Goal: Information Seeking & Learning: Find specific fact

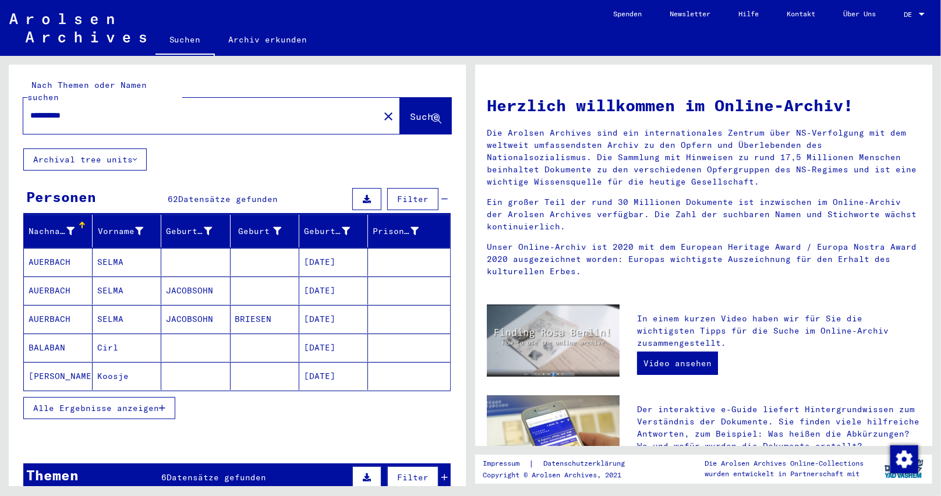
click at [170, 109] on input "**********" at bounding box center [197, 115] width 335 height 12
paste input "*********"
click at [400, 98] on button "Suche" at bounding box center [425, 116] width 51 height 36
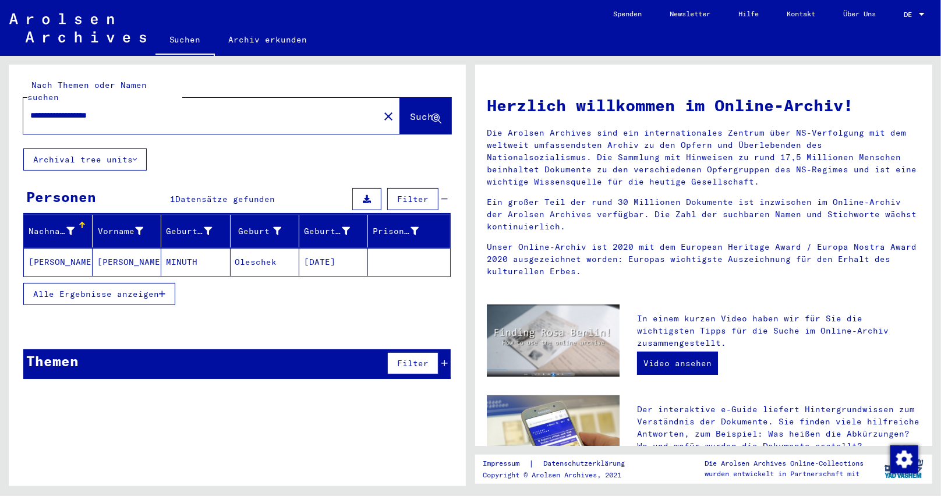
drag, startPoint x: 146, startPoint y: 250, endPoint x: 0, endPoint y: 257, distance: 145.7
click at [0, 257] on div "**********" at bounding box center [235, 271] width 470 height 430
copy mat-row "[PERSON_NAME]"
drag, startPoint x: 137, startPoint y: 101, endPoint x: 0, endPoint y: 104, distance: 136.9
click at [0, 104] on div "**********" at bounding box center [235, 271] width 470 height 430
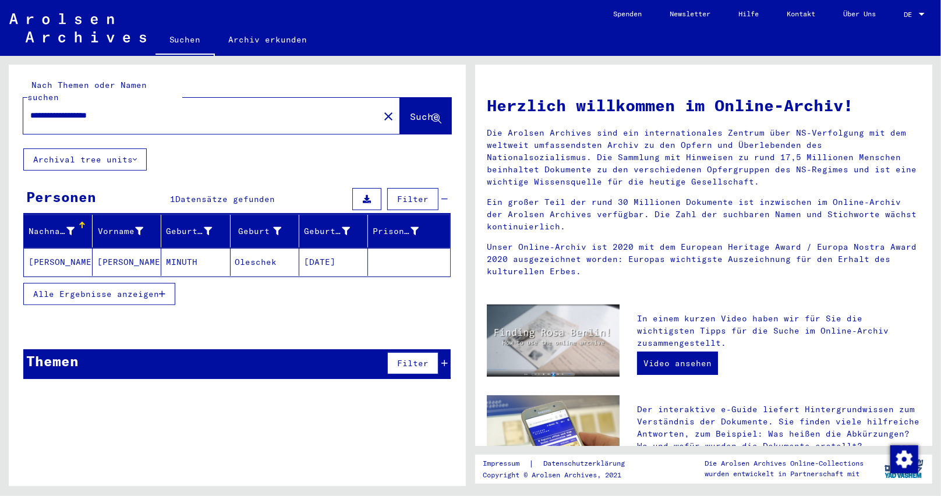
paste input "text"
click at [410, 111] on span "Suche" at bounding box center [424, 117] width 29 height 12
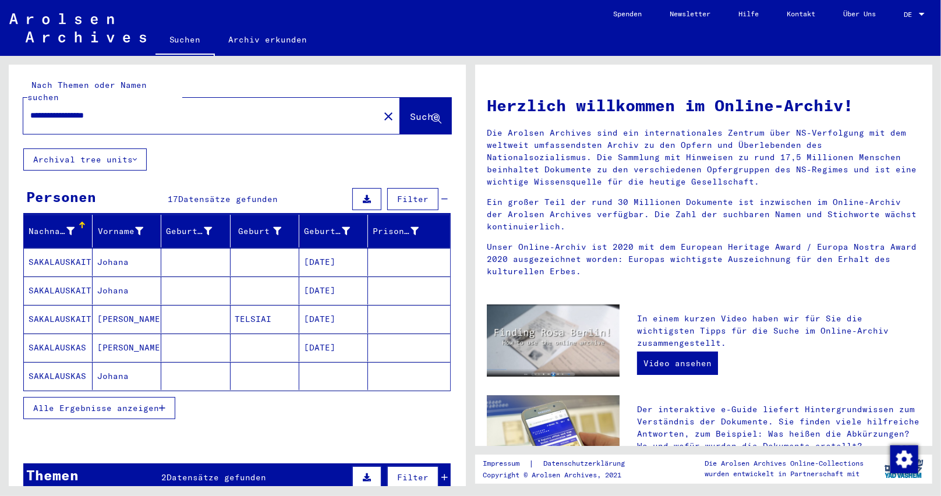
click at [160, 404] on icon "button" at bounding box center [162, 408] width 6 height 8
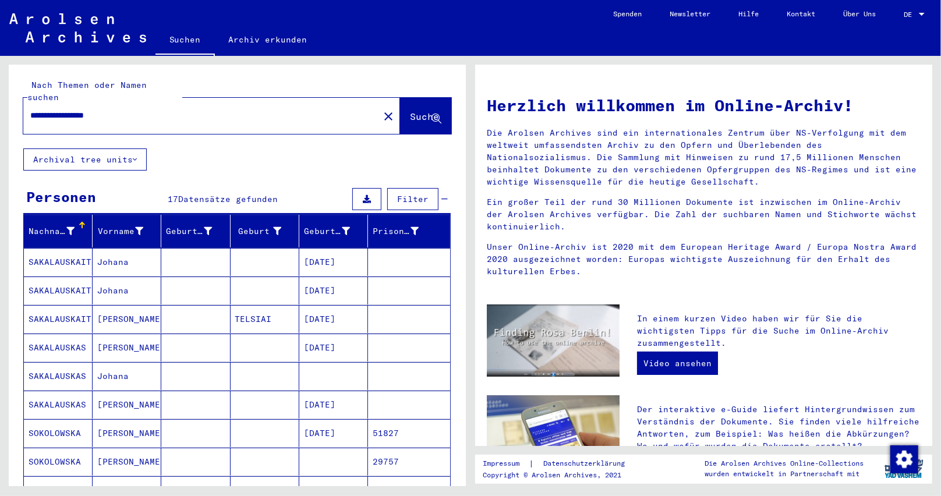
drag, startPoint x: 75, startPoint y: 104, endPoint x: 82, endPoint y: 103, distance: 7.0
click at [82, 109] on input "**********" at bounding box center [197, 115] width 335 height 12
click at [410, 111] on span "Suche" at bounding box center [424, 117] width 29 height 12
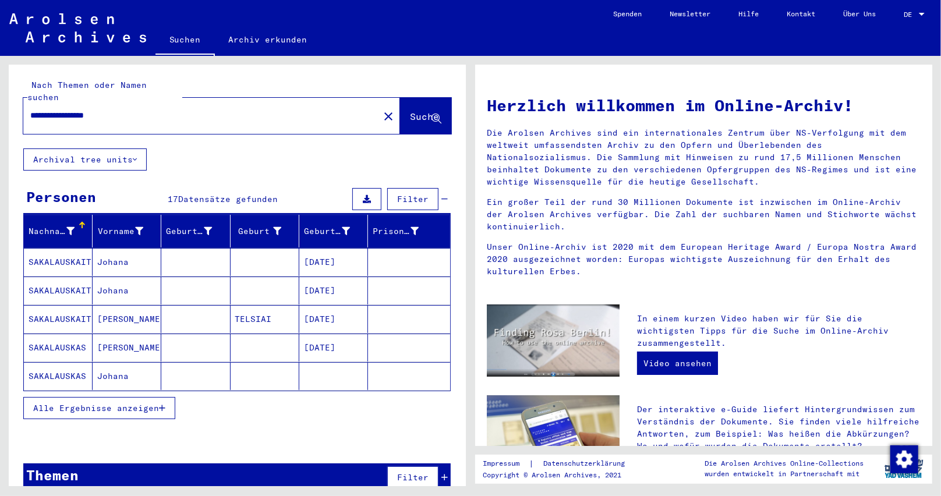
click at [161, 404] on icon "button" at bounding box center [162, 408] width 6 height 8
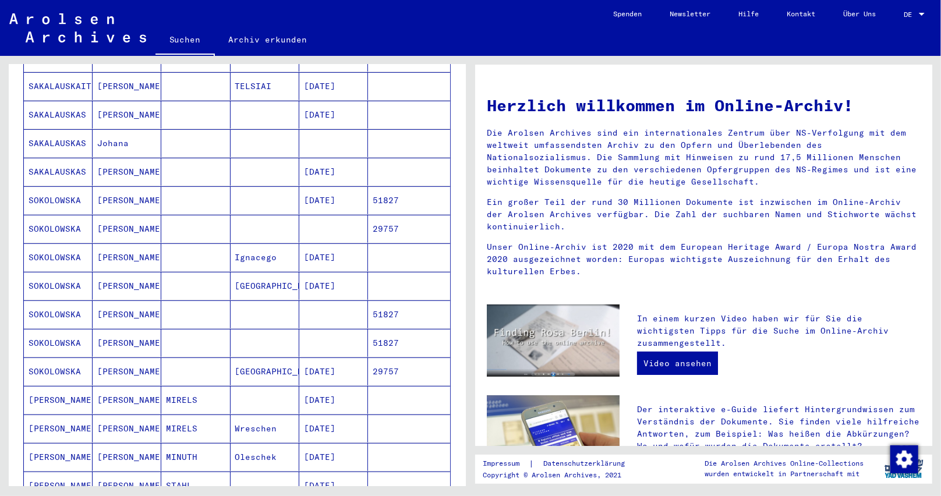
scroll to position [291, 0]
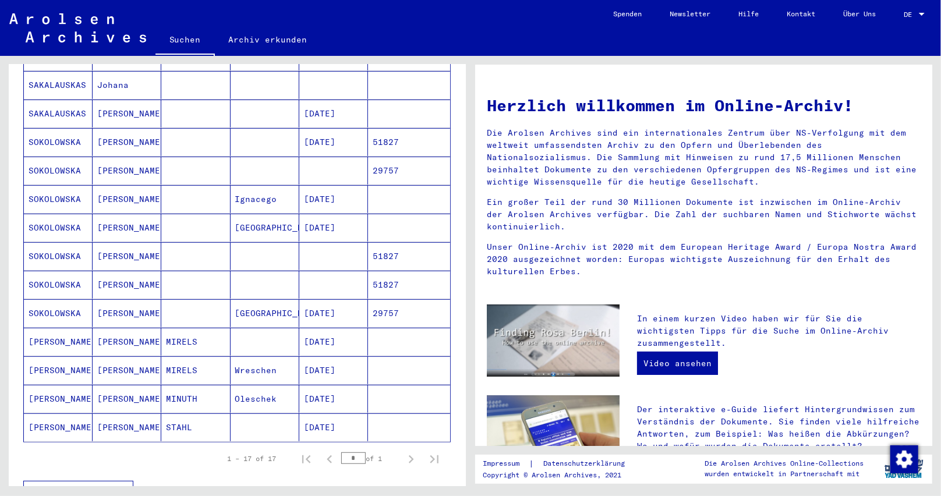
click at [348, 337] on mat-cell "[DATE]" at bounding box center [333, 342] width 69 height 28
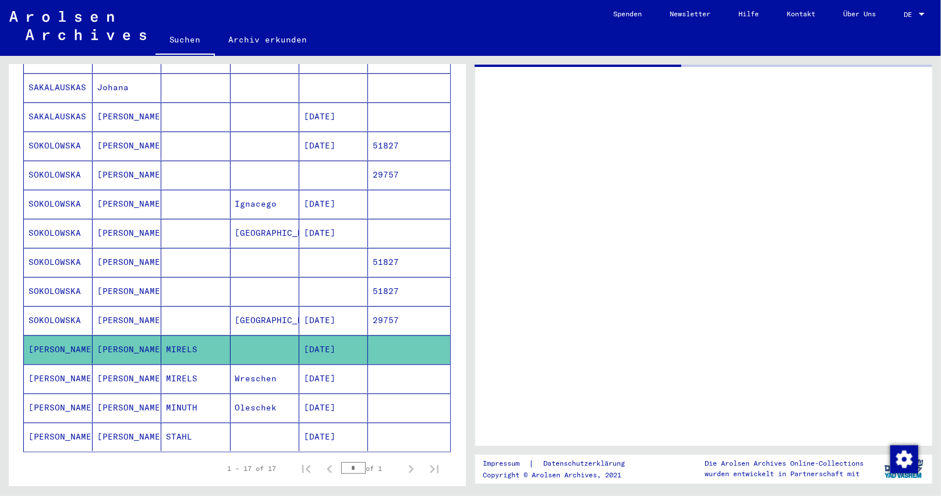
scroll to position [293, 0]
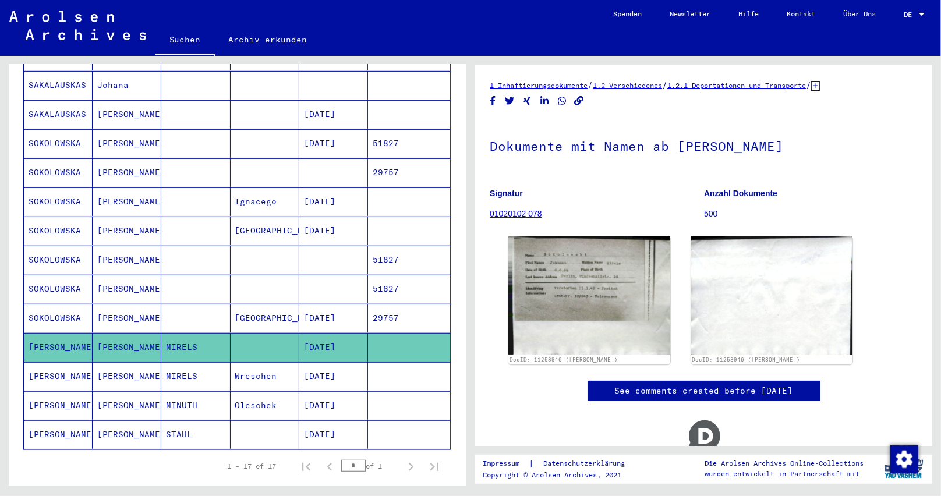
click at [312, 362] on mat-cell "[DATE]" at bounding box center [333, 376] width 69 height 29
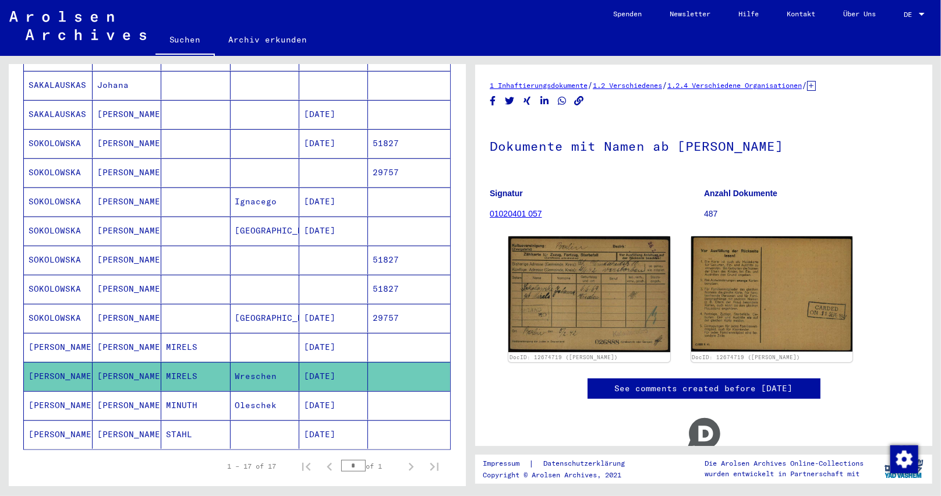
click at [318, 391] on mat-cell "[DATE]" at bounding box center [333, 405] width 69 height 29
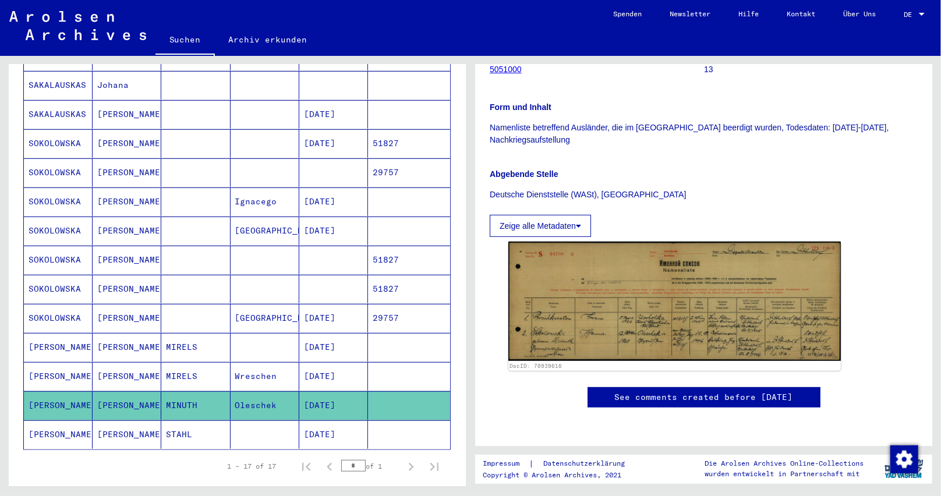
scroll to position [233, 0]
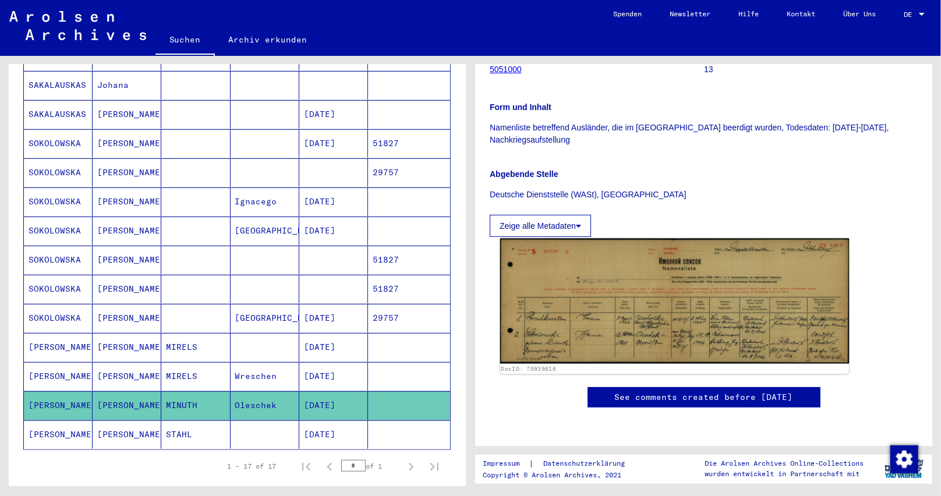
click at [588, 275] on img at bounding box center [674, 301] width 349 height 125
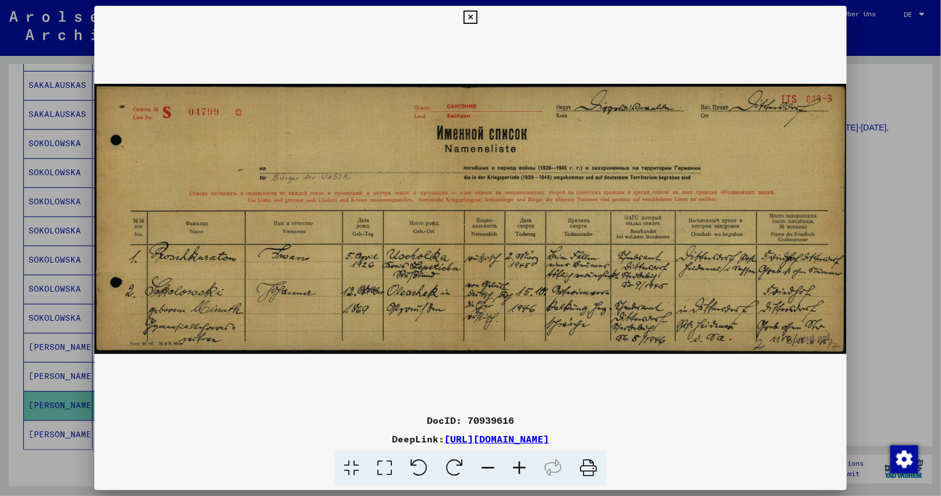
click at [509, 463] on icon at bounding box center [519, 469] width 31 height 36
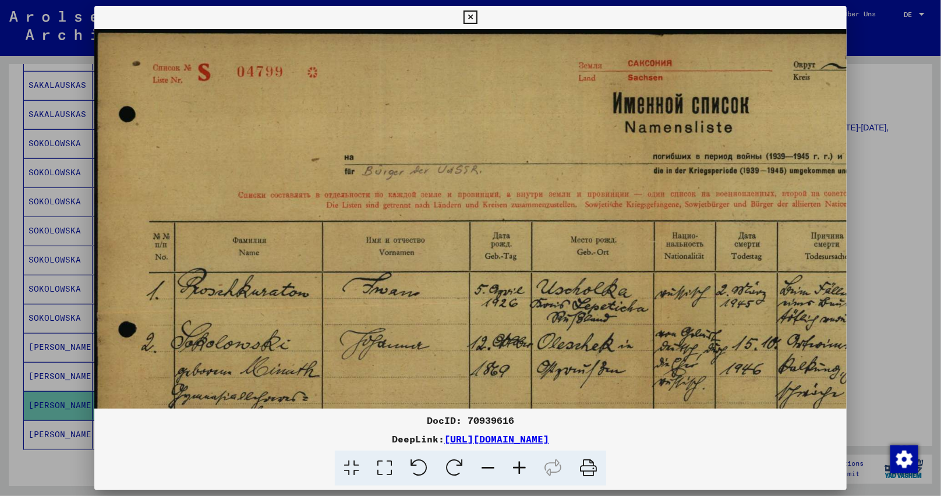
click at [509, 464] on icon at bounding box center [519, 469] width 31 height 36
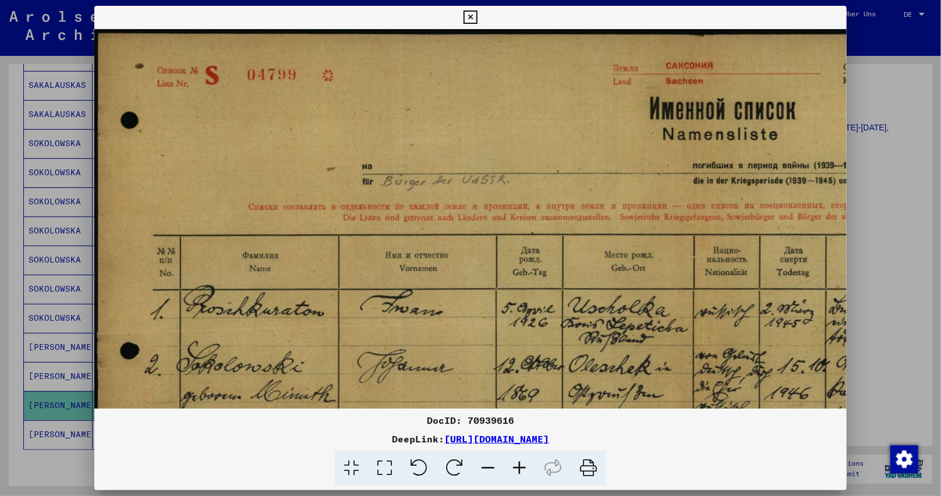
click at [509, 464] on icon at bounding box center [519, 469] width 31 height 36
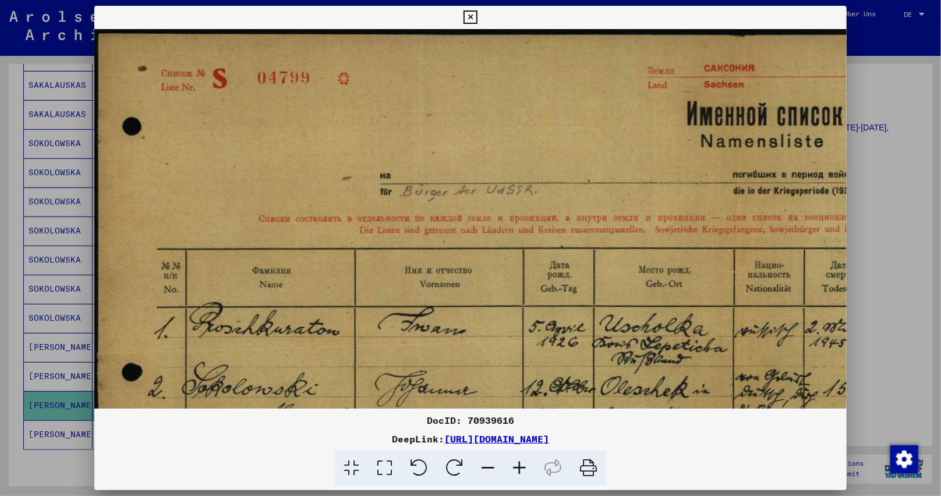
click at [509, 463] on icon at bounding box center [519, 469] width 31 height 36
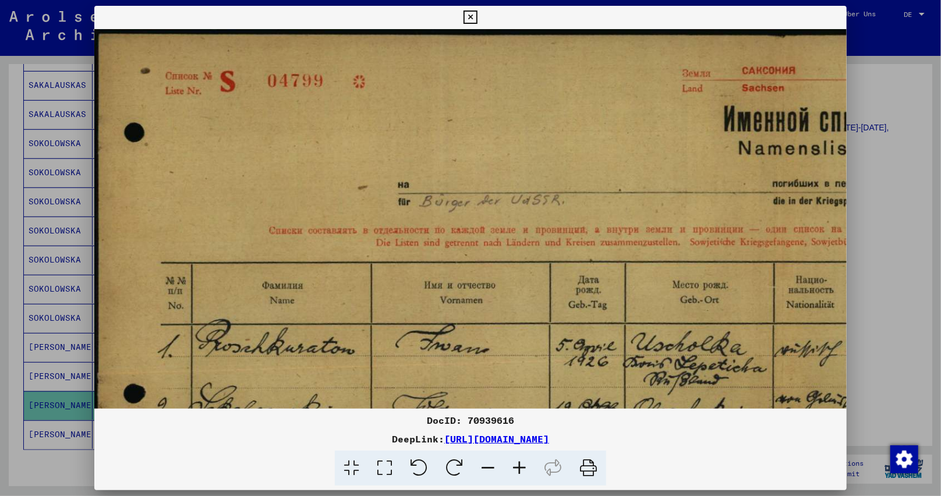
click at [509, 461] on icon at bounding box center [519, 469] width 31 height 36
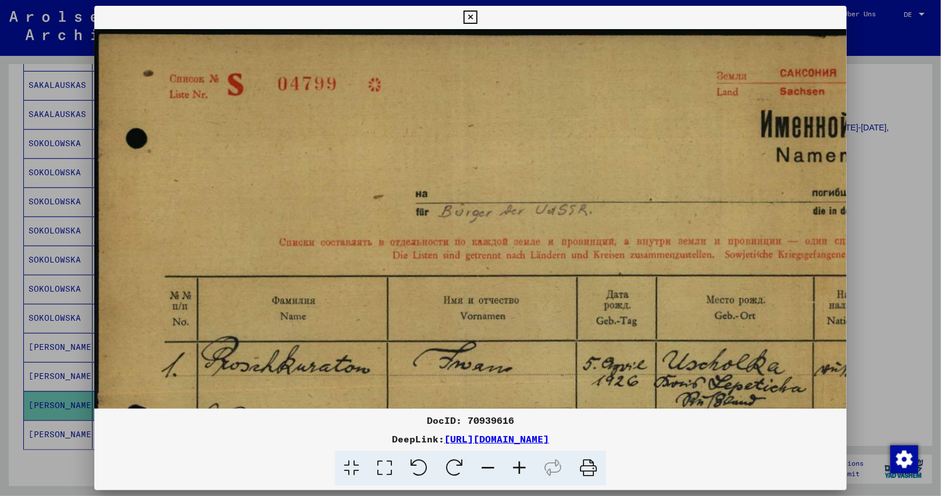
click at [508, 458] on icon at bounding box center [519, 469] width 31 height 36
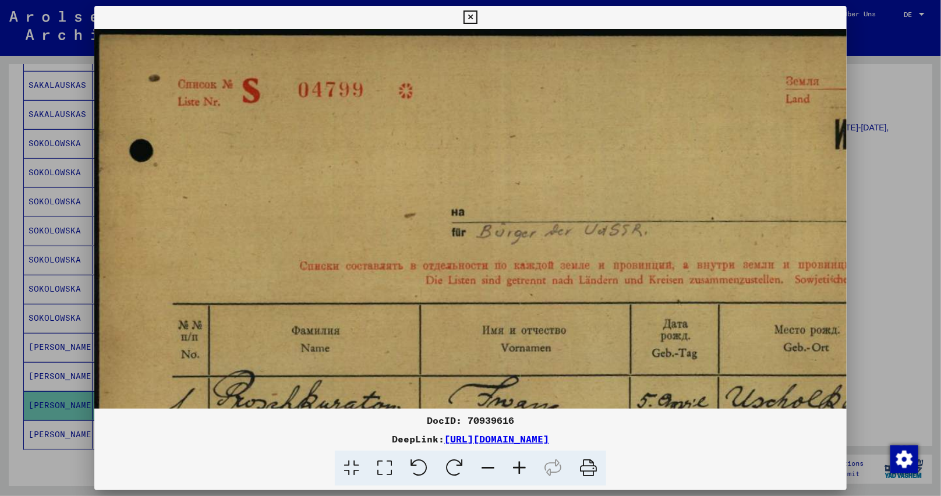
click at [508, 458] on icon at bounding box center [519, 469] width 31 height 36
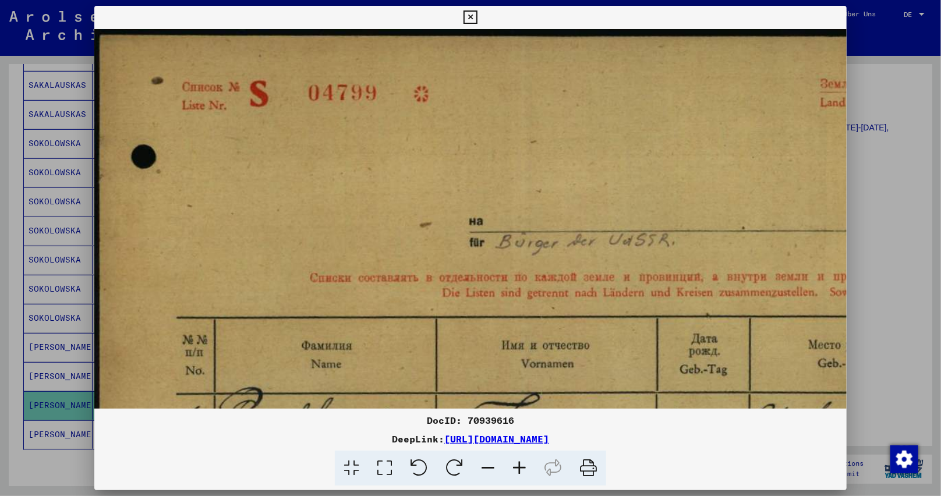
click at [508, 458] on icon at bounding box center [519, 469] width 31 height 36
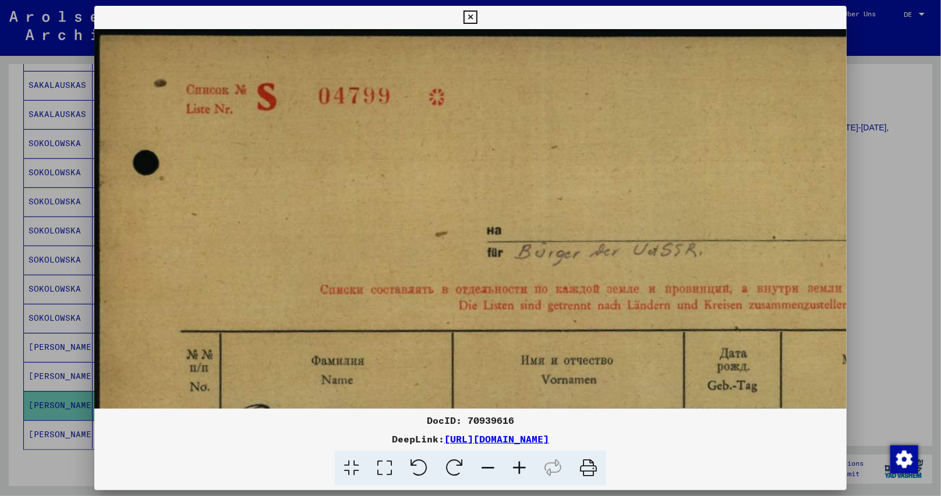
click at [508, 458] on icon at bounding box center [519, 469] width 31 height 36
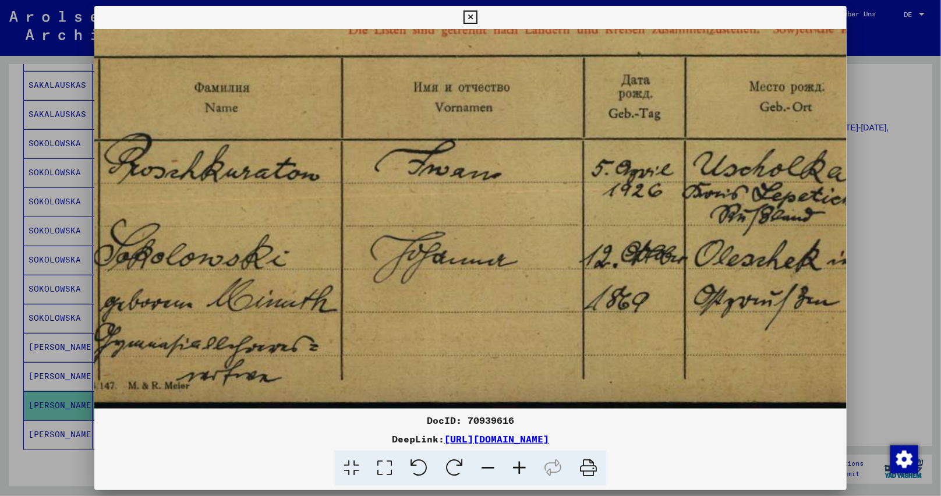
drag, startPoint x: 410, startPoint y: 249, endPoint x: 288, endPoint y: -6, distance: 283.3
click at [288, 0] on html "**********" at bounding box center [470, 248] width 941 height 496
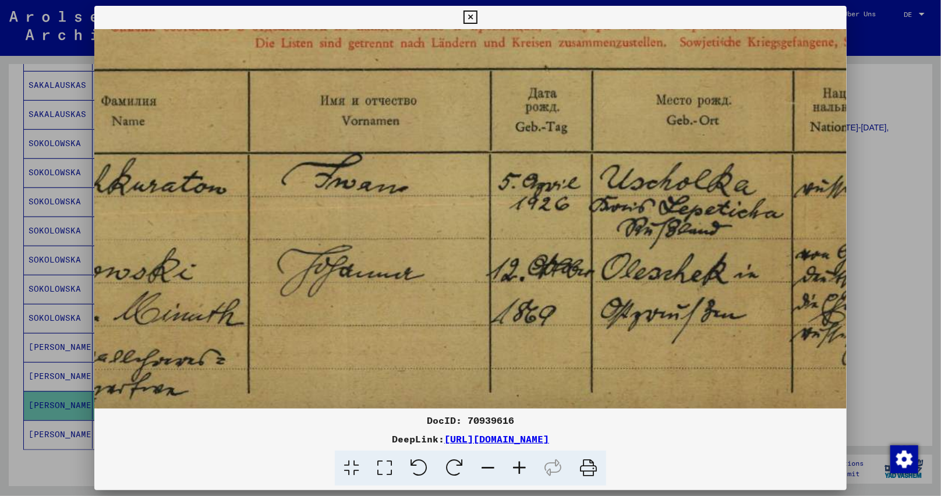
scroll to position [277, 220]
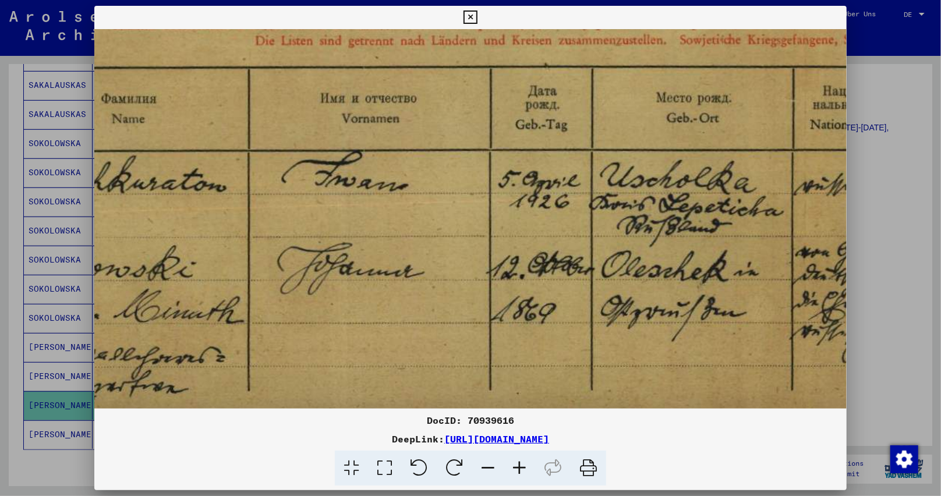
drag, startPoint x: 490, startPoint y: 172, endPoint x: 401, endPoint y: 186, distance: 89.6
click at [401, 186] on img at bounding box center [808, 87] width 1868 height 671
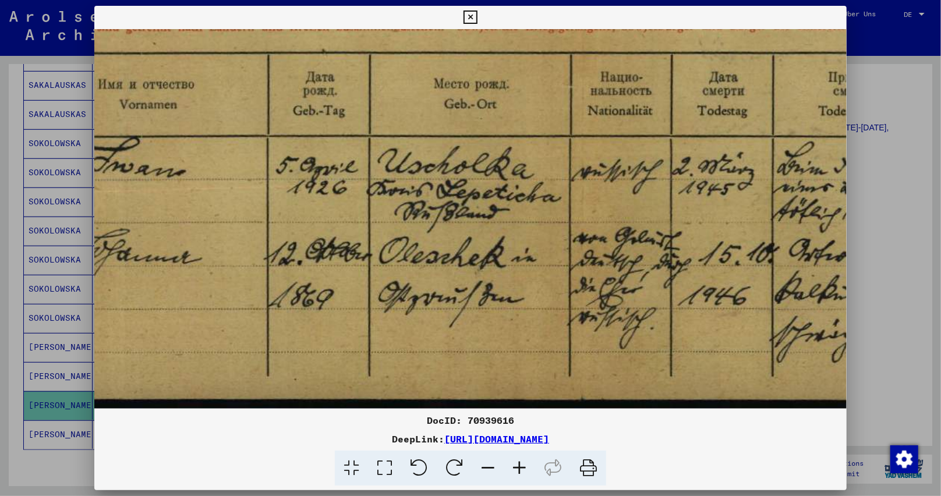
scroll to position [291, 472]
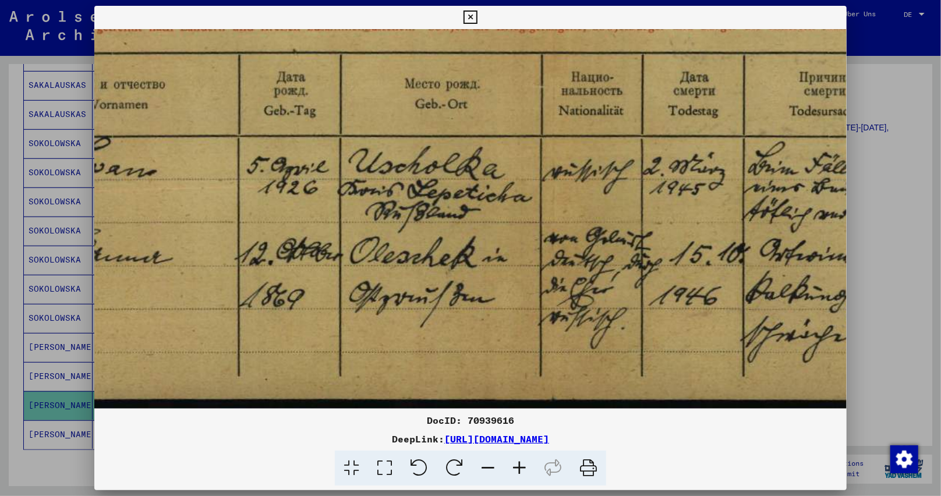
drag, startPoint x: 635, startPoint y: 284, endPoint x: 383, endPoint y: 257, distance: 252.9
click at [383, 257] on img at bounding box center [557, 73] width 1868 height 671
click at [497, 295] on img at bounding box center [557, 73] width 1868 height 671
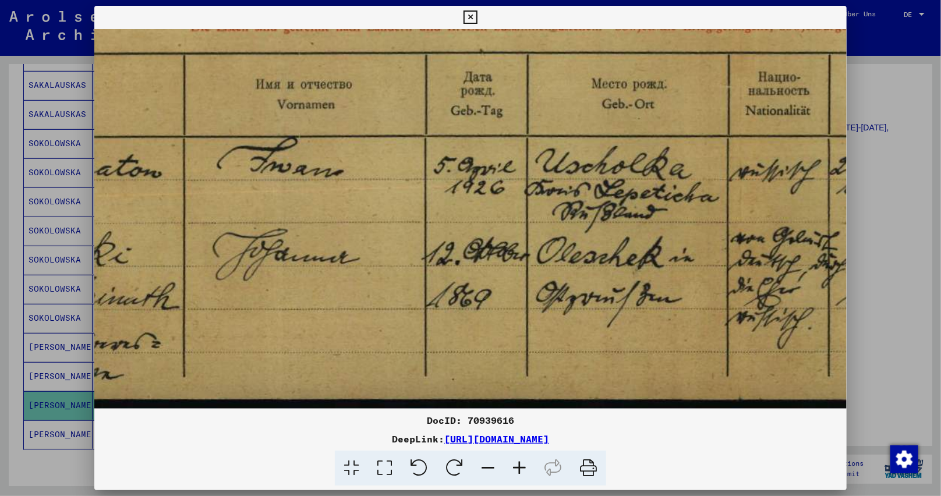
scroll to position [291, 0]
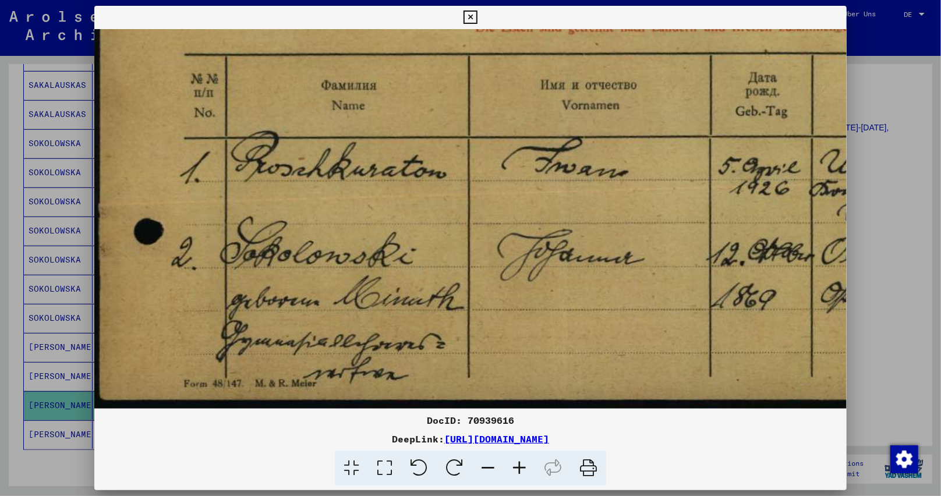
drag, startPoint x: 349, startPoint y: 322, endPoint x: 940, endPoint y: 314, distance: 590.5
click at [940, 314] on div "DocID: 70939616 DeepLink: [URL][DOMAIN_NAME]" at bounding box center [470, 248] width 941 height 496
drag, startPoint x: 476, startPoint y: 17, endPoint x: 376, endPoint y: 184, distance: 194.3
click at [473, 20] on icon at bounding box center [469, 17] width 13 height 14
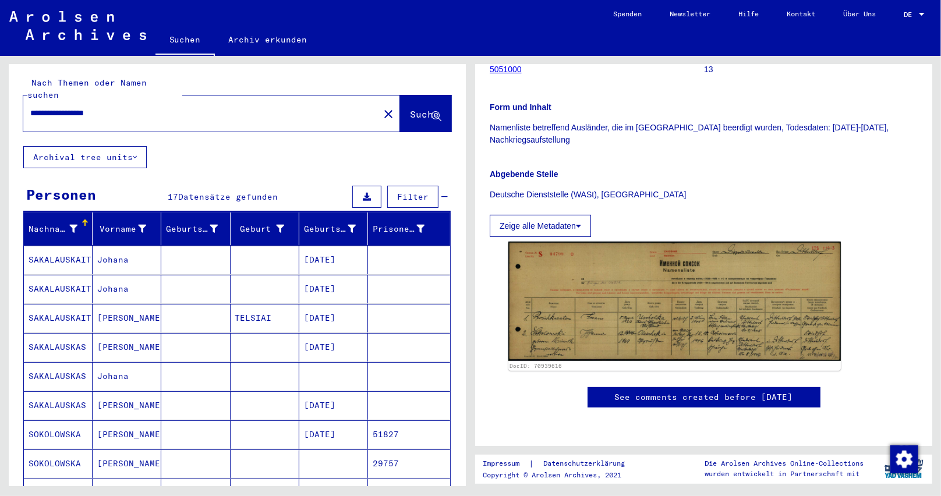
scroll to position [0, 0]
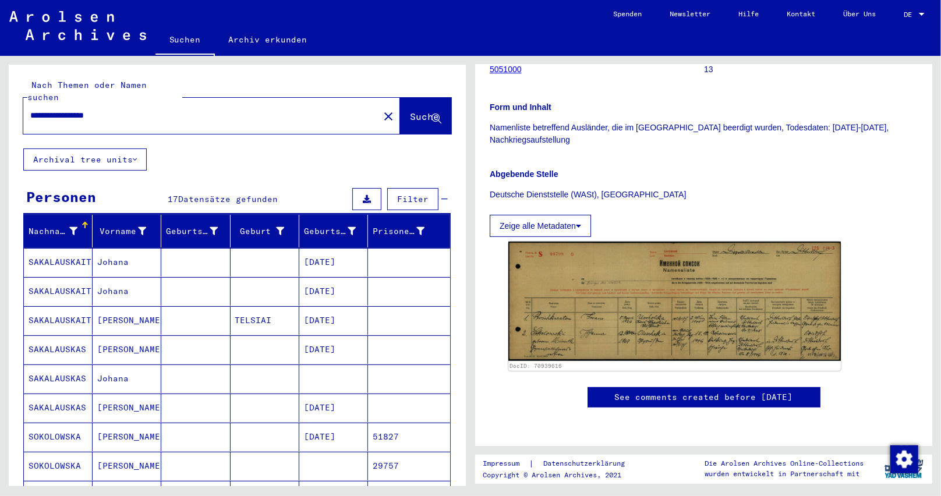
drag, startPoint x: 146, startPoint y: 105, endPoint x: 0, endPoint y: 151, distance: 152.7
click at [0, 151] on div "**********" at bounding box center [235, 271] width 470 height 430
paste input "text"
type input "********"
click at [410, 111] on span "Suche" at bounding box center [425, 117] width 31 height 12
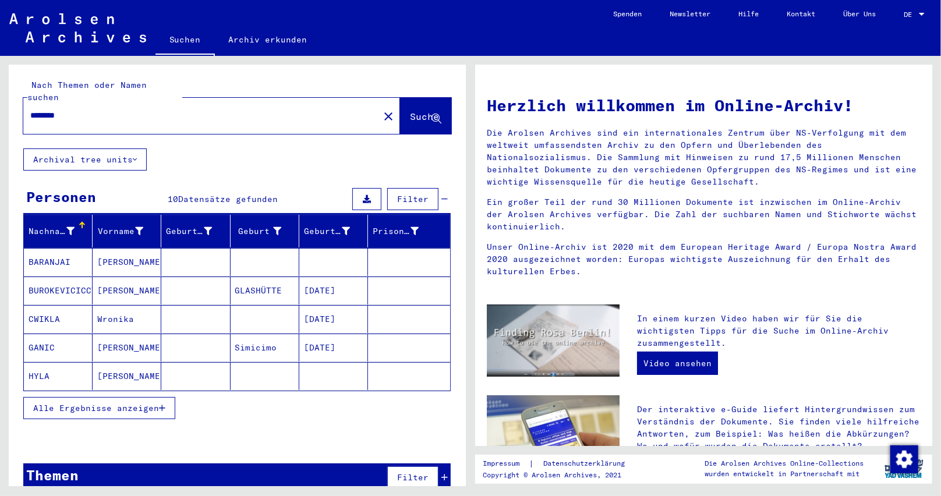
click at [398, 252] on mat-cell at bounding box center [409, 262] width 82 height 28
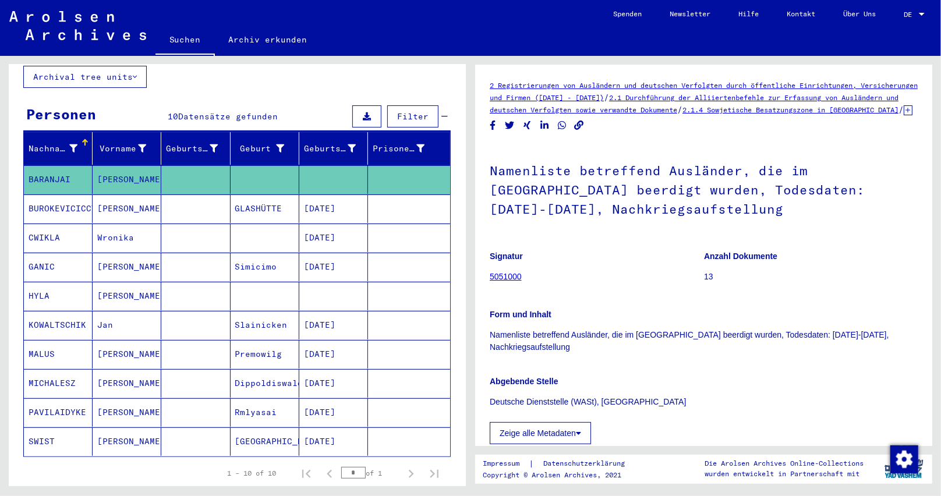
scroll to position [116, 0]
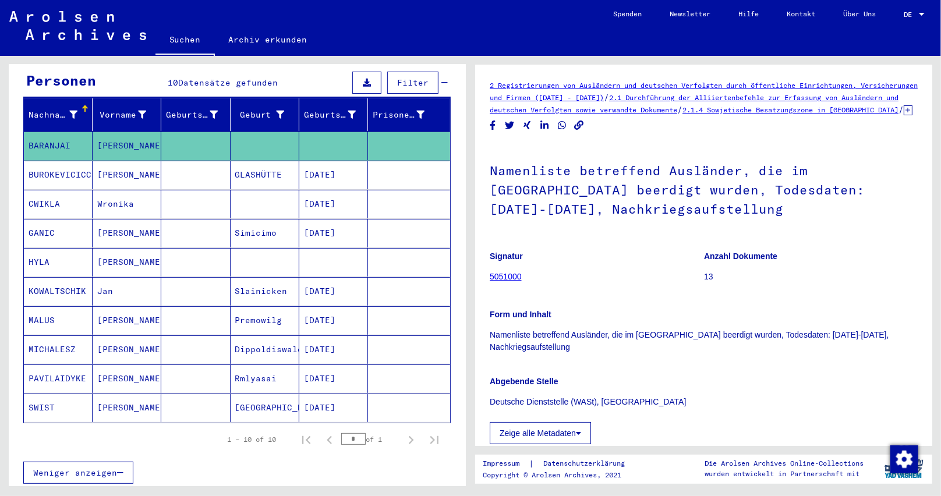
click at [593, 350] on p "Namenliste betreffend Ausländer, die im [GEOGRAPHIC_DATA] beerdigt wurden, Tode…" at bounding box center [704, 341] width 428 height 24
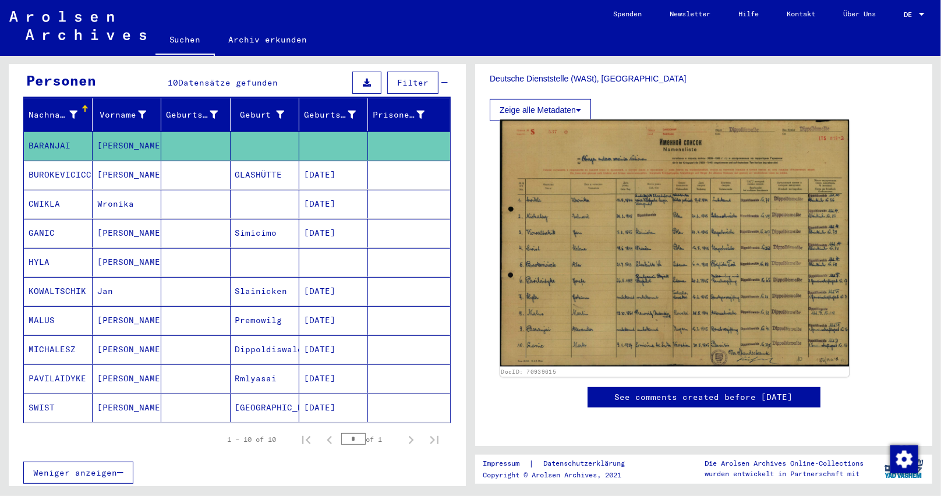
scroll to position [348, 0]
click at [583, 320] on img at bounding box center [674, 243] width 349 height 247
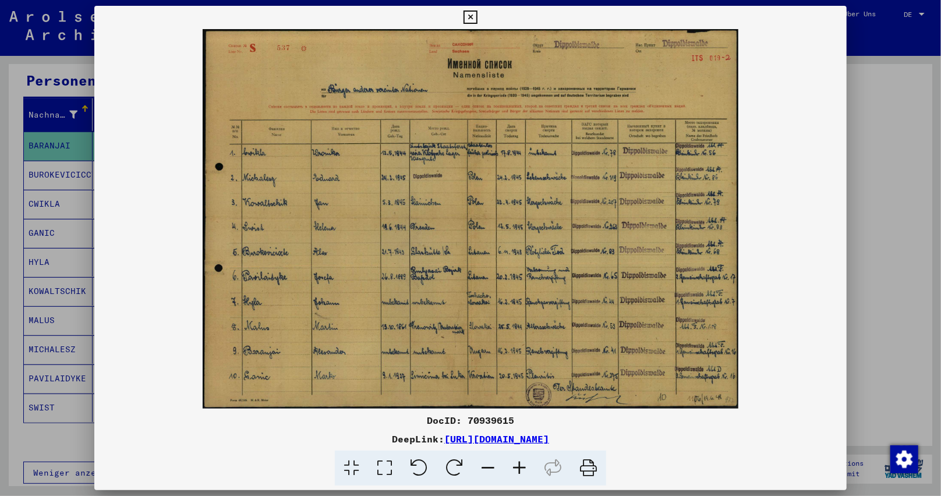
click at [512, 460] on icon at bounding box center [519, 469] width 31 height 36
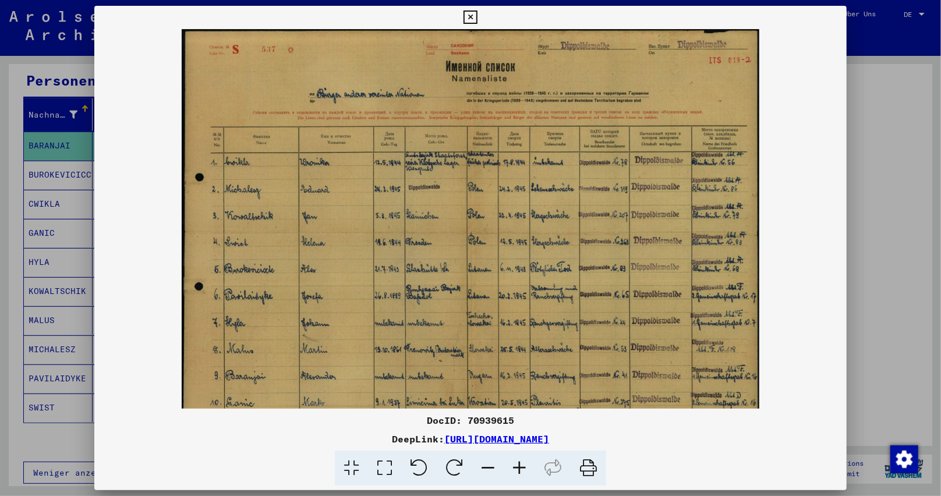
click at [511, 460] on icon at bounding box center [519, 469] width 31 height 36
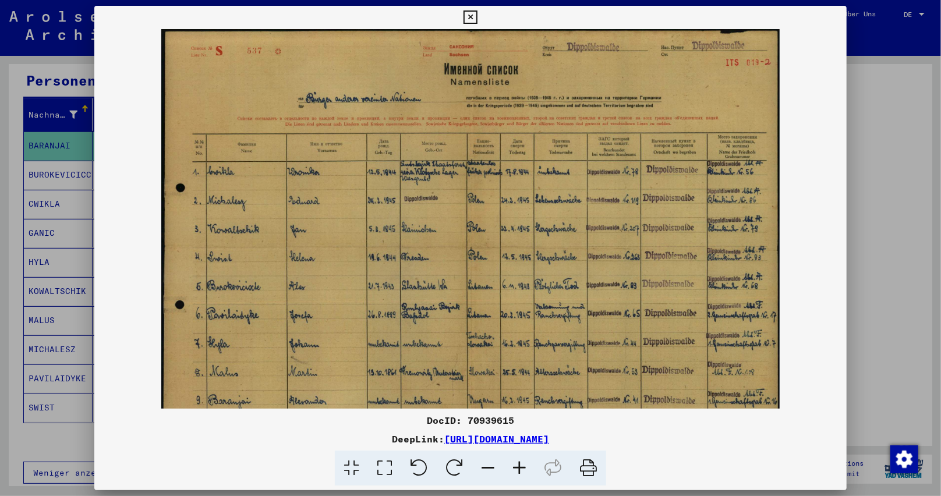
click at [511, 460] on icon at bounding box center [519, 469] width 31 height 36
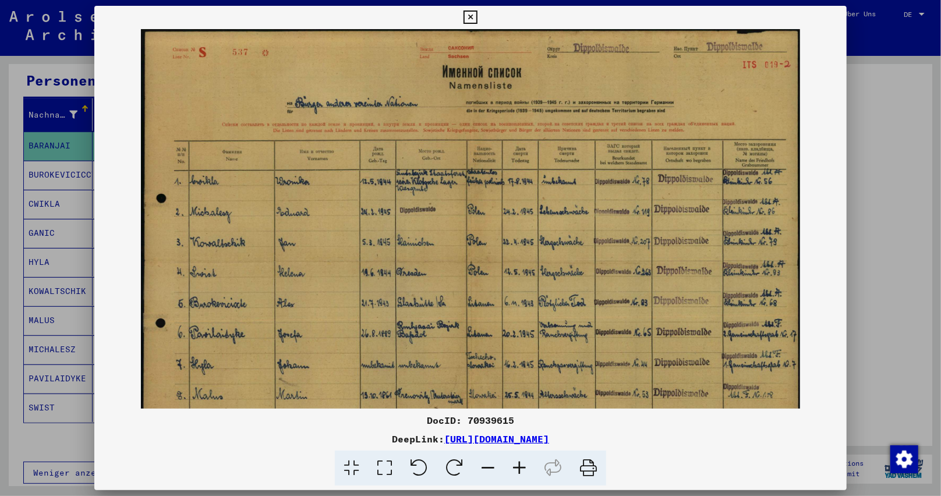
click at [511, 460] on icon at bounding box center [519, 469] width 31 height 36
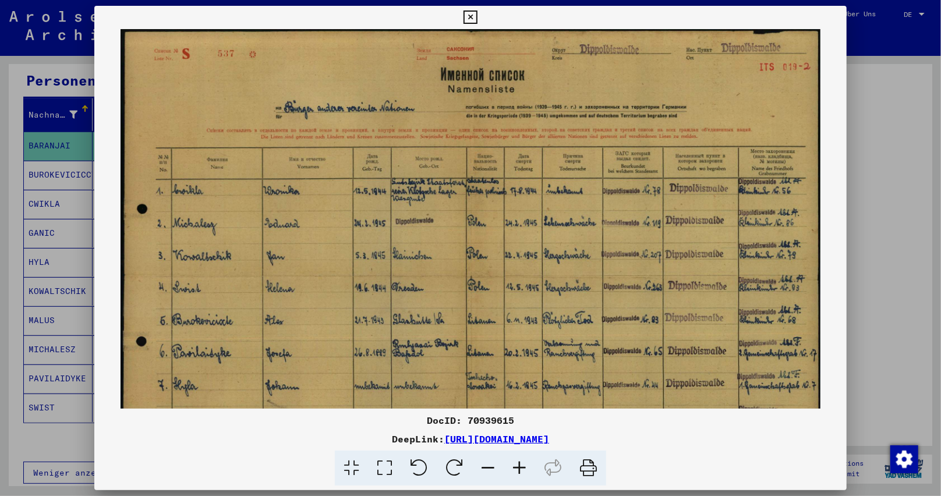
click at [511, 460] on icon at bounding box center [519, 469] width 31 height 36
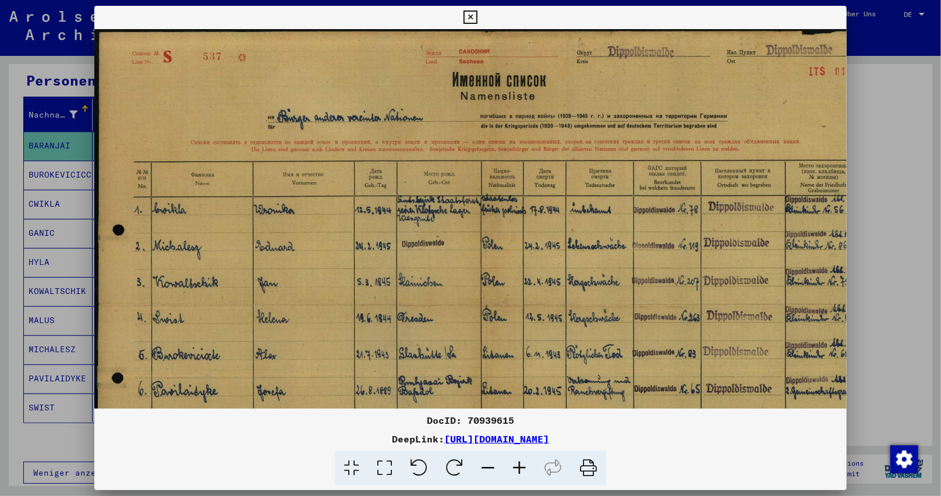
click at [511, 460] on icon at bounding box center [519, 469] width 31 height 36
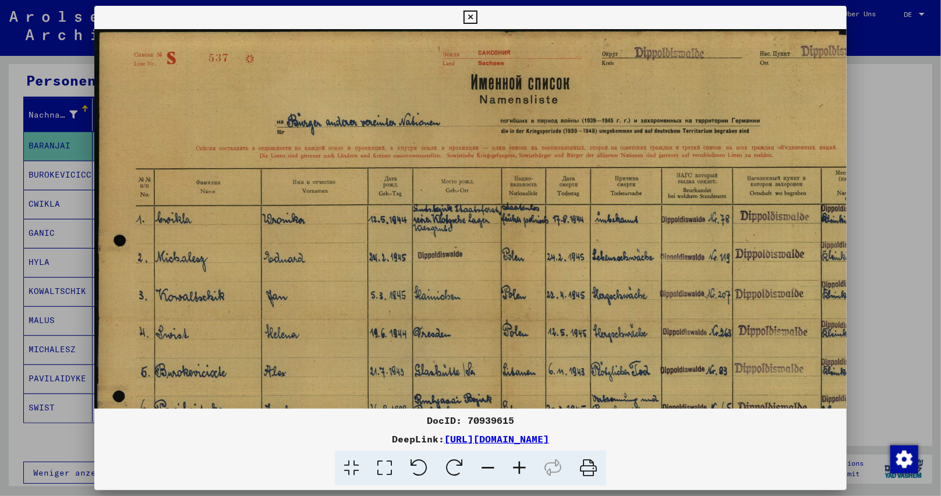
click at [511, 460] on icon at bounding box center [519, 469] width 31 height 36
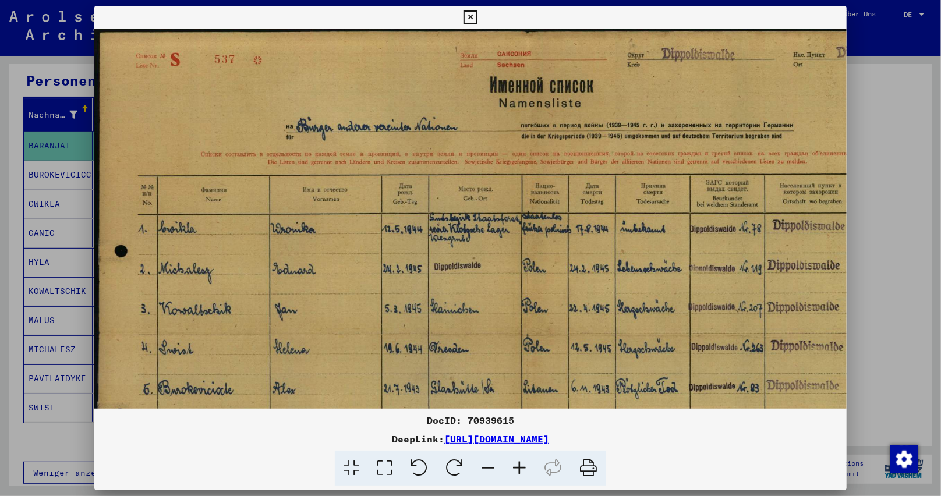
click at [511, 460] on icon at bounding box center [519, 469] width 31 height 36
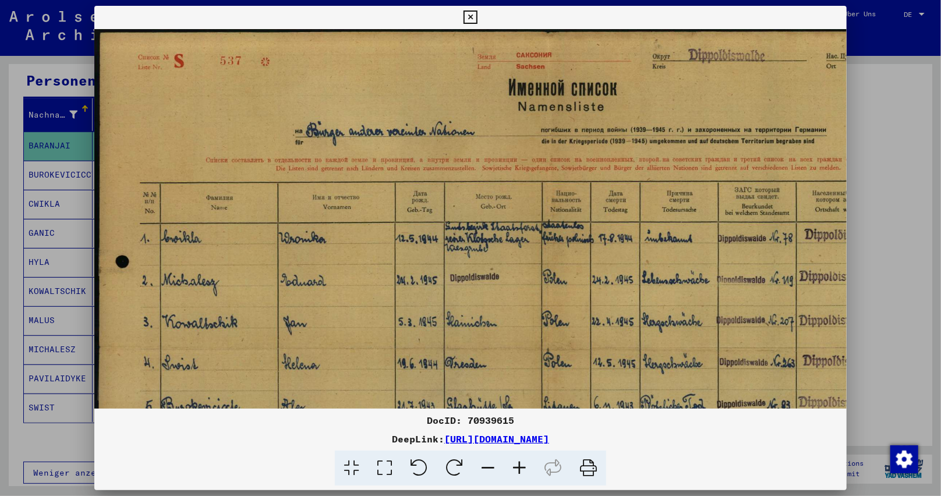
click at [511, 460] on icon at bounding box center [519, 469] width 31 height 36
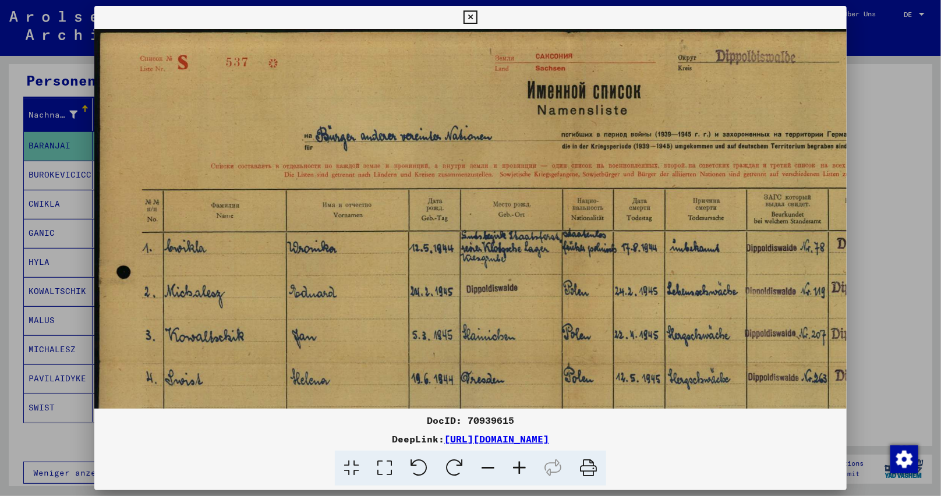
click at [510, 459] on icon at bounding box center [519, 469] width 31 height 36
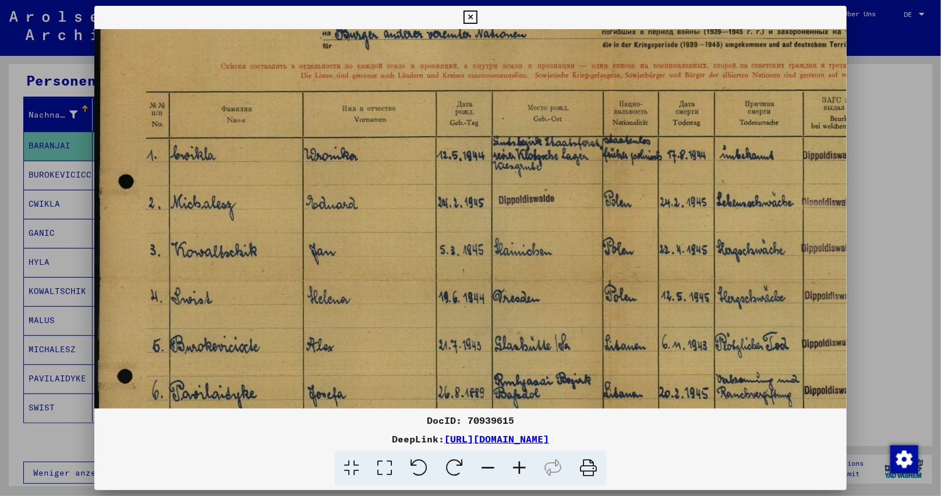
scroll to position [120, 0]
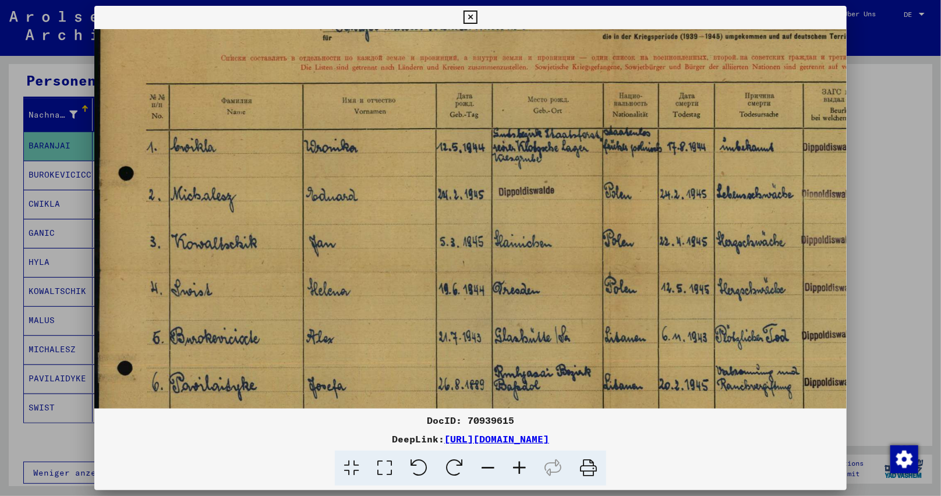
drag, startPoint x: 538, startPoint y: 352, endPoint x: 588, endPoint y: 226, distance: 134.8
click at [588, 226] on img at bounding box center [608, 273] width 1029 height 729
drag, startPoint x: 751, startPoint y: 1, endPoint x: 671, endPoint y: 148, distance: 168.0
click at [671, 148] on img at bounding box center [608, 273] width 1029 height 729
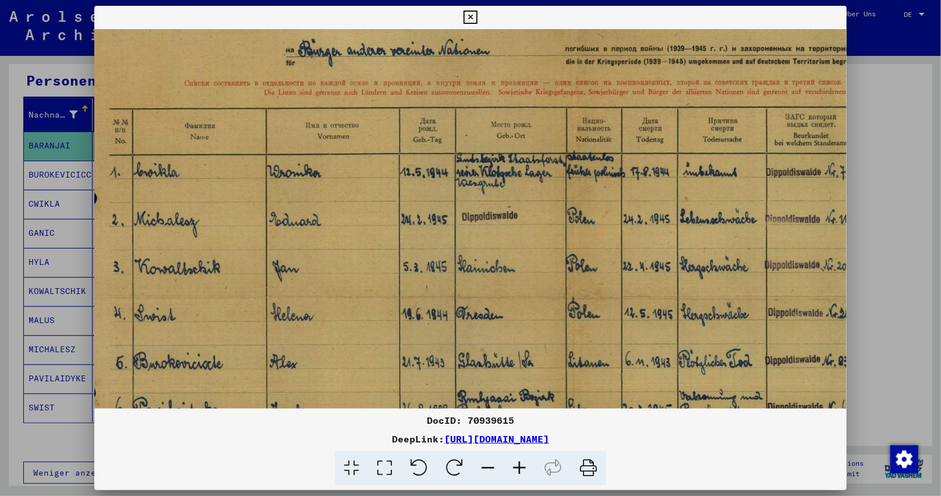
scroll to position [34, 99]
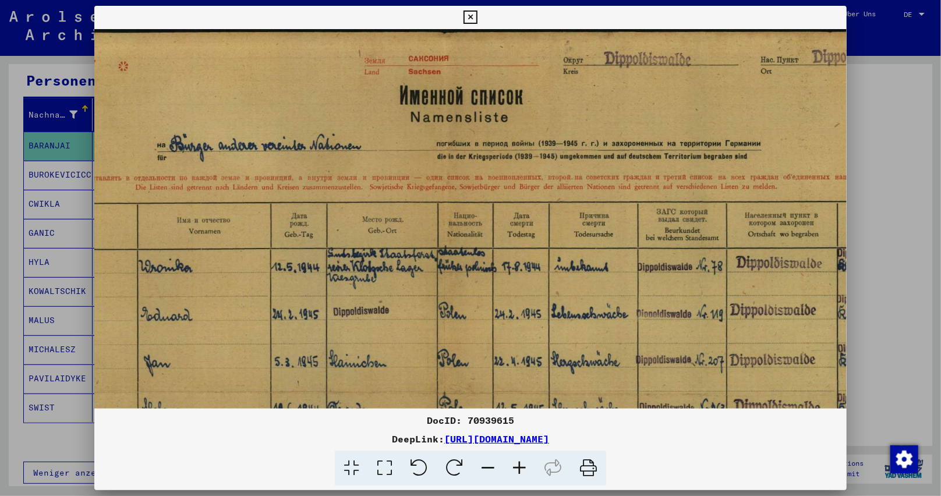
drag, startPoint x: 671, startPoint y: 148, endPoint x: 504, endPoint y: 307, distance: 230.2
click at [504, 307] on img at bounding box center [443, 393] width 1029 height 729
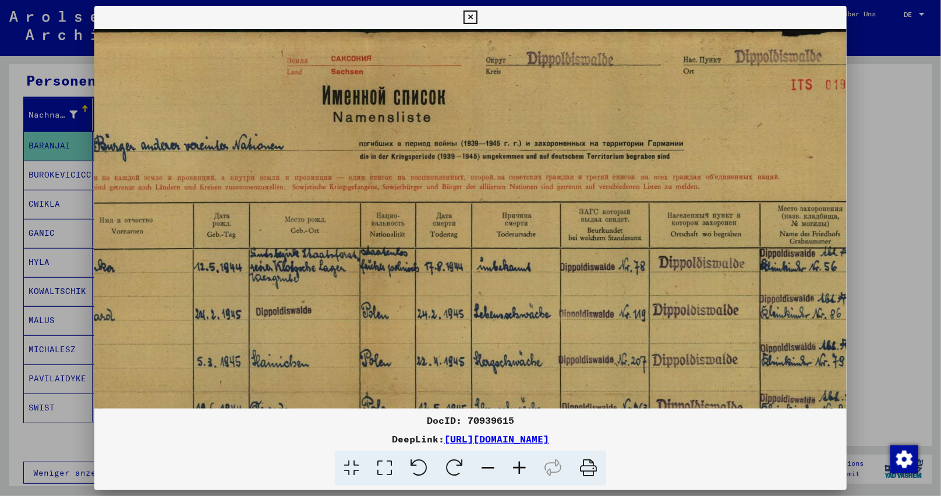
scroll to position [0, 276]
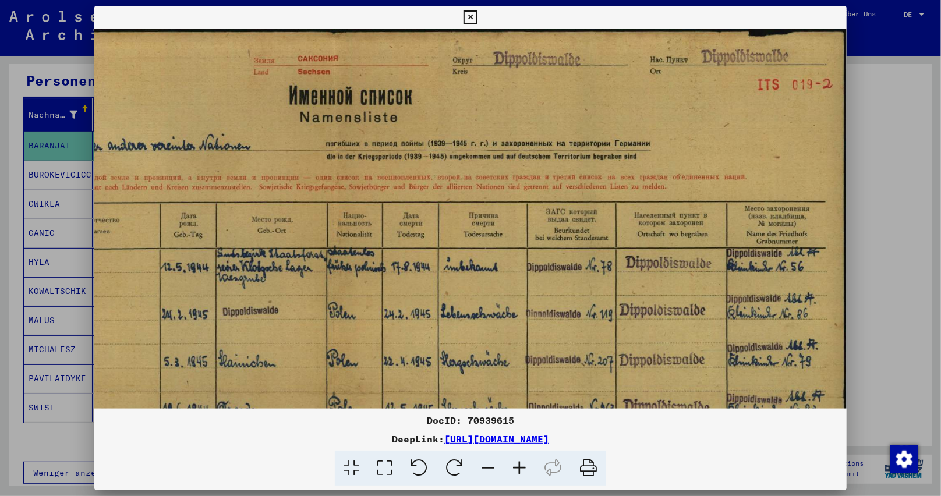
drag, startPoint x: 620, startPoint y: 175, endPoint x: 515, endPoint y: 228, distance: 117.4
click at [515, 228] on img at bounding box center [332, 393] width 1029 height 729
click at [801, 468] on div at bounding box center [471, 469] width 744 height 36
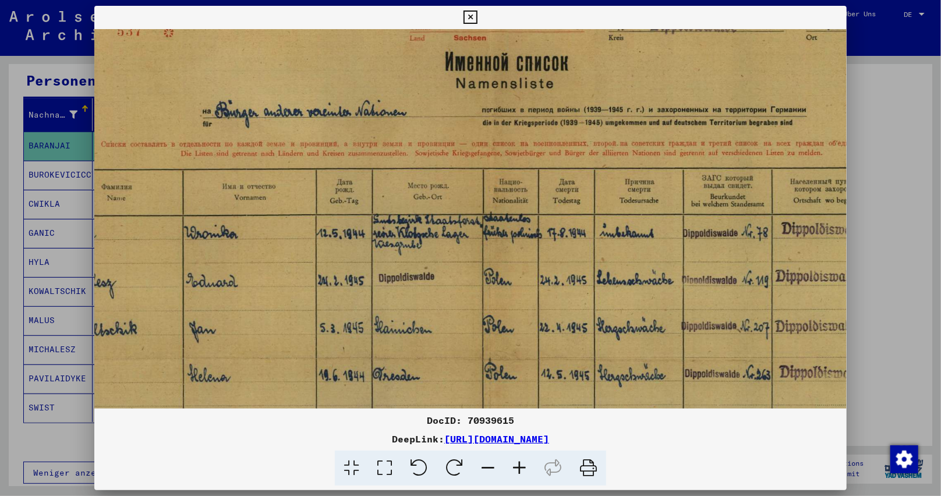
drag, startPoint x: 514, startPoint y: 83, endPoint x: 454, endPoint y: 143, distance: 84.4
click at [670, 48] on img at bounding box center [488, 359] width 1029 height 729
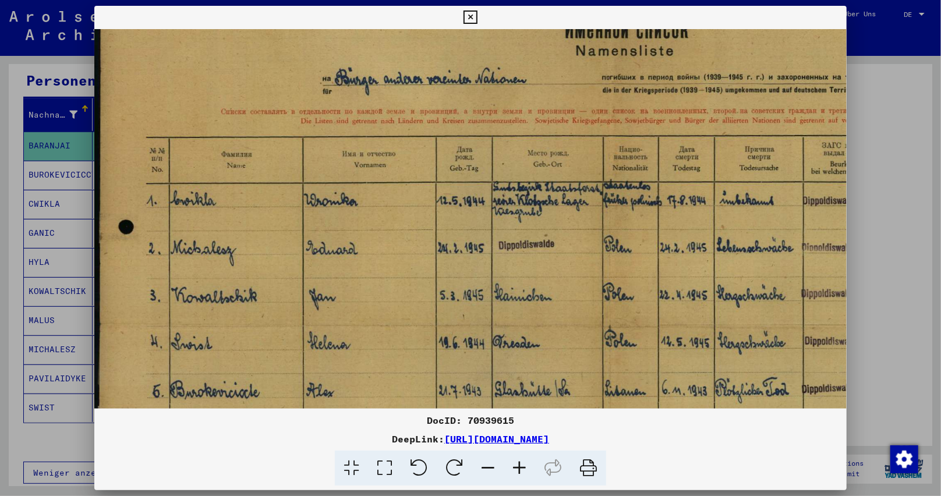
drag, startPoint x: 466, startPoint y: 175, endPoint x: 631, endPoint y: 147, distance: 166.7
click at [631, 147] on img at bounding box center [608, 327] width 1029 height 729
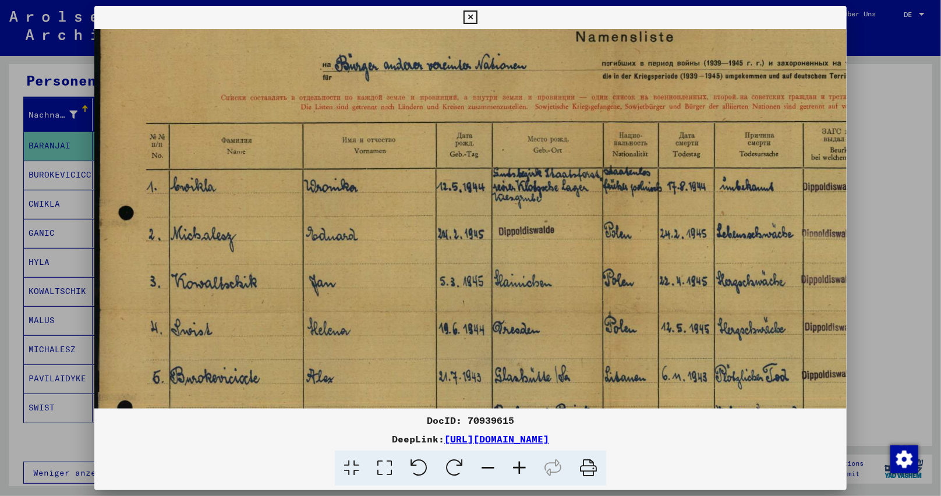
drag, startPoint x: 383, startPoint y: 12, endPoint x: 515, endPoint y: 18, distance: 131.7
click at [541, 17] on div "DocID: 70939615 DeepLink: [URL][DOMAIN_NAME]" at bounding box center [470, 246] width 753 height 480
drag, startPoint x: 317, startPoint y: 20, endPoint x: 293, endPoint y: 27, distance: 25.6
click at [422, 58] on div "DocID: 70939615 DeepLink: [URL][DOMAIN_NAME]" at bounding box center [470, 246] width 753 height 480
drag, startPoint x: 468, startPoint y: 17, endPoint x: 429, endPoint y: 46, distance: 48.7
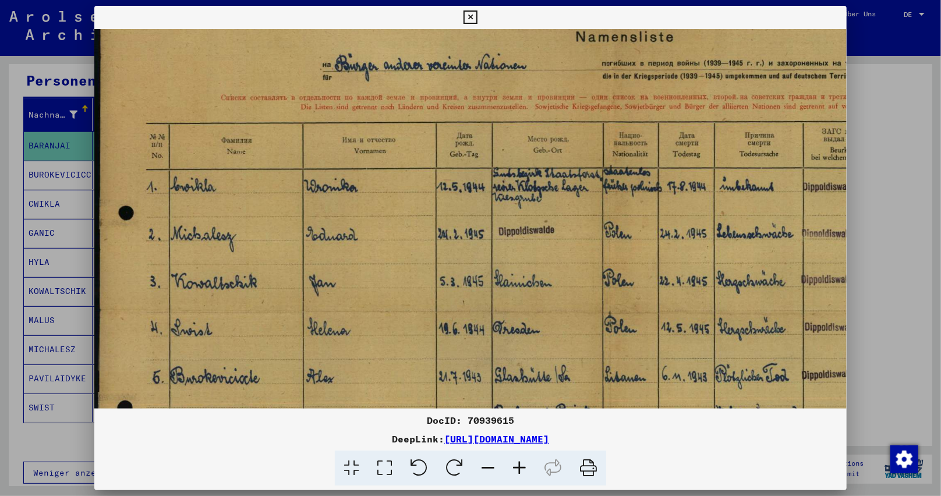
click at [468, 17] on icon at bounding box center [469, 17] width 13 height 14
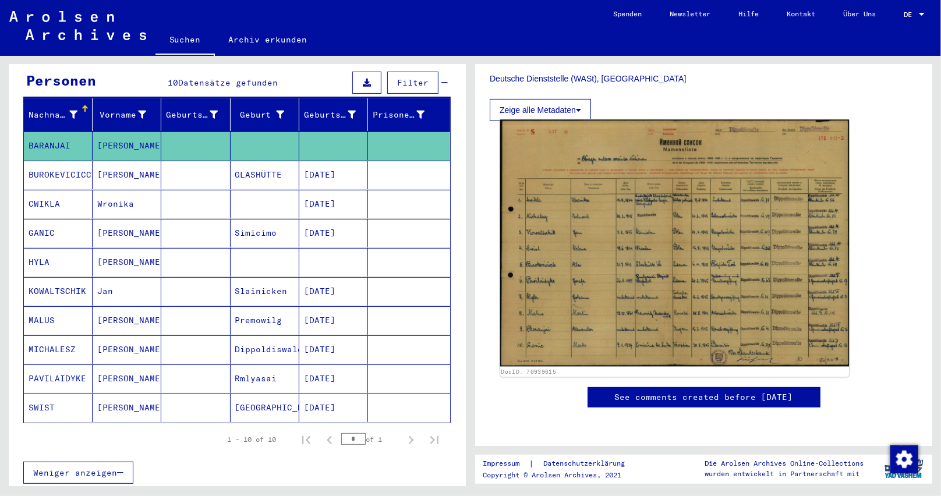
click at [652, 172] on img at bounding box center [674, 243] width 349 height 247
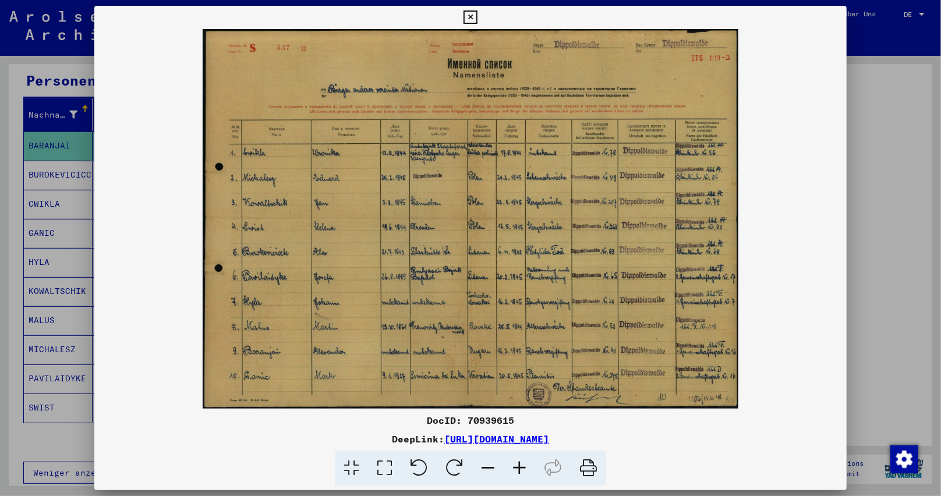
click at [519, 475] on icon at bounding box center [519, 469] width 31 height 36
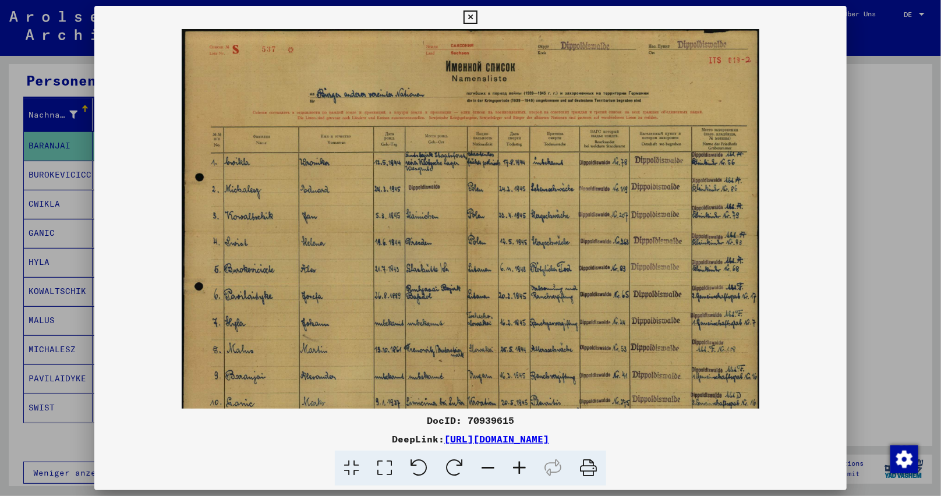
click at [519, 475] on icon at bounding box center [519, 469] width 31 height 36
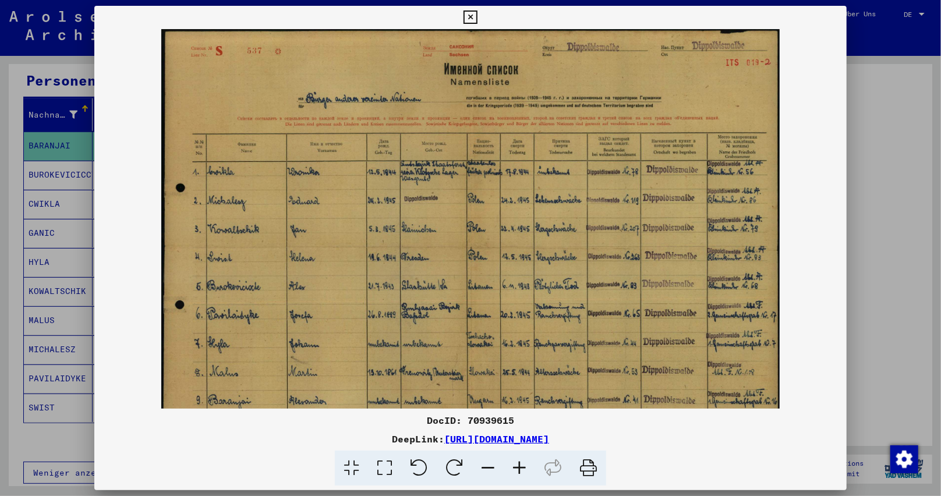
click at [519, 475] on icon at bounding box center [519, 469] width 31 height 36
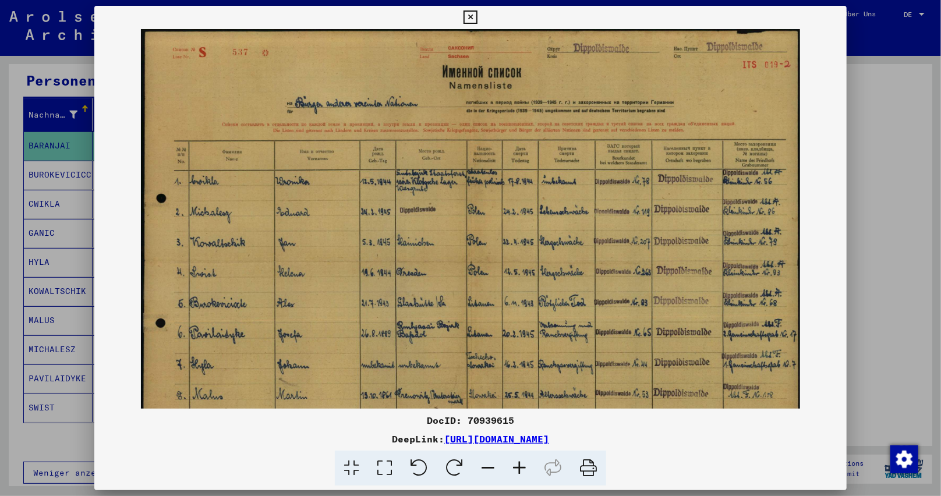
click at [519, 475] on icon at bounding box center [519, 469] width 31 height 36
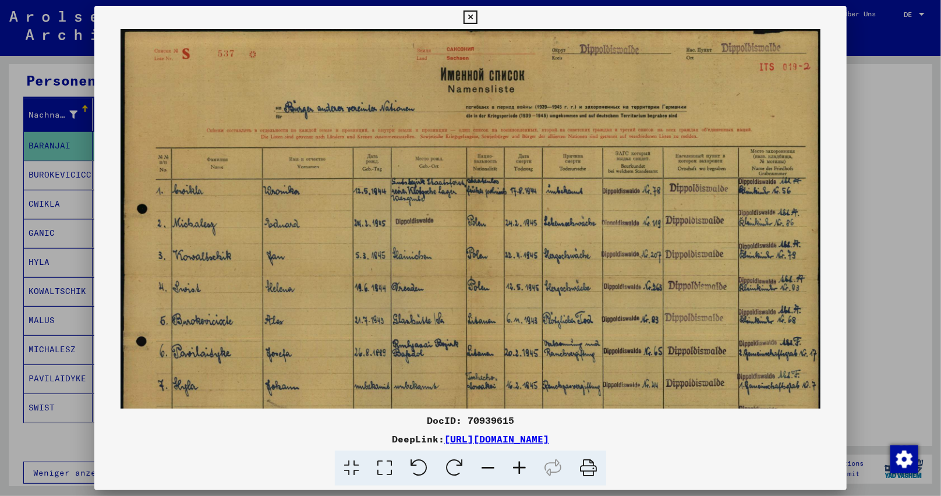
click at [518, 473] on icon at bounding box center [519, 469] width 31 height 36
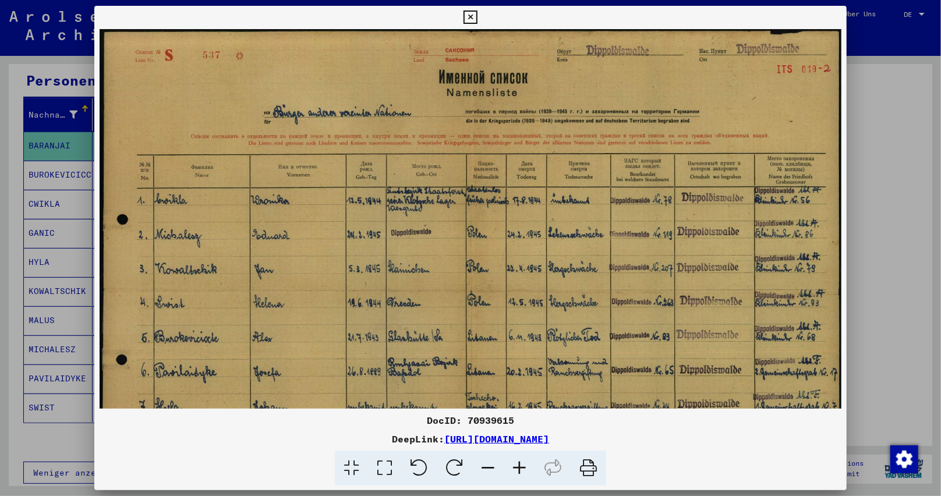
click at [515, 468] on icon at bounding box center [519, 469] width 31 height 36
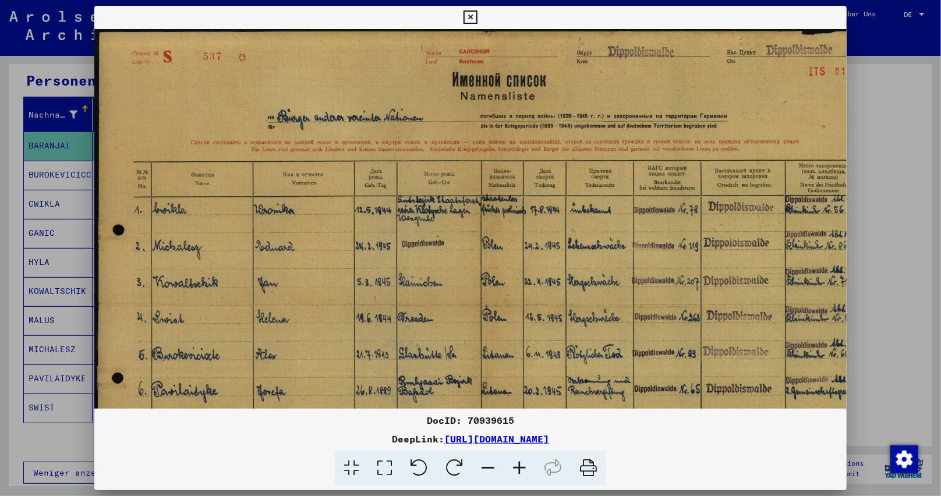
click at [509, 462] on icon at bounding box center [519, 469] width 31 height 36
click at [509, 461] on icon at bounding box center [519, 469] width 31 height 36
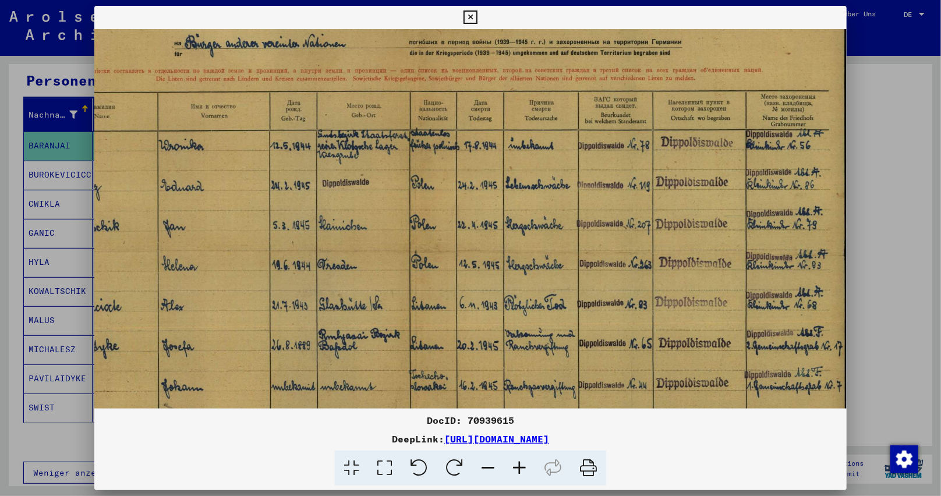
scroll to position [87, 112]
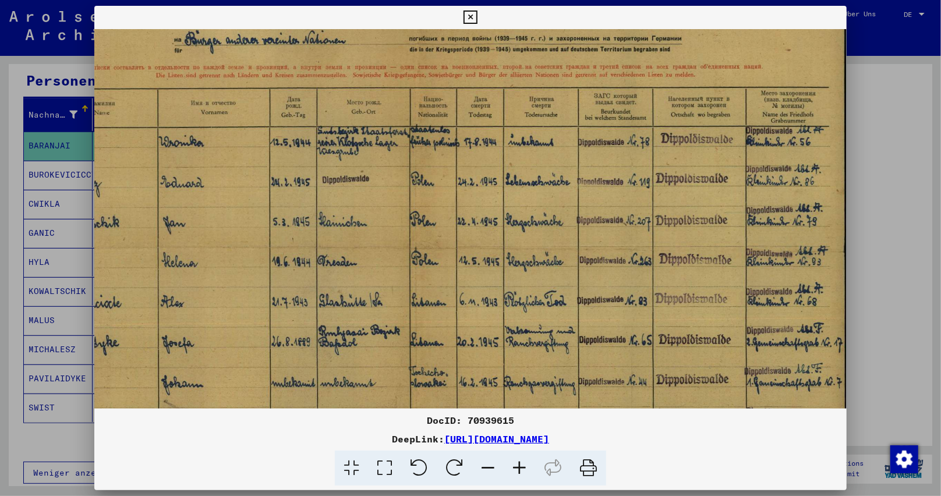
drag, startPoint x: 500, startPoint y: 312, endPoint x: 295, endPoint y: 227, distance: 221.9
click at [295, 227] on img at bounding box center [415, 248] width 865 height 613
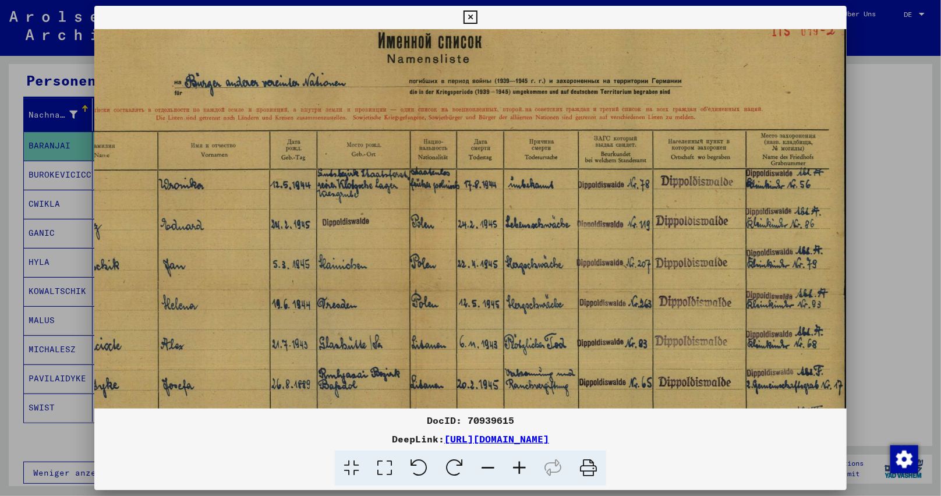
scroll to position [43, 112]
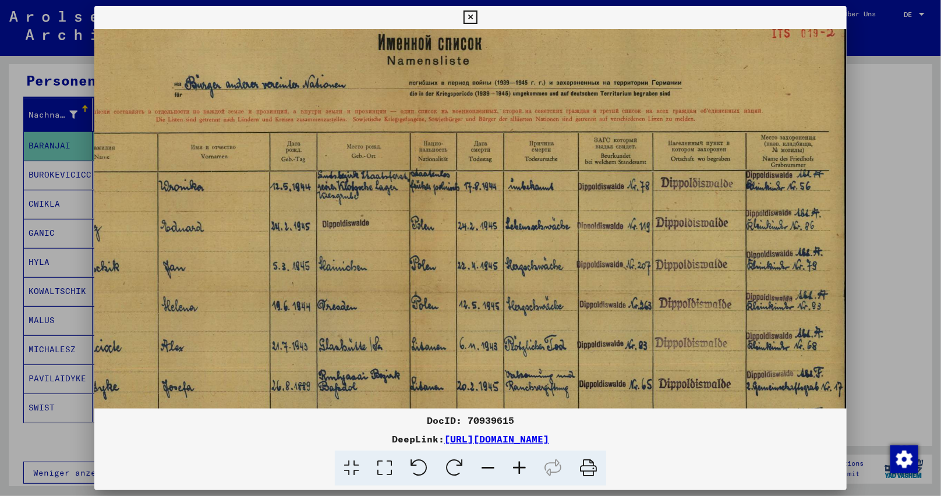
drag, startPoint x: 594, startPoint y: 203, endPoint x: 492, endPoint y: 221, distance: 103.4
click at [497, 223] on img at bounding box center [415, 293] width 865 height 613
click at [466, 116] on img at bounding box center [415, 293] width 865 height 613
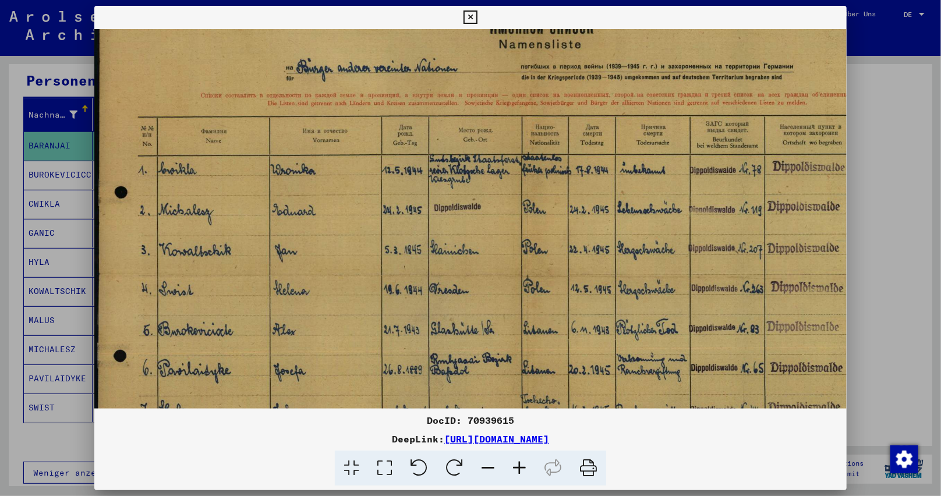
scroll to position [59, 0]
drag, startPoint x: 422, startPoint y: 185, endPoint x: 691, endPoint y: 170, distance: 268.8
click at [691, 170] on img at bounding box center [526, 276] width 865 height 613
click at [474, 19] on icon at bounding box center [469, 17] width 13 height 14
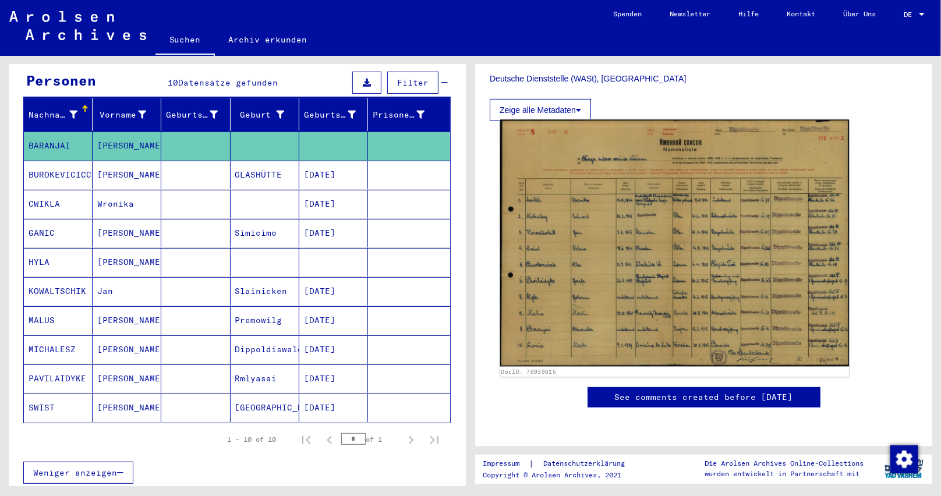
click at [672, 267] on img at bounding box center [674, 243] width 349 height 247
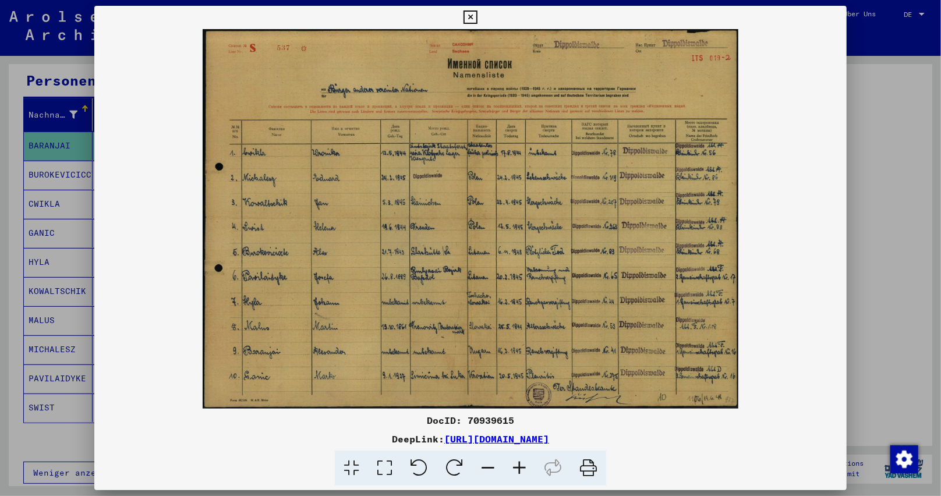
click at [521, 466] on icon at bounding box center [519, 469] width 31 height 36
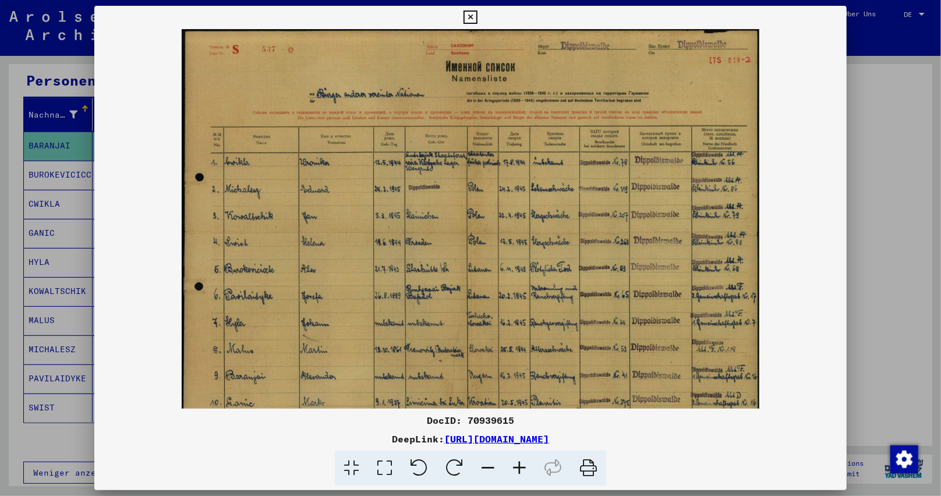
click at [521, 466] on icon at bounding box center [519, 469] width 31 height 36
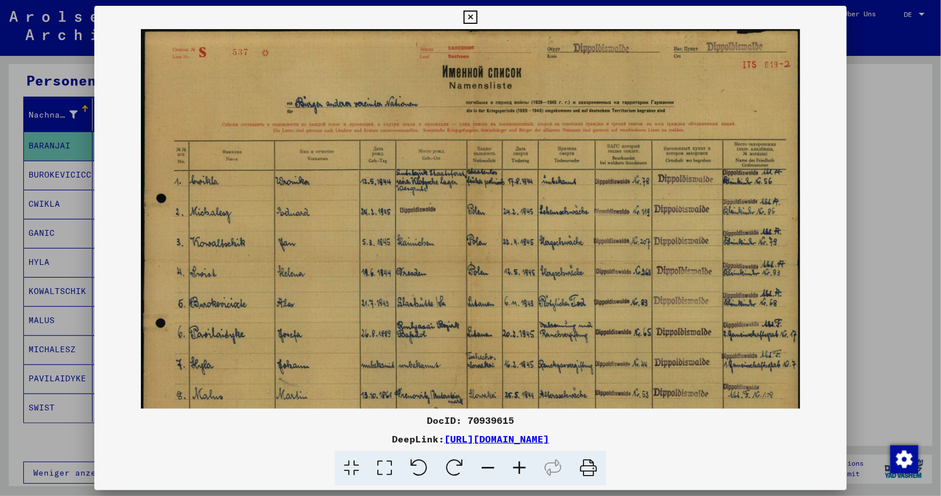
click at [521, 466] on icon at bounding box center [519, 469] width 31 height 36
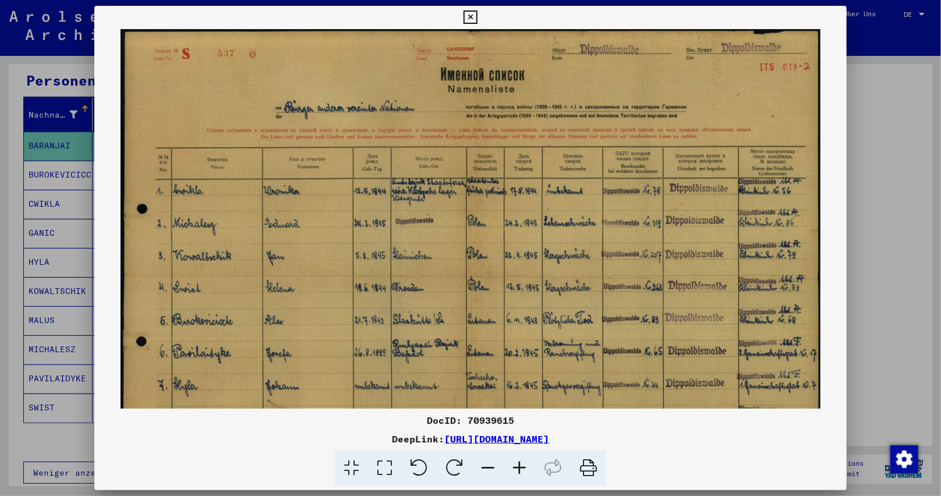
click at [521, 466] on icon at bounding box center [519, 469] width 31 height 36
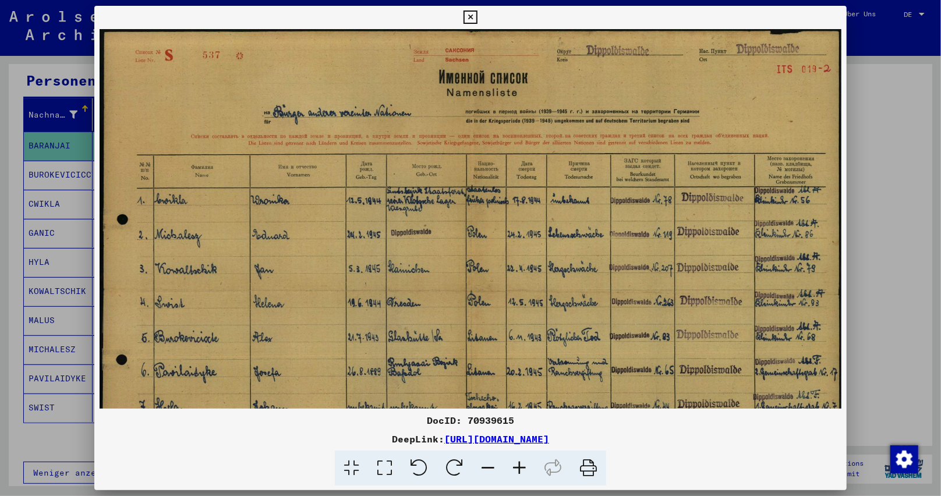
click at [521, 466] on icon at bounding box center [519, 469] width 31 height 36
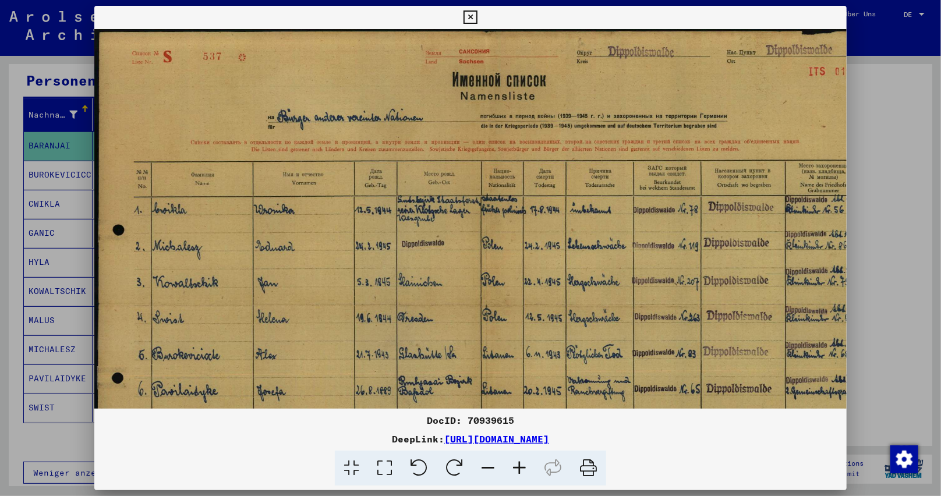
click at [521, 466] on icon at bounding box center [519, 469] width 31 height 36
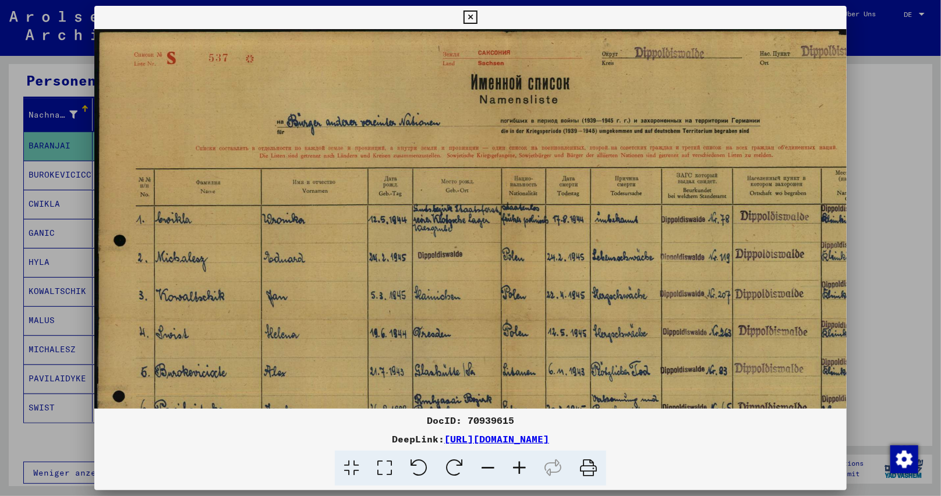
click at [521, 466] on icon at bounding box center [519, 469] width 31 height 36
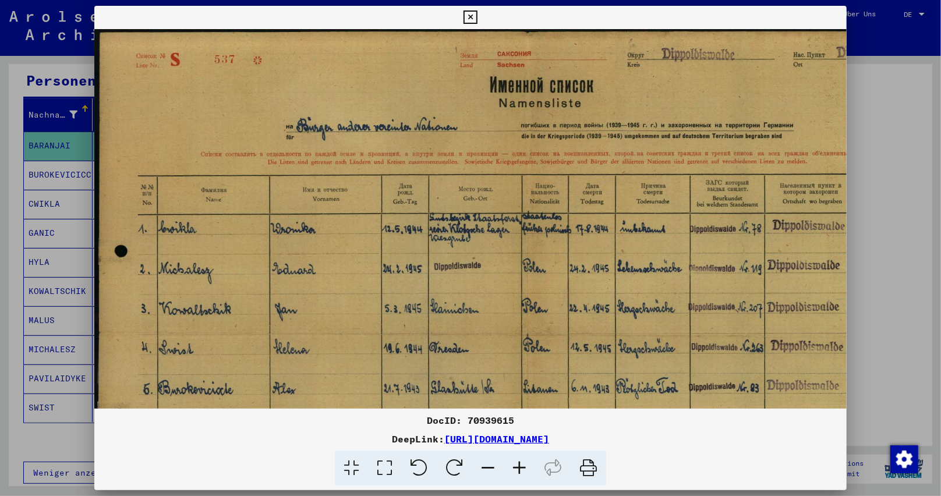
click at [521, 466] on icon at bounding box center [519, 469] width 31 height 36
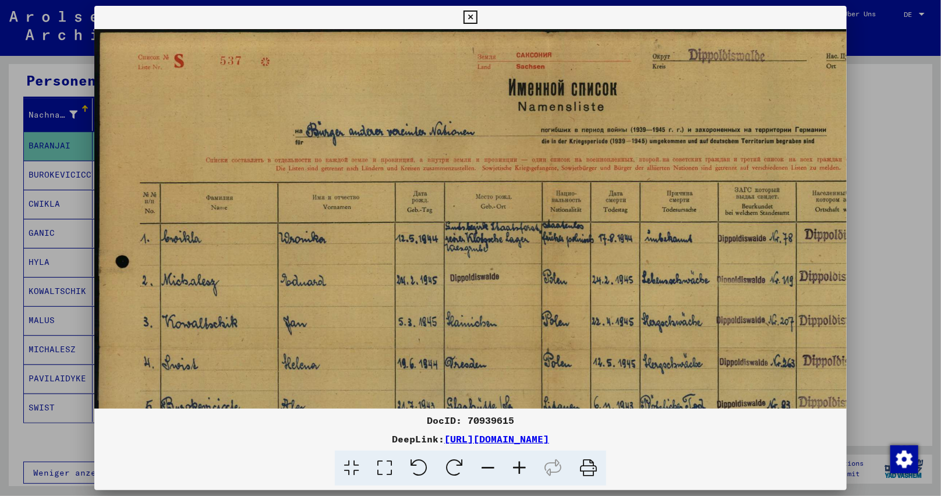
scroll to position [0, 0]
click at [595, 357] on img at bounding box center [547, 350] width 906 height 642
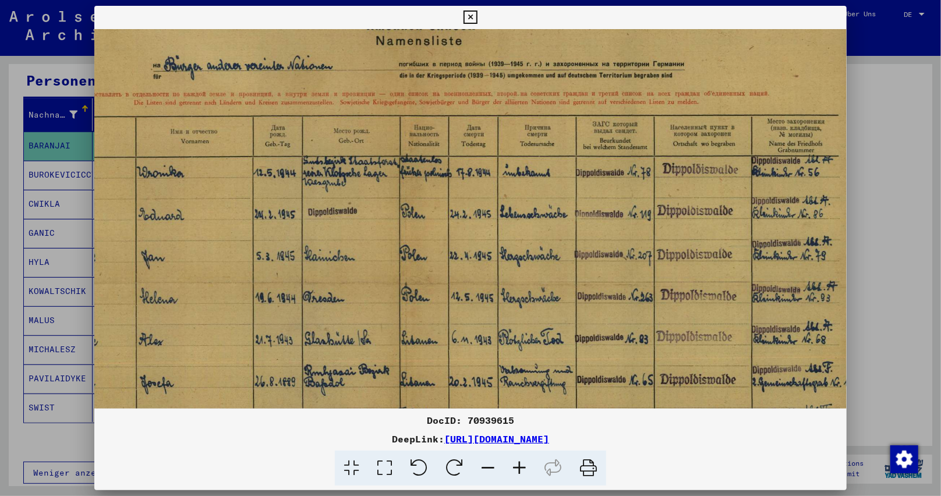
scroll to position [76, 139]
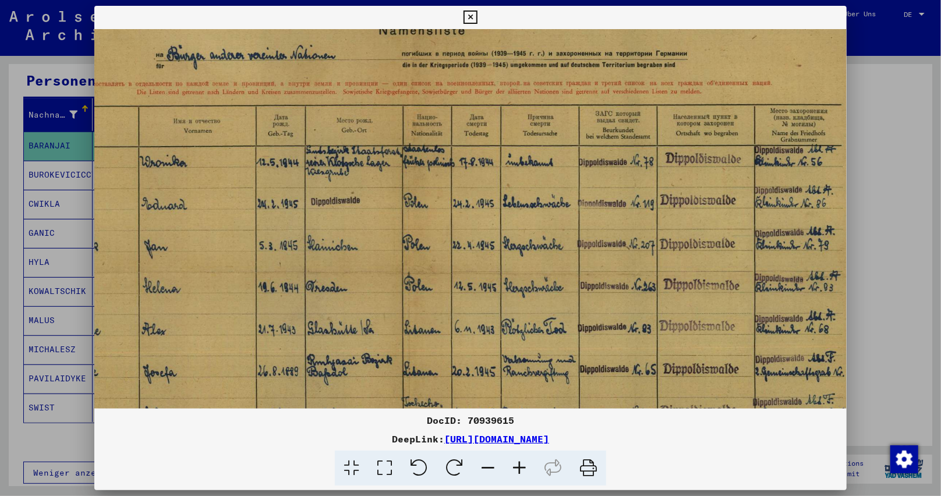
drag, startPoint x: 591, startPoint y: 355, endPoint x: 449, endPoint y: 289, distance: 156.6
click at [440, 277] on img at bounding box center [408, 274] width 906 height 642
click at [600, 67] on img at bounding box center [408, 274] width 906 height 642
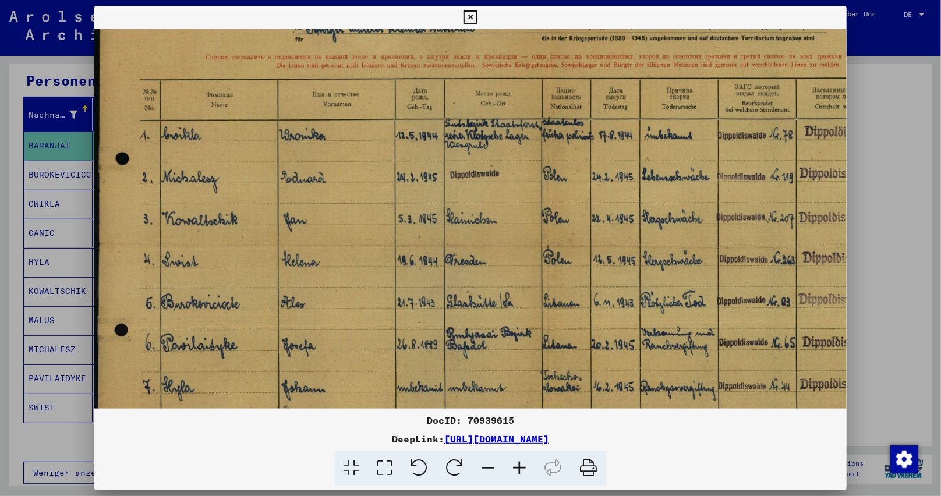
scroll to position [106, 0]
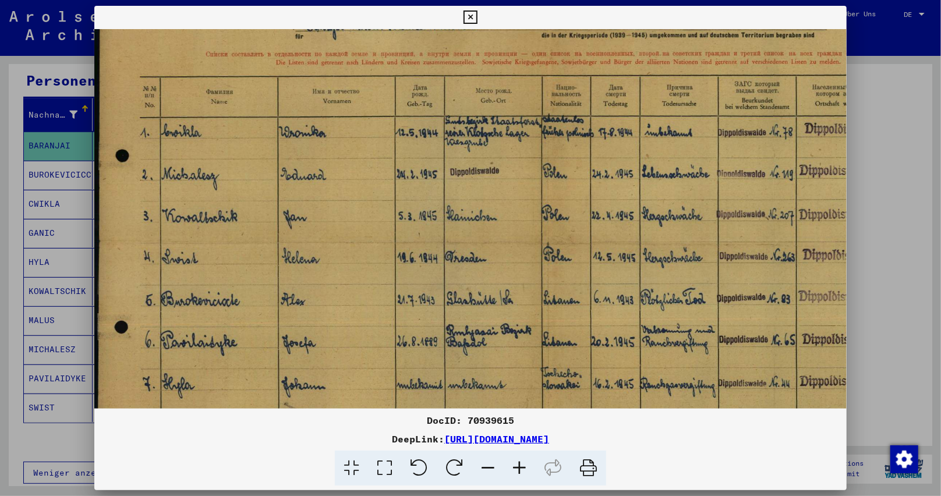
drag, startPoint x: 426, startPoint y: 253, endPoint x: 626, endPoint y: 222, distance: 202.7
click at [626, 222] on img at bounding box center [547, 244] width 906 height 642
click at [469, 13] on icon at bounding box center [469, 17] width 13 height 14
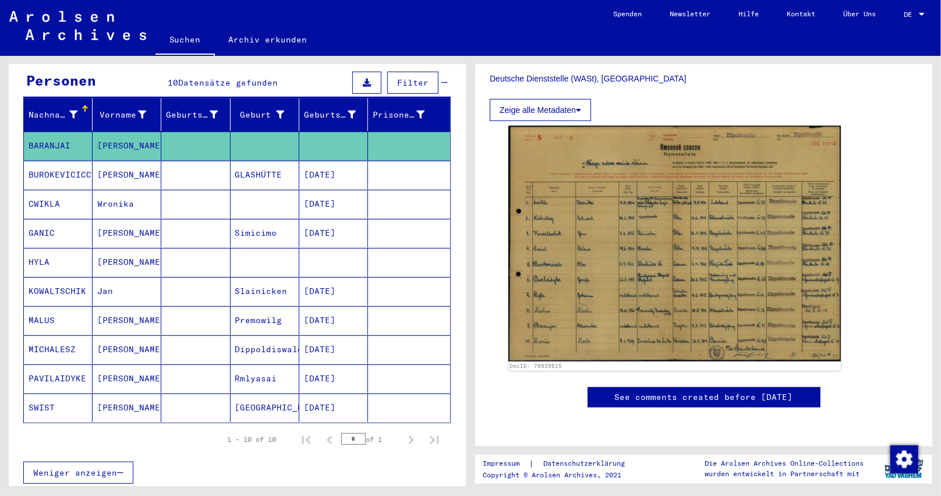
drag, startPoint x: 358, startPoint y: 395, endPoint x: 297, endPoint y: 398, distance: 60.6
click at [299, 398] on mat-cell "[DATE]" at bounding box center [333, 408] width 69 height 29
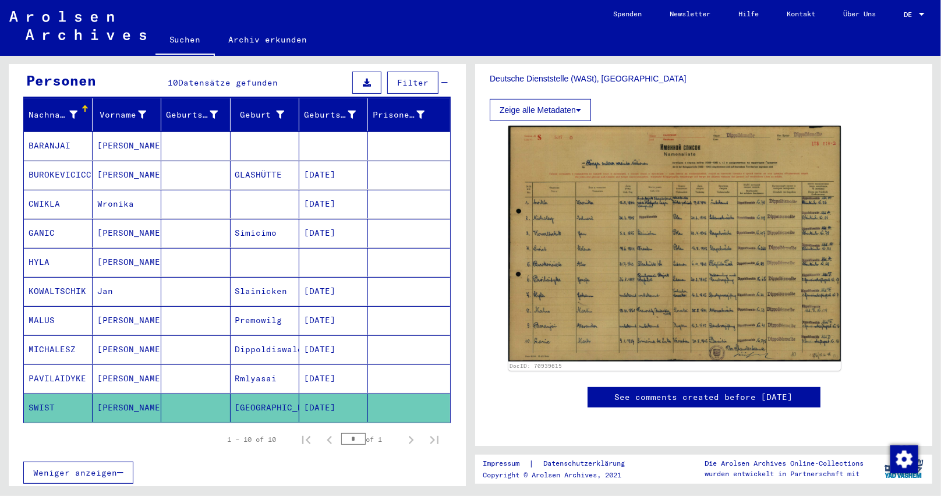
copy mat-cell "[DATE]"
click at [567, 419] on disqus at bounding box center [704, 425] width 428 height 12
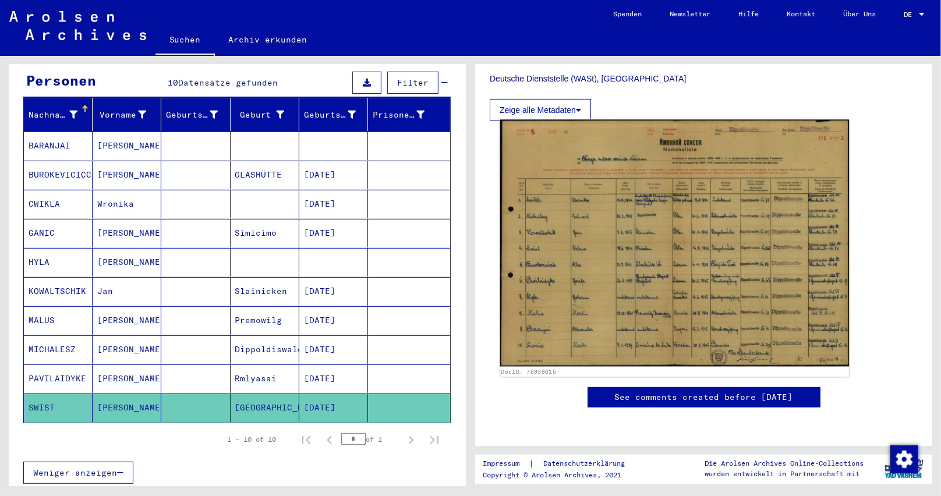
click at [635, 214] on img at bounding box center [674, 243] width 349 height 247
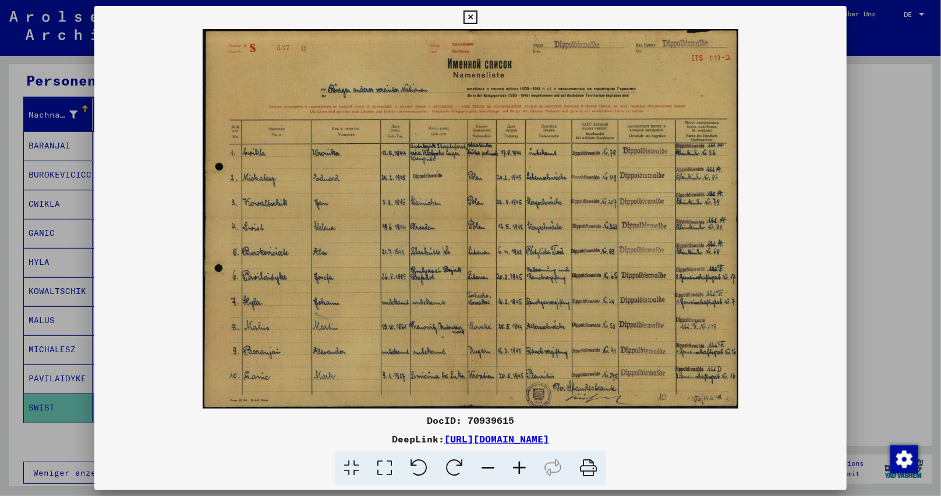
click at [538, 471] on icon at bounding box center [553, 469] width 36 height 36
click at [564, 478] on icon at bounding box center [553, 469] width 36 height 36
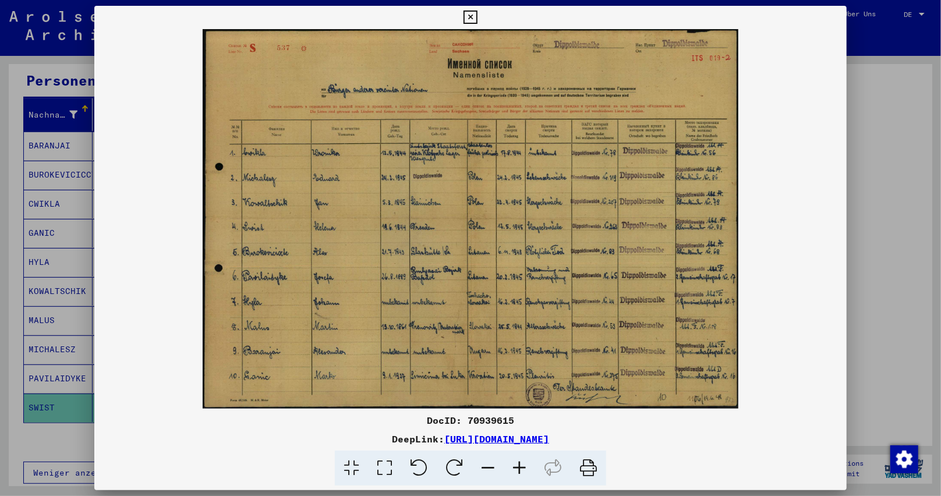
click at [518, 466] on icon at bounding box center [519, 469] width 31 height 36
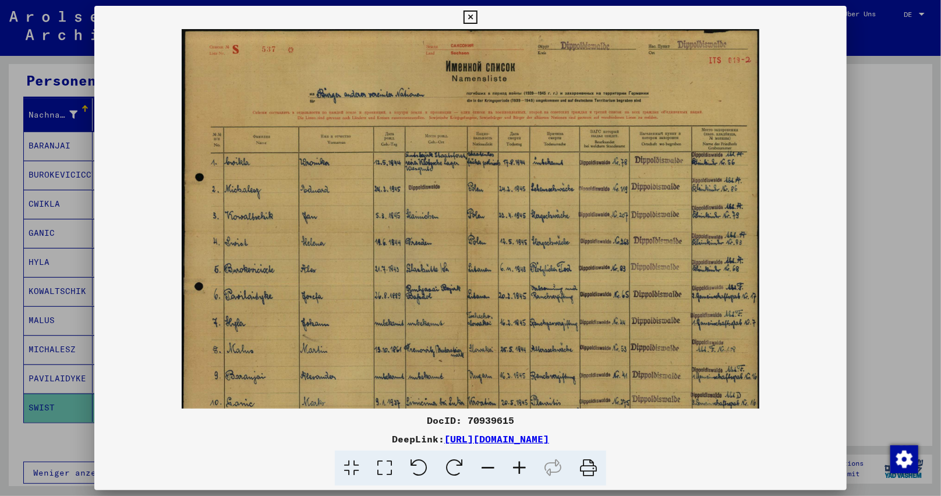
click at [518, 466] on icon at bounding box center [519, 469] width 31 height 36
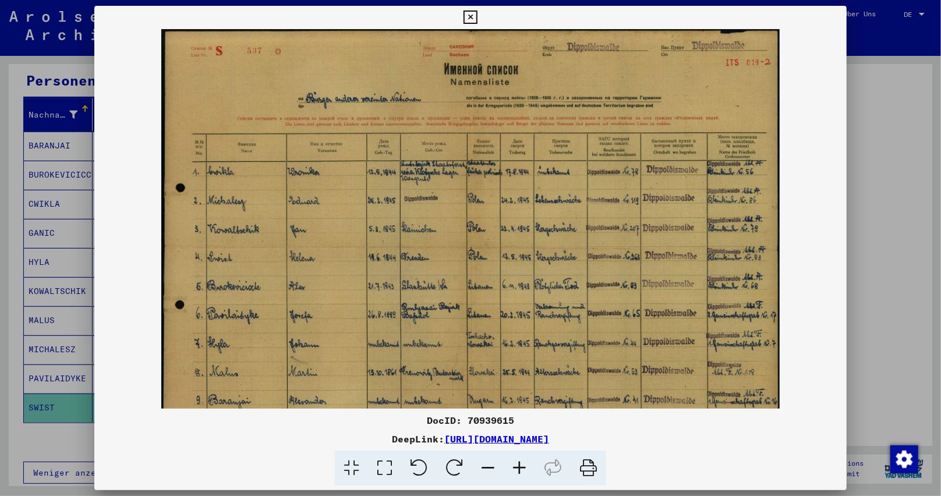
click at [513, 464] on icon at bounding box center [519, 469] width 31 height 36
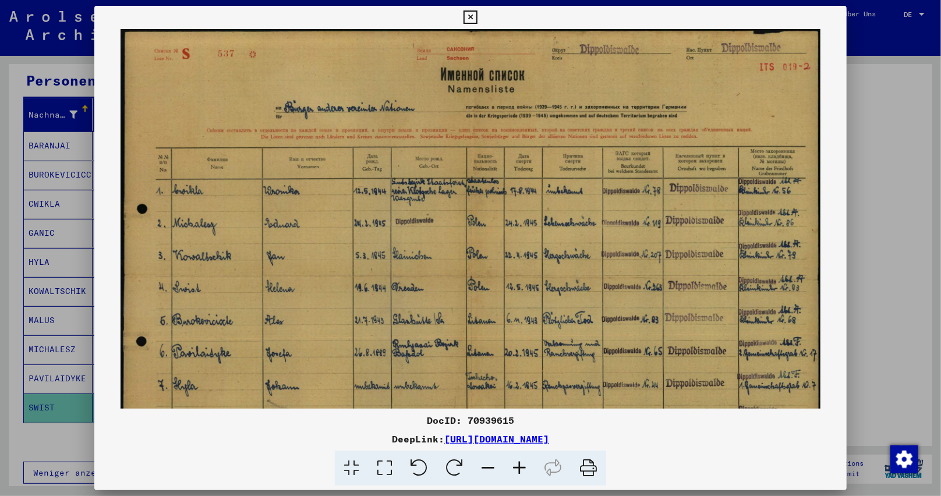
click at [512, 464] on icon at bounding box center [519, 469] width 31 height 36
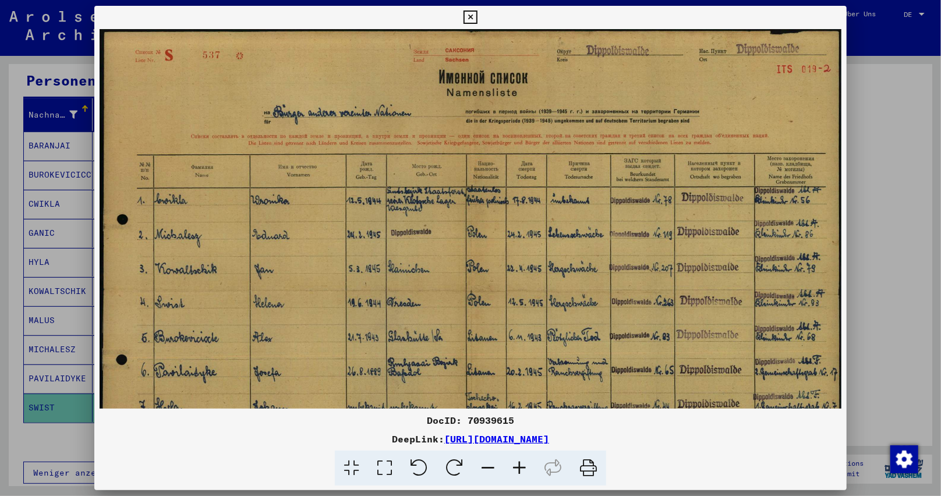
click at [512, 464] on icon at bounding box center [519, 469] width 31 height 36
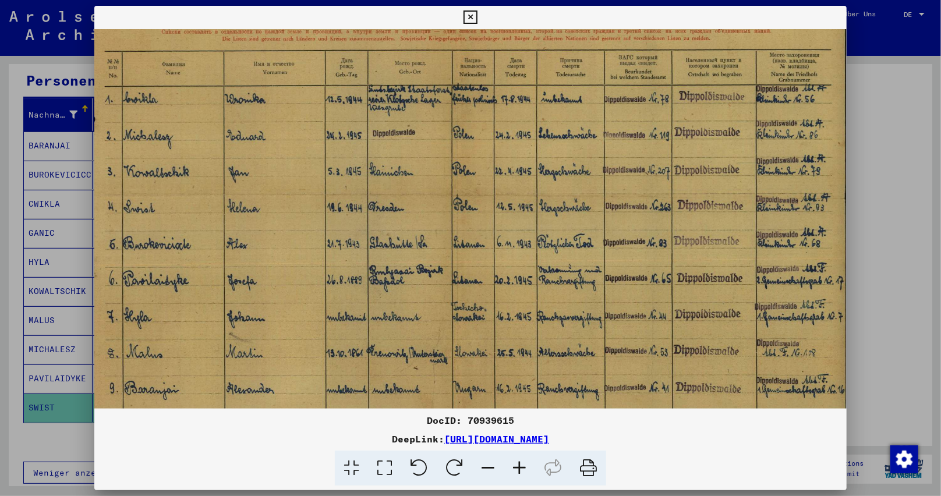
scroll to position [112, 29]
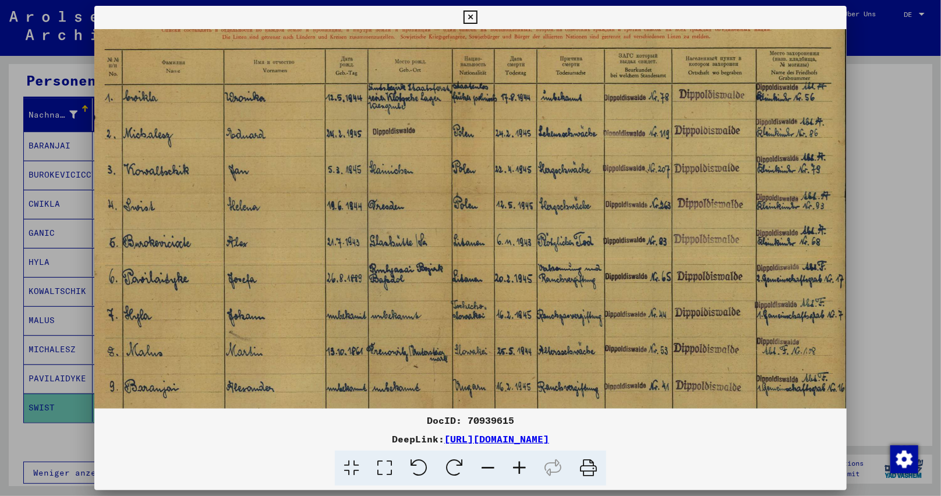
drag, startPoint x: 459, startPoint y: 366, endPoint x: 339, endPoint y: 252, distance: 165.1
click at [339, 252] on img at bounding box center [456, 194] width 783 height 554
click at [385, 269] on img at bounding box center [456, 194] width 783 height 554
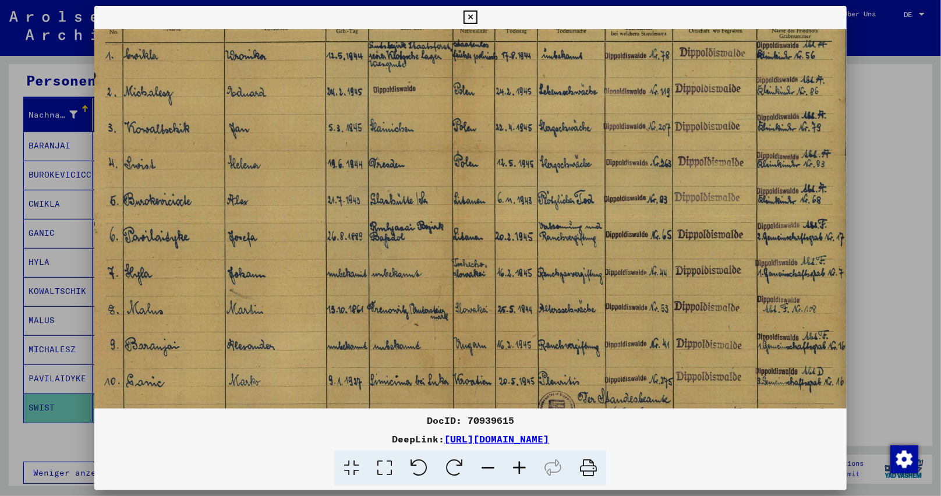
scroll to position [158, 29]
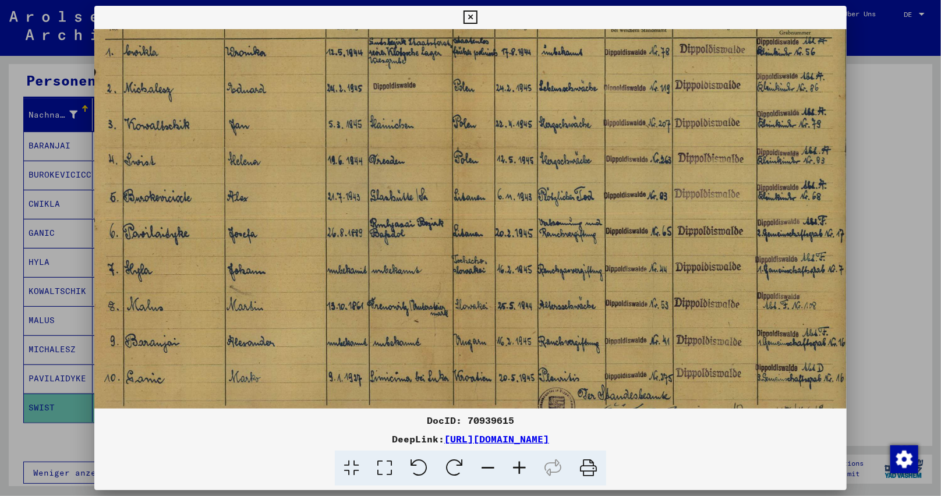
drag, startPoint x: 447, startPoint y: 291, endPoint x: 448, endPoint y: 244, distance: 47.2
click at [448, 244] on img at bounding box center [457, 148] width 783 height 554
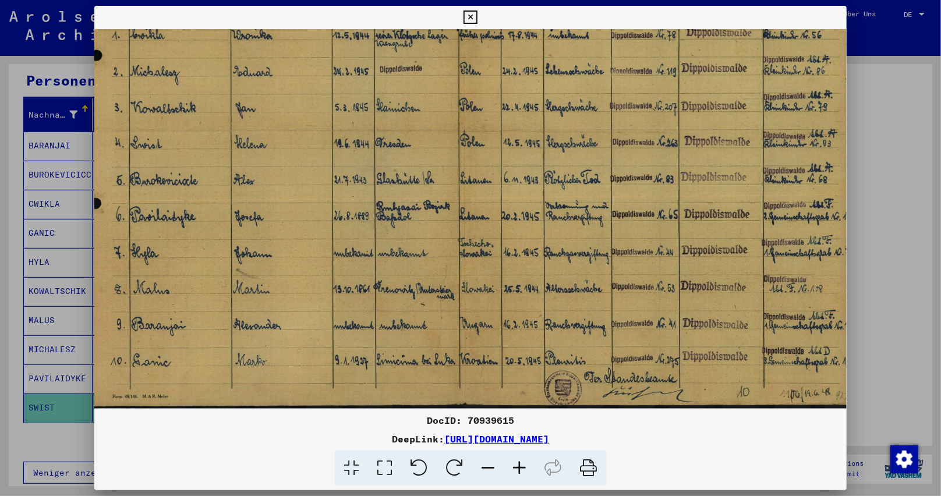
scroll to position [175, 21]
drag, startPoint x: 497, startPoint y: 310, endPoint x: 505, endPoint y: 249, distance: 61.6
click at [505, 249] on img at bounding box center [464, 131] width 783 height 554
click at [472, 11] on icon at bounding box center [469, 17] width 13 height 14
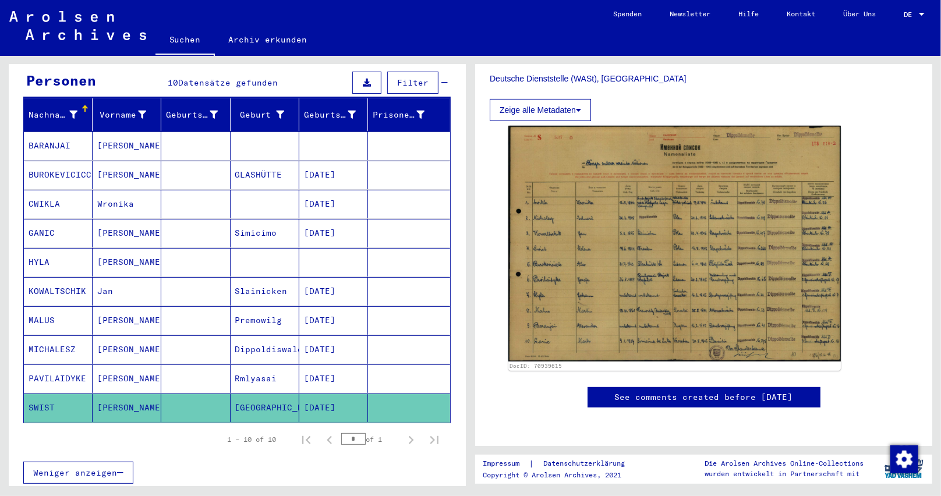
drag, startPoint x: 349, startPoint y: 165, endPoint x: 291, endPoint y: 169, distance: 58.4
click at [291, 169] on mat-row "BUROKEVICICCTE [PERSON_NAME] [DATE]" at bounding box center [237, 175] width 426 height 29
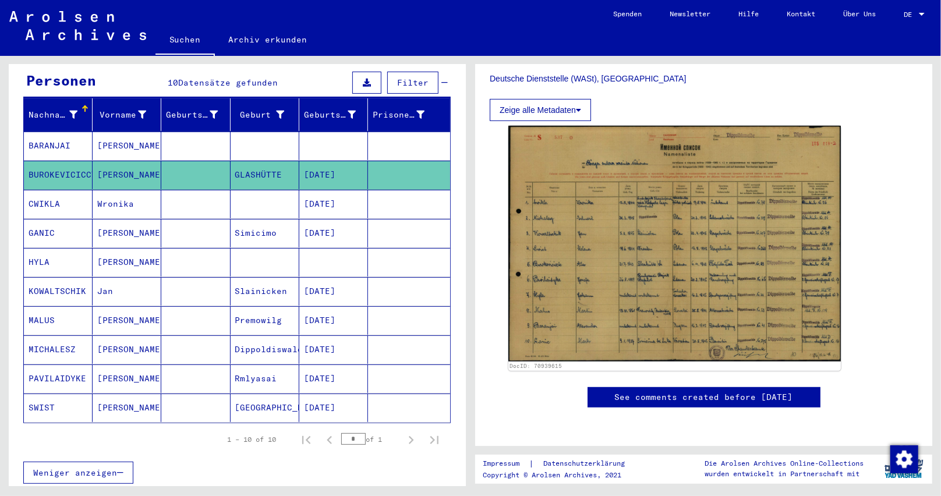
copy mat-row "GLASHÜTTE [DATE]"
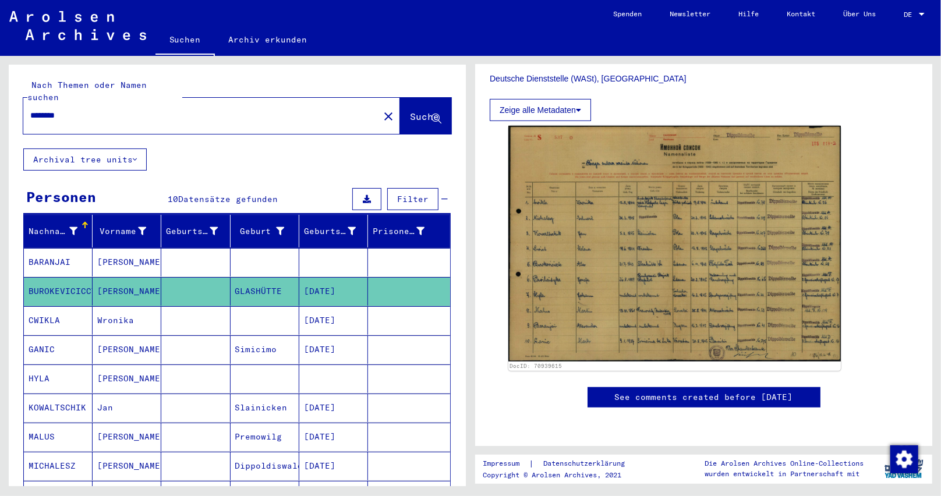
click at [381, 109] on mat-icon "close" at bounding box center [388, 116] width 14 height 14
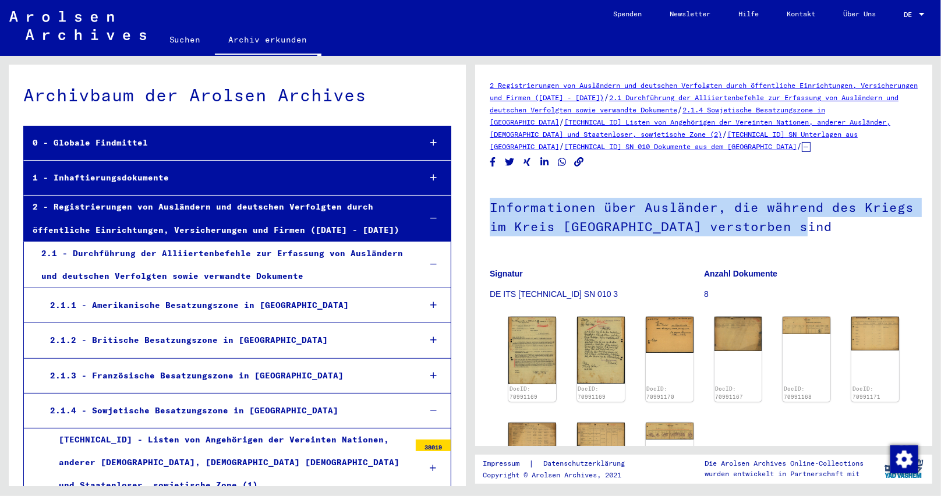
scroll to position [9077, 0]
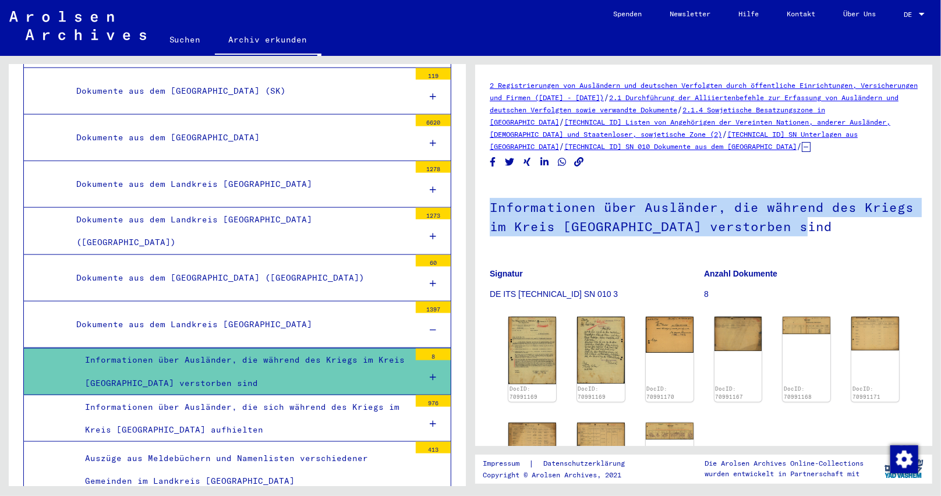
click at [188, 43] on link "Suchen" at bounding box center [184, 40] width 59 height 28
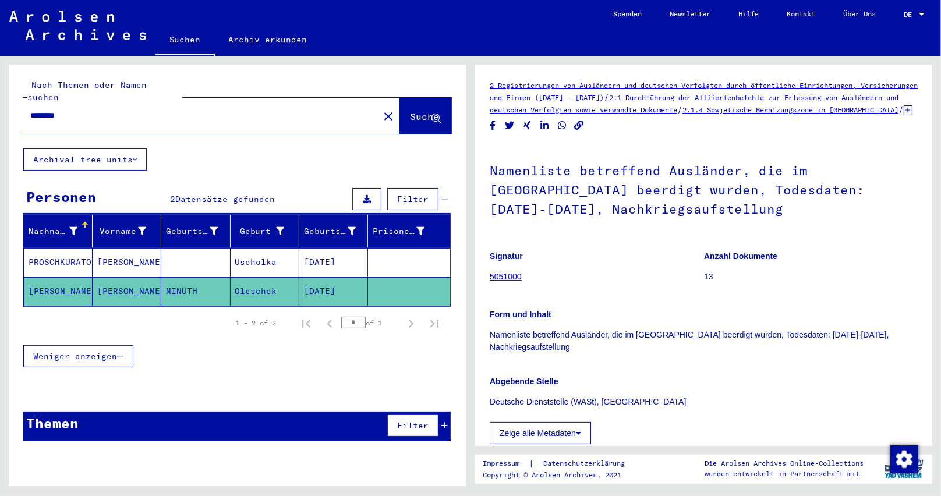
scroll to position [349, 0]
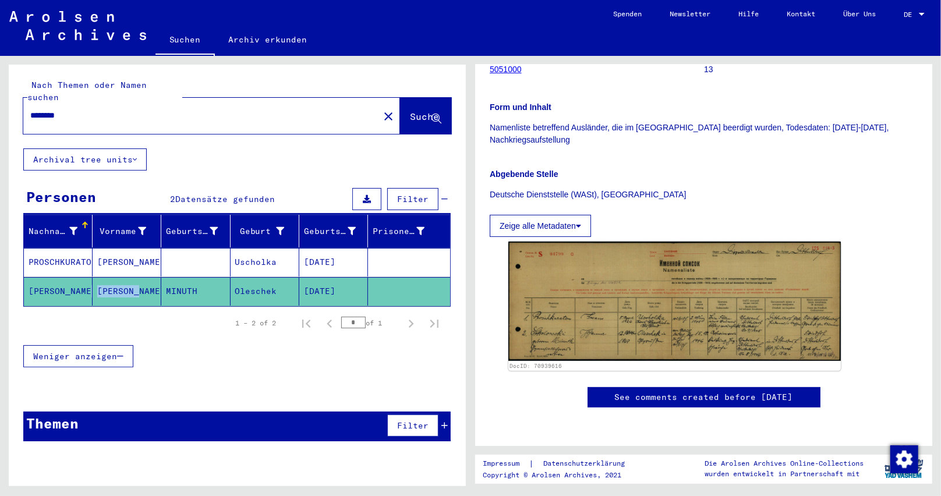
drag, startPoint x: 125, startPoint y: 281, endPoint x: 91, endPoint y: 284, distance: 34.0
click at [91, 284] on mat-row "SOKOLOWSKI Johanna MINUTH Oleschek 10/12/1869" at bounding box center [237, 291] width 426 height 29
copy mat-row "Johanna"
click at [72, 109] on input "********" at bounding box center [201, 115] width 342 height 12
click at [417, 115] on button "Suche" at bounding box center [425, 116] width 51 height 36
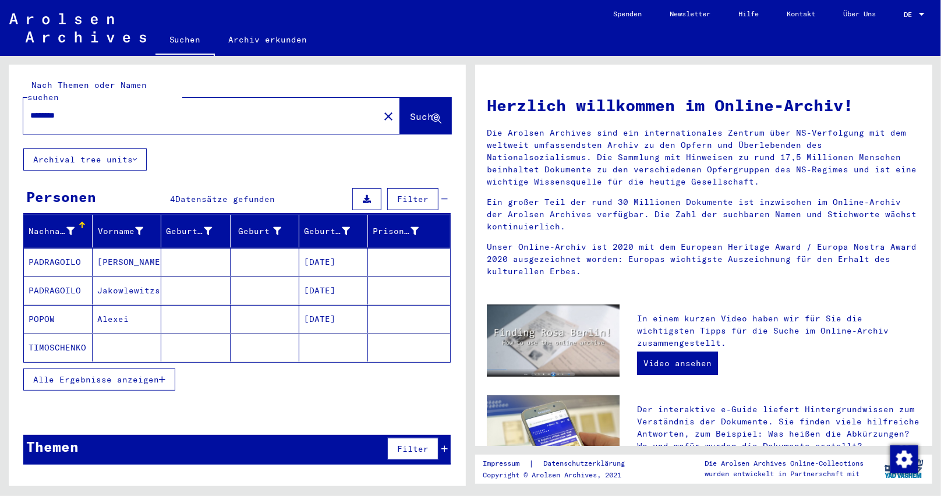
click at [313, 277] on mat-cell "01/01/1926" at bounding box center [333, 291] width 69 height 28
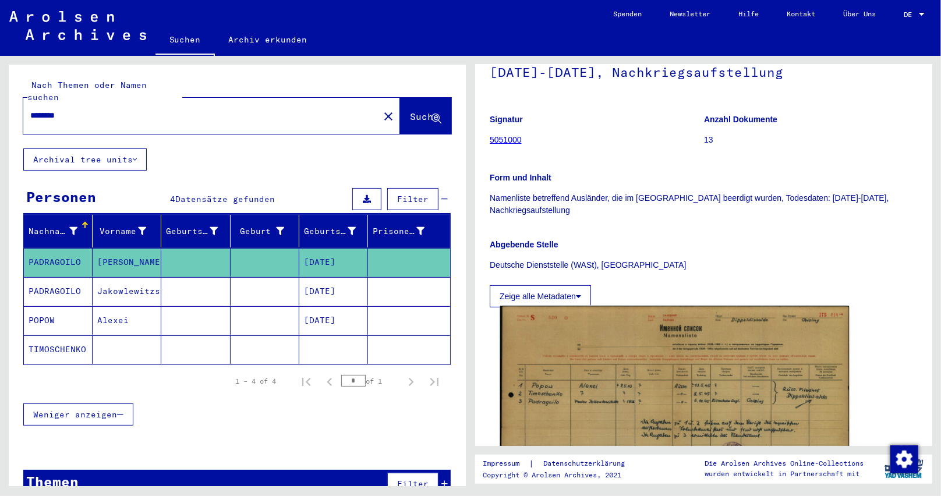
scroll to position [175, 0]
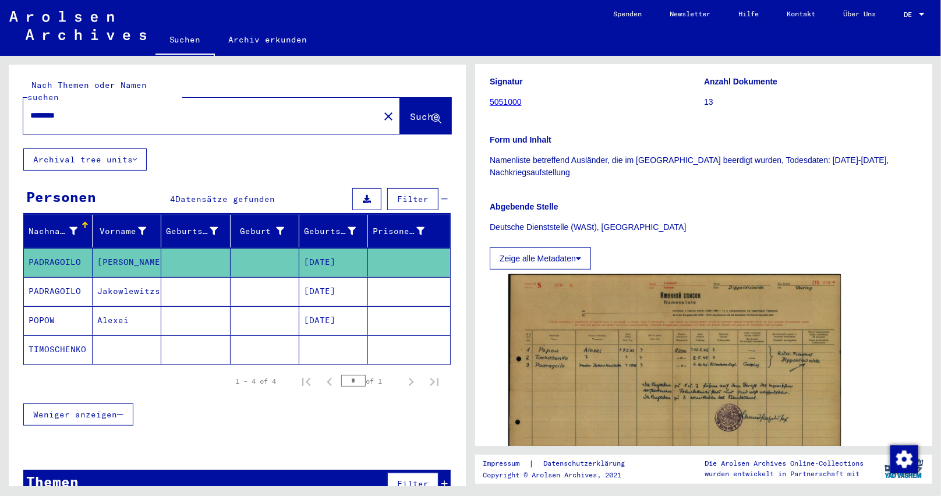
drag, startPoint x: 66, startPoint y: 102, endPoint x: 73, endPoint y: 100, distance: 7.8
click at [73, 109] on input "********" at bounding box center [201, 115] width 342 height 12
click at [410, 111] on span "Suche" at bounding box center [424, 117] width 29 height 12
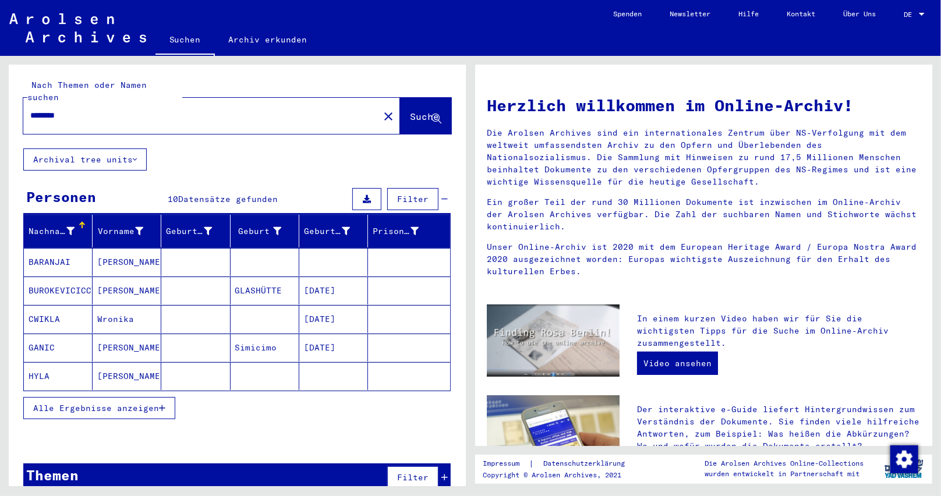
click at [168, 398] on button "Alle Ergebnisse anzeigen" at bounding box center [99, 408] width 152 height 22
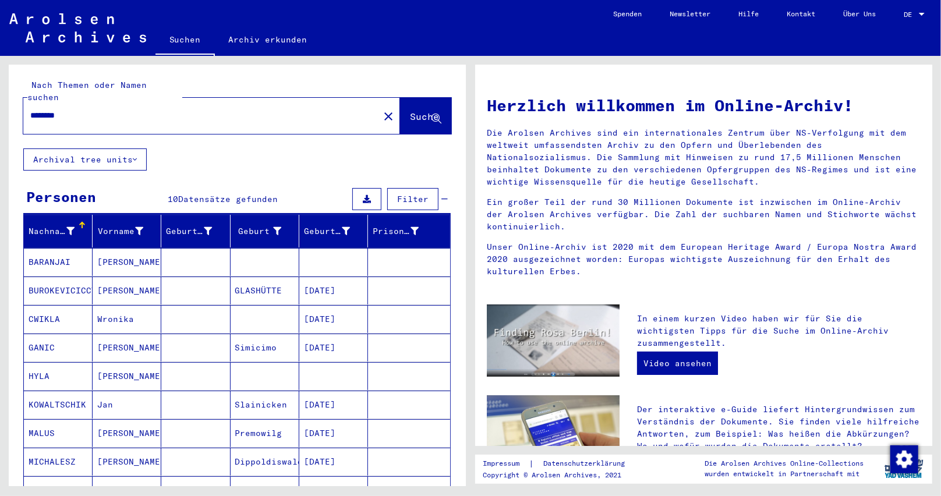
click at [368, 334] on mat-cell at bounding box center [409, 348] width 82 height 28
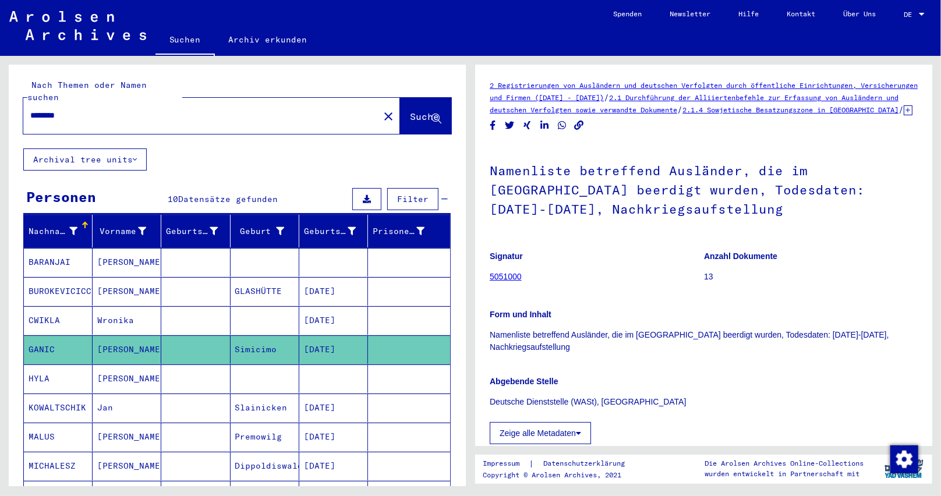
click at [904, 115] on icon at bounding box center [908, 110] width 9 height 10
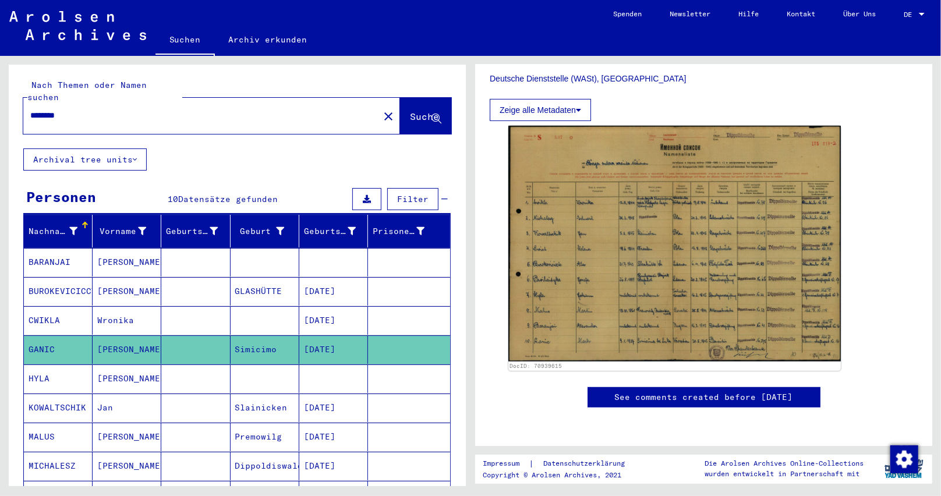
scroll to position [466, 0]
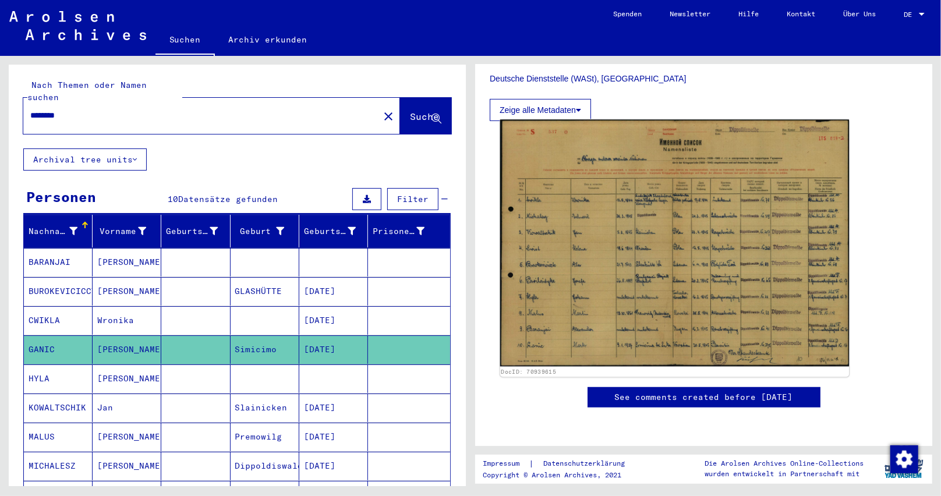
click at [646, 259] on img at bounding box center [674, 243] width 349 height 247
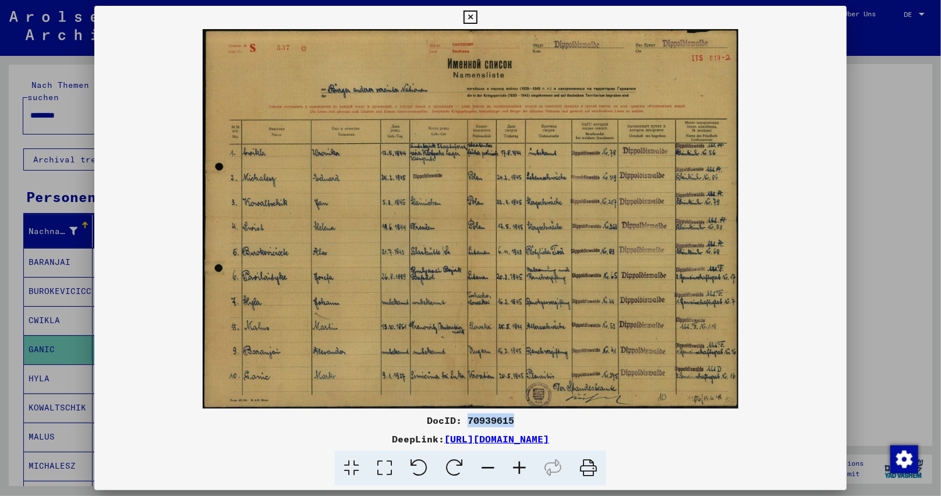
drag, startPoint x: 467, startPoint y: 421, endPoint x: 561, endPoint y: 411, distance: 94.8
click at [561, 411] on div "DocID: 70939615 DeepLink: [URL][DOMAIN_NAME]" at bounding box center [470, 246] width 753 height 480
copy div "70939615"
click at [469, 20] on icon at bounding box center [469, 17] width 13 height 14
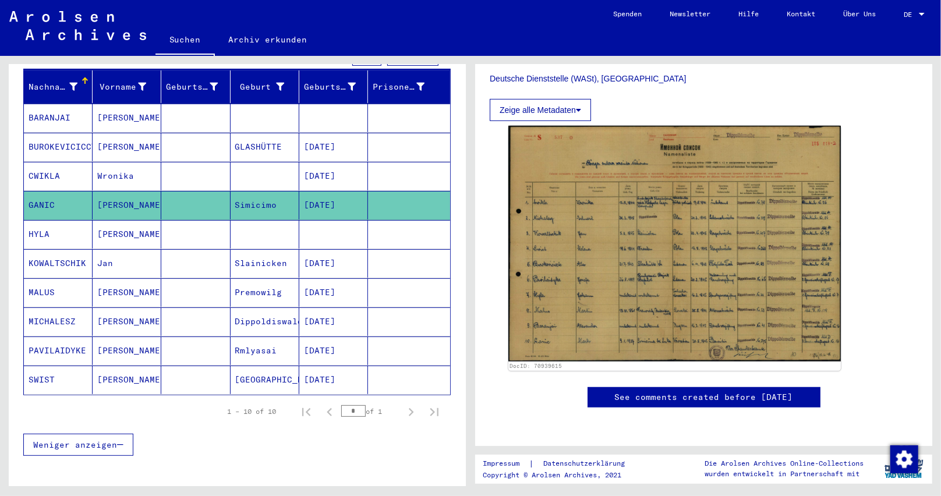
scroll to position [175, 0]
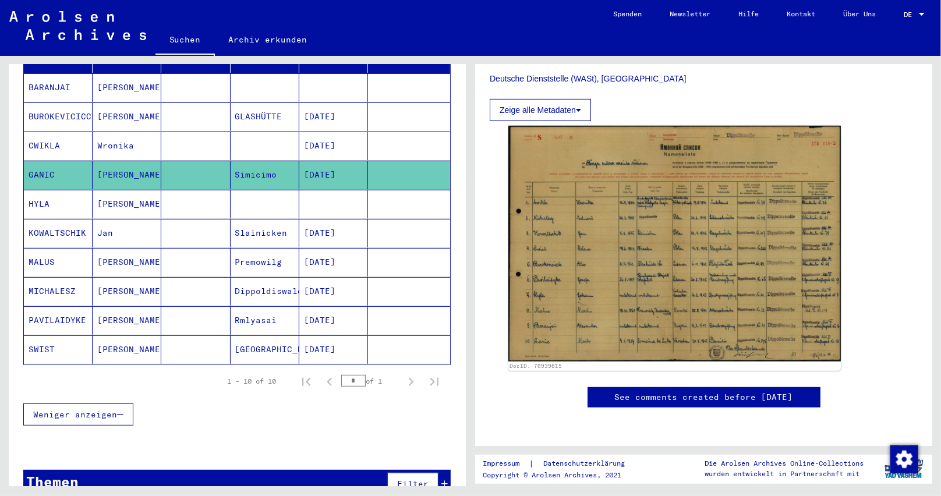
drag, startPoint x: 349, startPoint y: 280, endPoint x: 296, endPoint y: 281, distance: 53.6
click at [299, 281] on mat-cell "[DATE]" at bounding box center [333, 291] width 69 height 29
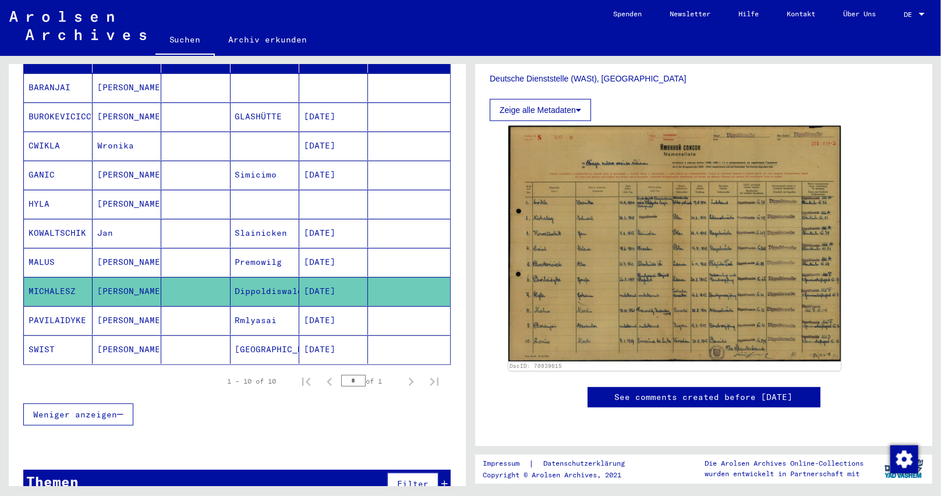
copy mat-cell "[DATE]"
drag, startPoint x: 358, startPoint y: 136, endPoint x: 293, endPoint y: 140, distance: 64.1
click at [299, 140] on mat-cell "[DATE]" at bounding box center [333, 146] width 69 height 29
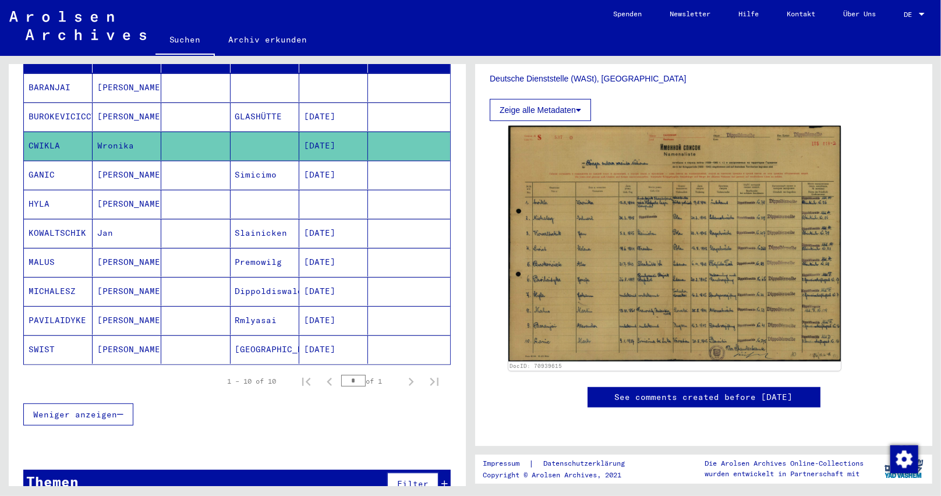
copy mat-cell "[DATE]"
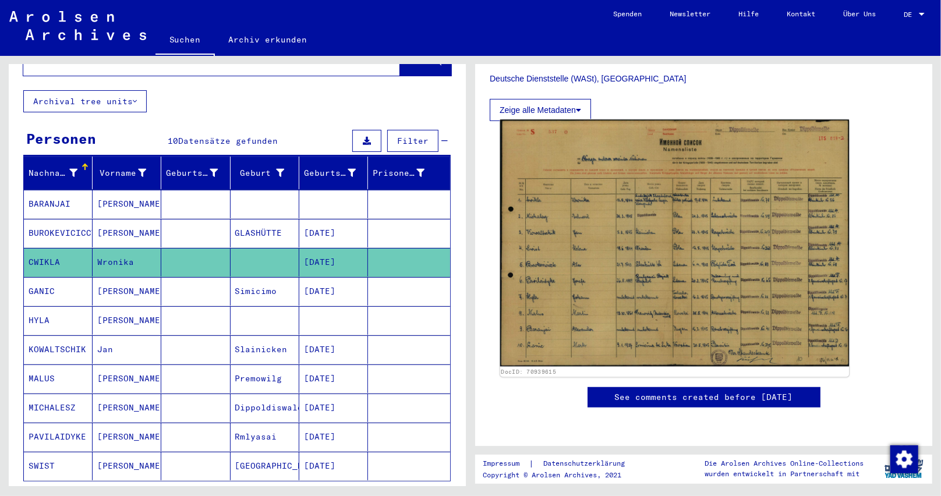
click at [699, 199] on img at bounding box center [674, 243] width 349 height 247
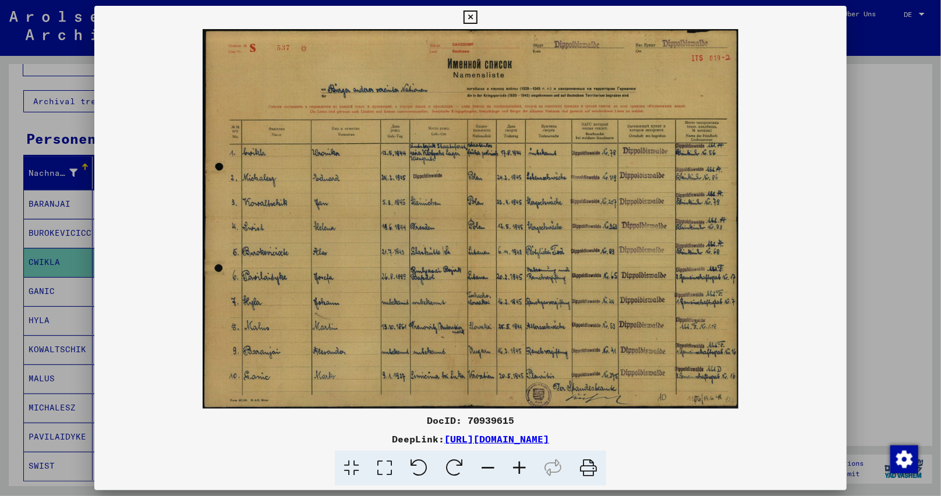
click at [522, 469] on icon at bounding box center [519, 469] width 31 height 36
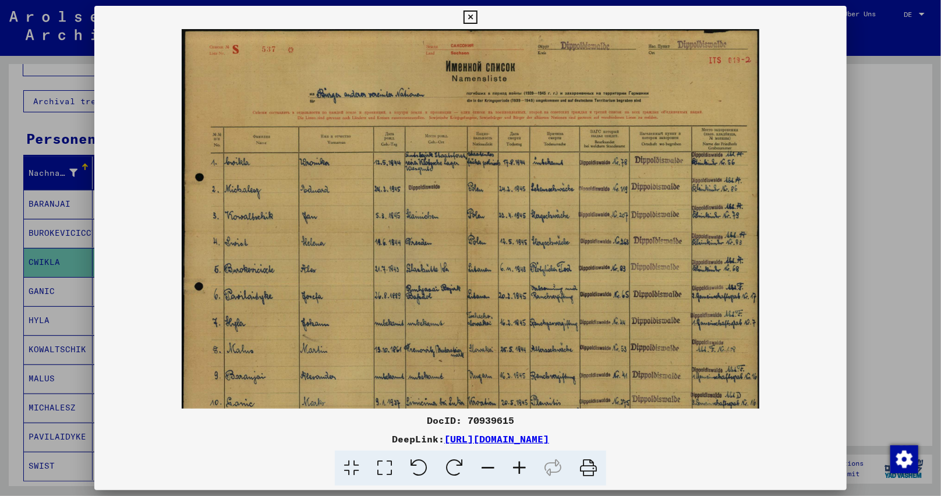
click at [522, 469] on icon at bounding box center [519, 469] width 31 height 36
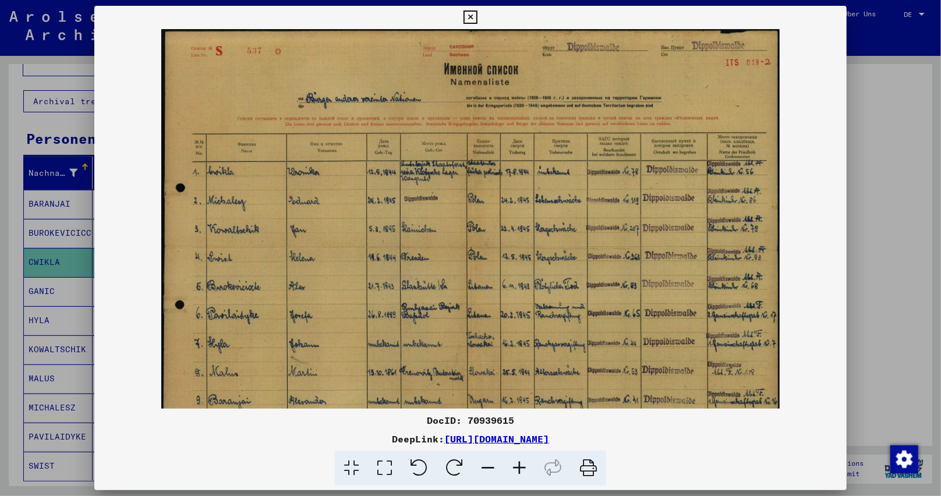
click at [522, 469] on icon at bounding box center [519, 469] width 31 height 36
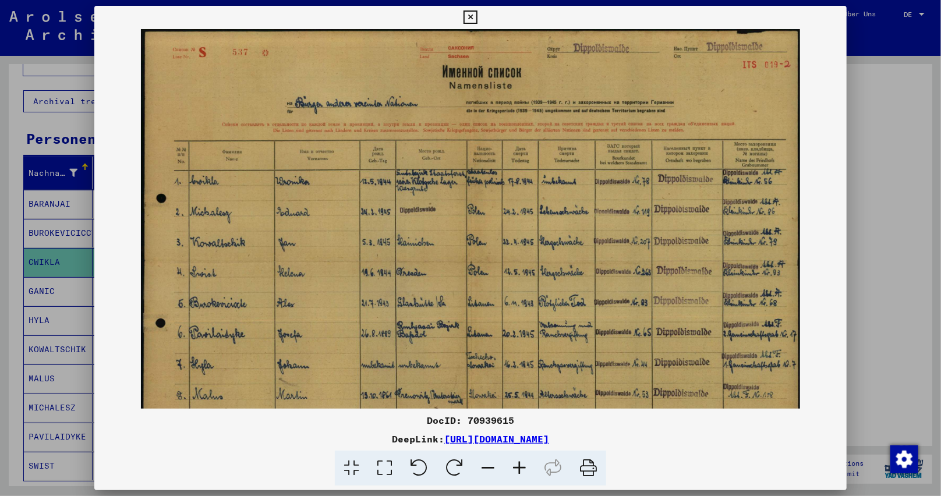
click at [522, 469] on icon at bounding box center [519, 469] width 31 height 36
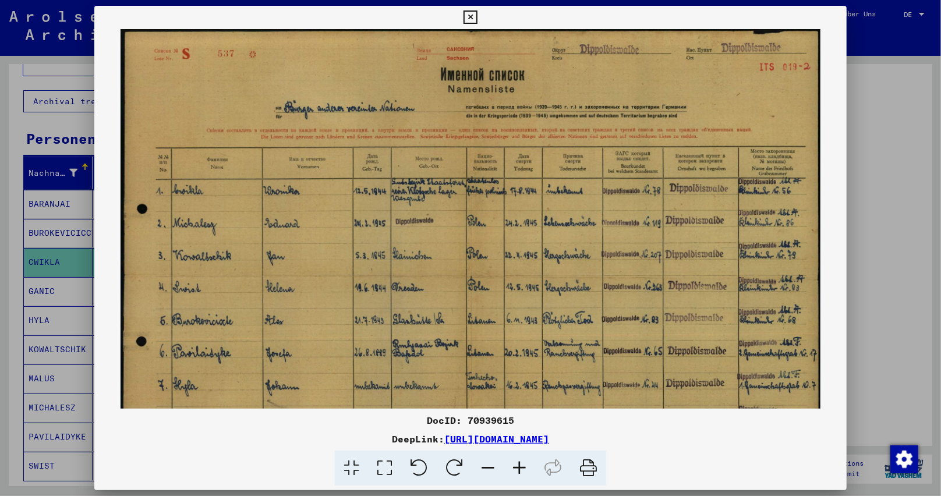
click at [522, 469] on icon at bounding box center [519, 469] width 31 height 36
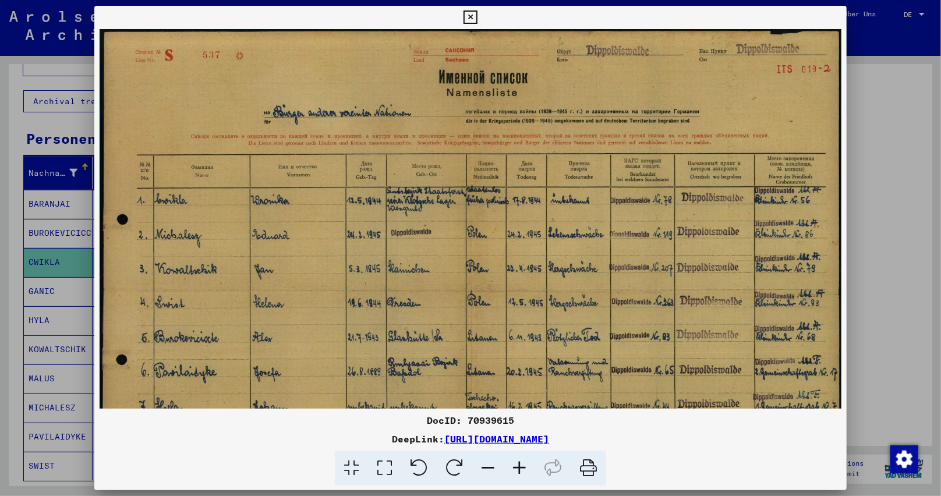
click at [522, 469] on icon at bounding box center [519, 469] width 31 height 36
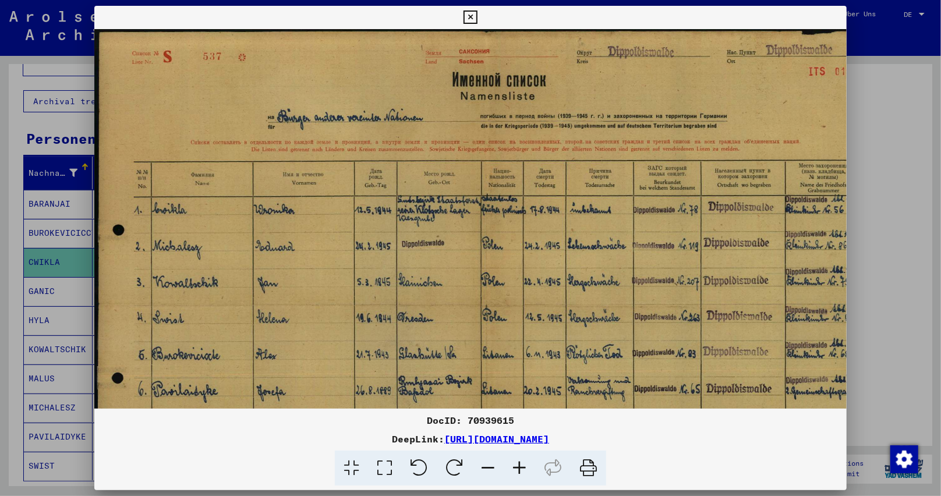
click at [521, 468] on icon at bounding box center [519, 469] width 31 height 36
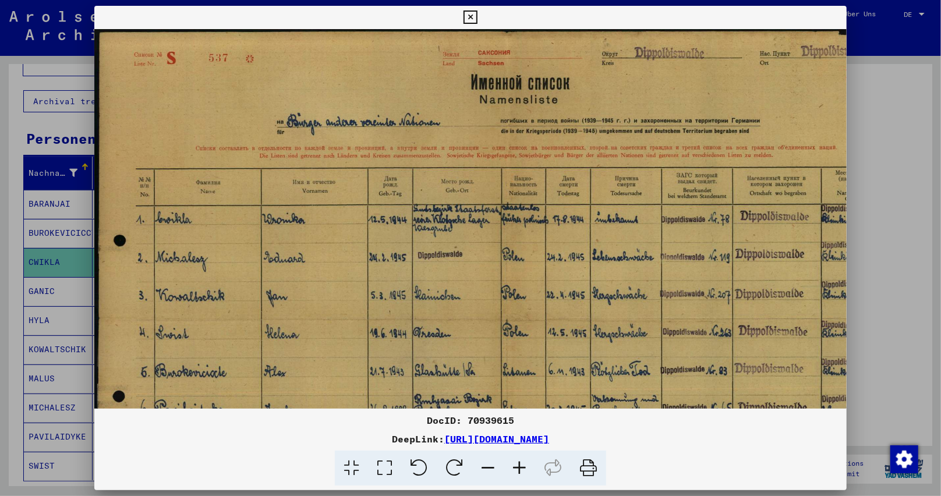
click at [521, 468] on icon at bounding box center [519, 469] width 31 height 36
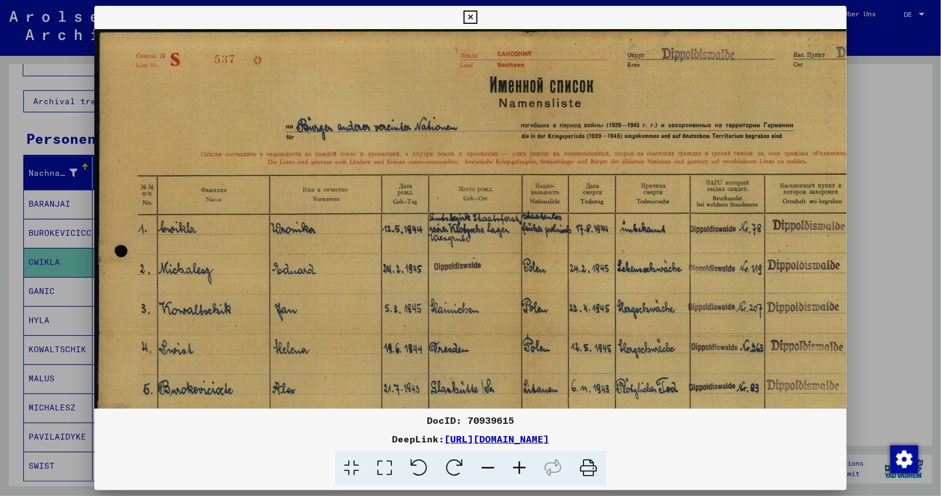
click at [521, 468] on icon at bounding box center [519, 469] width 31 height 36
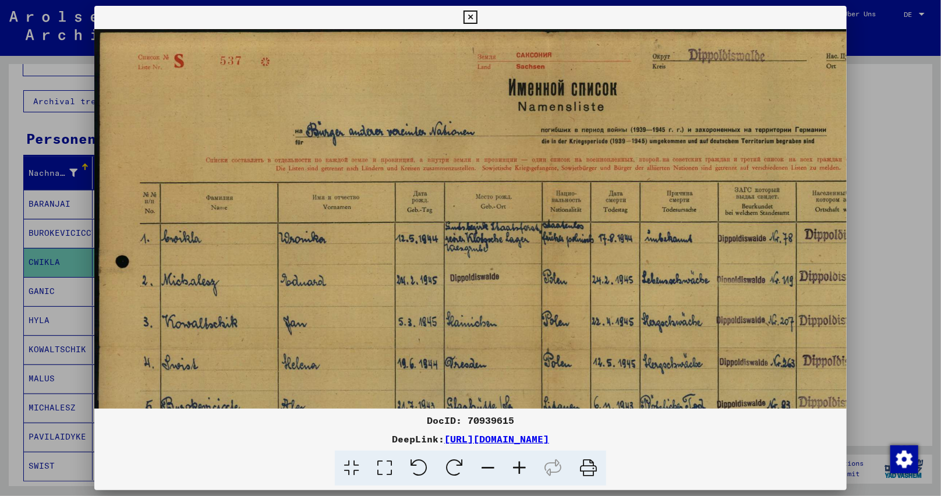
click at [521, 468] on icon at bounding box center [519, 469] width 31 height 36
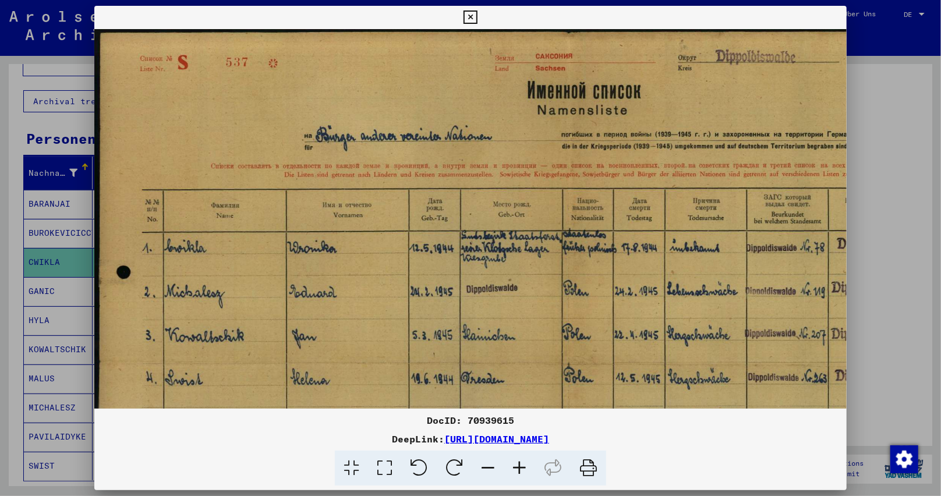
click at [521, 468] on icon at bounding box center [519, 469] width 31 height 36
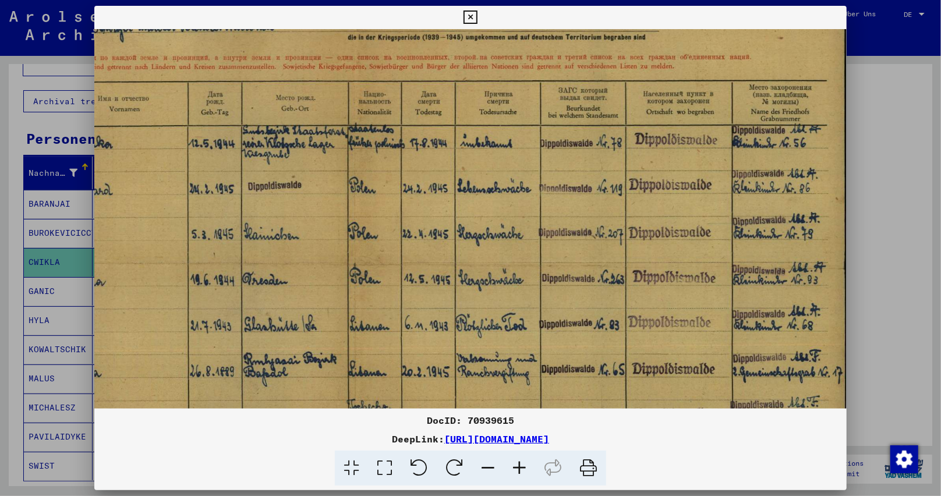
scroll to position [117, 235]
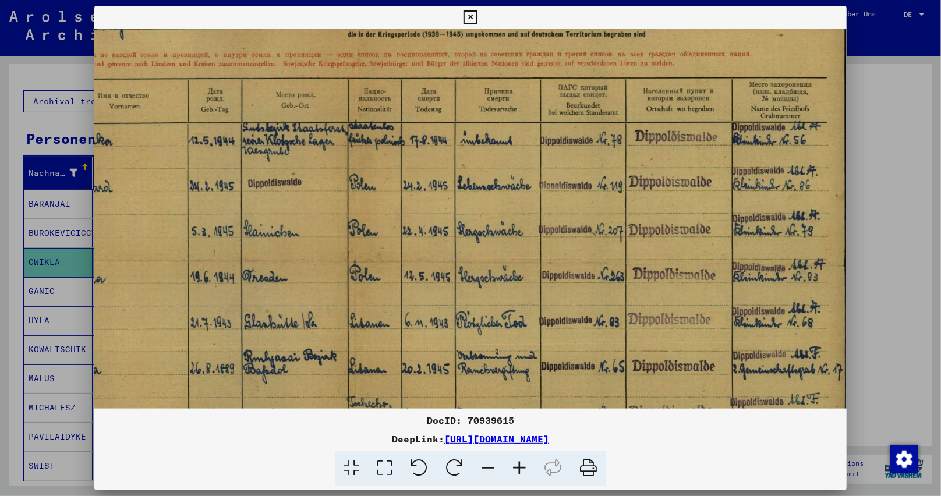
drag, startPoint x: 700, startPoint y: 366, endPoint x: 352, endPoint y: 244, distance: 369.6
click at [352, 244] on img at bounding box center [354, 262] width 988 height 700
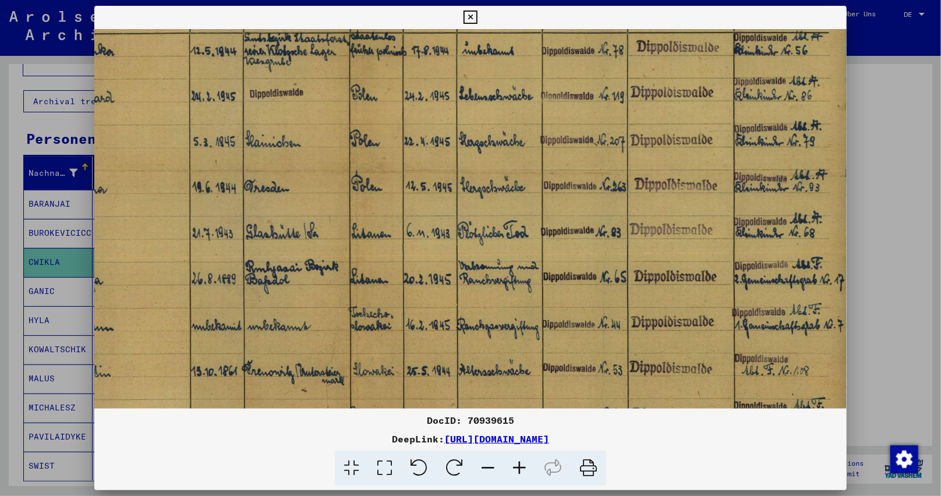
scroll to position [207, 233]
drag, startPoint x: 375, startPoint y: 370, endPoint x: 377, endPoint y: 279, distance: 91.4
click at [377, 279] on img at bounding box center [355, 172] width 988 height 700
click at [822, 54] on img at bounding box center [355, 172] width 988 height 700
click at [599, 76] on img at bounding box center [355, 172] width 988 height 700
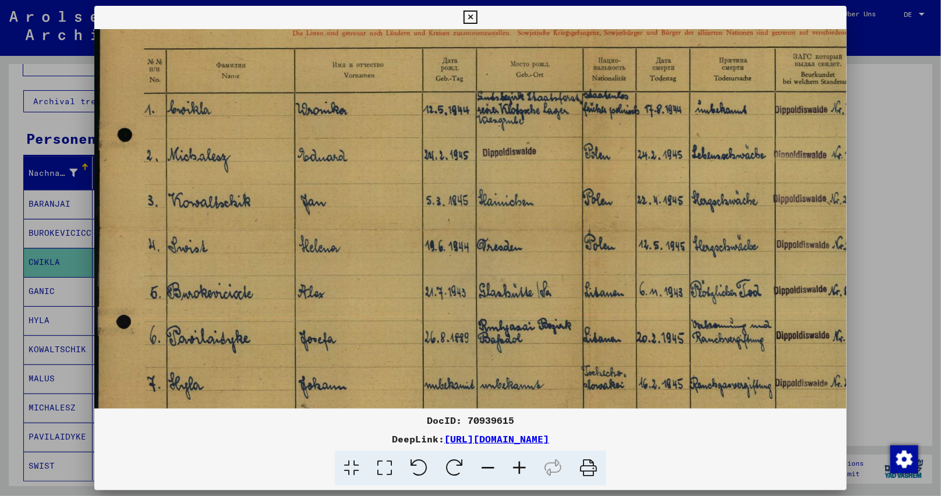
scroll to position [145, 0]
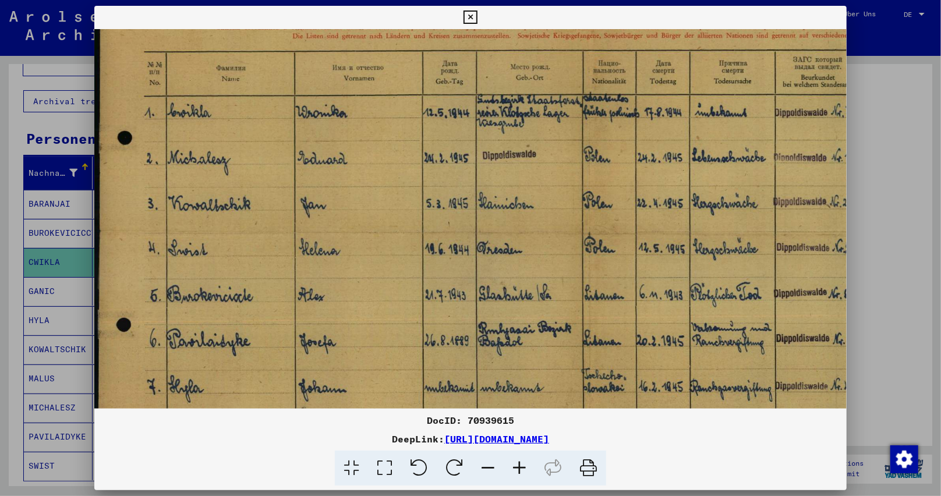
drag, startPoint x: 475, startPoint y: 112, endPoint x: 934, endPoint y: 171, distance: 463.2
click at [934, 171] on div "DocID: 70939615 DeepLink: [URL][DOMAIN_NAME]" at bounding box center [470, 248] width 941 height 496
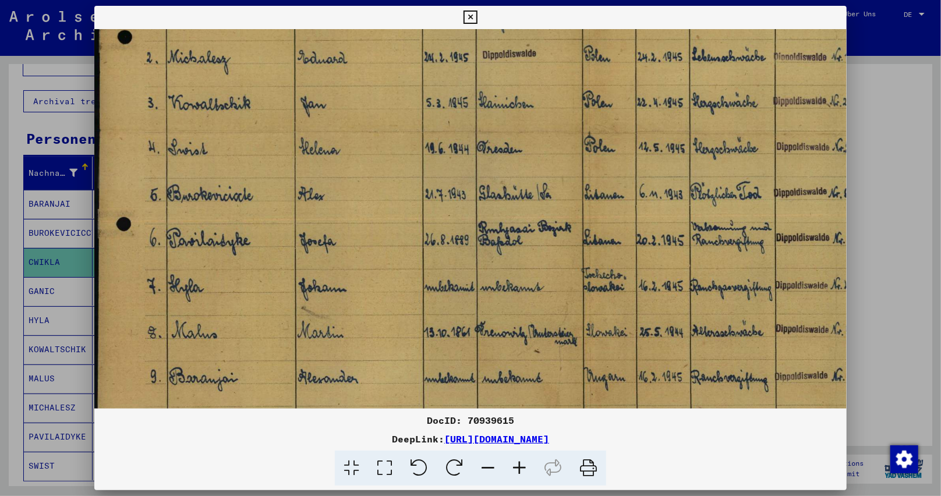
scroll to position [247, 0]
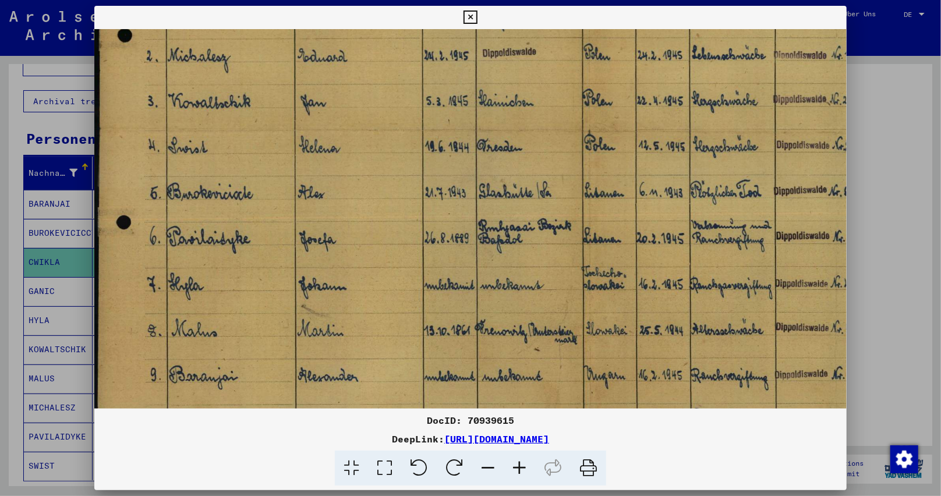
drag, startPoint x: 822, startPoint y: 288, endPoint x: 850, endPoint y: 181, distance: 110.9
click at [850, 181] on div "DocID: 70939615 DeepLink: [URL][DOMAIN_NAME]" at bounding box center [470, 248] width 941 height 496
click at [469, 22] on icon at bounding box center [469, 17] width 13 height 14
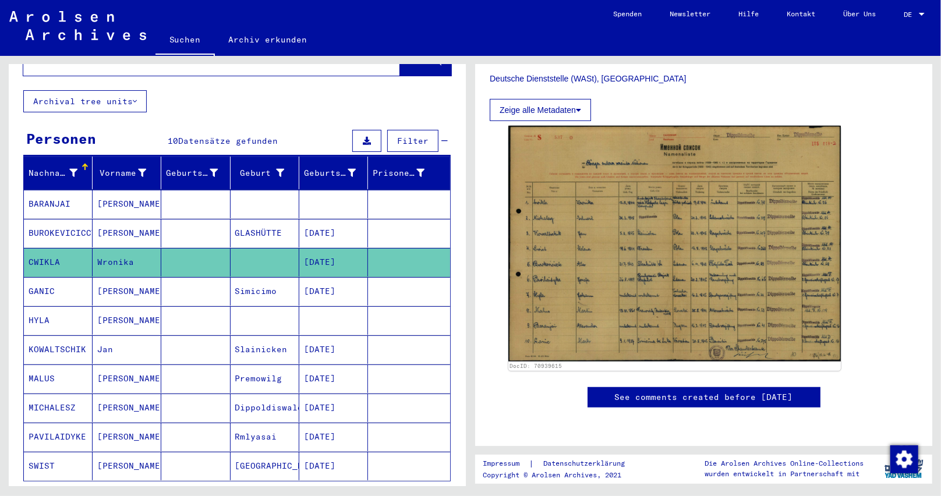
drag, startPoint x: 352, startPoint y: 395, endPoint x: 294, endPoint y: 395, distance: 58.2
click at [299, 395] on mat-cell "[DATE]" at bounding box center [333, 408] width 69 height 29
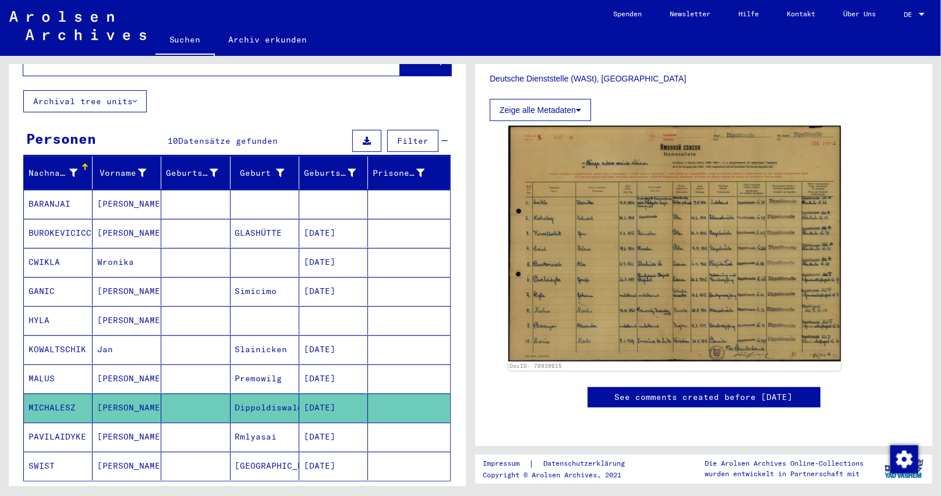
copy mat-cell "[DATE]"
drag, startPoint x: 356, startPoint y: 339, endPoint x: 290, endPoint y: 339, distance: 65.8
click at [290, 339] on mat-row "KOWALTSCHIK Jan Slainicken 03/05/1945" at bounding box center [237, 349] width 426 height 29
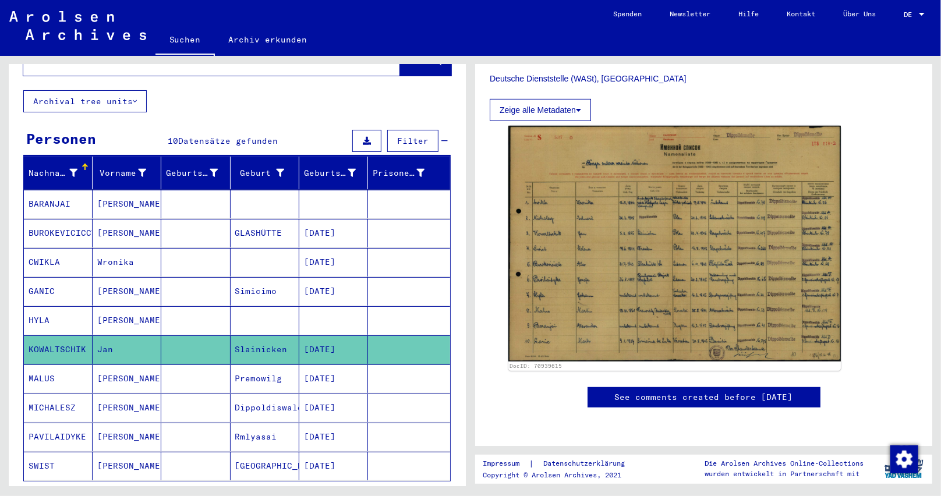
copy mat-row "[DATE]"
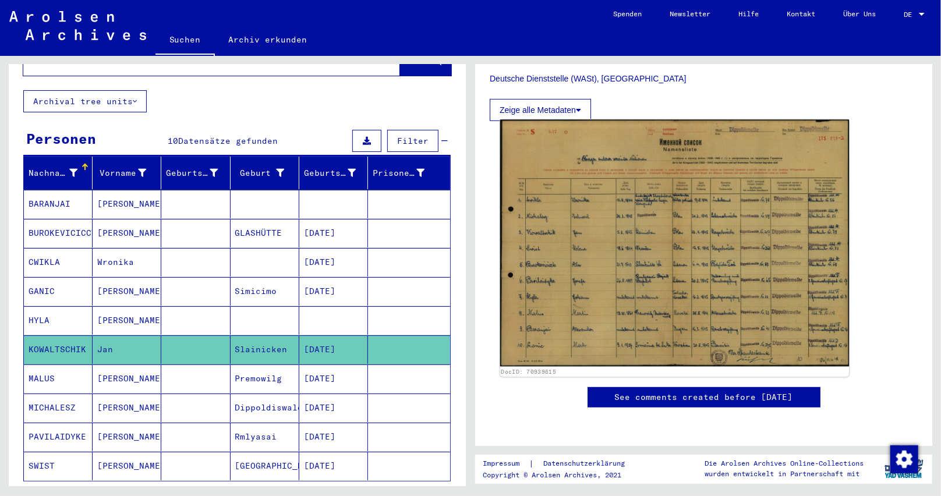
click at [582, 241] on img at bounding box center [674, 243] width 349 height 247
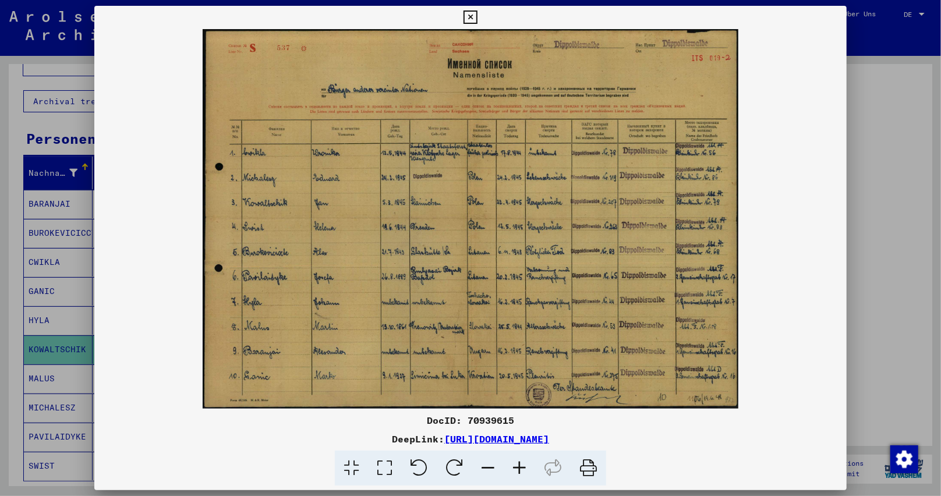
click at [524, 469] on icon at bounding box center [519, 469] width 31 height 36
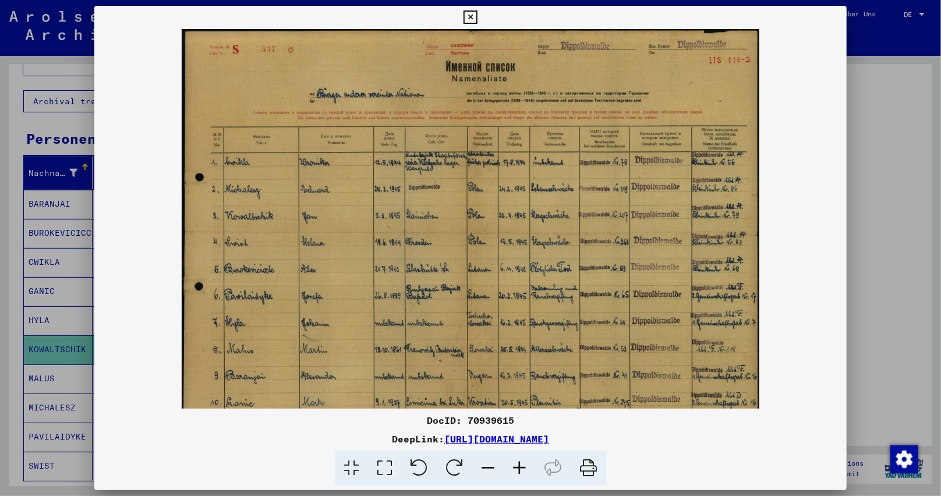
click at [524, 469] on icon at bounding box center [519, 469] width 31 height 36
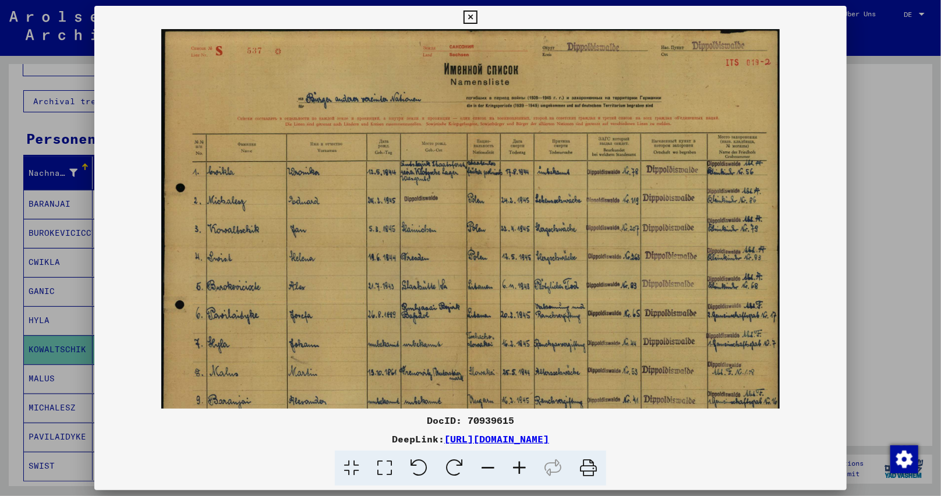
click at [524, 469] on icon at bounding box center [519, 469] width 31 height 36
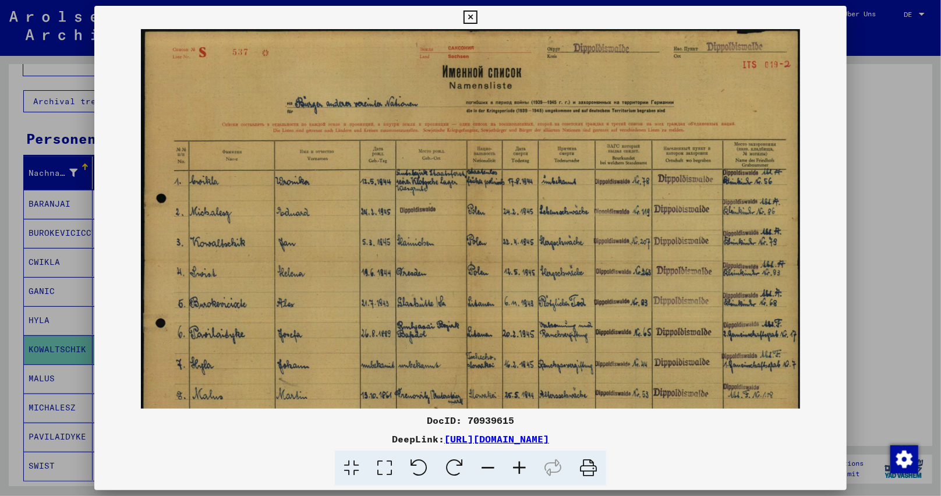
click at [524, 469] on icon at bounding box center [519, 469] width 31 height 36
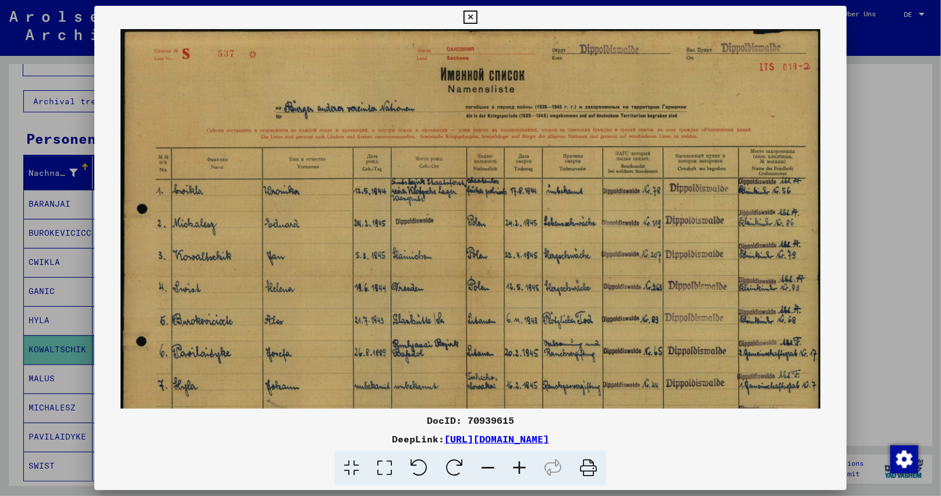
click at [524, 469] on icon at bounding box center [519, 469] width 31 height 36
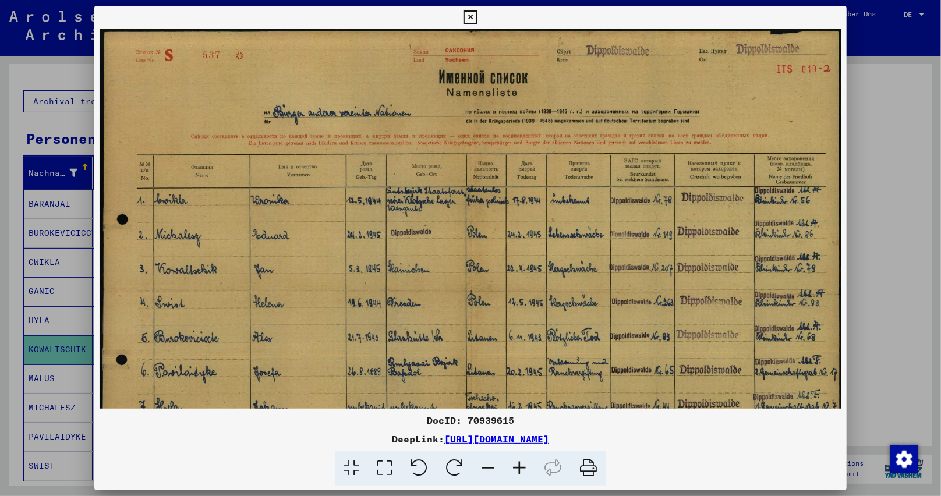
click at [524, 469] on icon at bounding box center [519, 469] width 31 height 36
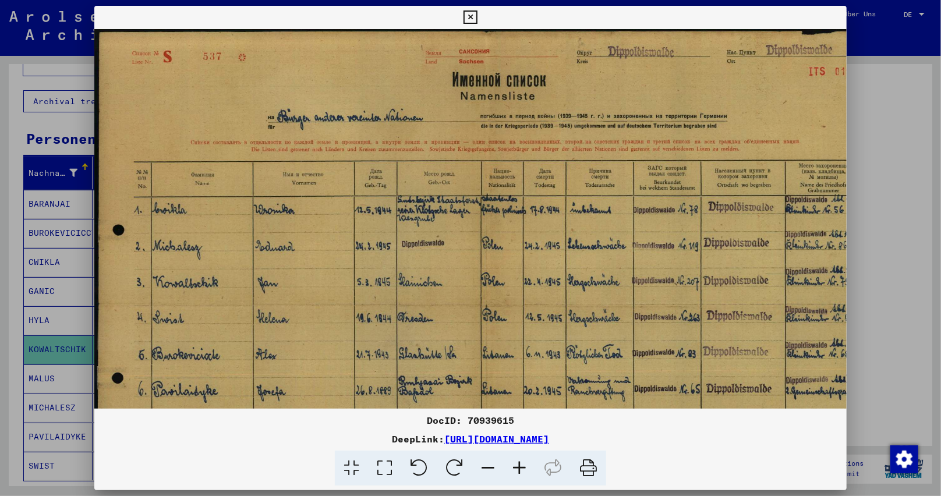
click at [523, 469] on icon at bounding box center [519, 469] width 31 height 36
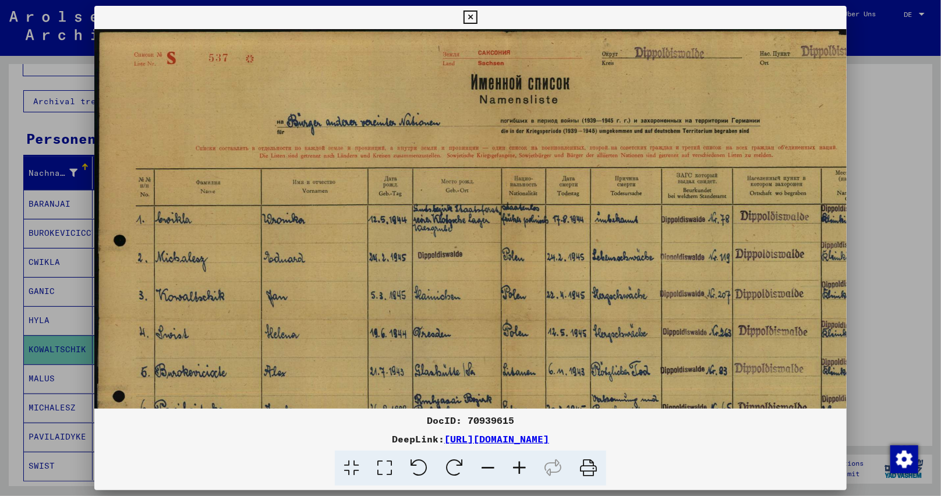
click at [523, 469] on icon at bounding box center [519, 469] width 31 height 36
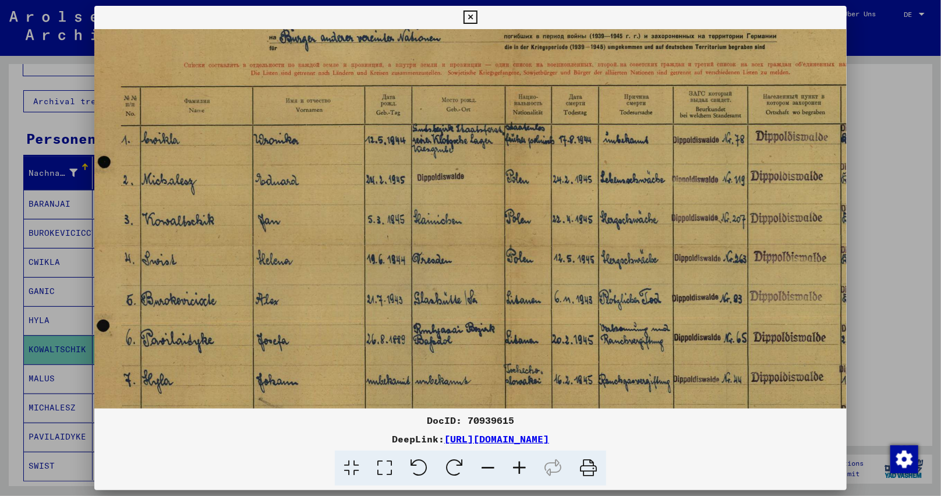
drag, startPoint x: 561, startPoint y: 308, endPoint x: 541, endPoint y: 217, distance: 92.8
click at [543, 221] on img at bounding box center [509, 245] width 865 height 613
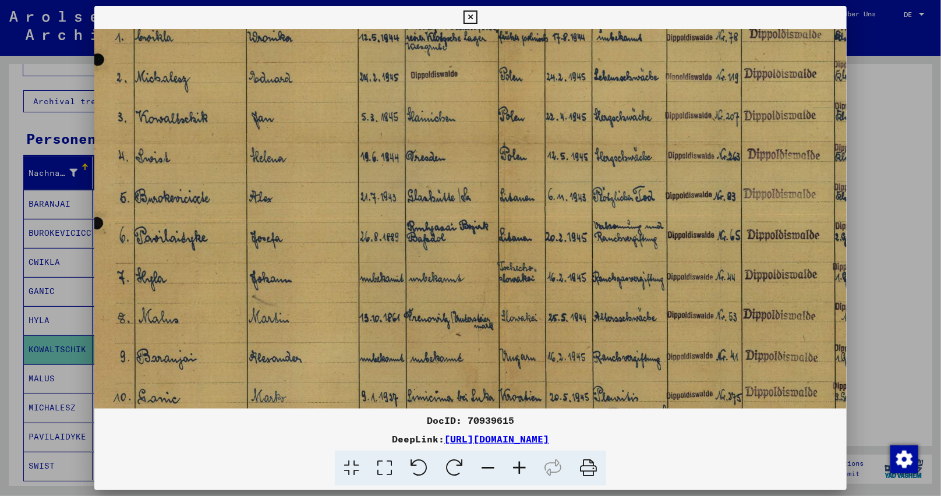
scroll to position [233, 23]
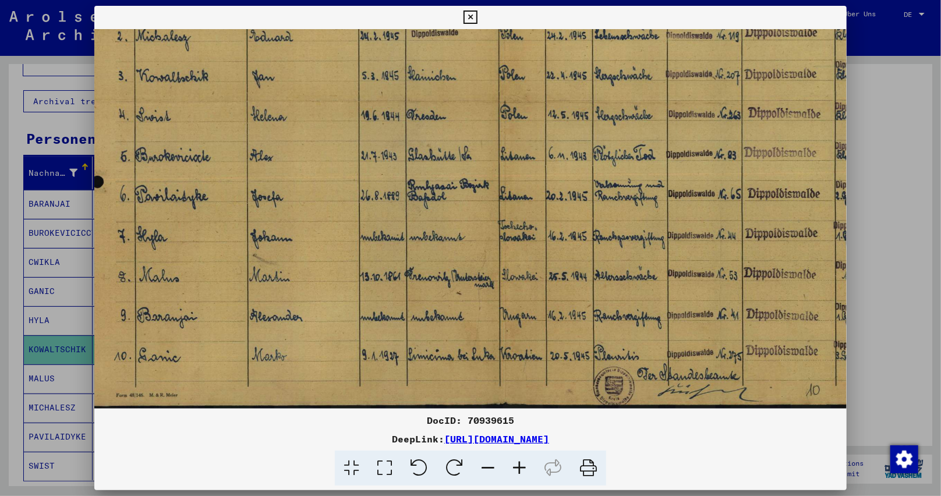
drag, startPoint x: 555, startPoint y: 305, endPoint x: 550, endPoint y: 94, distance: 210.8
click at [550, 94] on img at bounding box center [504, 102] width 865 height 613
click at [470, 15] on icon at bounding box center [469, 17] width 13 height 14
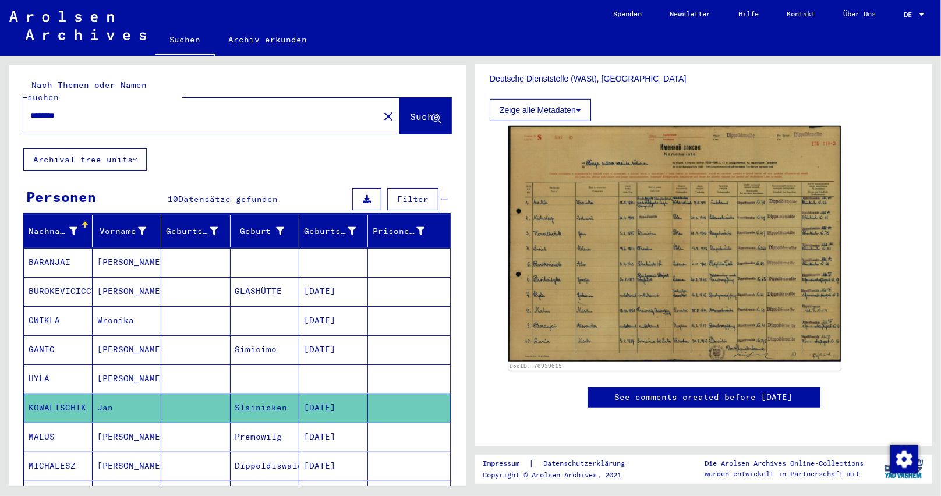
scroll to position [0, 0]
drag, startPoint x: 66, startPoint y: 102, endPoint x: 77, endPoint y: 101, distance: 10.6
click at [77, 109] on input "********" at bounding box center [201, 115] width 342 height 12
click at [416, 111] on span "Suche" at bounding box center [424, 117] width 29 height 12
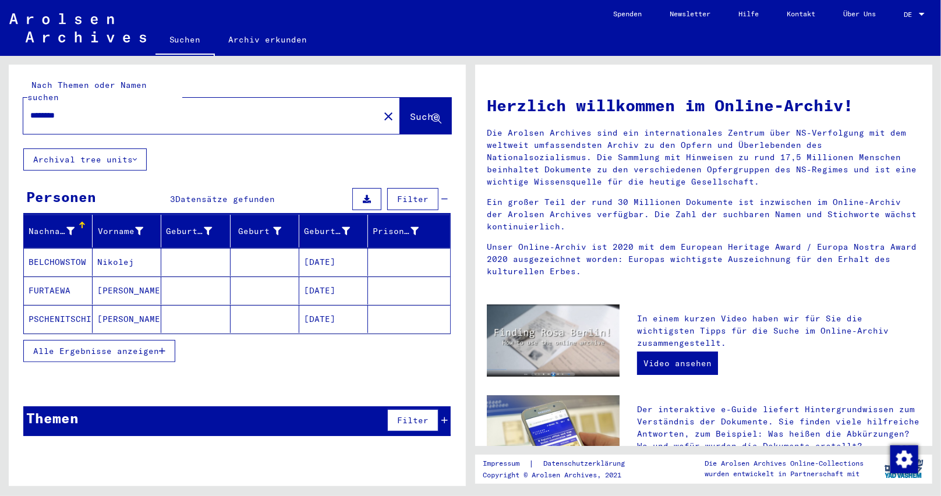
click at [179, 248] on mat-cell at bounding box center [195, 262] width 69 height 28
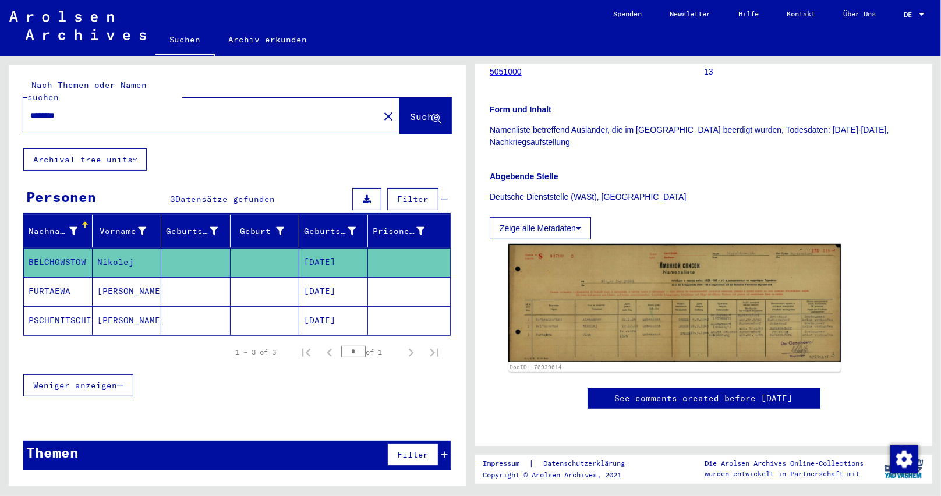
scroll to position [233, 0]
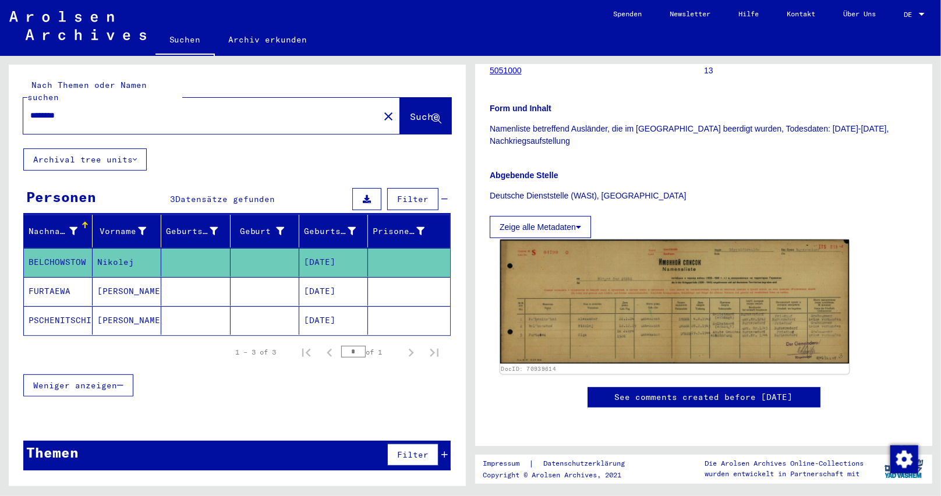
click at [699, 307] on img at bounding box center [674, 302] width 349 height 124
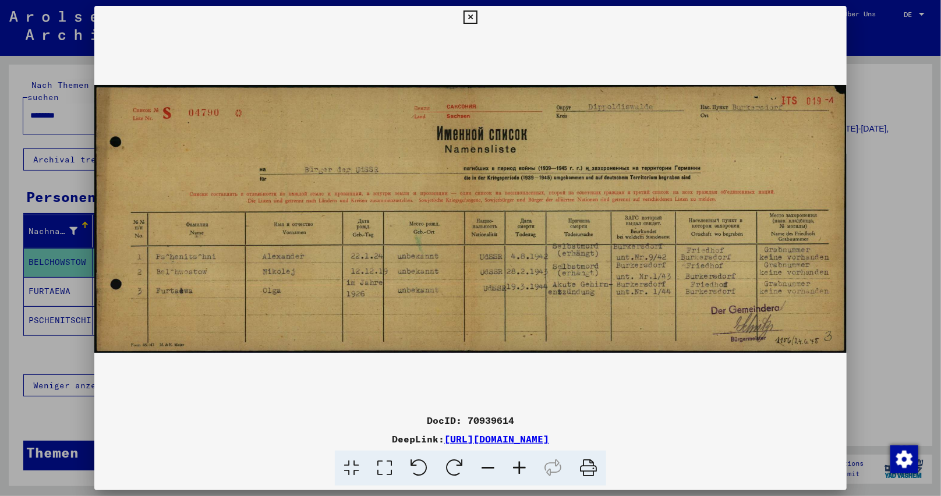
click at [519, 472] on icon at bounding box center [519, 469] width 31 height 36
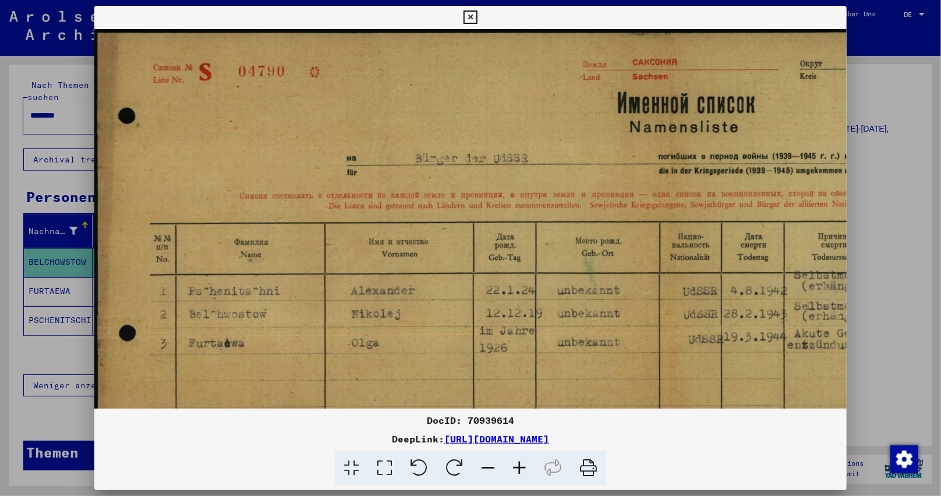
click at [519, 472] on icon at bounding box center [519, 469] width 31 height 36
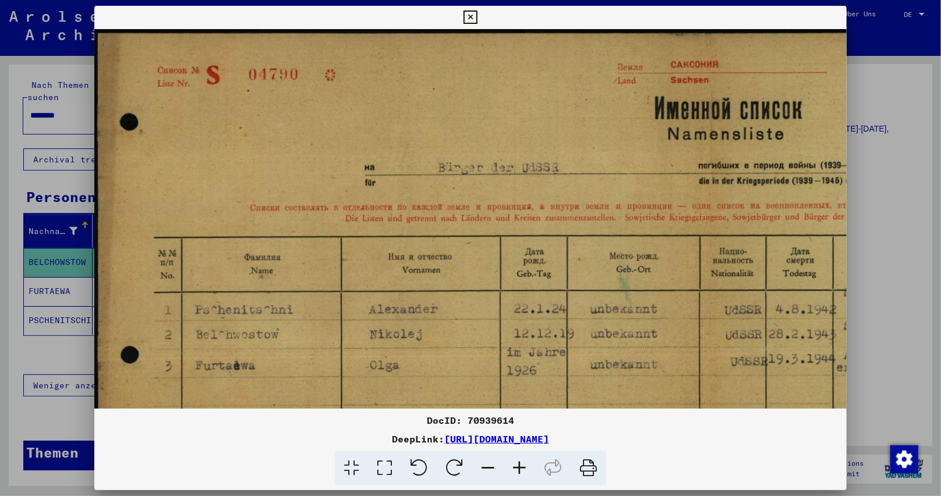
click at [519, 472] on icon at bounding box center [519, 469] width 31 height 36
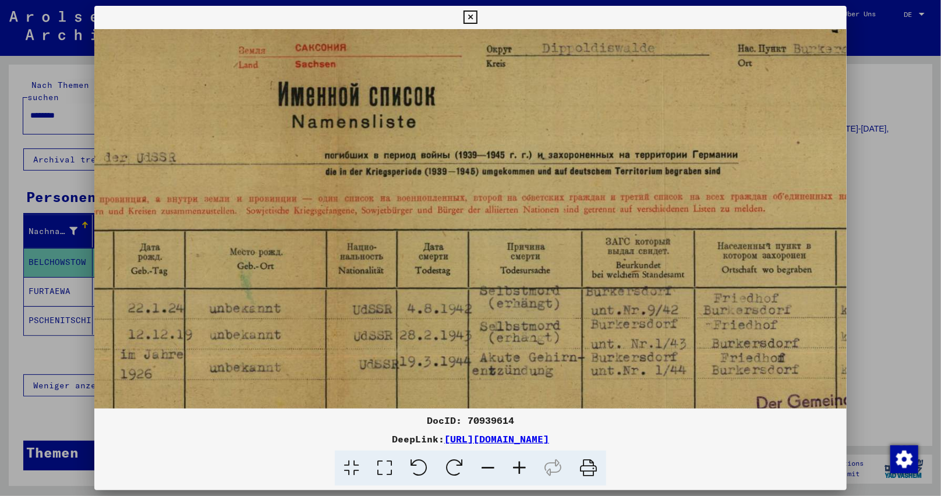
scroll to position [20, 414]
drag, startPoint x: 567, startPoint y: 274, endPoint x: 225, endPoint y: 253, distance: 342.4
click at [225, 253] on img at bounding box center [336, 242] width 1312 height 467
click at [468, 10] on icon at bounding box center [469, 17] width 13 height 14
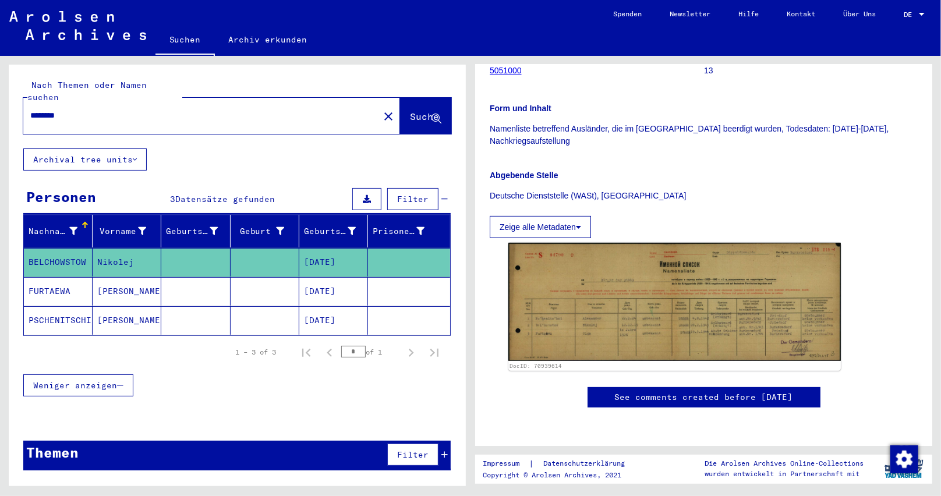
drag, startPoint x: 66, startPoint y: 102, endPoint x: 79, endPoint y: 102, distance: 12.2
click at [79, 109] on input "********" at bounding box center [201, 115] width 342 height 12
click at [428, 112] on button "Suche" at bounding box center [425, 116] width 51 height 36
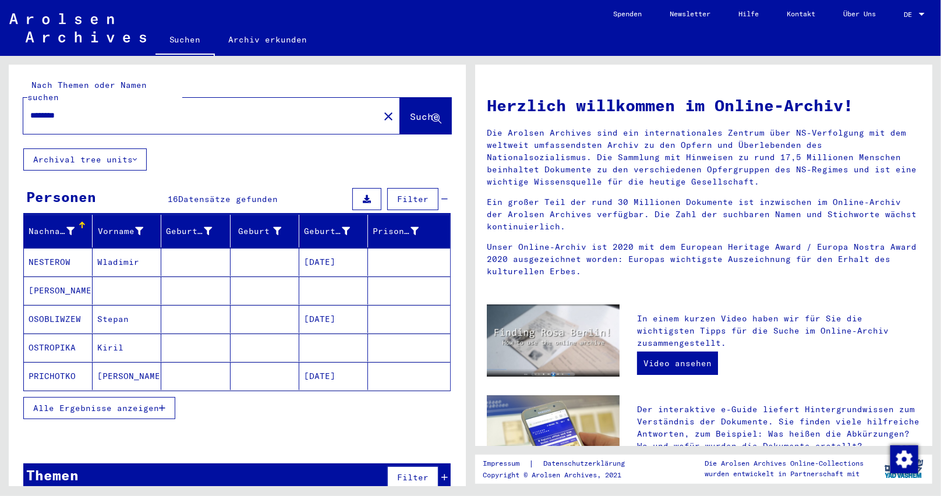
click at [162, 404] on icon "button" at bounding box center [162, 408] width 6 height 8
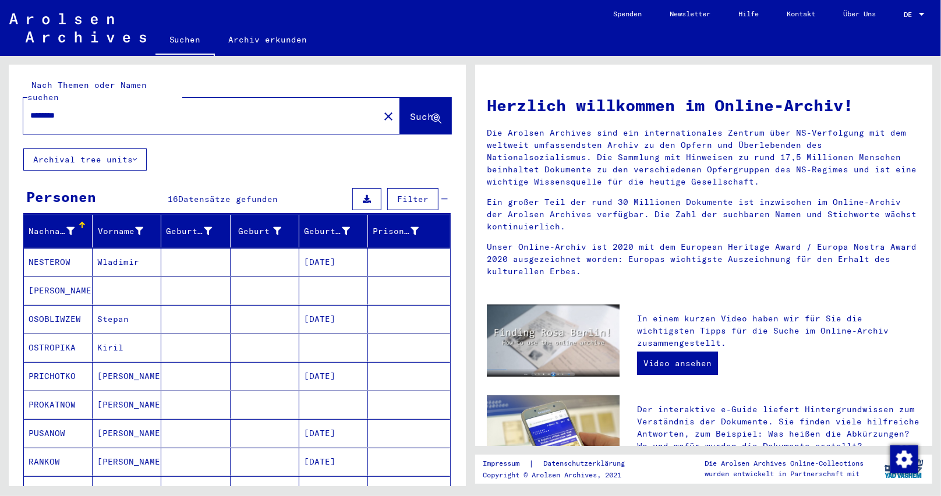
click at [307, 308] on mat-cell "10/22/1908" at bounding box center [333, 319] width 69 height 28
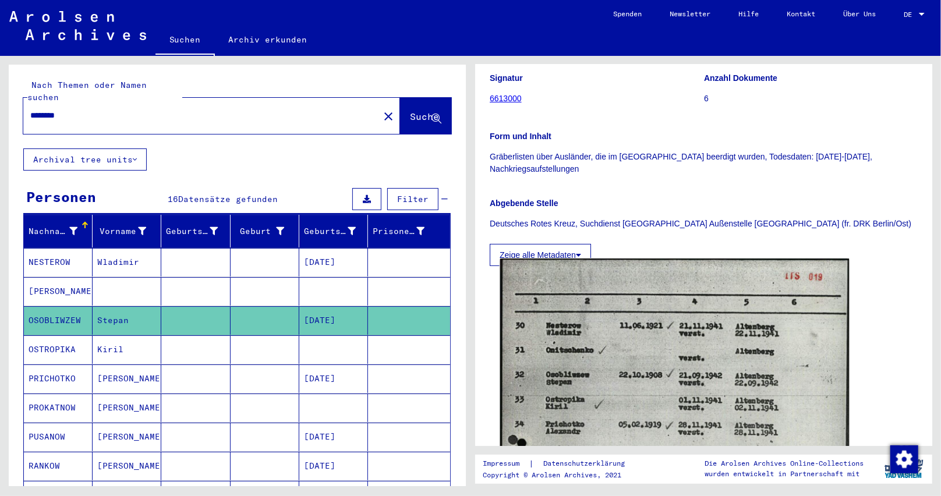
scroll to position [233, 0]
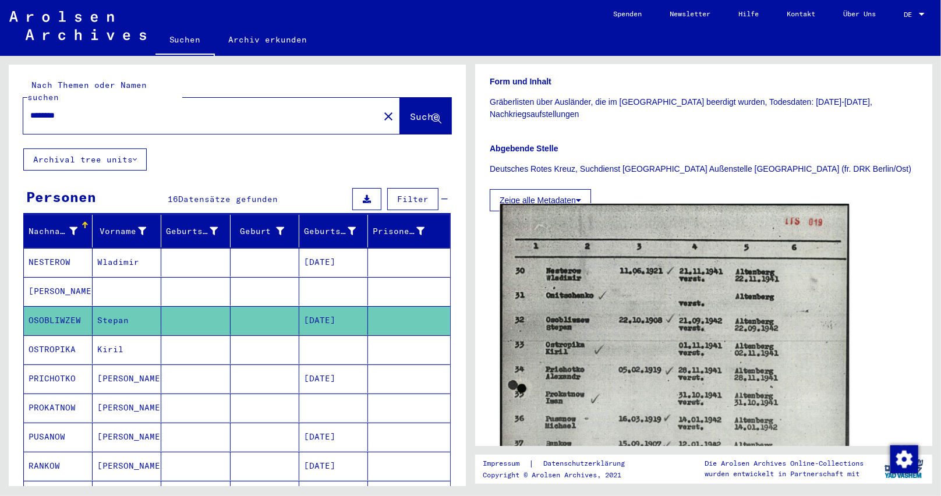
click at [639, 337] on img at bounding box center [674, 452] width 349 height 497
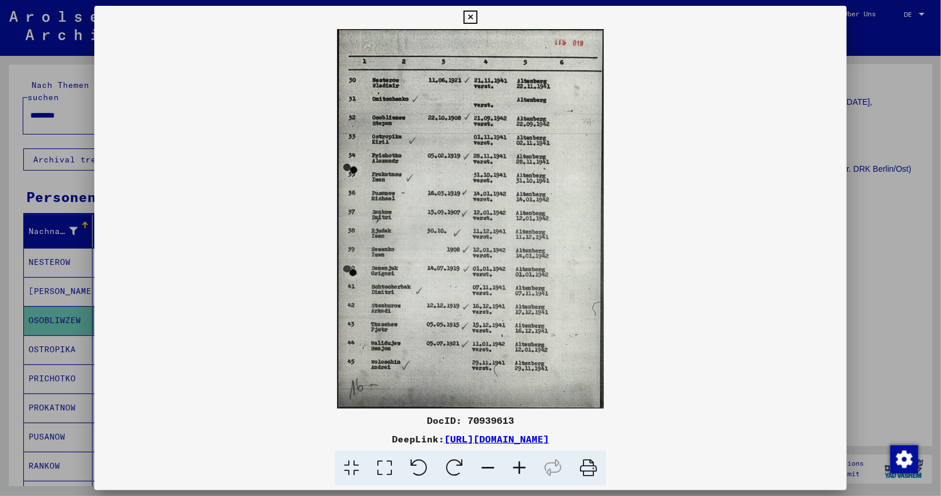
click at [516, 465] on icon at bounding box center [519, 469] width 31 height 36
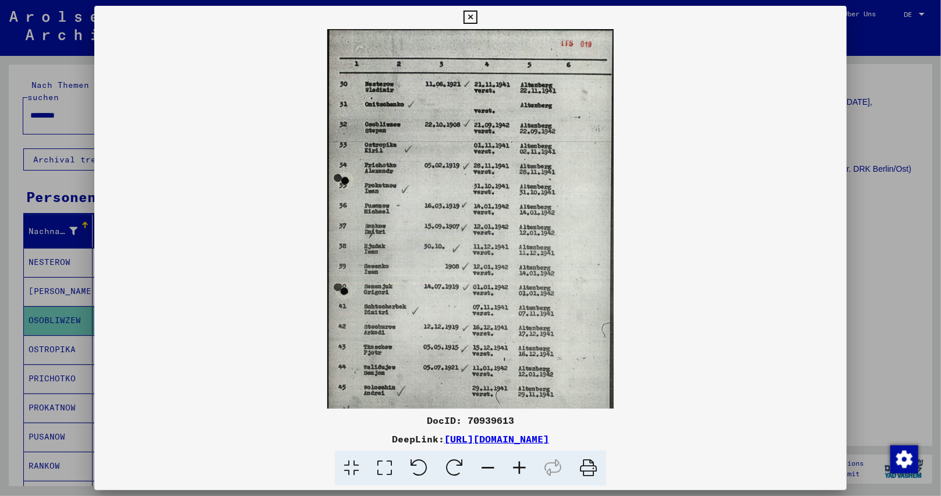
click at [516, 465] on icon at bounding box center [519, 469] width 31 height 36
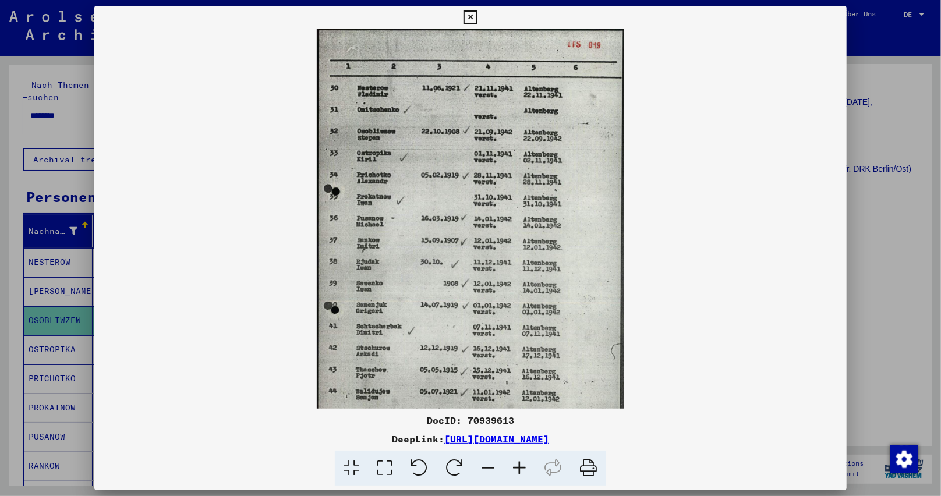
click at [516, 465] on icon at bounding box center [519, 469] width 31 height 36
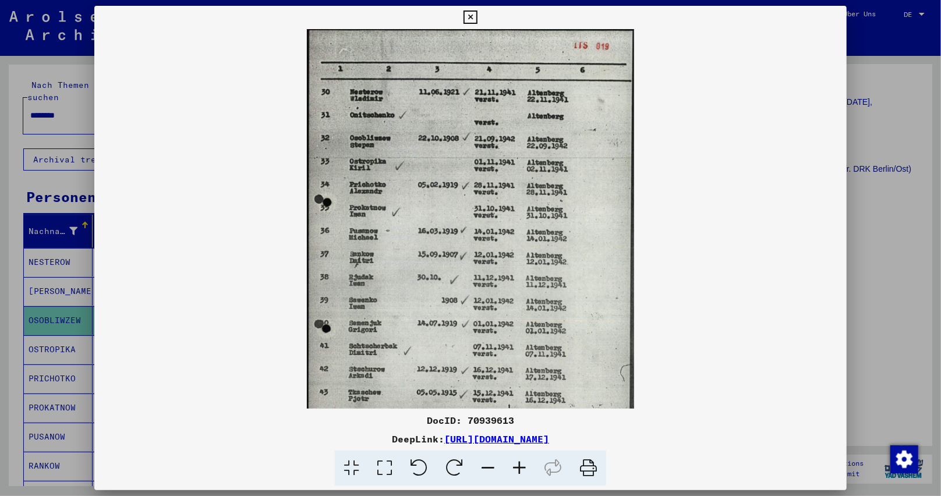
click at [516, 465] on icon at bounding box center [519, 469] width 31 height 36
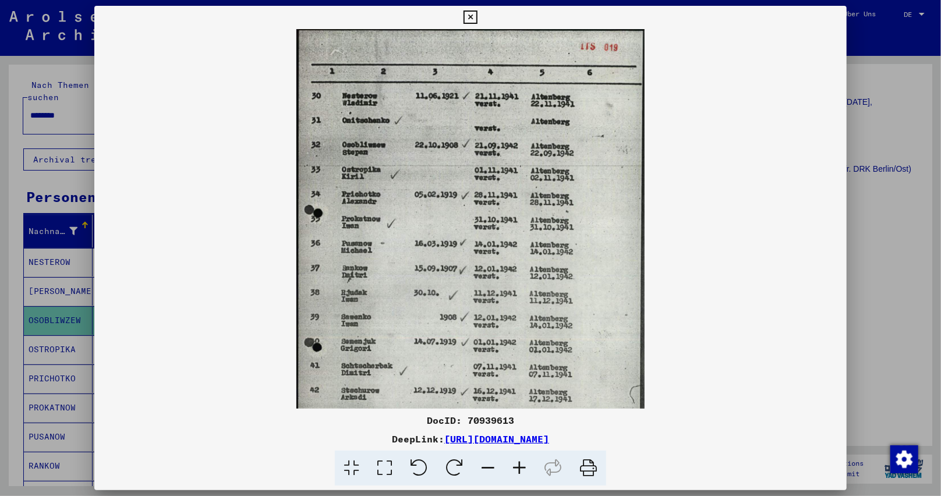
click at [516, 465] on icon at bounding box center [519, 469] width 31 height 36
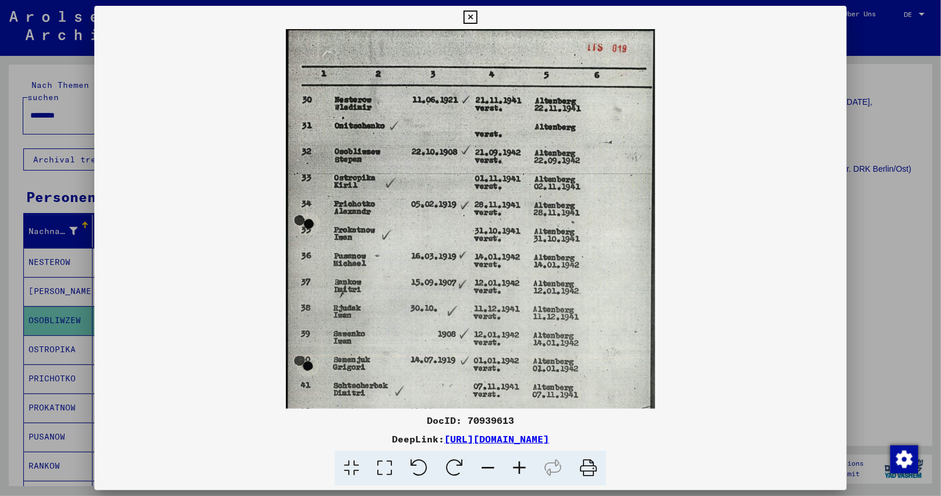
click at [516, 465] on icon at bounding box center [519, 469] width 31 height 36
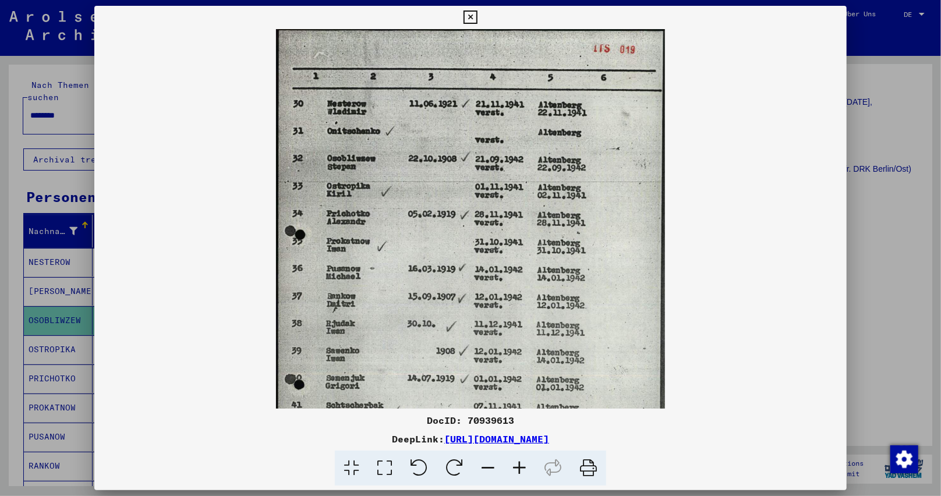
click at [516, 465] on icon at bounding box center [519, 469] width 31 height 36
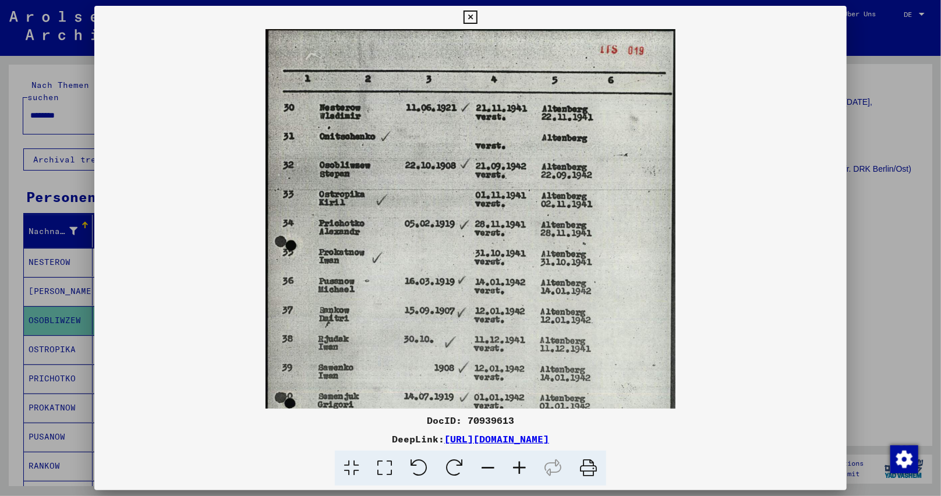
click at [516, 465] on icon at bounding box center [519, 469] width 31 height 36
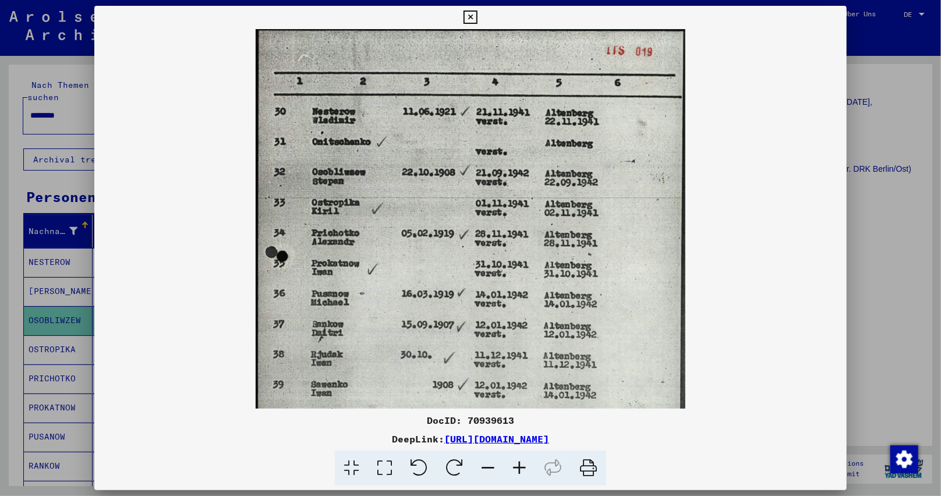
click at [472, 13] on icon at bounding box center [469, 17] width 13 height 14
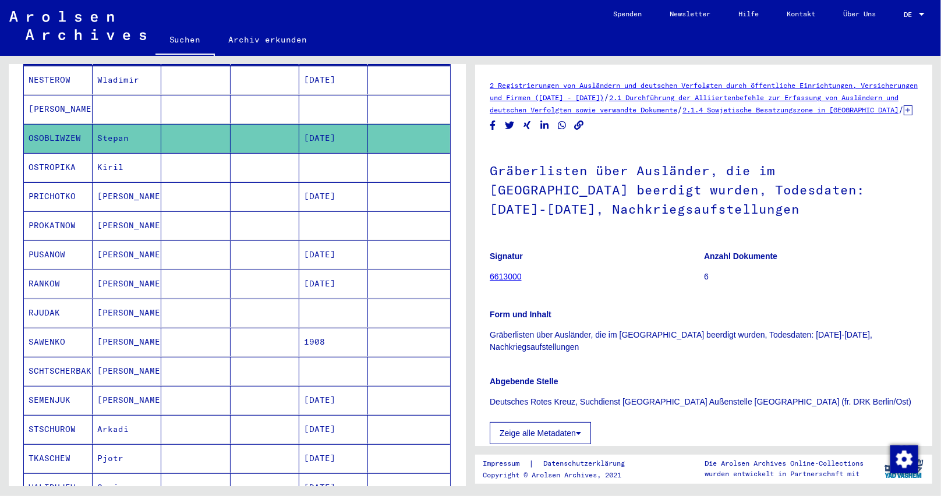
scroll to position [0, 0]
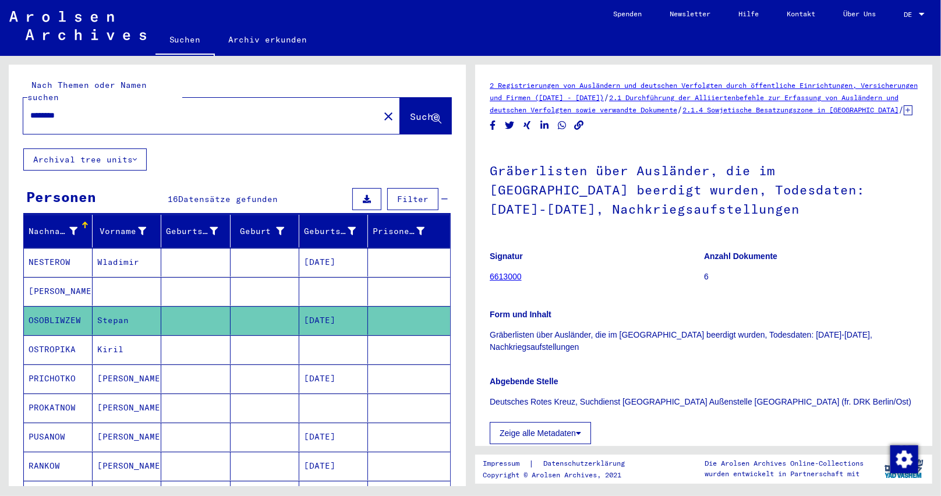
drag, startPoint x: 66, startPoint y: 104, endPoint x: 75, endPoint y: 103, distance: 9.3
click at [75, 109] on input "********" at bounding box center [201, 115] width 342 height 12
click at [411, 111] on span "Suche" at bounding box center [424, 117] width 29 height 12
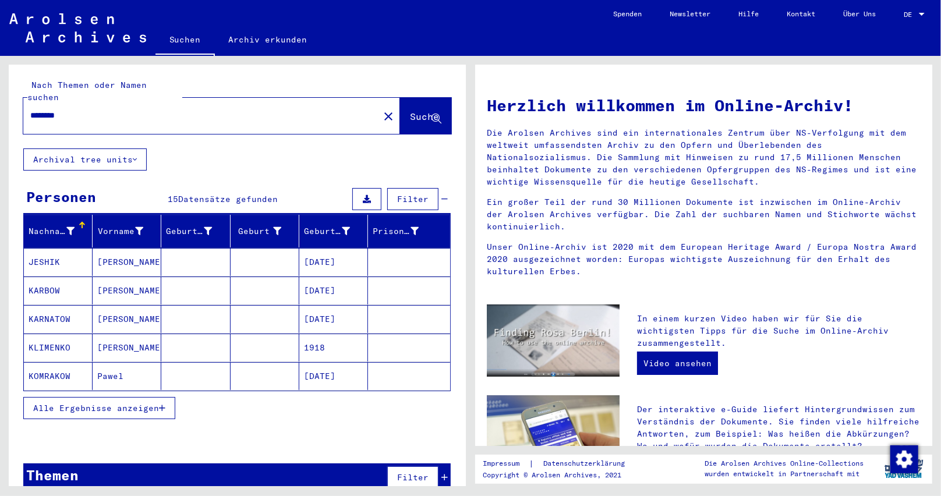
click at [167, 397] on button "Alle Ergebnisse anzeigen" at bounding box center [99, 408] width 152 height 22
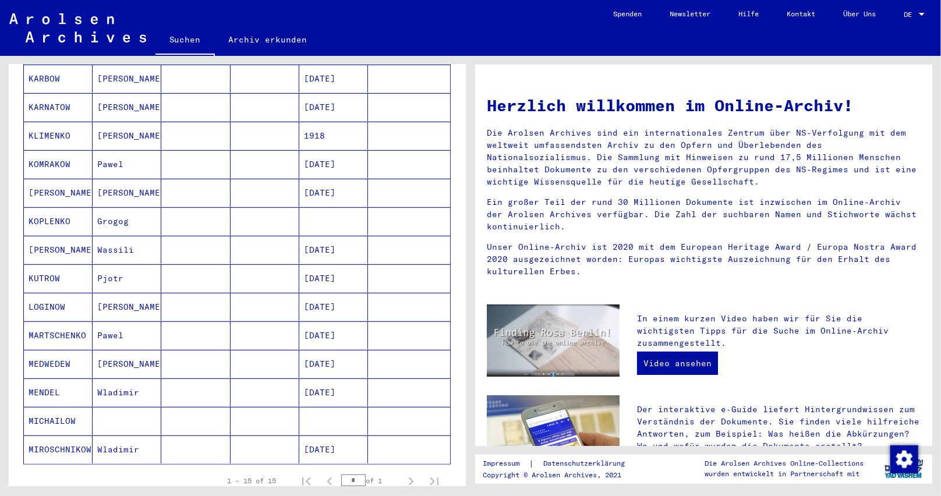
scroll to position [233, 0]
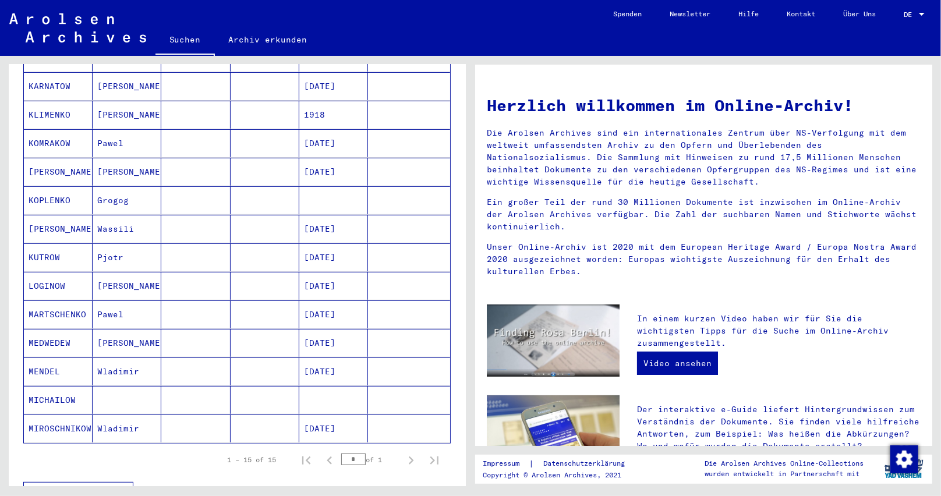
click at [314, 334] on mat-cell "11/23/1917" at bounding box center [333, 343] width 69 height 28
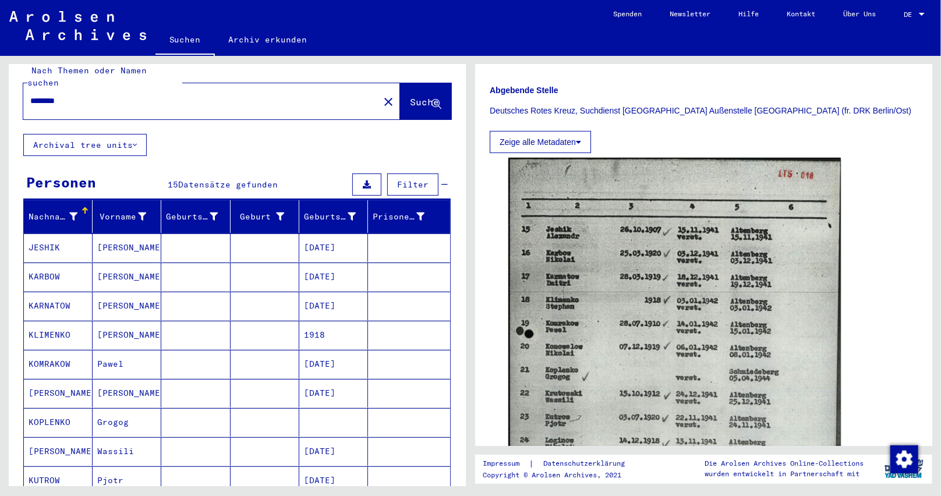
scroll to position [1, 0]
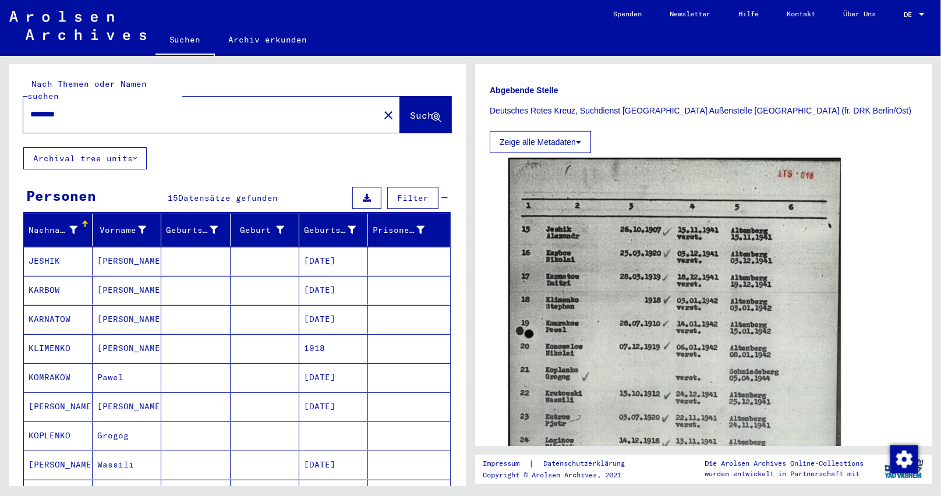
click at [65, 108] on input "********" at bounding box center [201, 114] width 342 height 12
click at [410, 109] on span "Suche" at bounding box center [424, 115] width 29 height 12
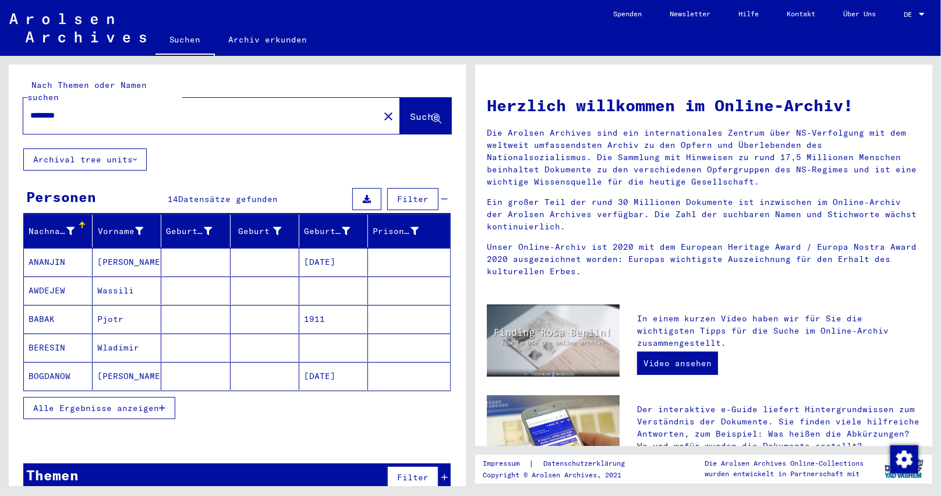
click at [160, 404] on icon "button" at bounding box center [162, 408] width 6 height 8
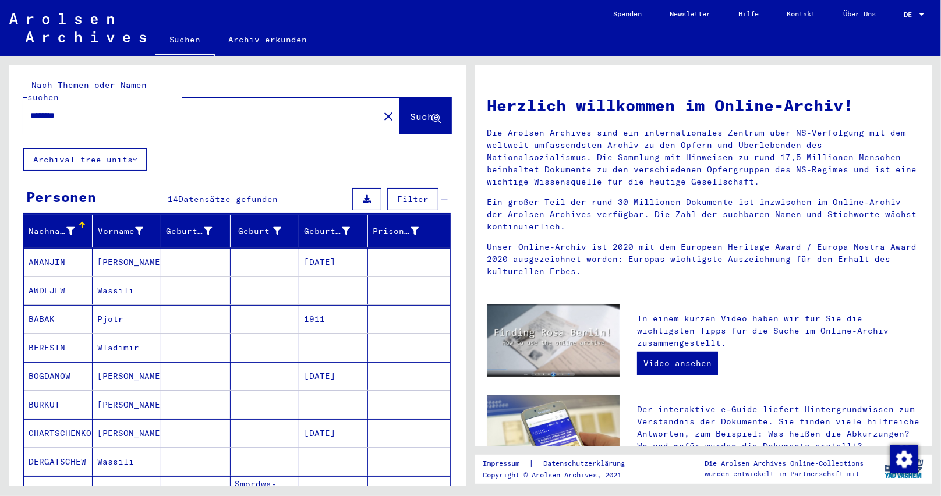
click at [185, 256] on mat-cell at bounding box center [195, 262] width 69 height 28
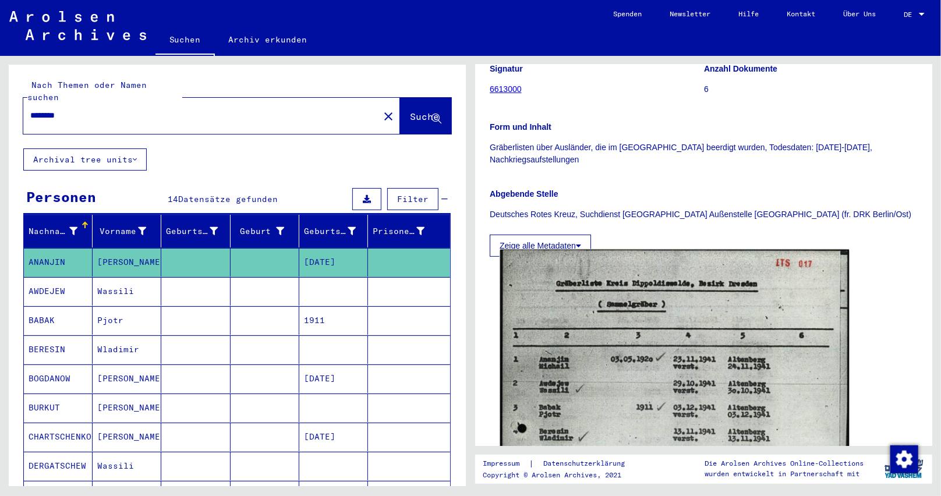
scroll to position [175, 0]
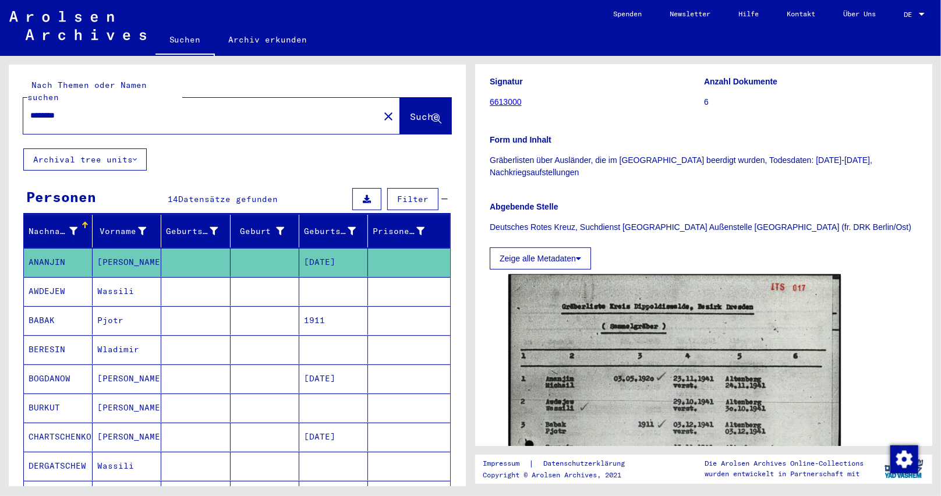
drag, startPoint x: 597, startPoint y: 184, endPoint x: 482, endPoint y: 173, distance: 115.8
click at [482, 173] on yv-its-full-details "2 Registrierungen von Ausländern und deutschen Verfolgten durch öffentliche Ein…" at bounding box center [703, 358] width 457 height 906
copy p "Gräberlisten über Ausländer, die im Landkreis Dippoldiswalde beerdigt wurden, T…"
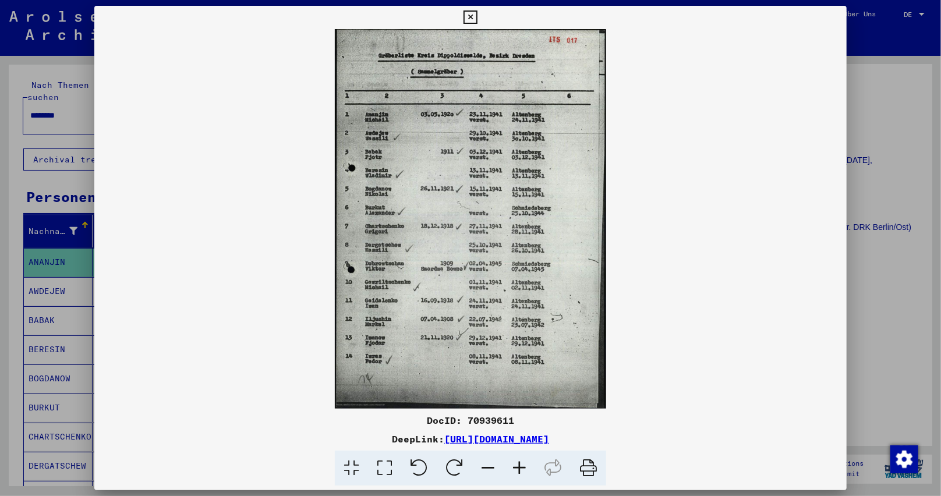
click at [523, 467] on icon at bounding box center [519, 469] width 31 height 36
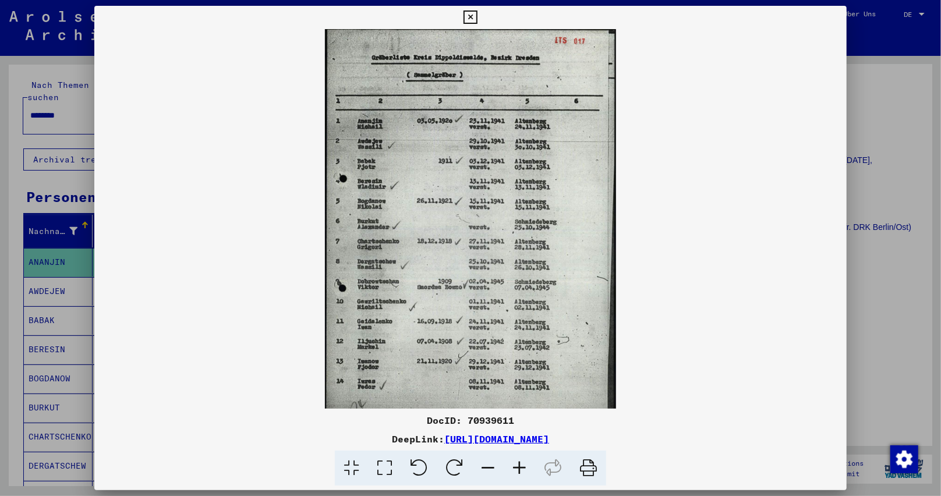
click at [523, 467] on icon at bounding box center [519, 469] width 31 height 36
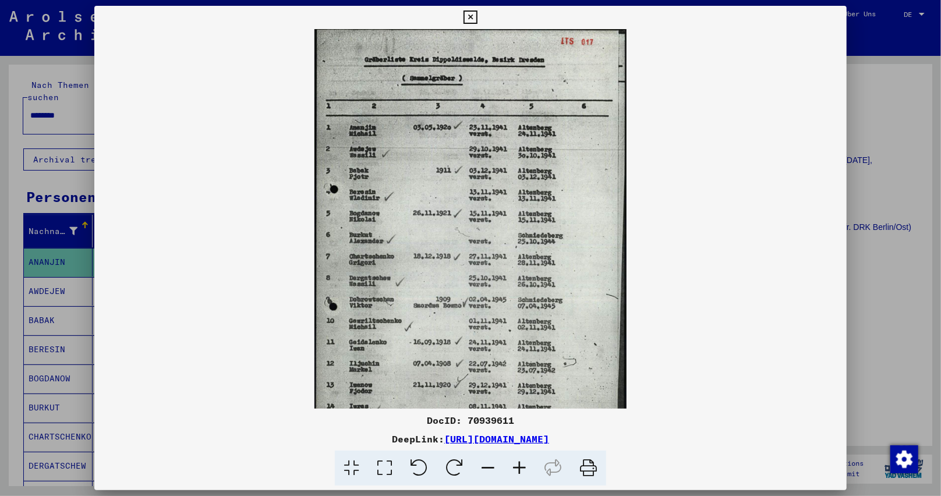
click at [523, 467] on icon at bounding box center [519, 469] width 31 height 36
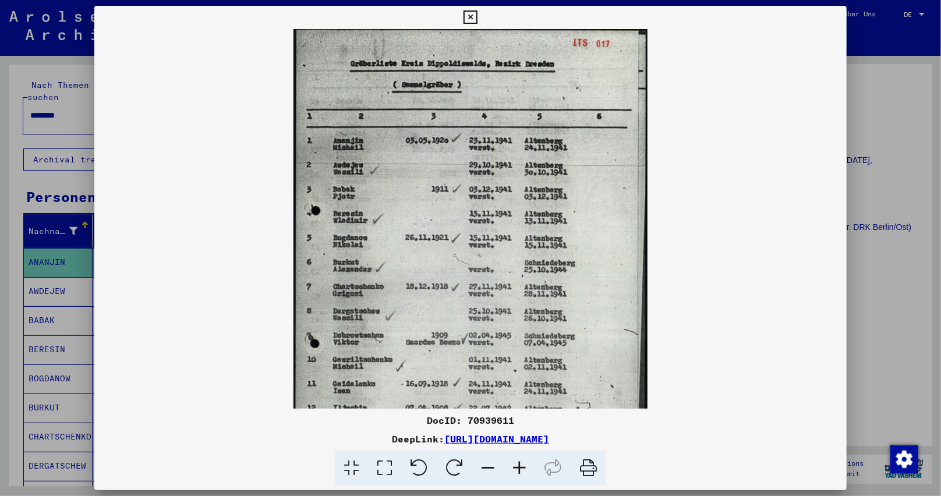
click at [523, 467] on icon at bounding box center [519, 469] width 31 height 36
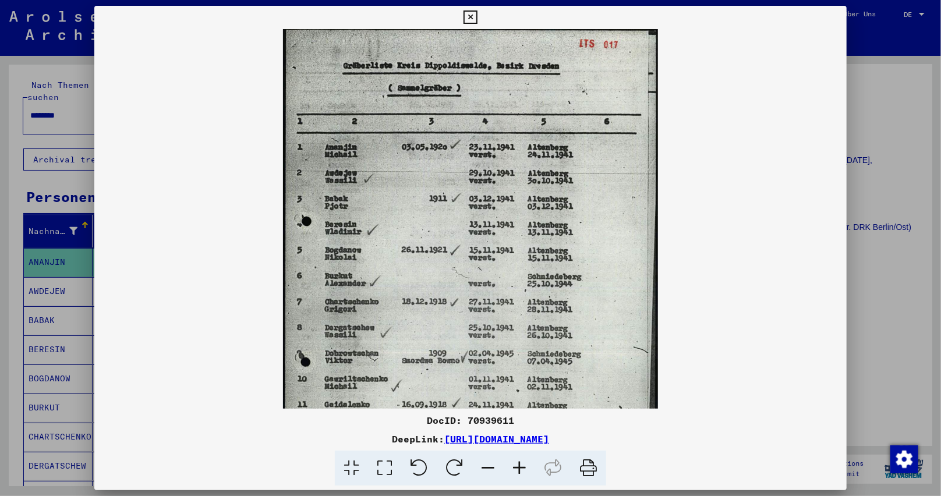
click at [523, 467] on icon at bounding box center [519, 469] width 31 height 36
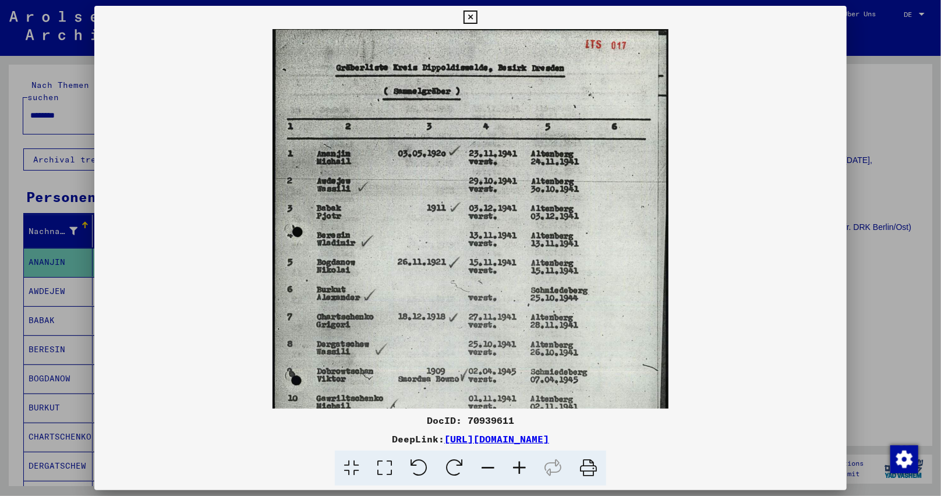
click at [523, 467] on icon at bounding box center [519, 469] width 31 height 36
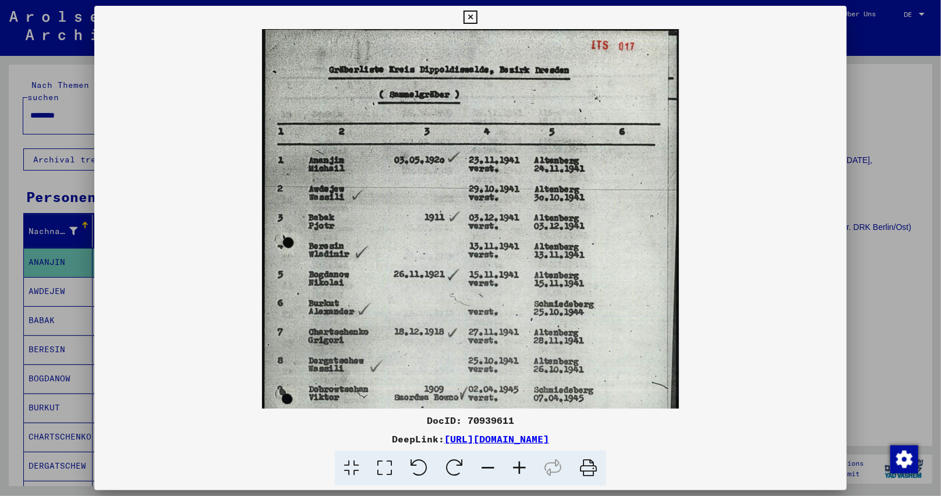
click at [523, 466] on icon at bounding box center [519, 469] width 31 height 36
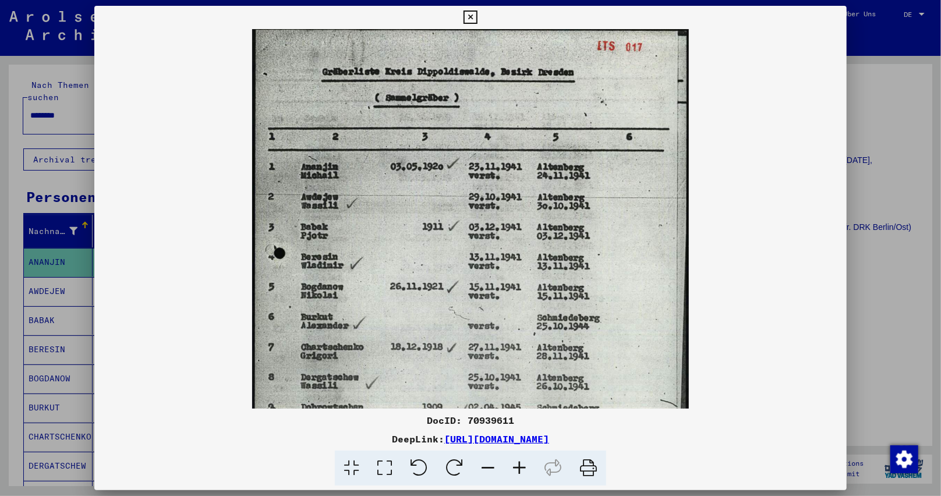
click at [522, 466] on icon at bounding box center [519, 469] width 31 height 36
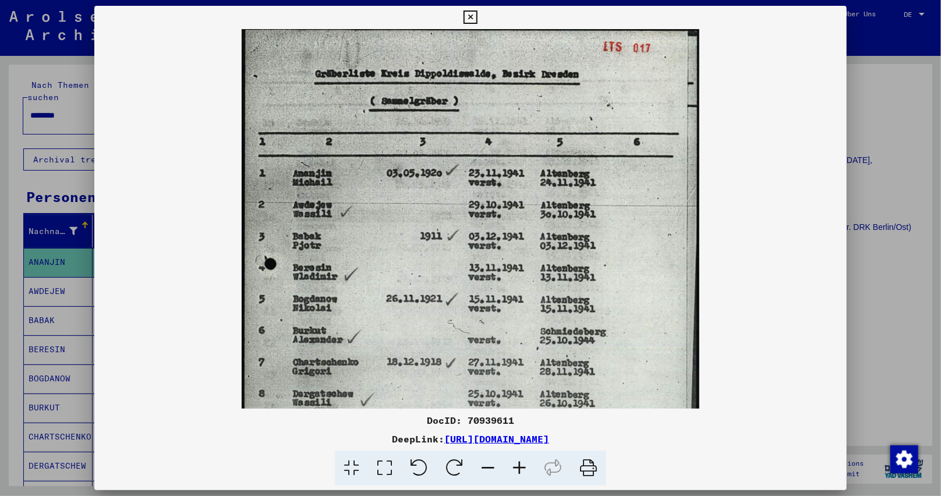
click at [522, 466] on icon at bounding box center [519, 469] width 31 height 36
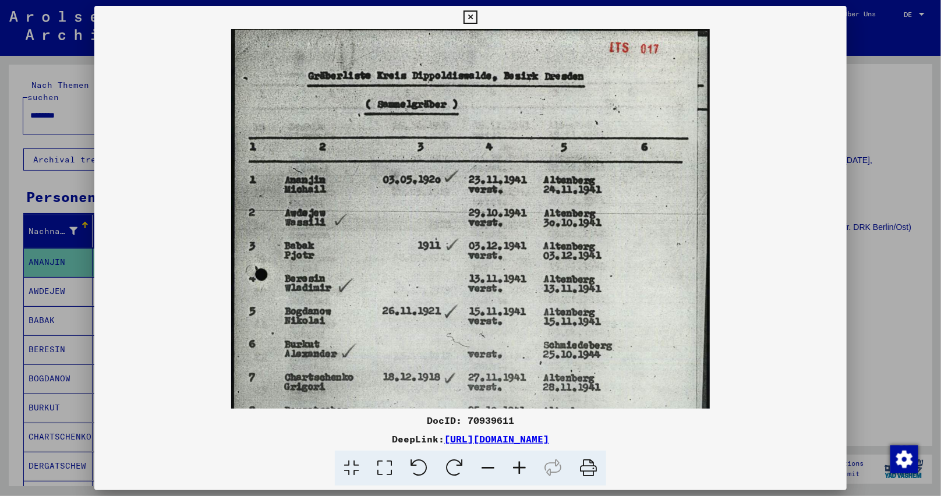
click at [522, 466] on icon at bounding box center [519, 469] width 31 height 36
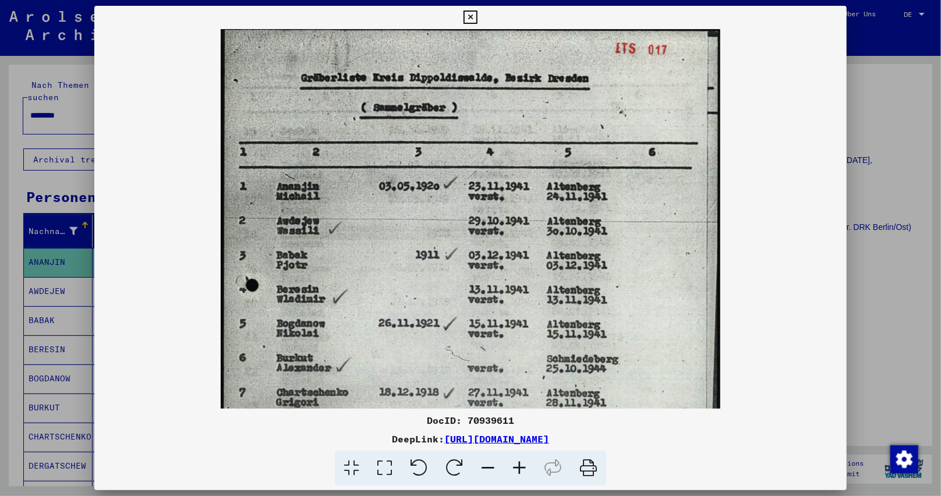
click at [522, 465] on icon at bounding box center [519, 469] width 31 height 36
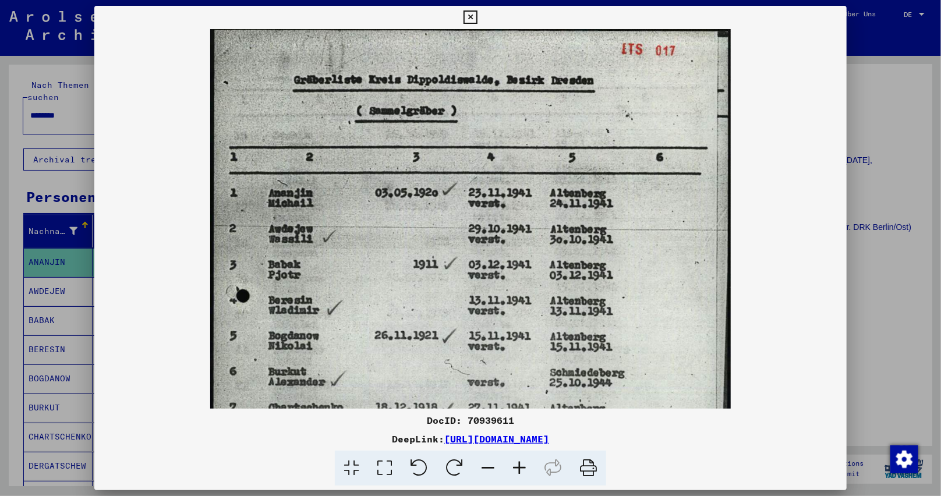
click at [522, 465] on icon at bounding box center [519, 469] width 31 height 36
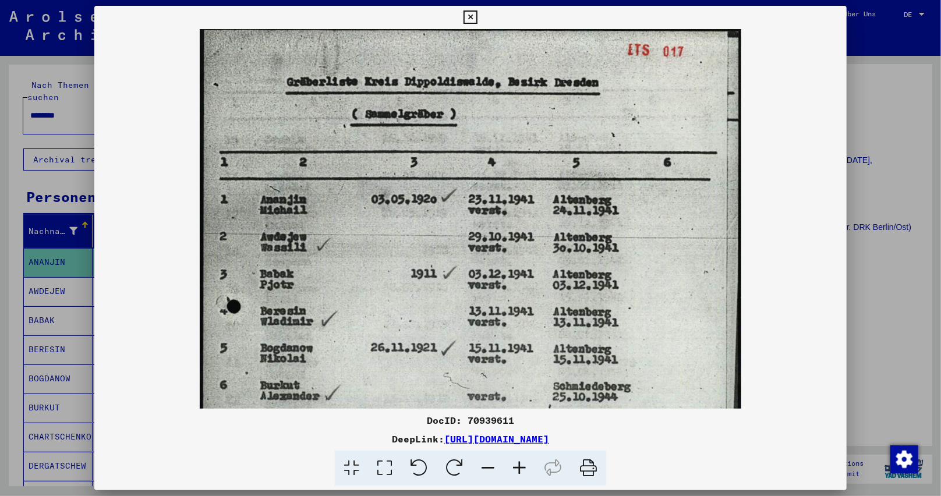
click at [522, 465] on icon at bounding box center [519, 469] width 31 height 36
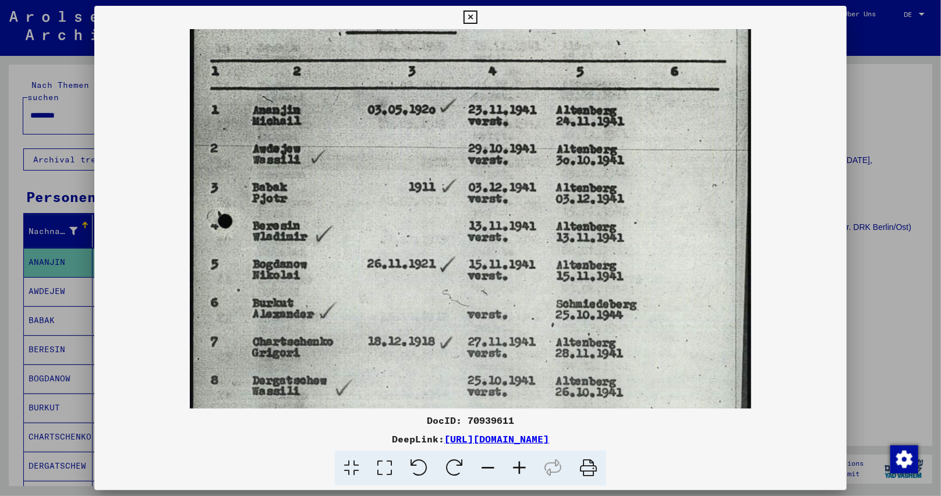
drag, startPoint x: 453, startPoint y: 343, endPoint x: 507, endPoint y: 221, distance: 133.5
click at [507, 221] on img at bounding box center [471, 326] width 562 height 787
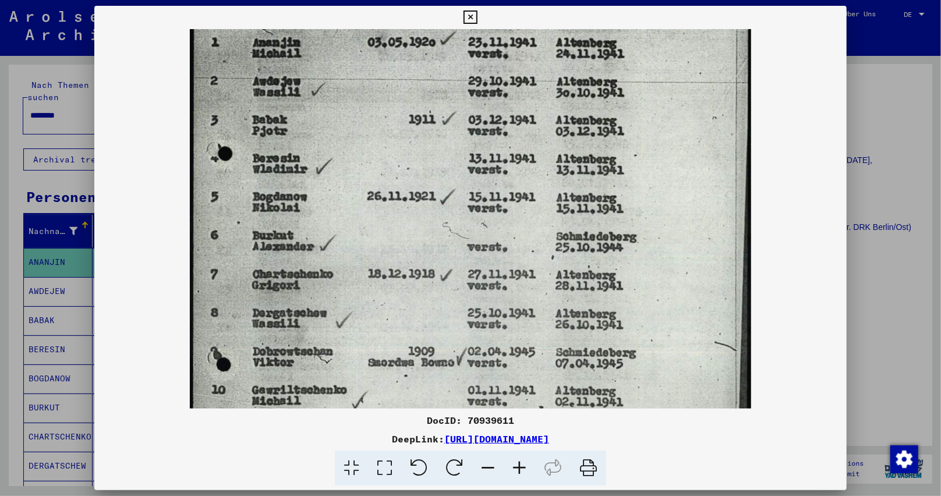
drag, startPoint x: 494, startPoint y: 344, endPoint x: 498, endPoint y: 303, distance: 40.4
click at [495, 286] on img at bounding box center [471, 259] width 562 height 787
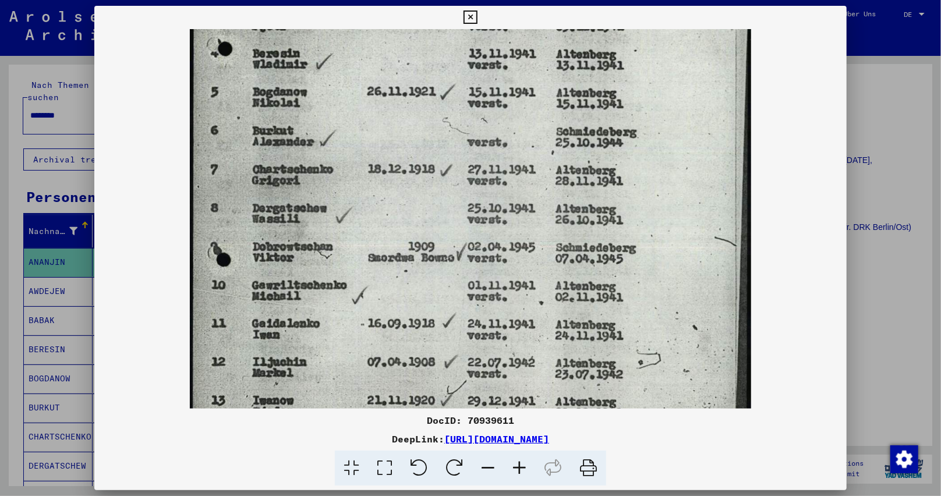
drag, startPoint x: 503, startPoint y: 369, endPoint x: 527, endPoint y: 279, distance: 92.8
click at [527, 279] on img at bounding box center [471, 154] width 562 height 787
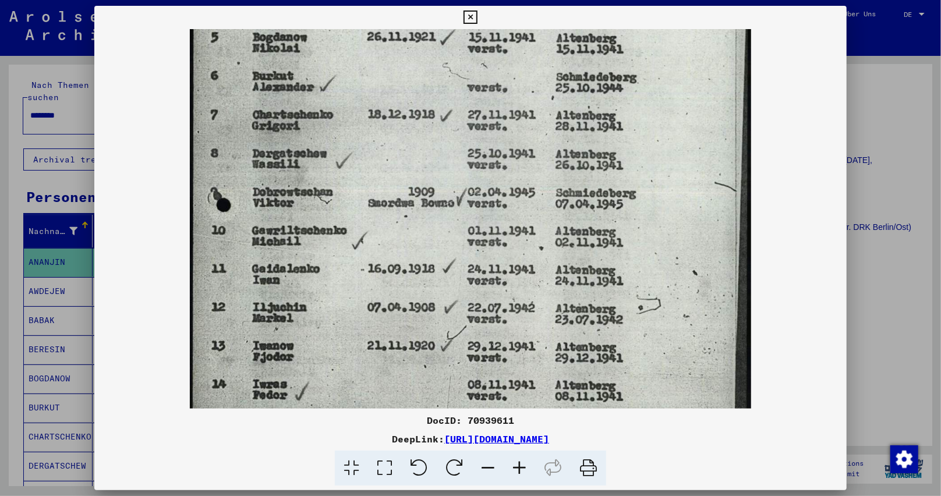
drag, startPoint x: 519, startPoint y: 351, endPoint x: 523, endPoint y: 296, distance: 55.5
click at [523, 296] on img at bounding box center [471, 99] width 562 height 787
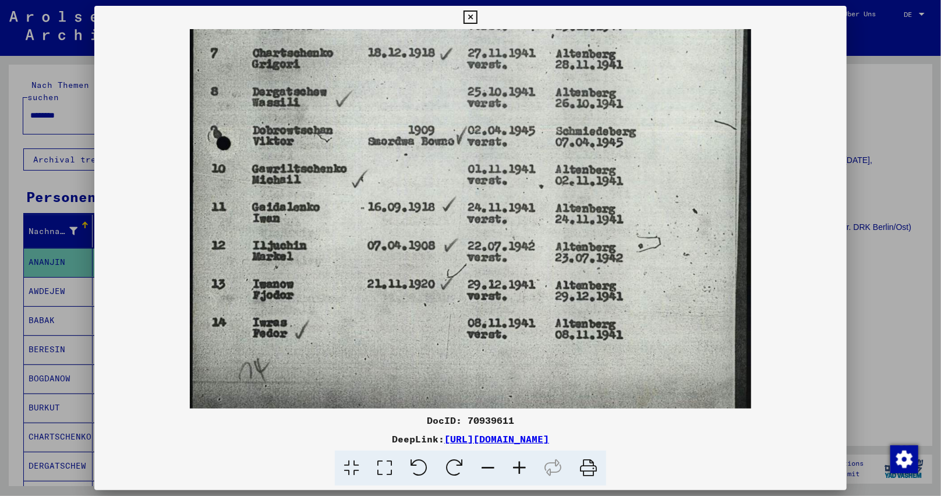
scroll to position [408, 0]
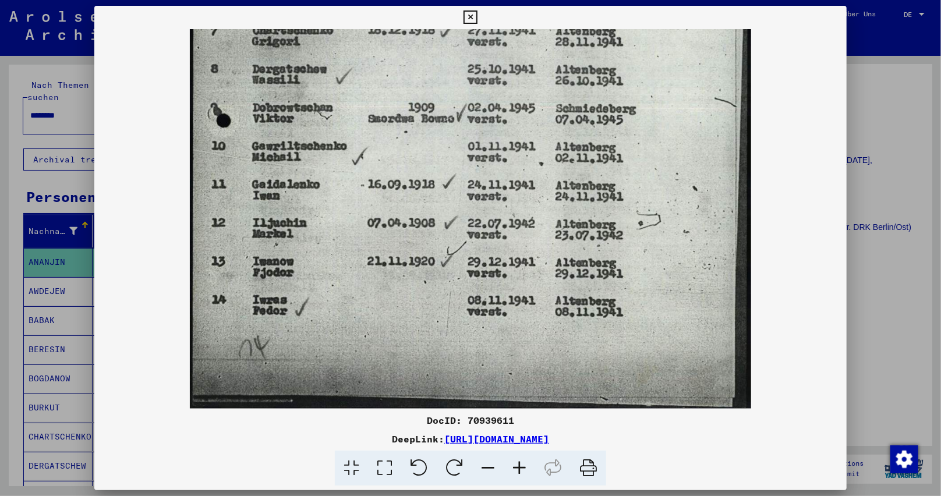
drag, startPoint x: 515, startPoint y: 363, endPoint x: 537, endPoint y: 261, distance: 104.4
click at [537, 261] on img at bounding box center [471, 15] width 562 height 787
click at [549, 334] on img at bounding box center [471, 15] width 562 height 787
click at [468, 16] on icon at bounding box center [469, 17] width 13 height 14
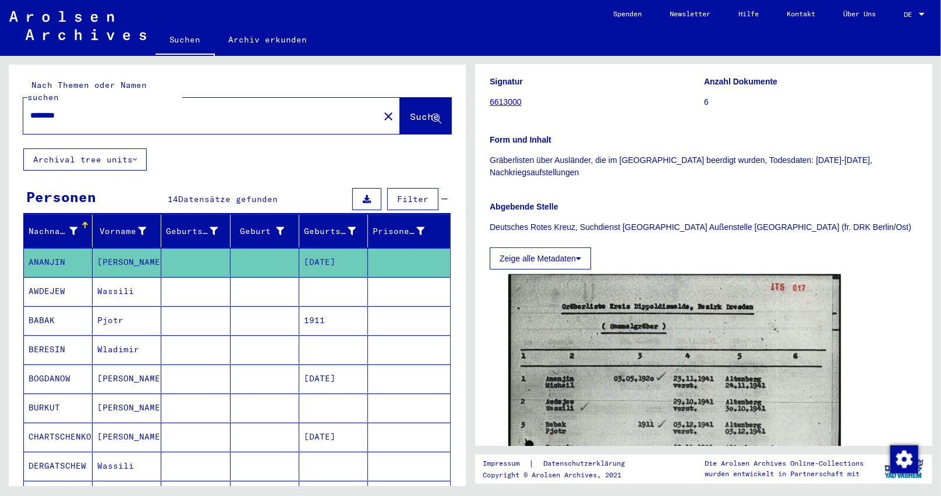
scroll to position [0, 0]
drag, startPoint x: 65, startPoint y: 101, endPoint x: 73, endPoint y: 101, distance: 7.6
click at [73, 109] on input "********" at bounding box center [201, 115] width 342 height 12
click at [410, 111] on span "Suche" at bounding box center [424, 117] width 29 height 12
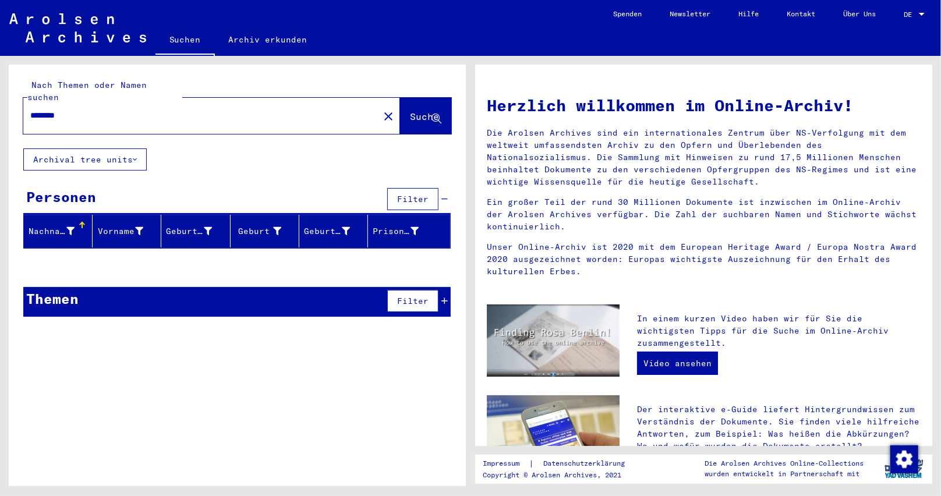
drag, startPoint x: 61, startPoint y: 103, endPoint x: 85, endPoint y: 102, distance: 23.9
click at [85, 109] on input "********" at bounding box center [197, 115] width 335 height 12
click at [410, 111] on span "Suche" at bounding box center [424, 117] width 29 height 12
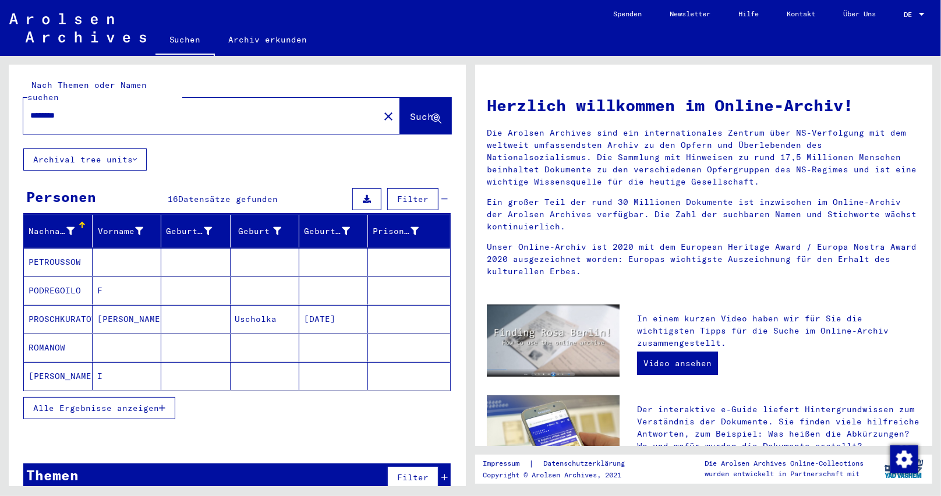
click at [161, 404] on icon "button" at bounding box center [162, 408] width 6 height 8
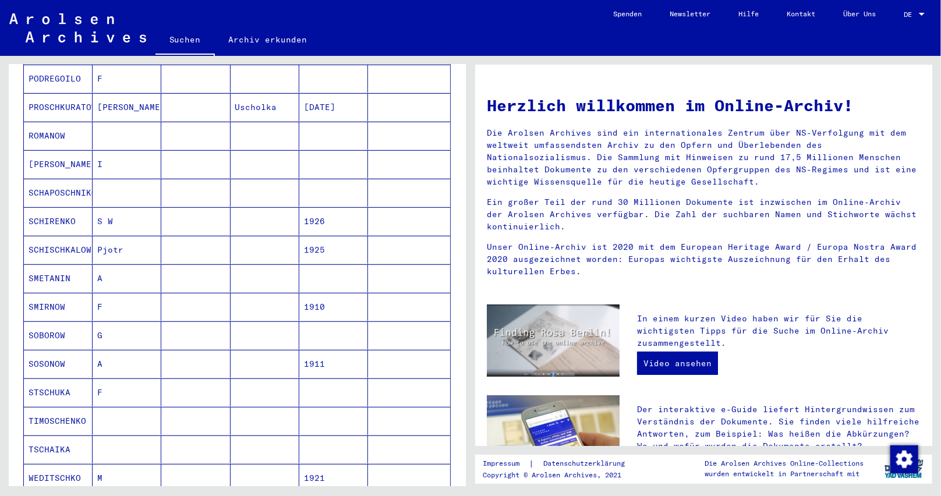
scroll to position [233, 0]
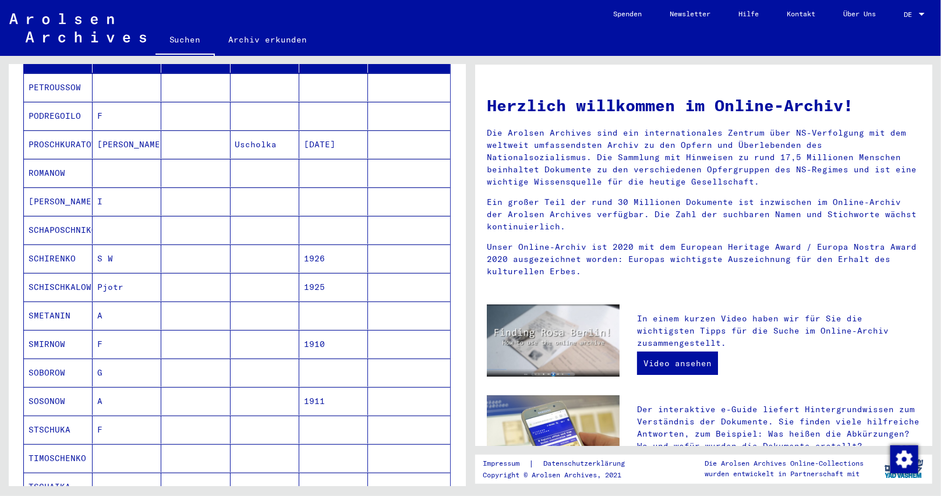
click at [222, 335] on mat-cell at bounding box center [195, 344] width 69 height 28
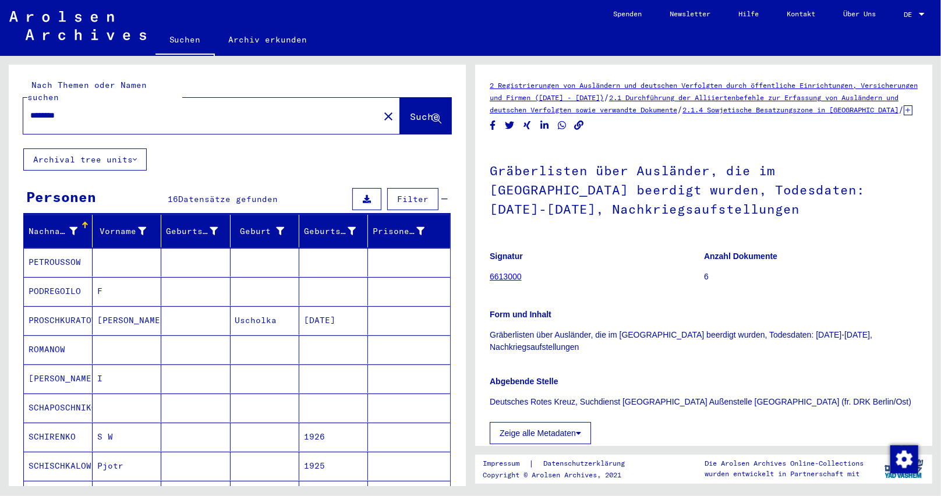
drag, startPoint x: 66, startPoint y: 104, endPoint x: 76, endPoint y: 102, distance: 9.4
click at [76, 109] on input "********" at bounding box center [201, 115] width 342 height 12
click at [400, 98] on button "Suche" at bounding box center [425, 116] width 51 height 36
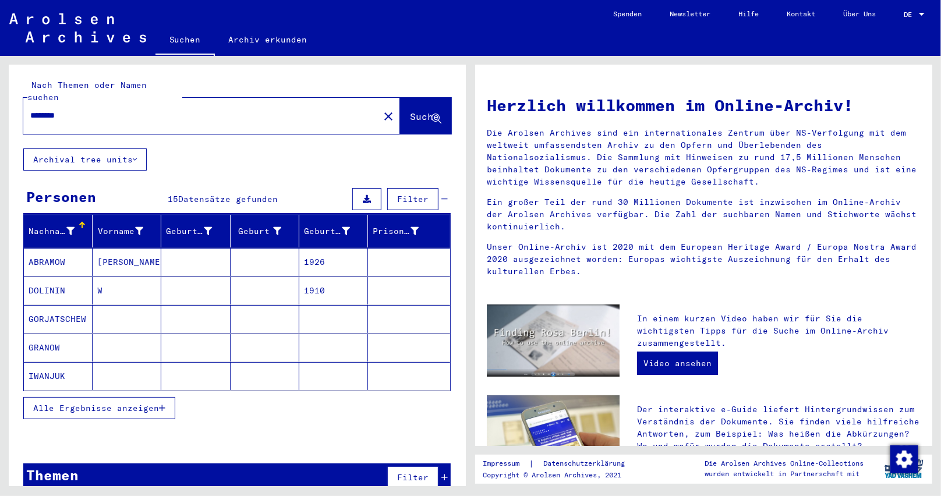
click at [163, 401] on button "Alle Ergebnisse anzeigen" at bounding box center [99, 408] width 152 height 22
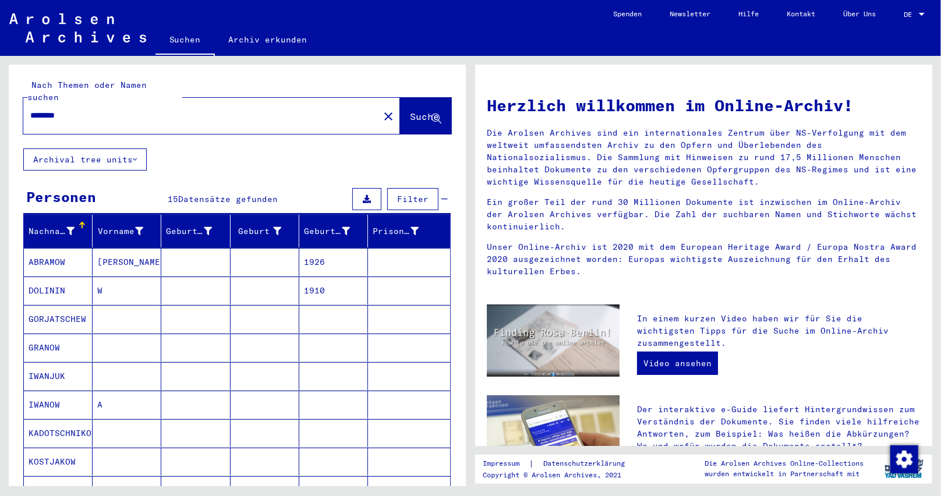
drag, startPoint x: 66, startPoint y: 101, endPoint x: 78, endPoint y: 102, distance: 12.3
click at [78, 109] on input "********" at bounding box center [197, 115] width 335 height 12
click at [417, 111] on span "Suche" at bounding box center [425, 117] width 31 height 12
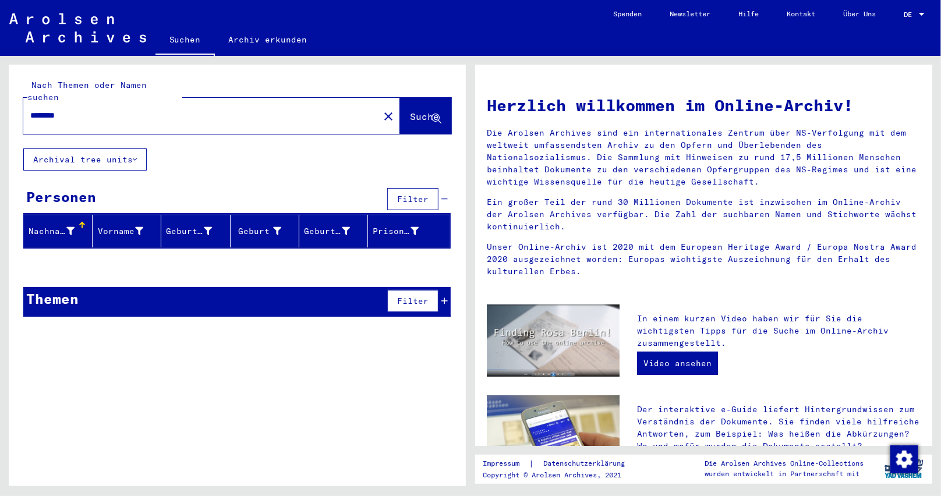
drag, startPoint x: 65, startPoint y: 100, endPoint x: 85, endPoint y: 100, distance: 20.4
click at [85, 109] on input "********" at bounding box center [197, 115] width 335 height 12
type input "********"
click at [427, 111] on span "Suche" at bounding box center [424, 117] width 29 height 12
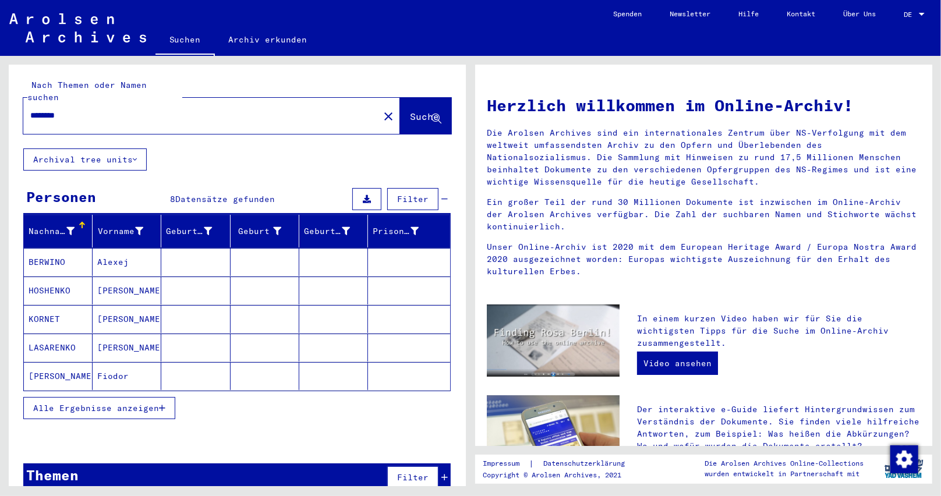
click at [166, 397] on button "Alle Ergebnisse anzeigen" at bounding box center [99, 408] width 152 height 22
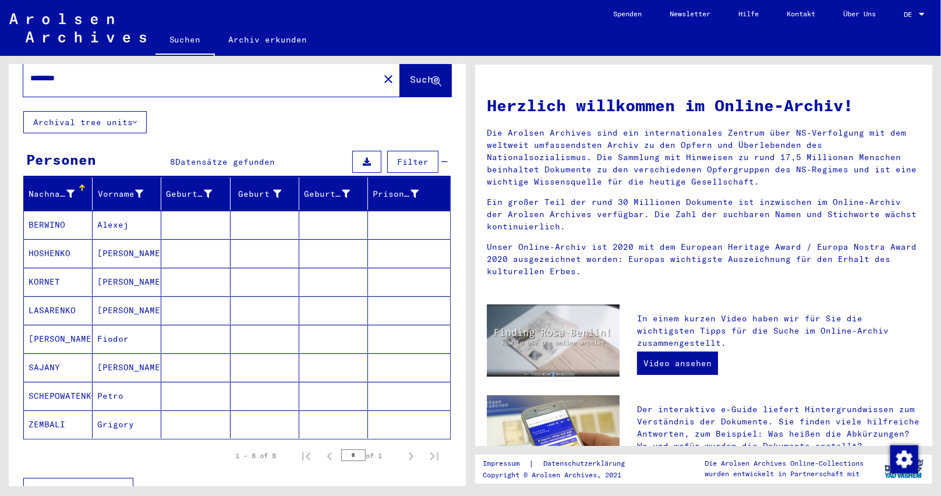
scroll to position [58, 0]
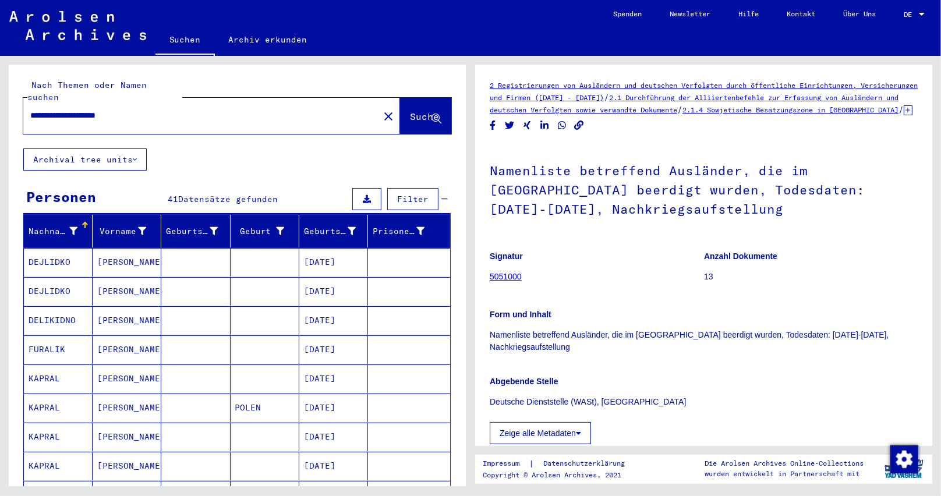
scroll to position [175, 0]
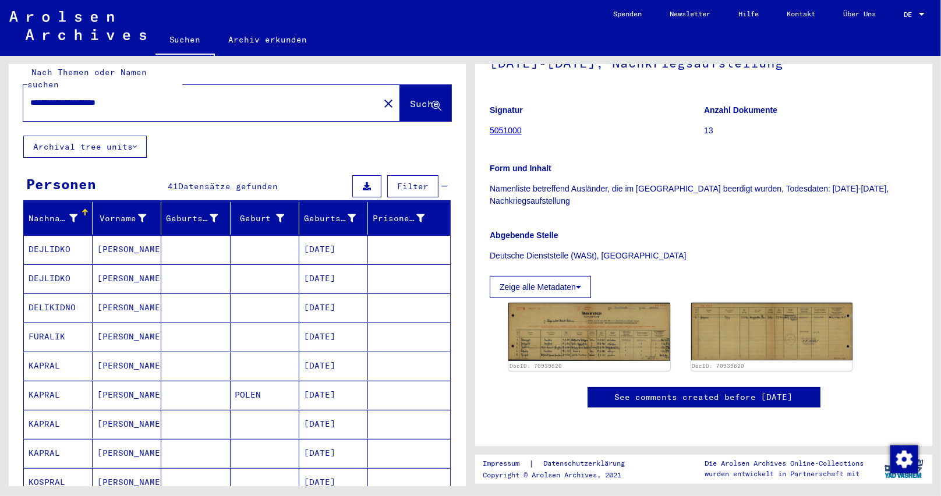
drag, startPoint x: 162, startPoint y: 89, endPoint x: 0, endPoint y: 89, distance: 162.4
click at [0, 89] on div "**********" at bounding box center [235, 271] width 470 height 430
paste input "text"
type input "**********"
click at [410, 98] on span "Suche" at bounding box center [424, 104] width 29 height 12
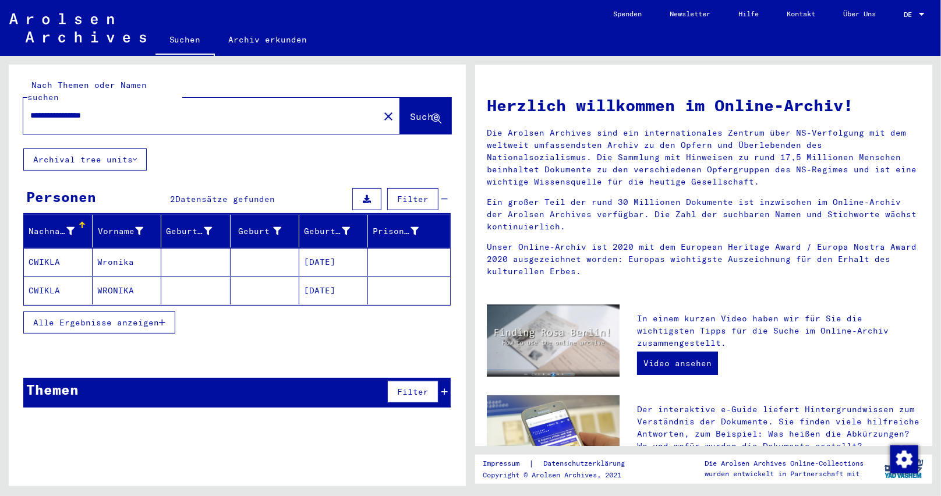
click at [320, 277] on mat-cell "[DATE]" at bounding box center [333, 291] width 69 height 28
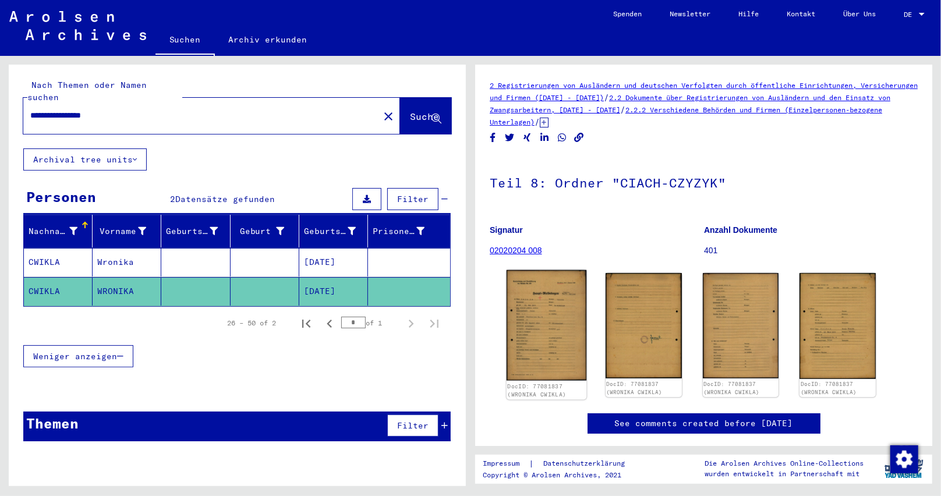
click at [535, 316] on img at bounding box center [547, 325] width 80 height 111
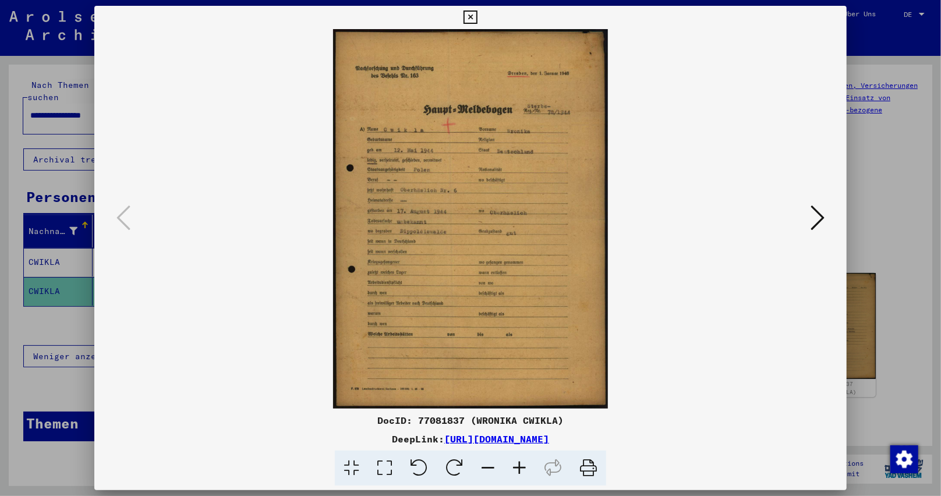
click at [519, 466] on icon at bounding box center [519, 469] width 31 height 36
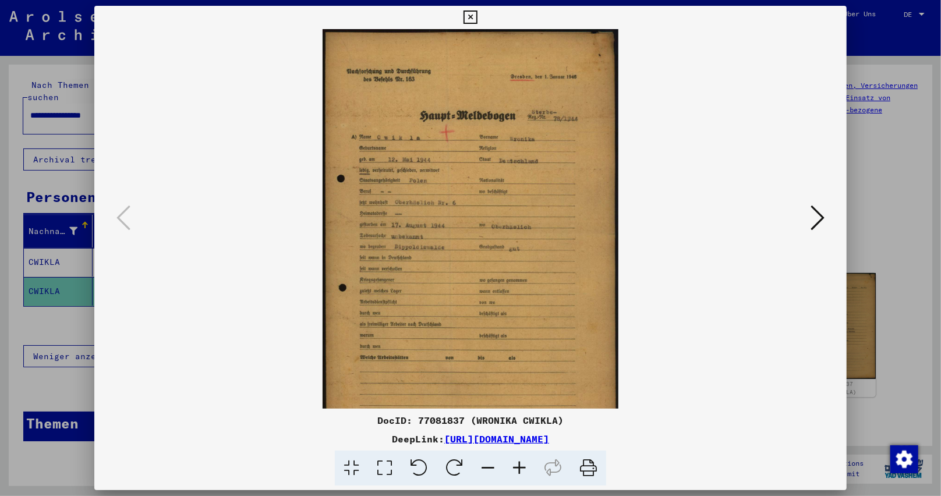
click at [519, 465] on icon at bounding box center [519, 469] width 31 height 36
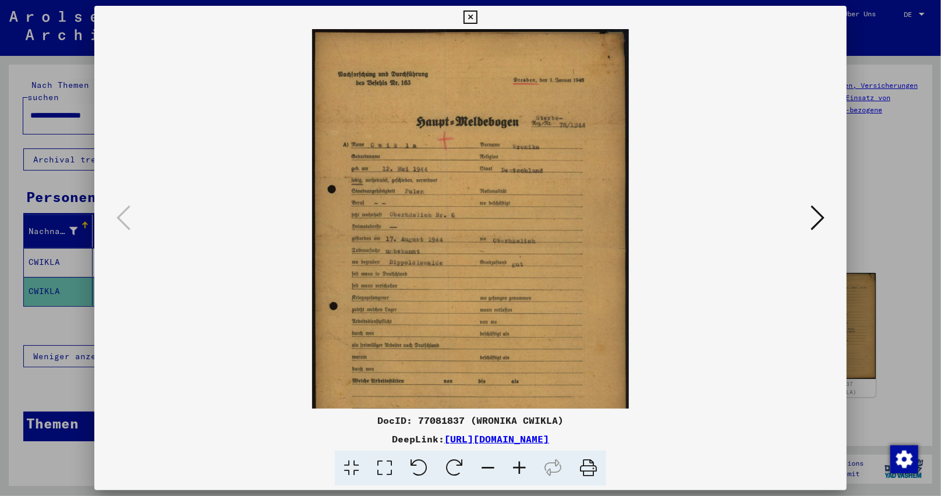
click at [519, 465] on icon at bounding box center [519, 469] width 31 height 36
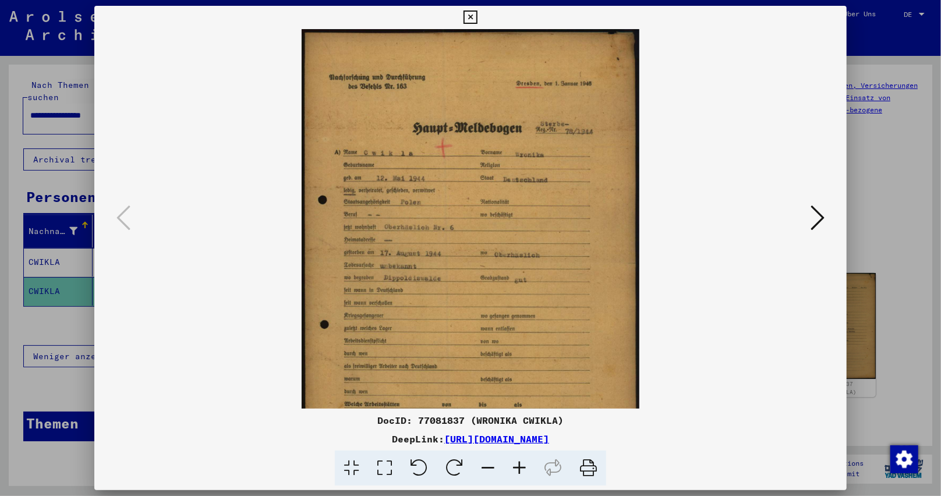
click at [519, 465] on icon at bounding box center [519, 469] width 31 height 36
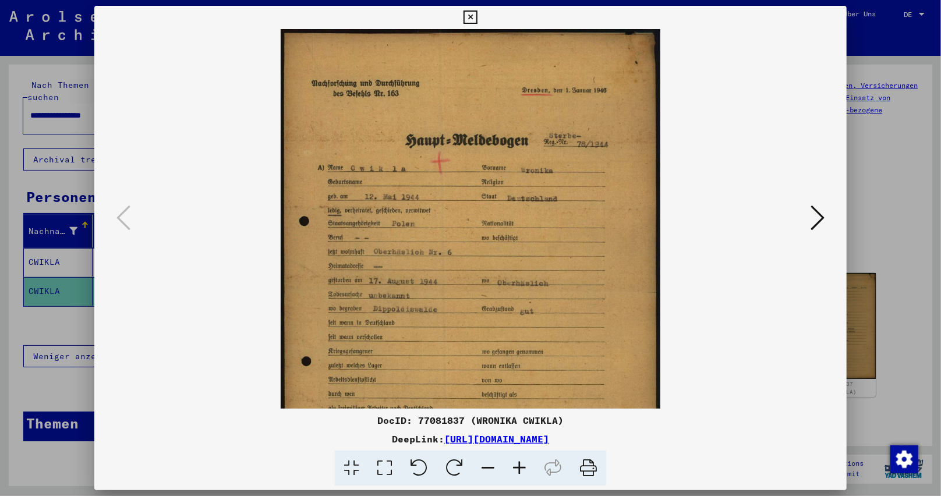
click at [519, 465] on icon at bounding box center [519, 469] width 31 height 36
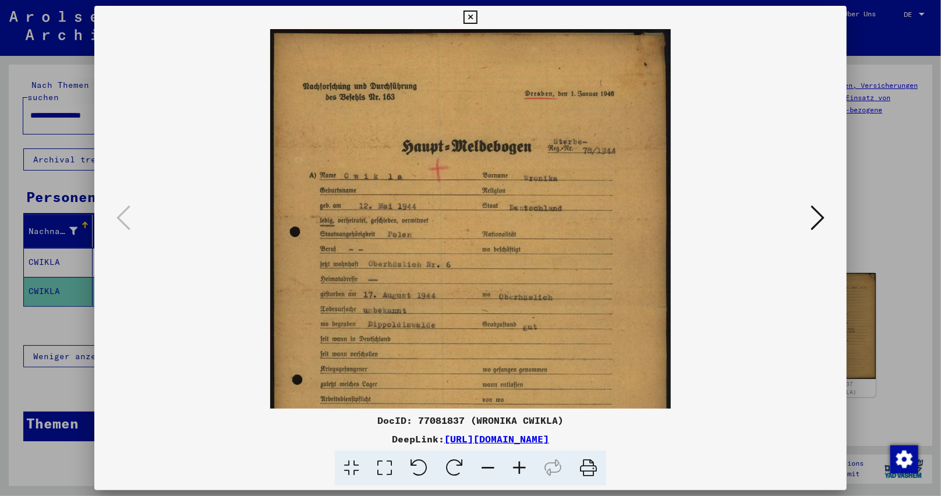
click at [519, 465] on icon at bounding box center [519, 469] width 31 height 36
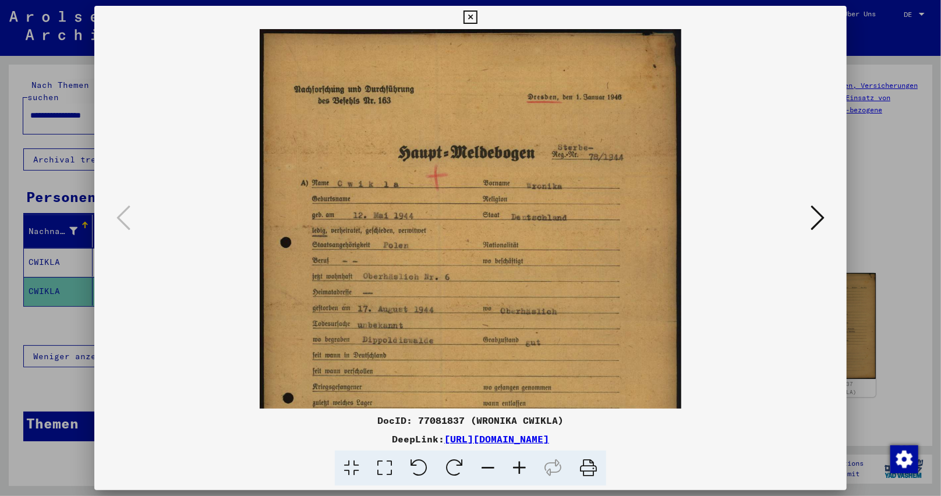
click at [519, 465] on icon at bounding box center [519, 469] width 31 height 36
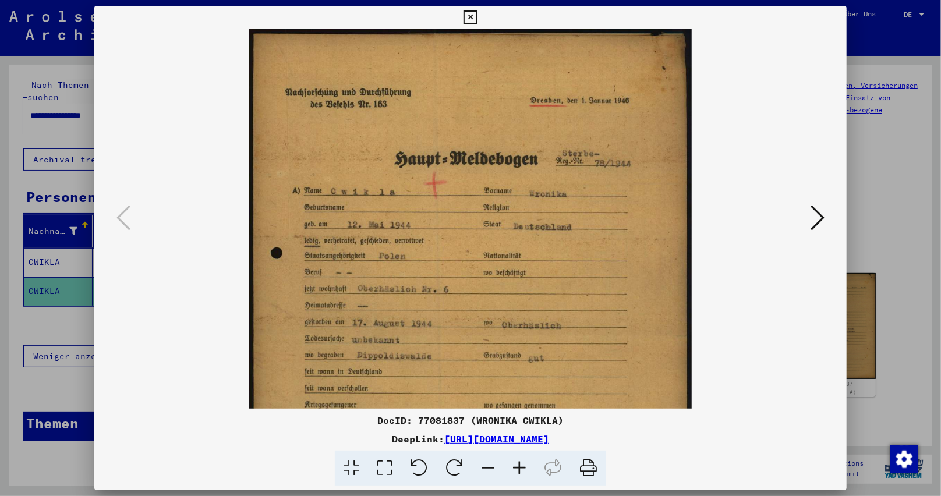
click at [519, 465] on icon at bounding box center [519, 469] width 31 height 36
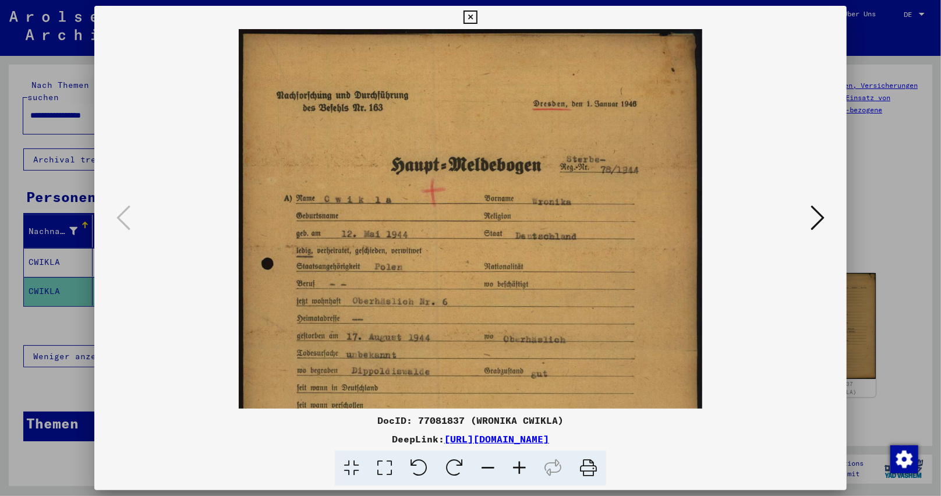
click at [519, 465] on icon at bounding box center [519, 469] width 31 height 36
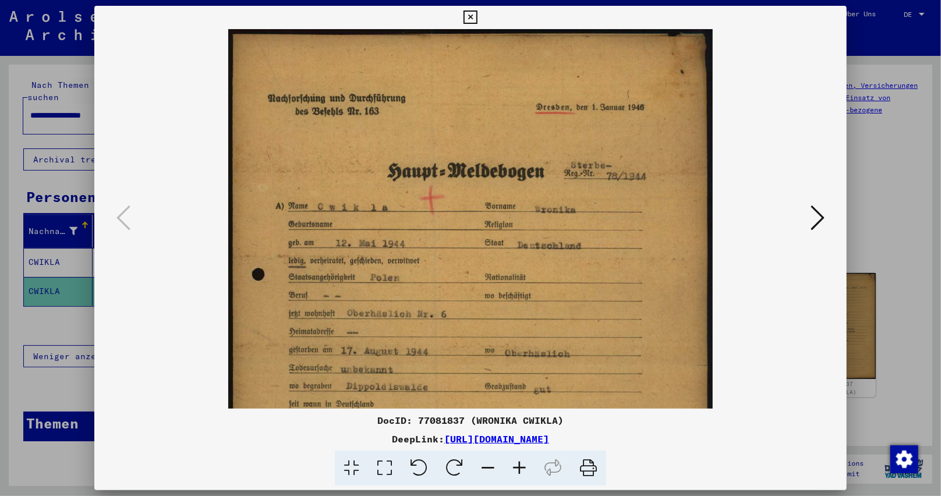
click at [519, 465] on icon at bounding box center [519, 469] width 31 height 36
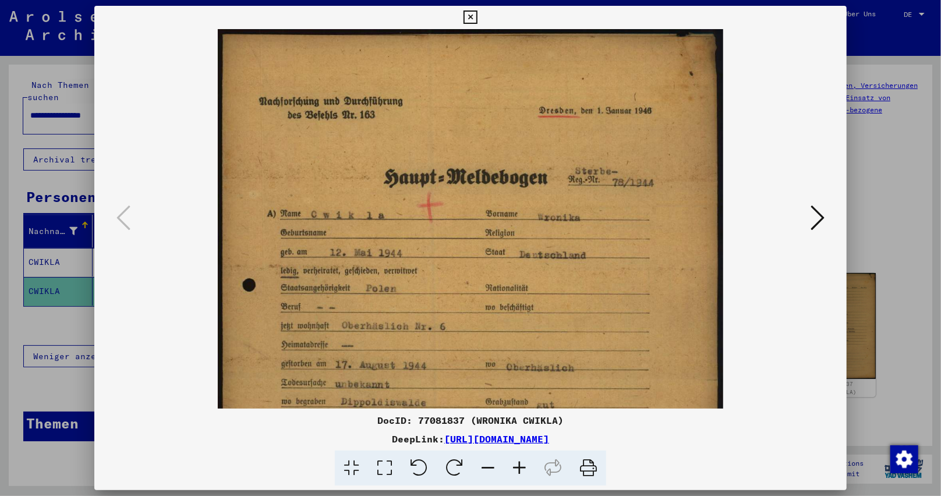
click at [518, 466] on icon at bounding box center [519, 469] width 31 height 36
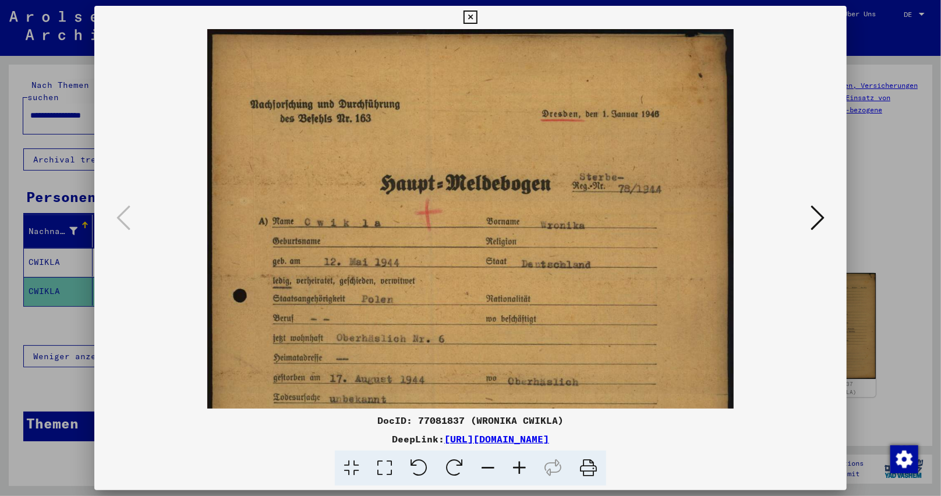
click at [518, 466] on icon at bounding box center [519, 469] width 31 height 36
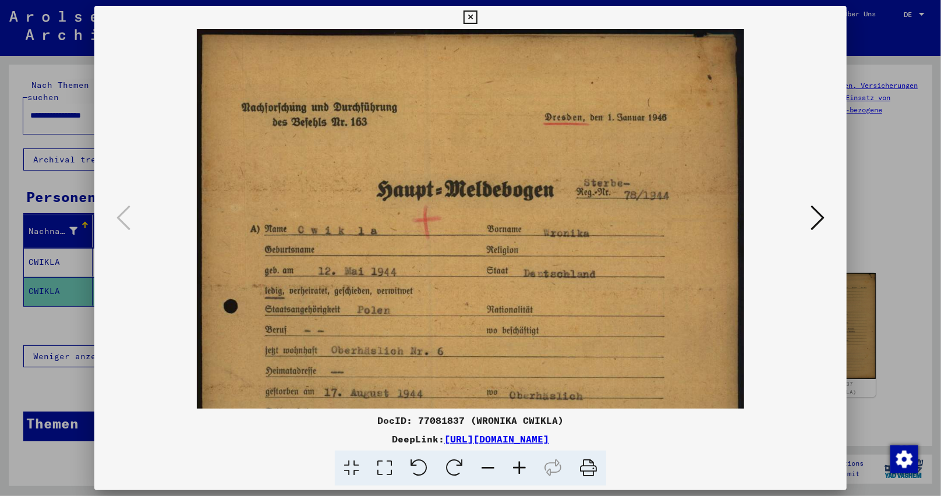
click at [518, 466] on icon at bounding box center [519, 469] width 31 height 36
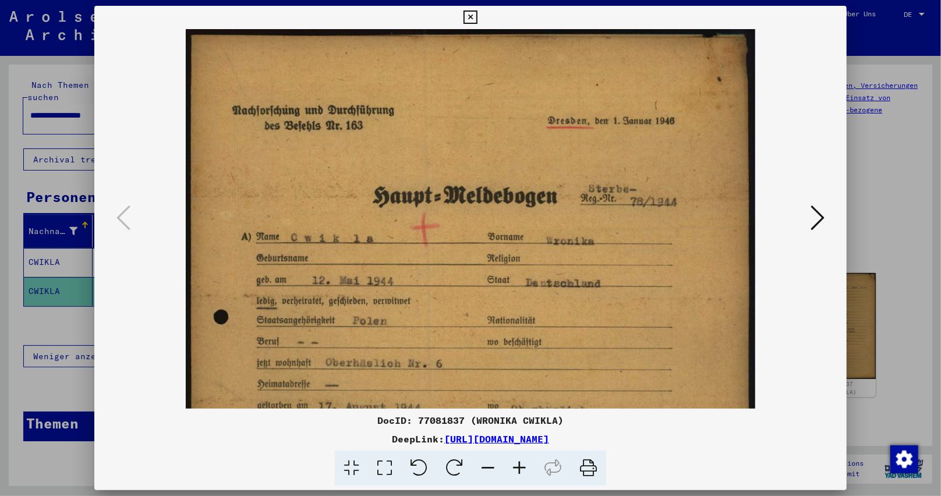
click at [518, 466] on icon at bounding box center [519, 469] width 31 height 36
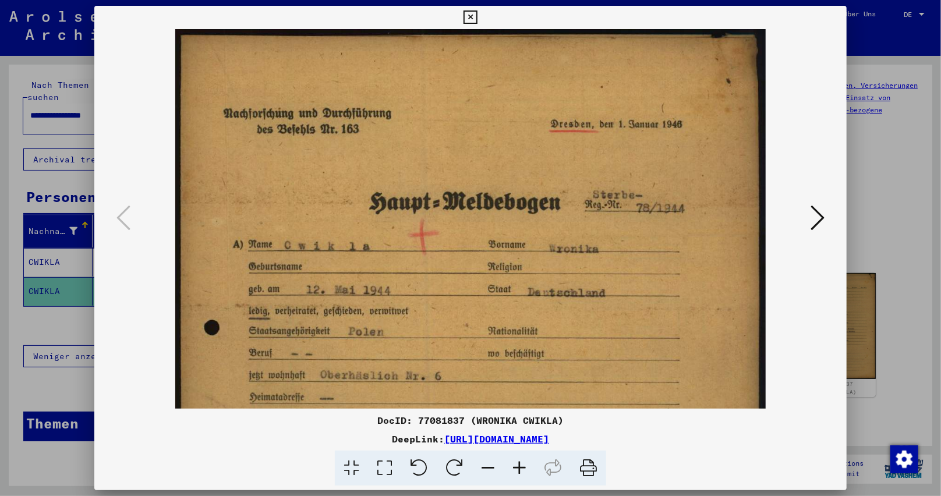
click at [518, 466] on icon at bounding box center [519, 469] width 31 height 36
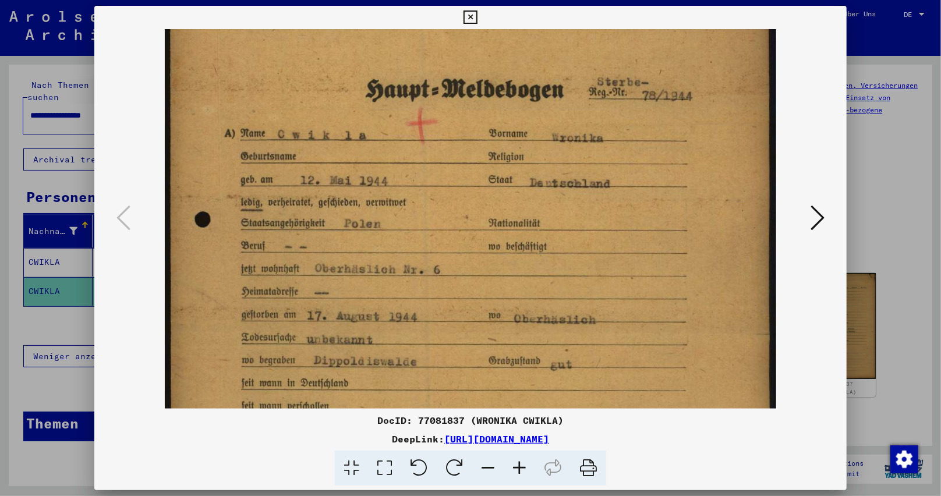
scroll to position [138, 0]
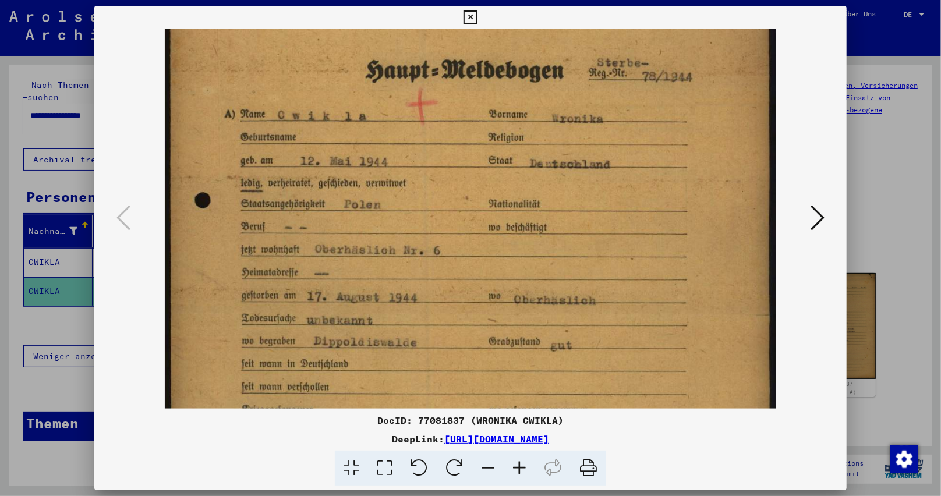
drag, startPoint x: 600, startPoint y: 365, endPoint x: 602, endPoint y: 225, distance: 140.3
click at [602, 225] on img at bounding box center [470, 313] width 611 height 845
click at [553, 138] on img at bounding box center [470, 313] width 611 height 845
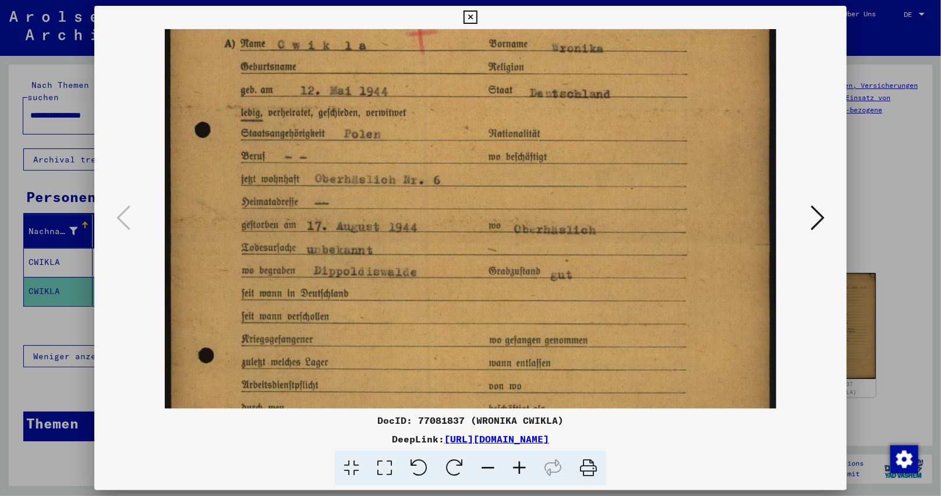
scroll to position [215, 0]
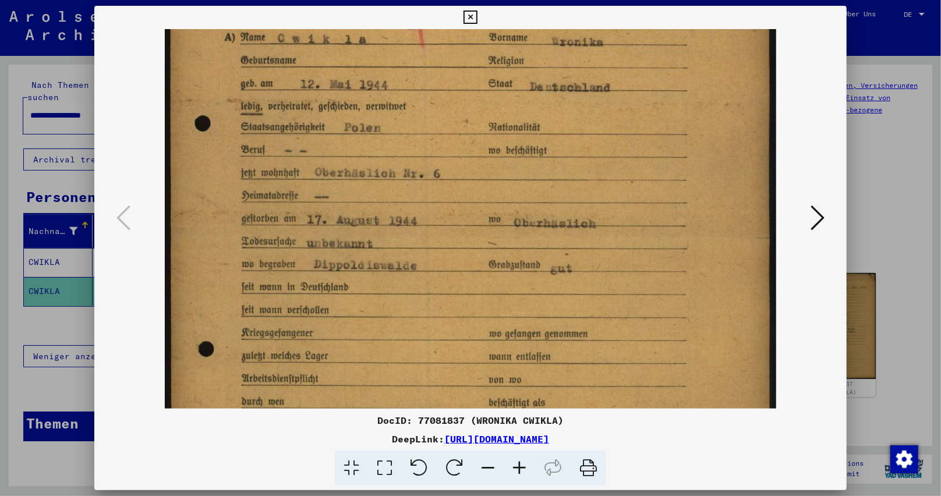
drag, startPoint x: 526, startPoint y: 360, endPoint x: 496, endPoint y: 281, distance: 84.0
click at [496, 281] on img at bounding box center [470, 236] width 611 height 845
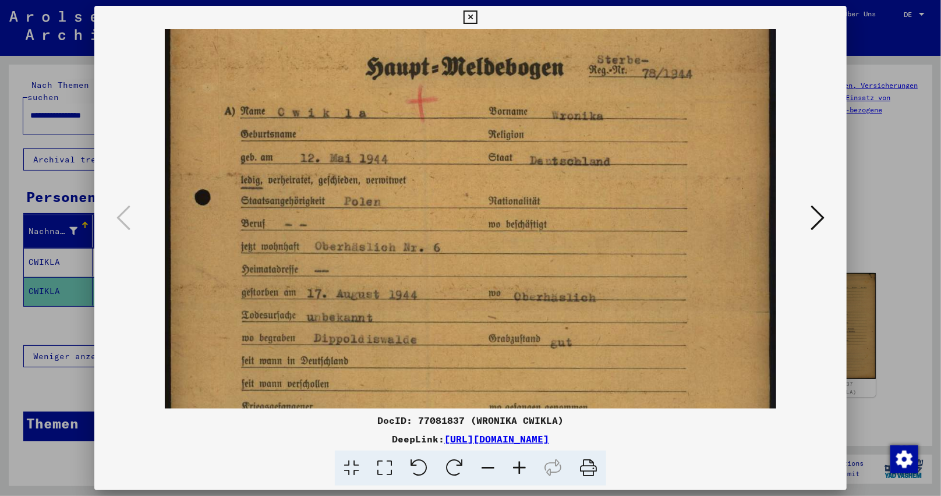
scroll to position [174, 0]
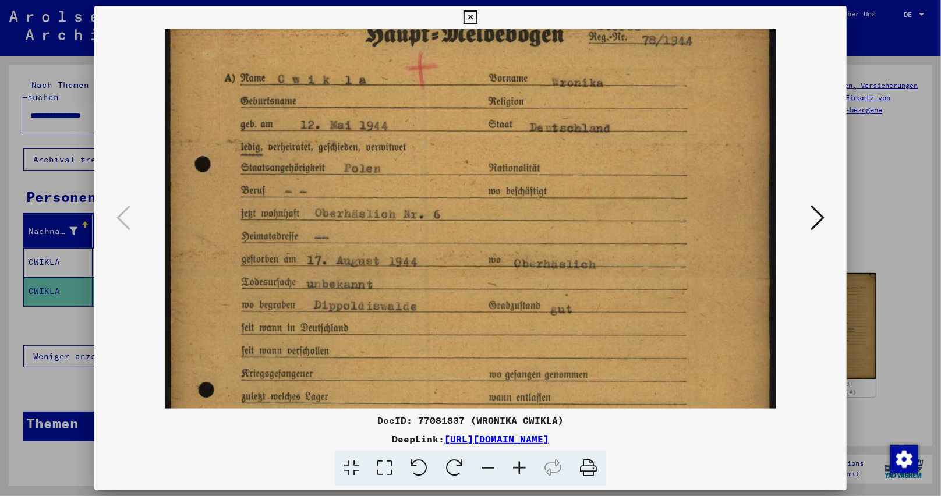
drag, startPoint x: 646, startPoint y: 175, endPoint x: 667, endPoint y: 174, distance: 21.0
click at [667, 174] on img at bounding box center [470, 277] width 611 height 845
click at [812, 221] on icon at bounding box center [817, 218] width 14 height 28
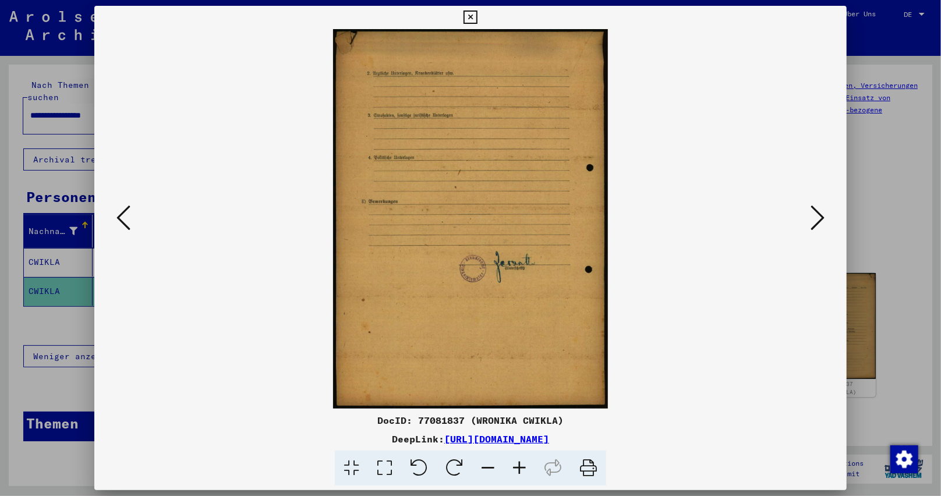
scroll to position [0, 0]
click at [812, 221] on icon at bounding box center [817, 218] width 14 height 28
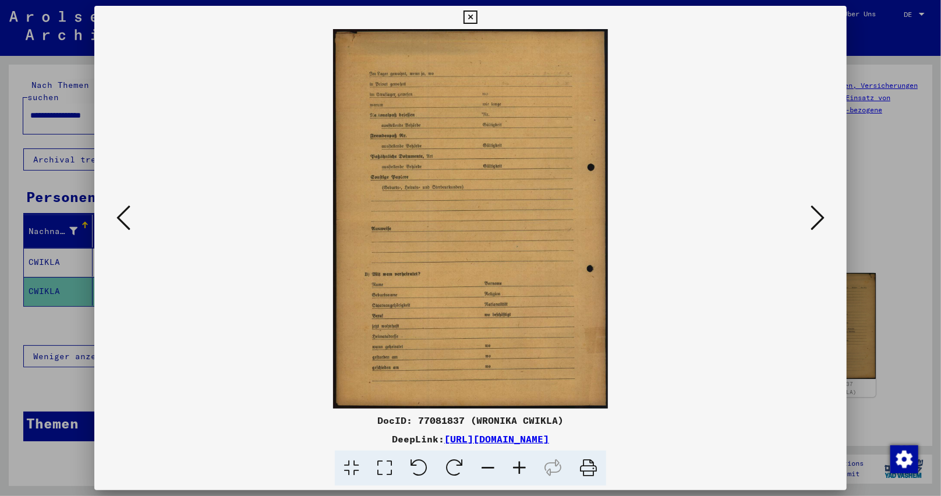
click at [812, 221] on icon at bounding box center [817, 218] width 14 height 28
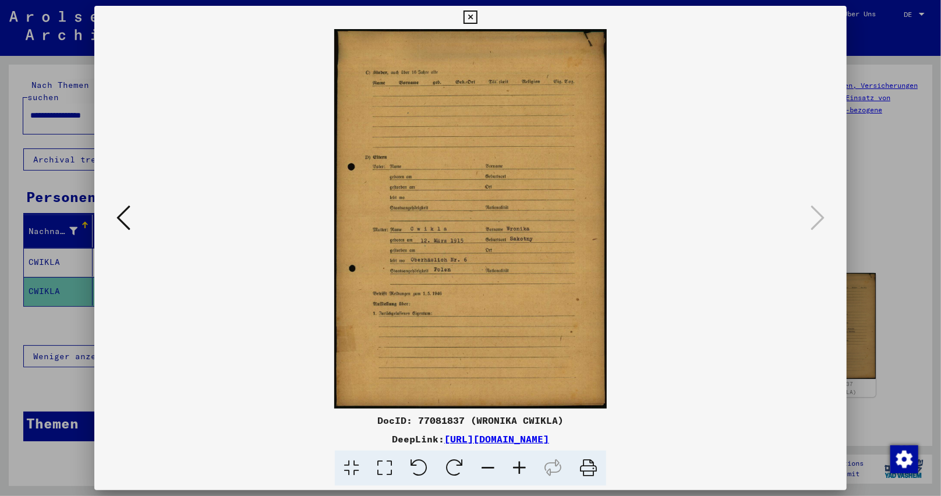
click at [523, 462] on icon at bounding box center [519, 469] width 31 height 36
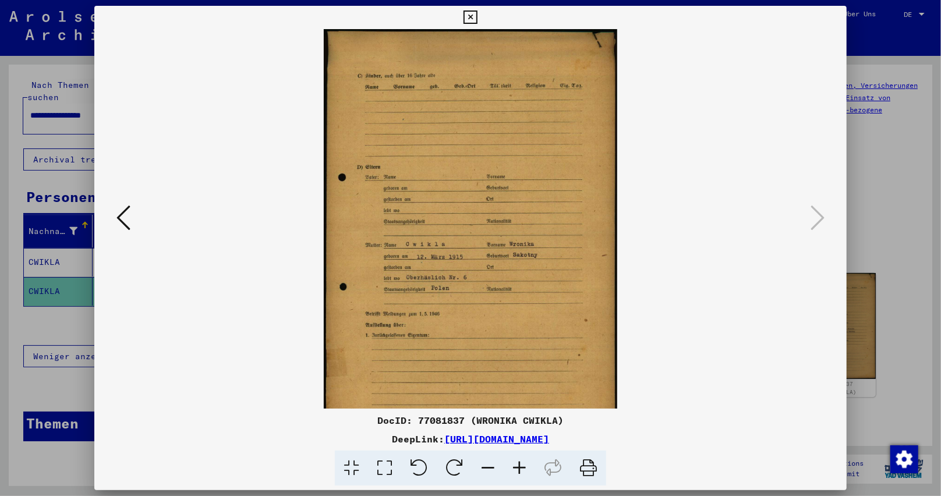
click at [523, 462] on icon at bounding box center [519, 469] width 31 height 36
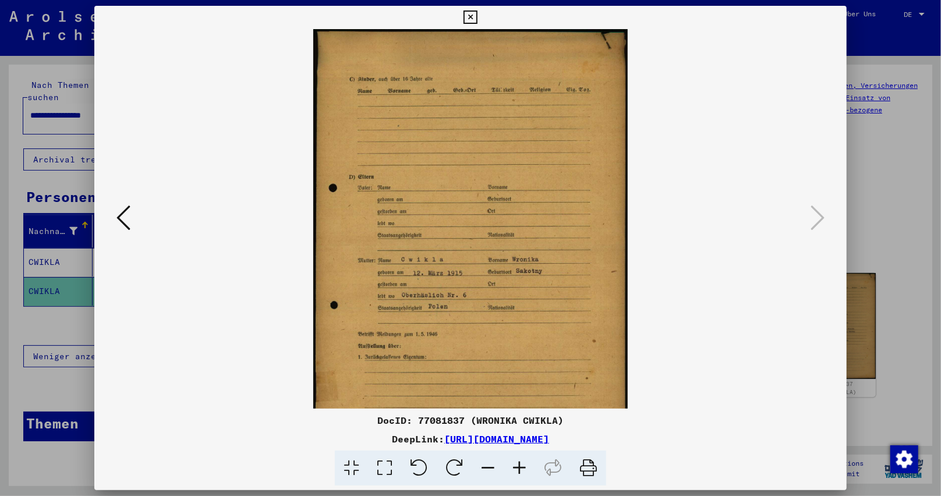
click at [523, 462] on icon at bounding box center [519, 469] width 31 height 36
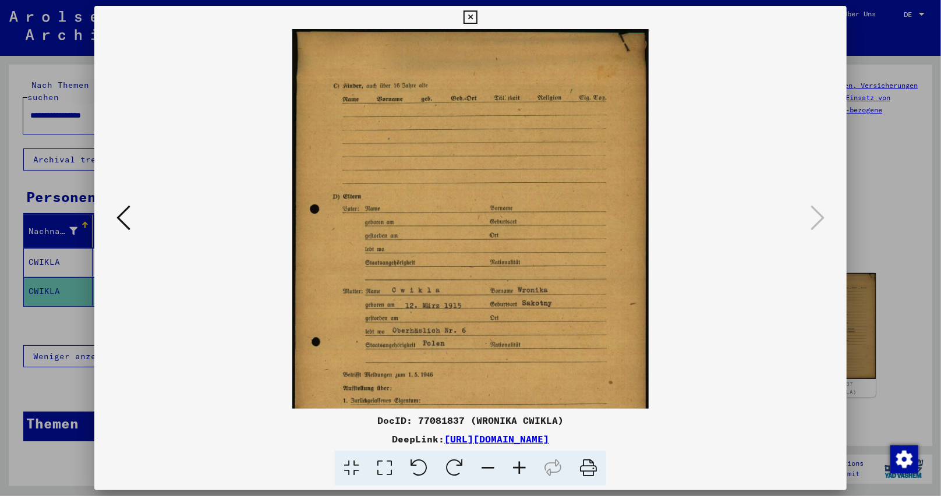
click at [523, 462] on icon at bounding box center [519, 469] width 31 height 36
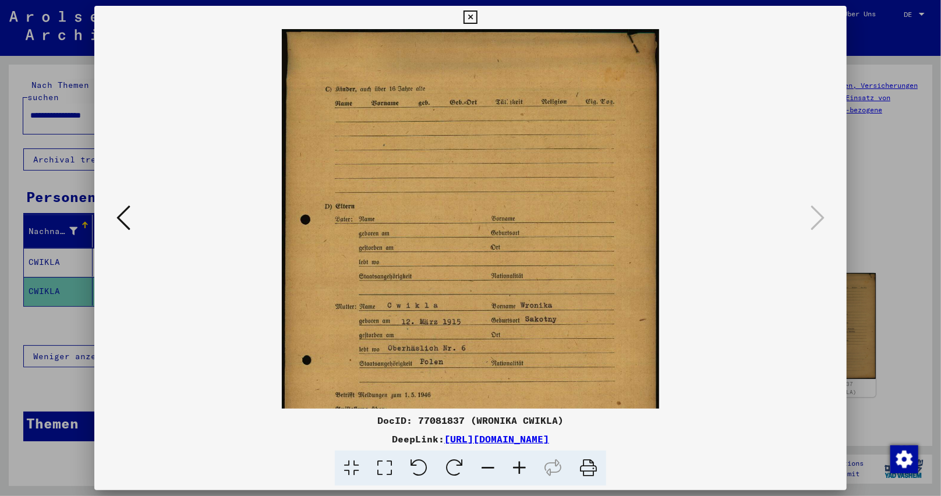
click at [523, 462] on icon at bounding box center [519, 469] width 31 height 36
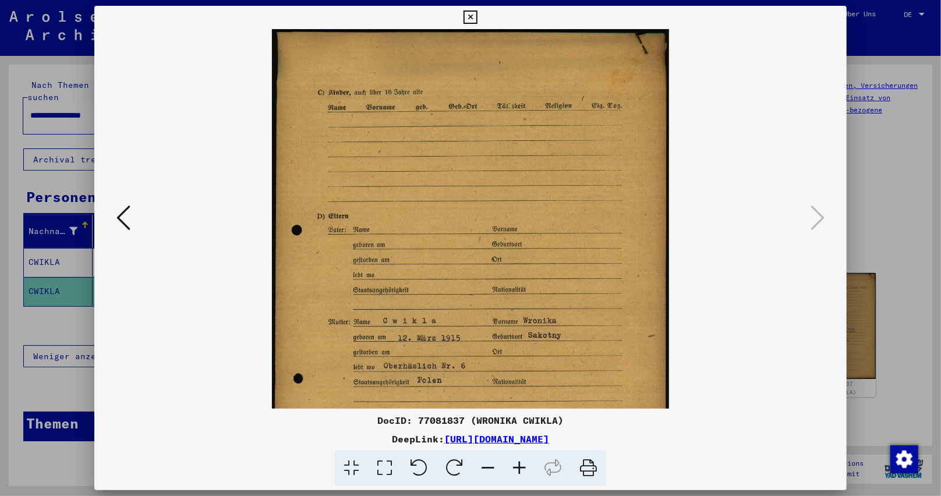
click at [523, 462] on icon at bounding box center [519, 469] width 31 height 36
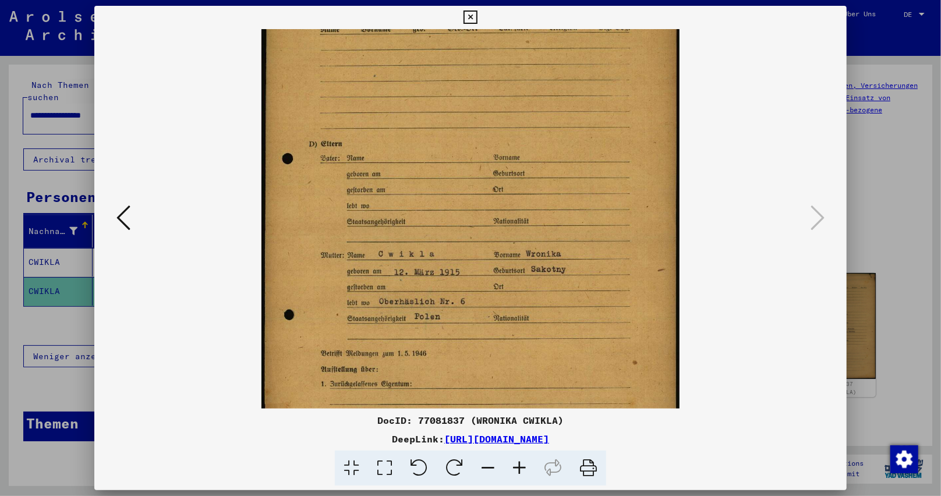
scroll to position [84, 0]
drag, startPoint x: 547, startPoint y: 377, endPoint x: 567, endPoint y: 293, distance: 86.0
click at [567, 293] on img at bounding box center [470, 236] width 419 height 583
click at [467, 23] on icon at bounding box center [469, 17] width 13 height 14
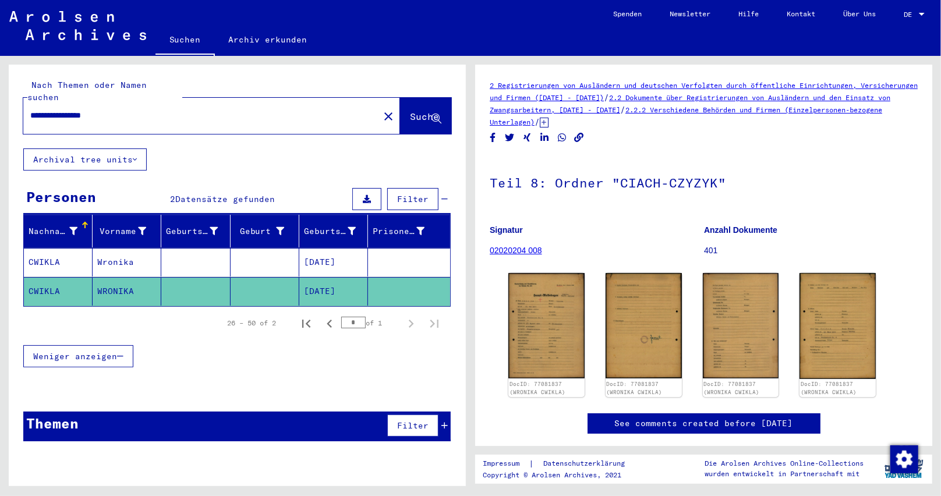
click at [313, 248] on mat-cell "[DATE]" at bounding box center [333, 262] width 69 height 29
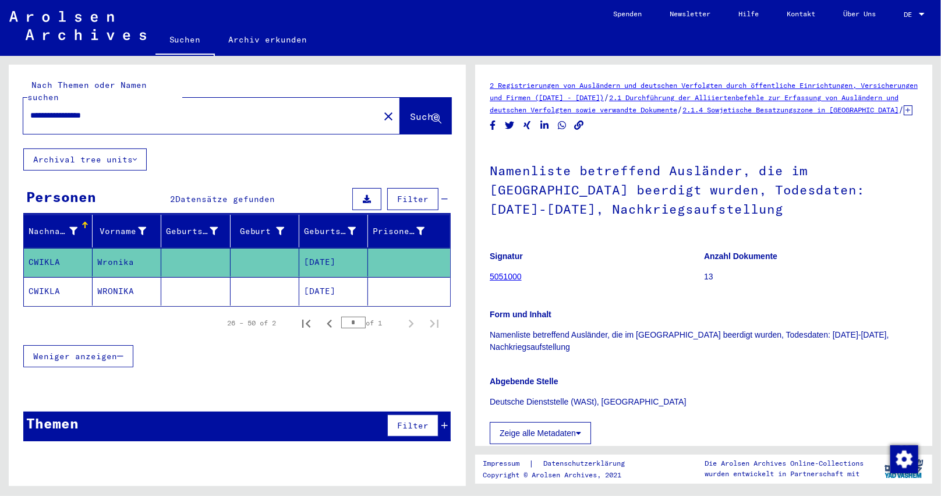
drag, startPoint x: 137, startPoint y: 96, endPoint x: 0, endPoint y: 102, distance: 137.5
click at [0, 102] on div "**********" at bounding box center [235, 271] width 470 height 430
click at [381, 109] on mat-icon "close" at bounding box center [388, 116] width 14 height 14
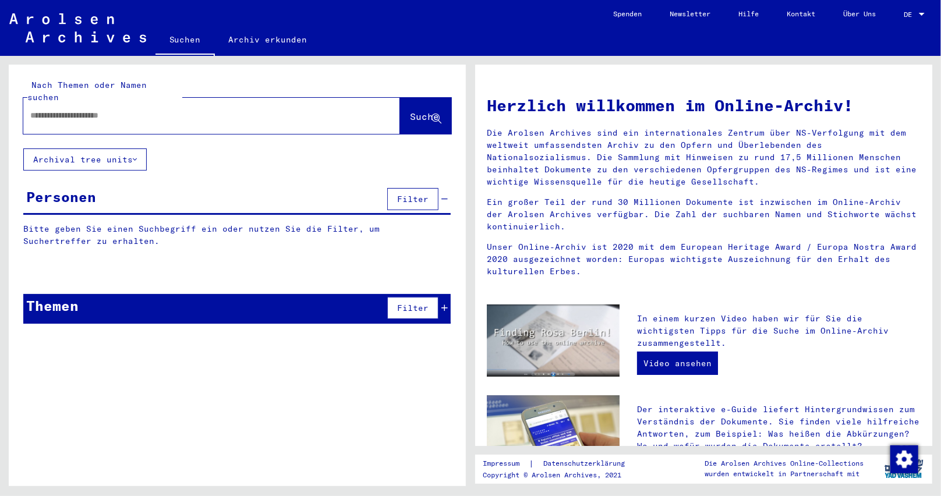
click at [190, 109] on input "text" at bounding box center [197, 115] width 335 height 12
paste input "**********"
click at [410, 111] on span "Suche" at bounding box center [424, 117] width 29 height 12
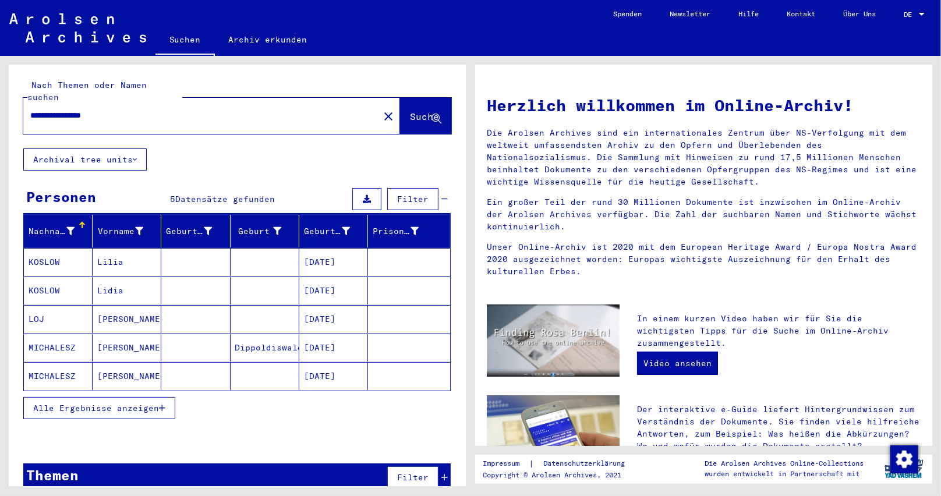
click at [160, 404] on icon "button" at bounding box center [162, 408] width 6 height 8
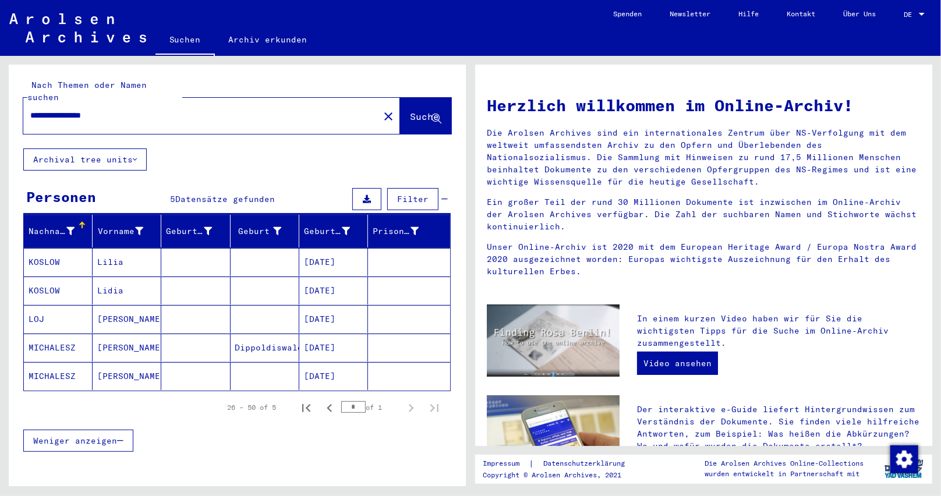
click at [75, 369] on mat-cell "MICHALESZ" at bounding box center [58, 376] width 69 height 28
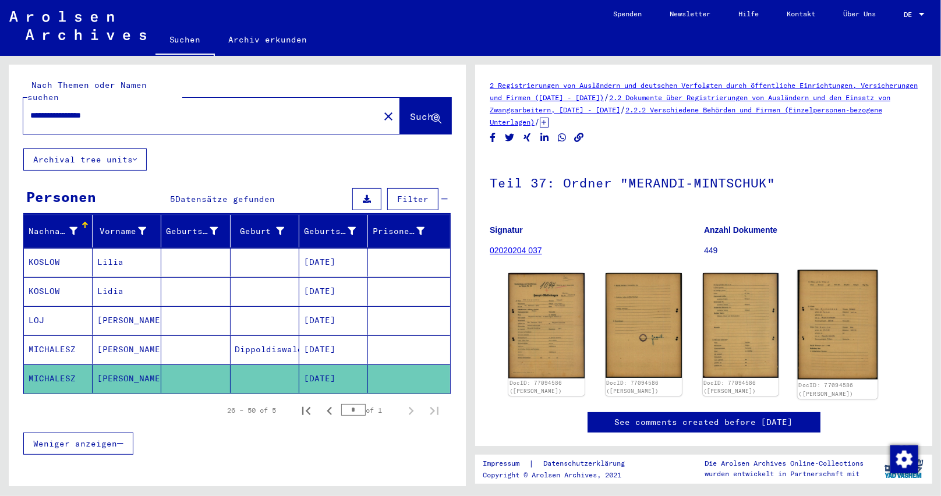
click at [840, 339] on img at bounding box center [838, 324] width 80 height 109
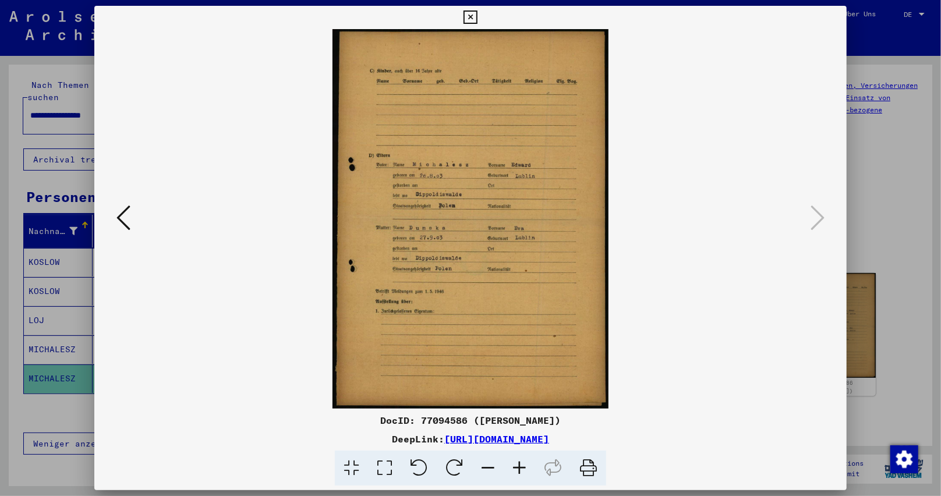
click at [518, 469] on icon at bounding box center [519, 469] width 31 height 36
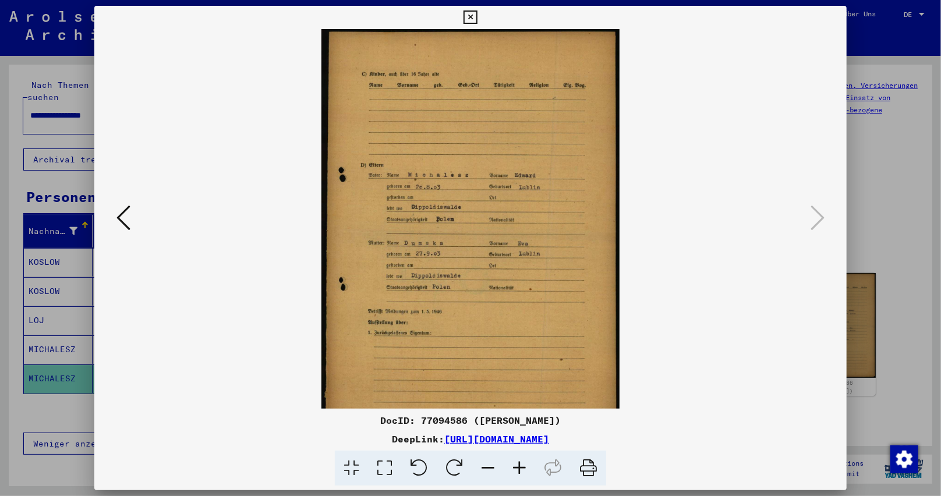
click at [518, 469] on icon at bounding box center [519, 469] width 31 height 36
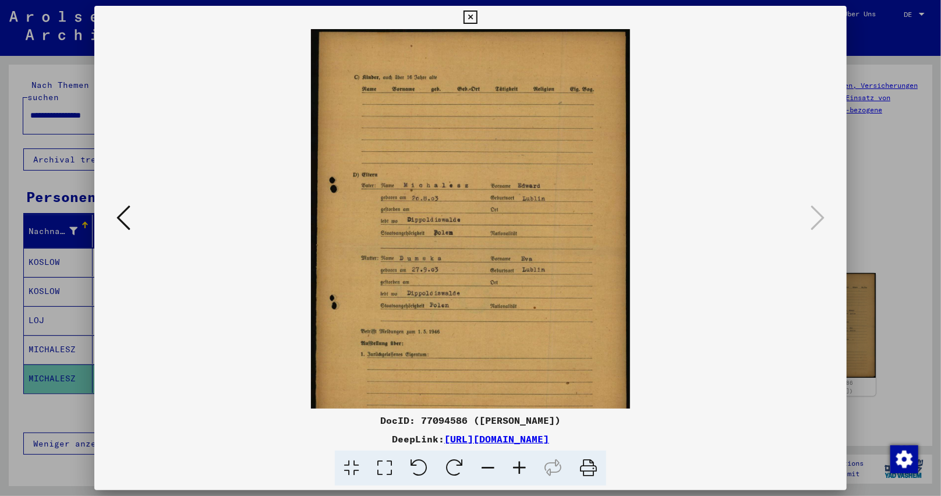
click at [518, 469] on icon at bounding box center [519, 469] width 31 height 36
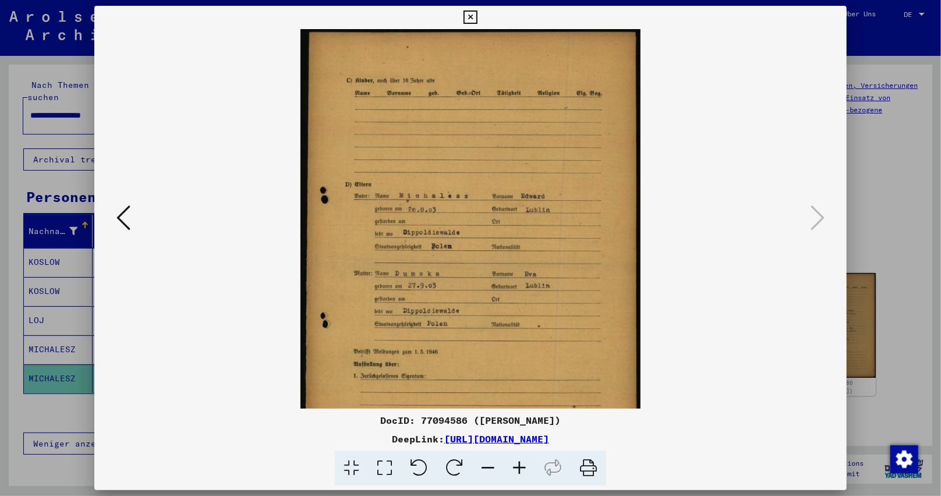
click at [517, 469] on icon at bounding box center [519, 469] width 31 height 36
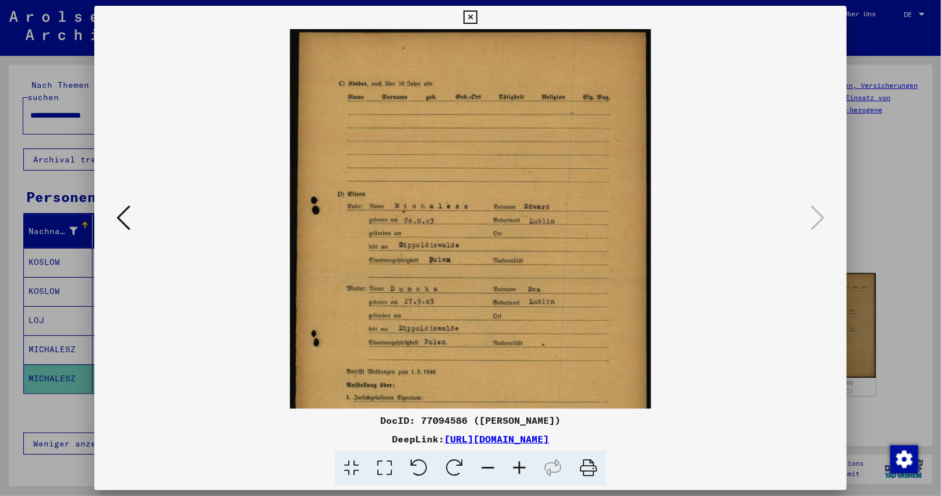
click at [516, 469] on icon at bounding box center [519, 469] width 31 height 36
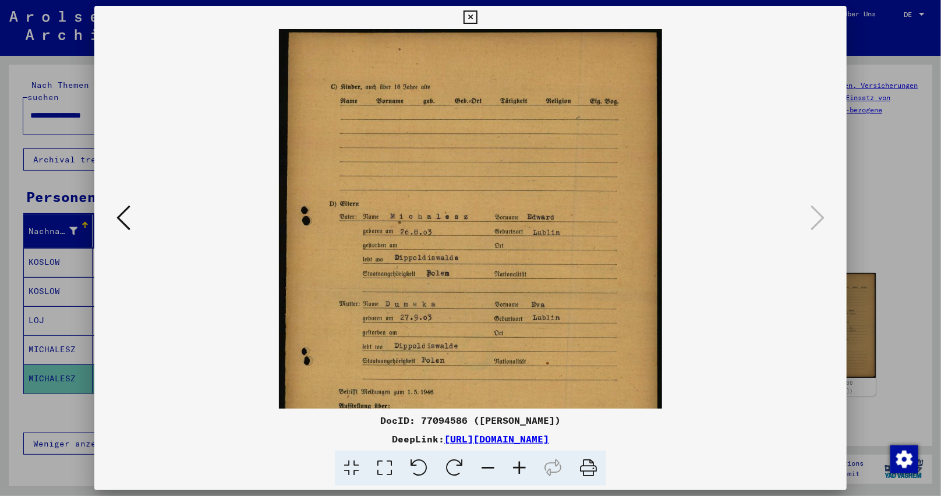
click at [516, 469] on icon at bounding box center [519, 469] width 31 height 36
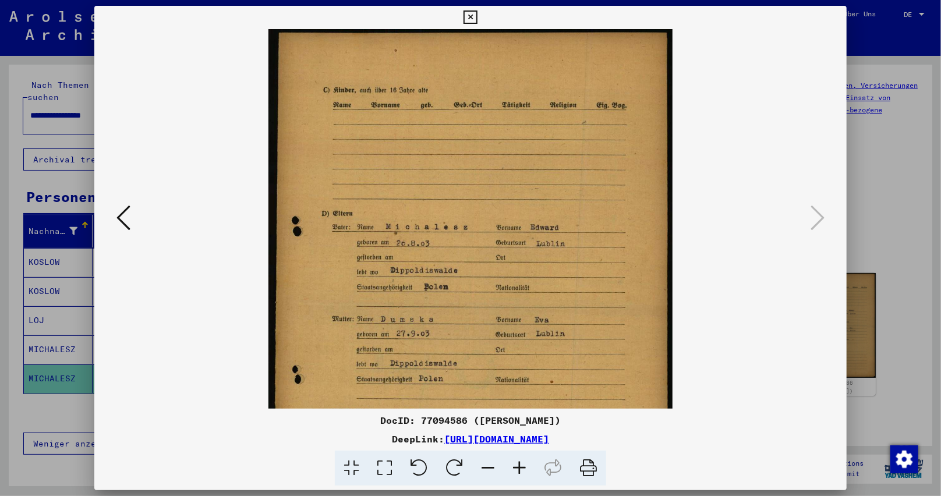
click at [516, 469] on icon at bounding box center [519, 469] width 31 height 36
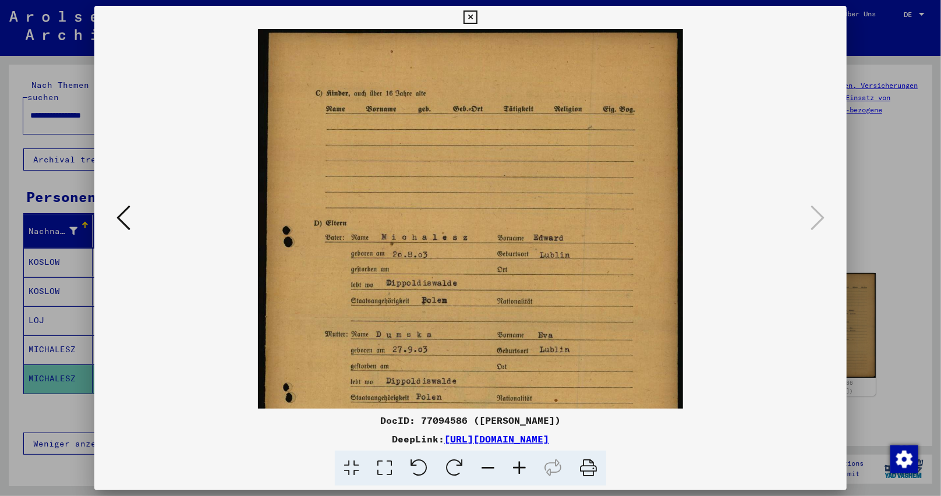
click at [516, 469] on icon at bounding box center [519, 469] width 31 height 36
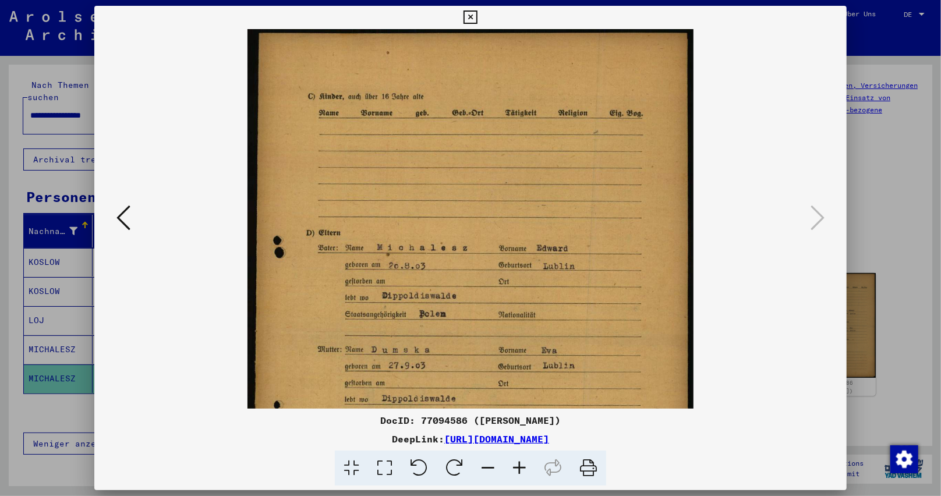
click at [516, 469] on icon at bounding box center [519, 469] width 31 height 36
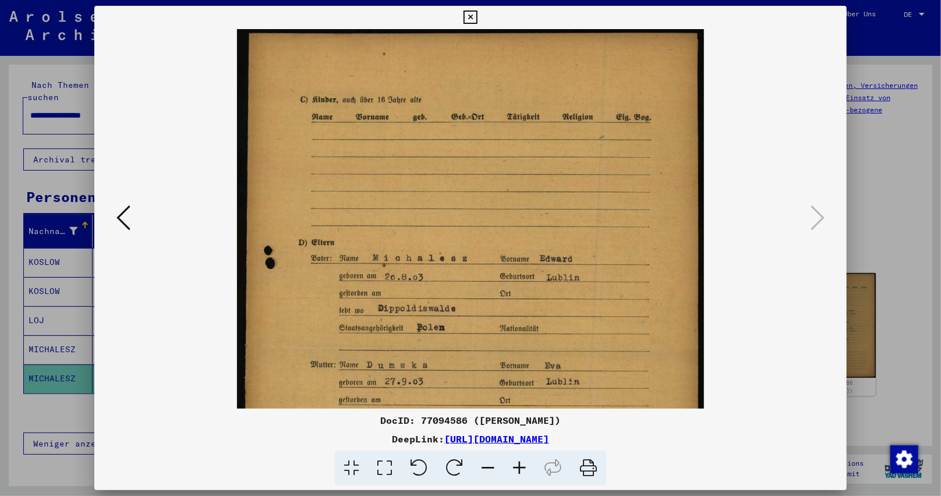
click at [516, 469] on icon at bounding box center [519, 469] width 31 height 36
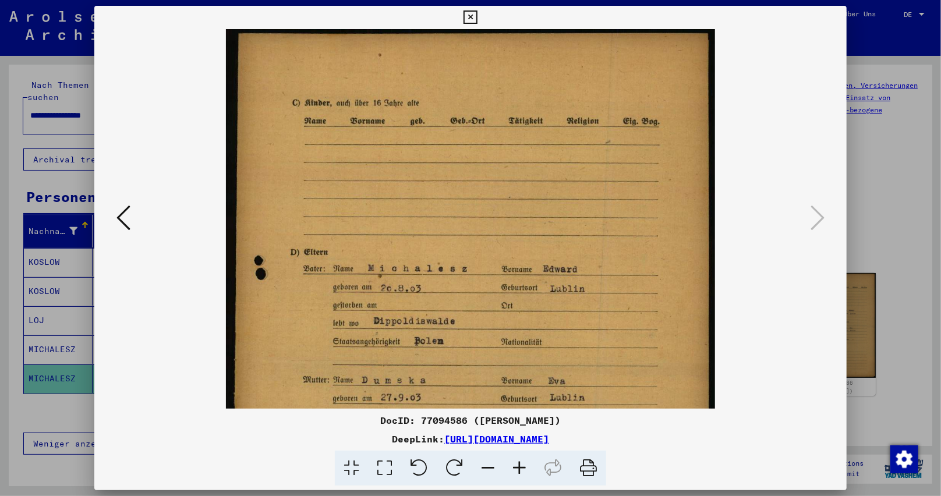
click at [516, 469] on icon at bounding box center [519, 469] width 31 height 36
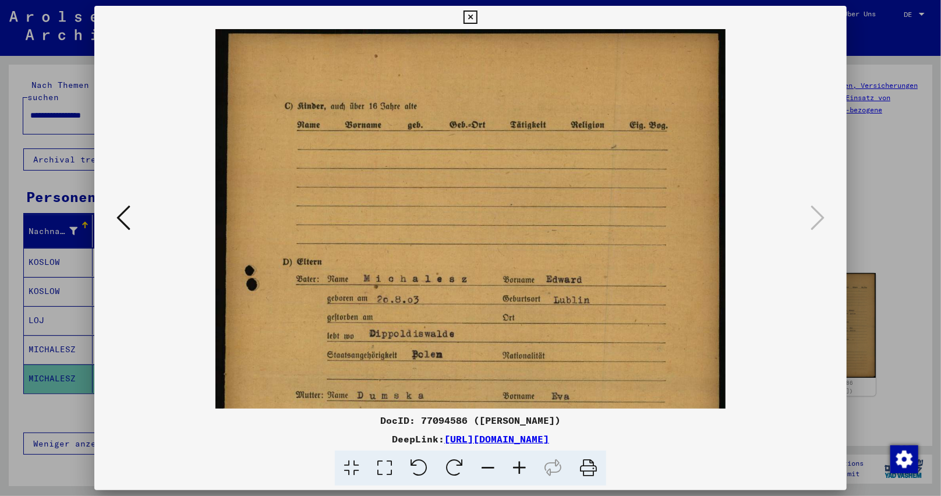
click at [516, 469] on icon at bounding box center [519, 469] width 31 height 36
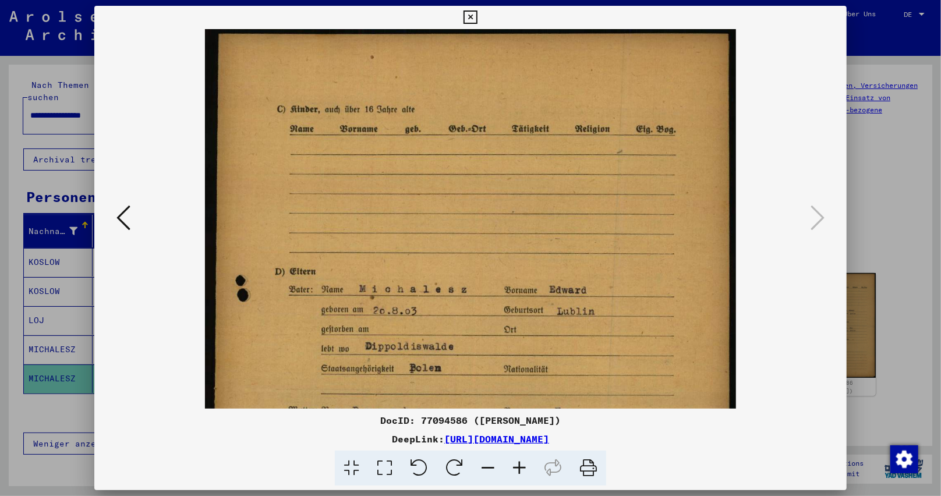
click at [516, 469] on icon at bounding box center [519, 469] width 31 height 36
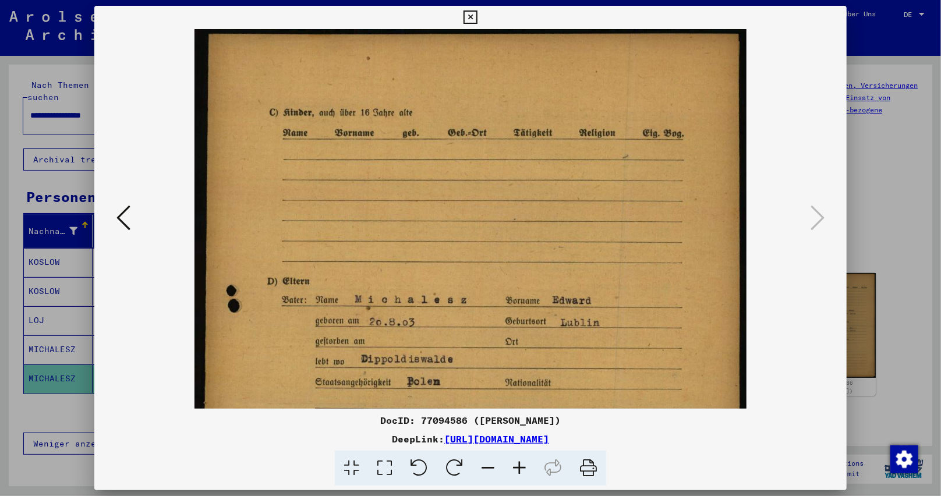
click at [124, 222] on icon at bounding box center [123, 218] width 14 height 28
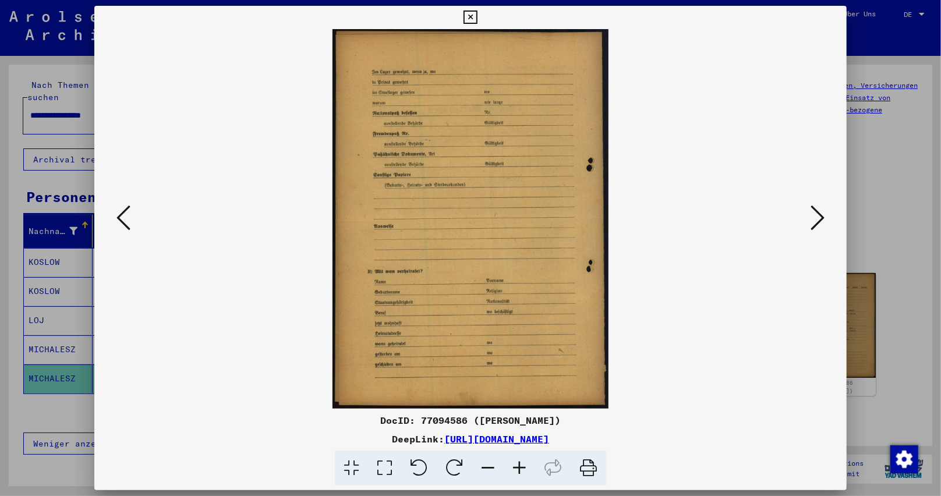
click at [124, 222] on icon at bounding box center [123, 218] width 14 height 28
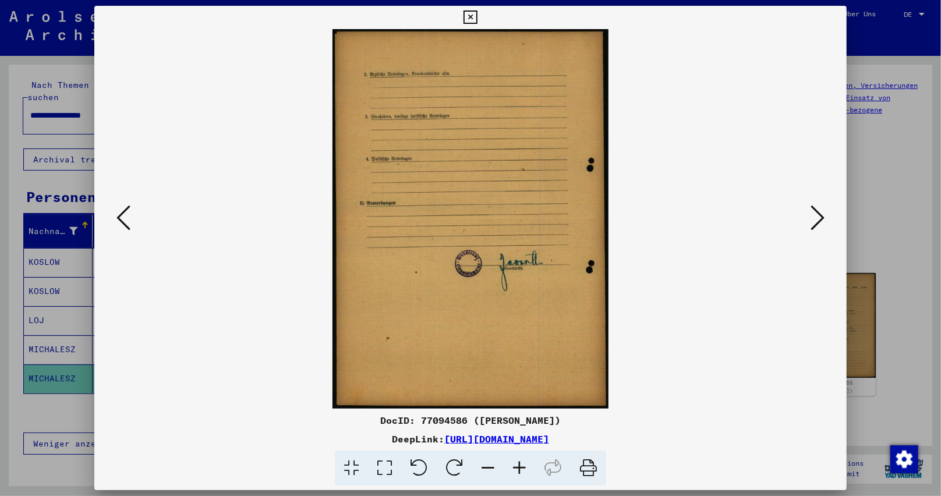
click at [124, 222] on icon at bounding box center [123, 218] width 14 height 28
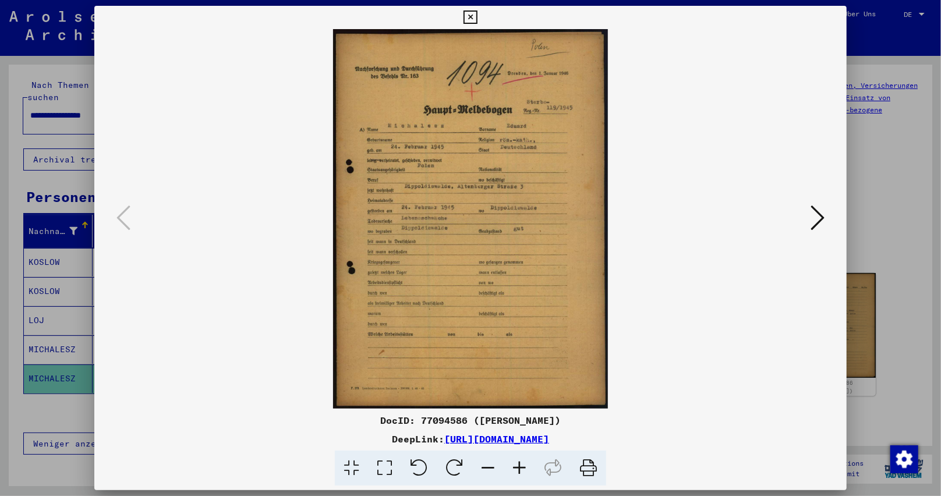
click at [520, 465] on icon at bounding box center [519, 469] width 31 height 36
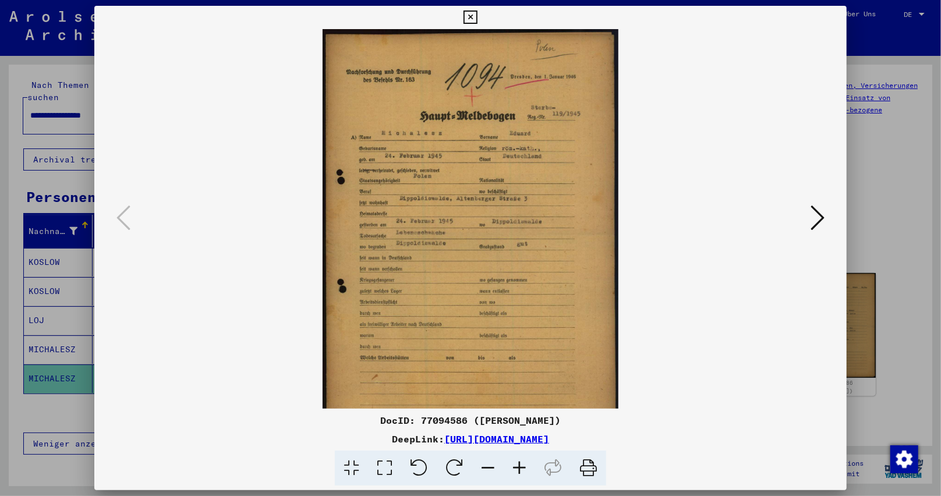
click at [520, 465] on icon at bounding box center [519, 469] width 31 height 36
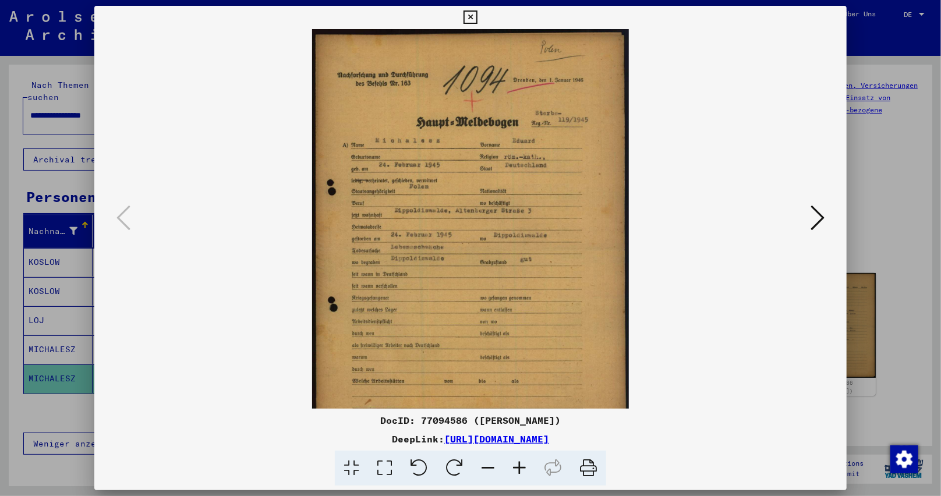
click at [520, 465] on icon at bounding box center [519, 469] width 31 height 36
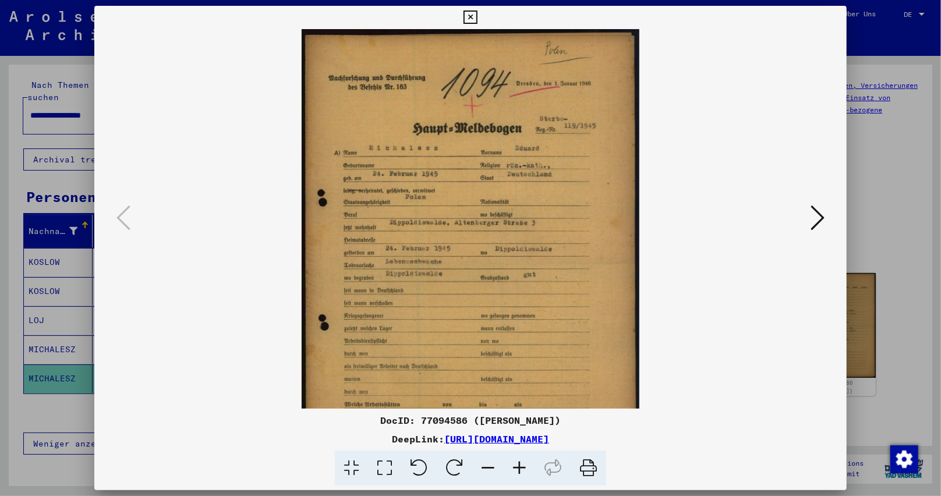
click at [520, 465] on icon at bounding box center [519, 469] width 31 height 36
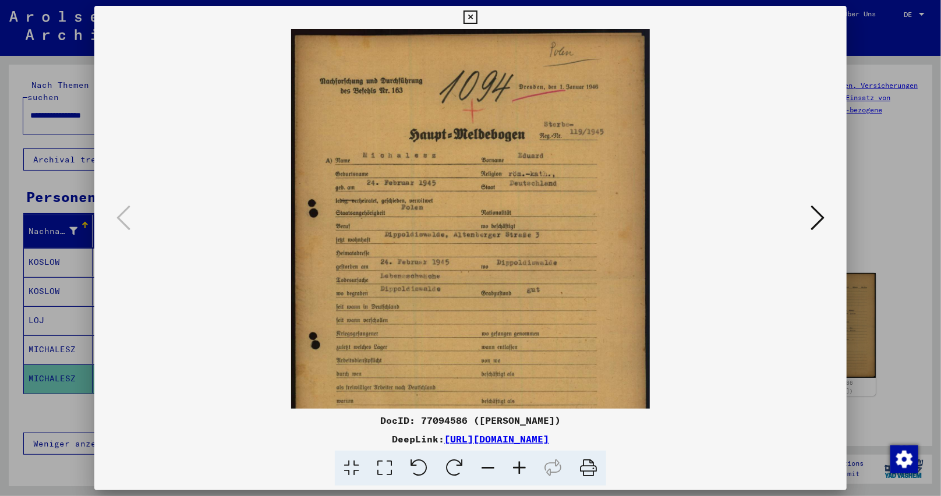
click at [520, 465] on icon at bounding box center [519, 469] width 31 height 36
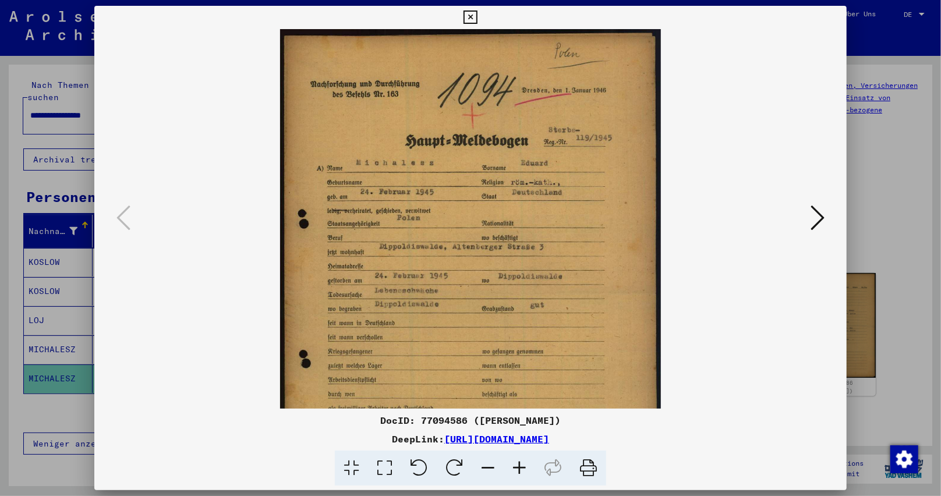
click at [520, 465] on icon at bounding box center [519, 469] width 31 height 36
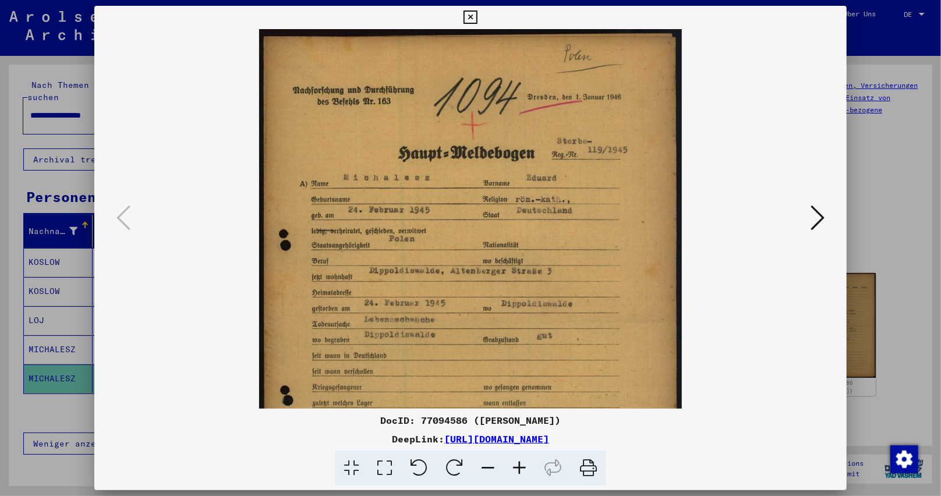
click at [520, 465] on icon at bounding box center [519, 469] width 31 height 36
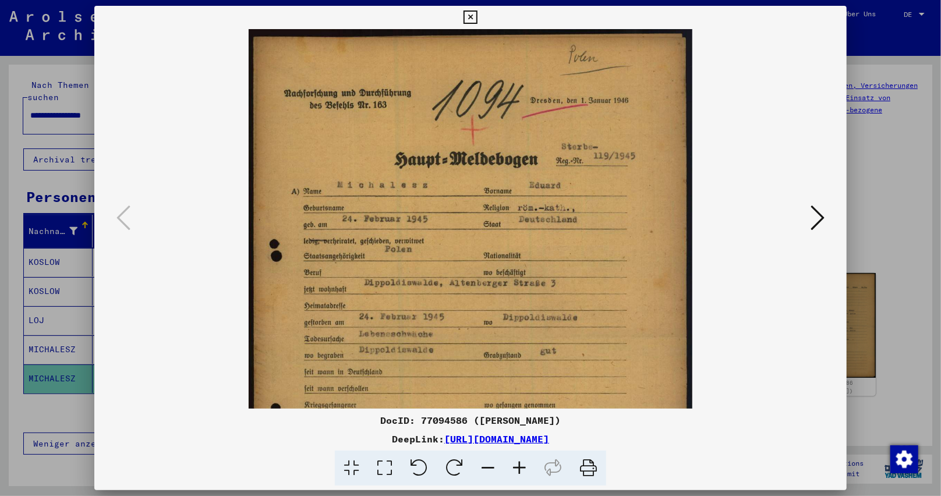
click at [520, 465] on icon at bounding box center [519, 469] width 31 height 36
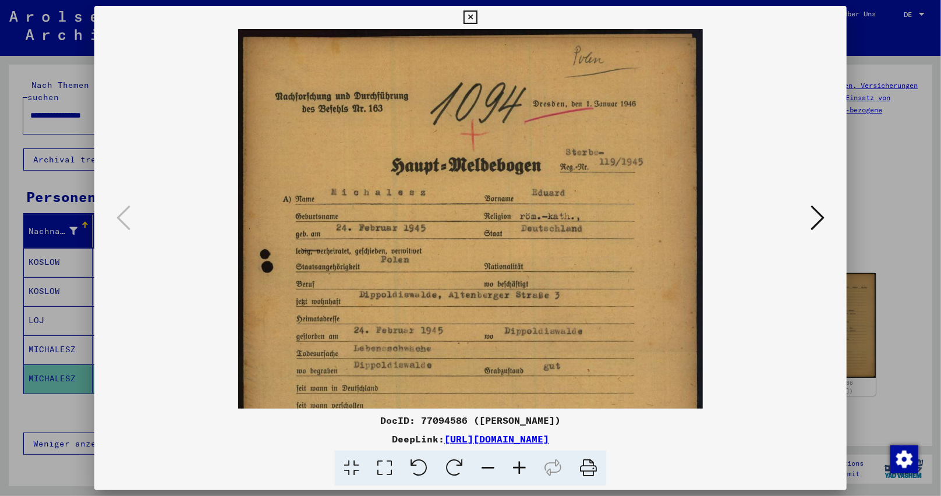
click at [520, 465] on icon at bounding box center [519, 469] width 31 height 36
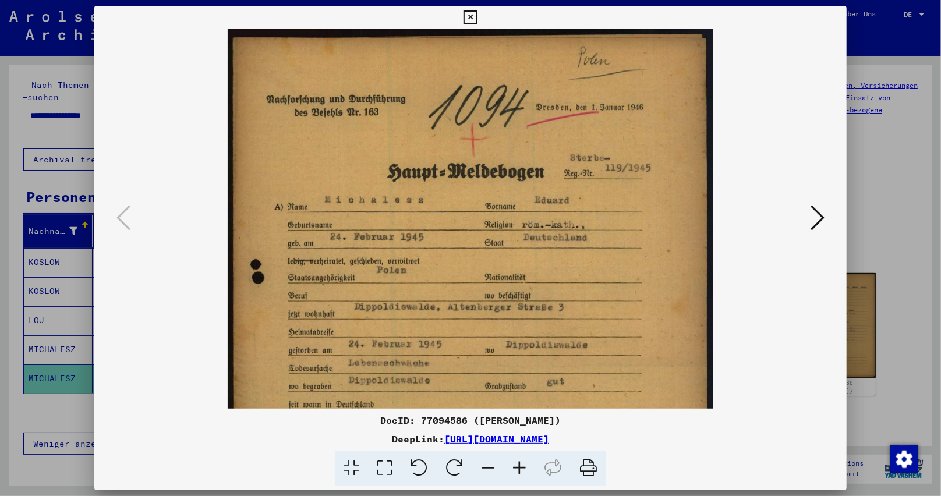
click at [520, 465] on icon at bounding box center [519, 469] width 31 height 36
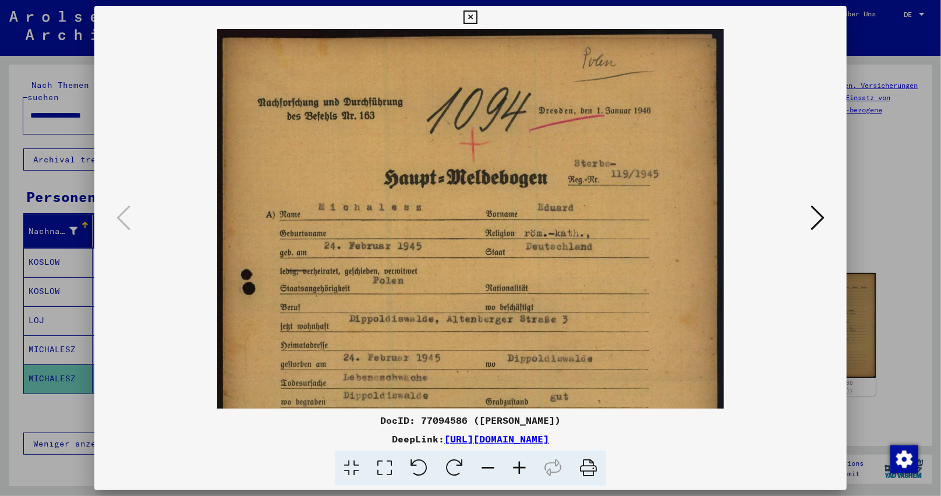
click at [520, 465] on icon at bounding box center [519, 469] width 31 height 36
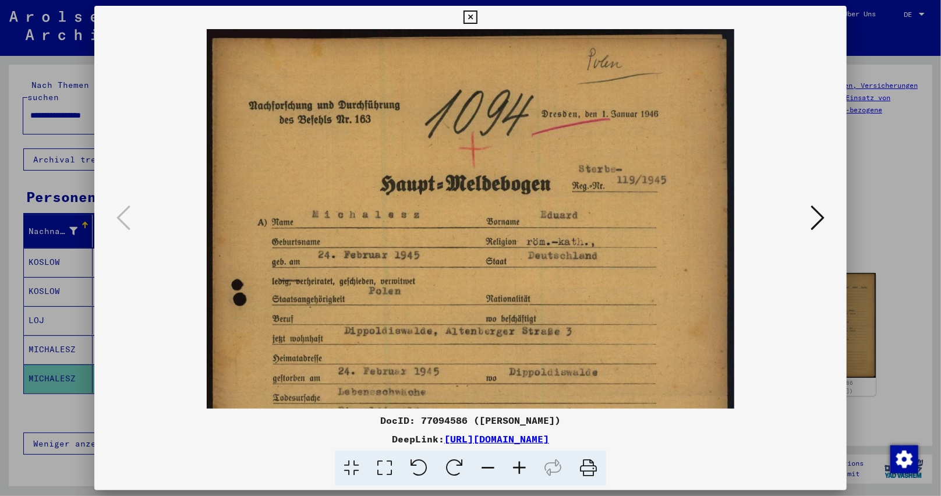
click at [520, 465] on icon at bounding box center [519, 469] width 31 height 36
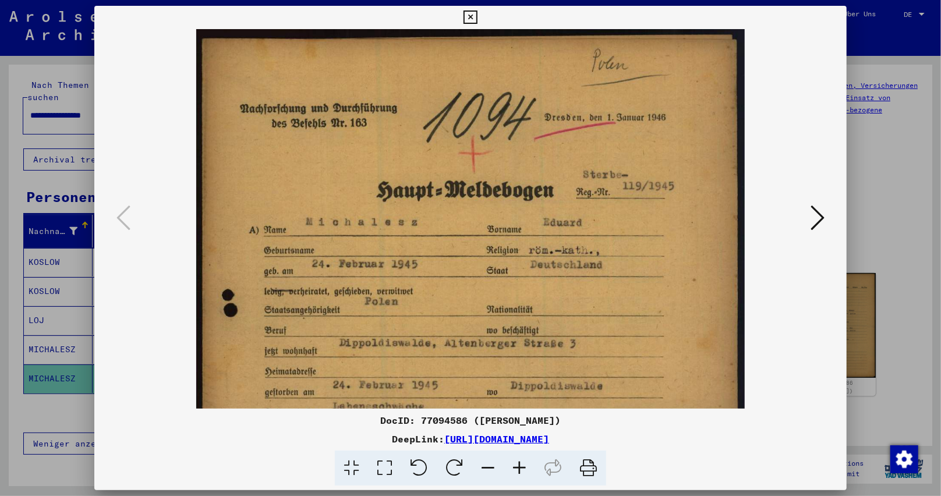
click at [520, 465] on icon at bounding box center [519, 469] width 31 height 36
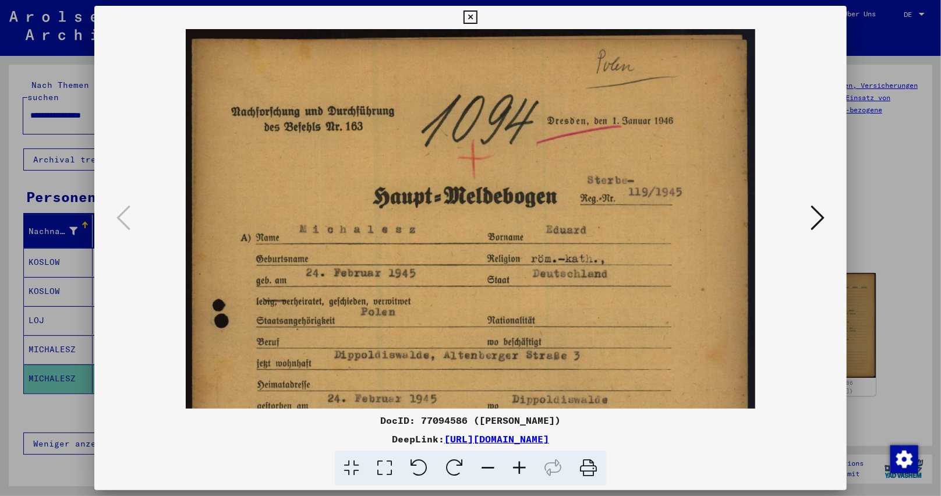
click at [520, 465] on icon at bounding box center [519, 469] width 31 height 36
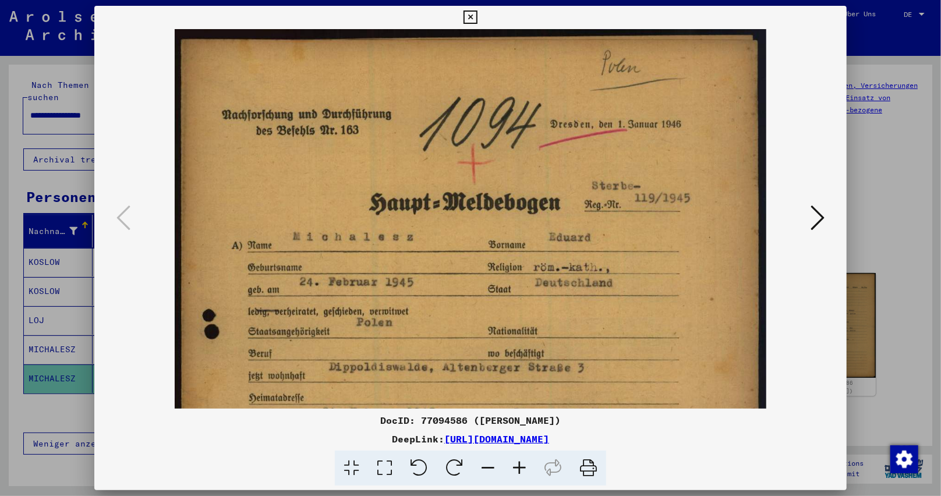
click at [520, 465] on icon at bounding box center [519, 469] width 31 height 36
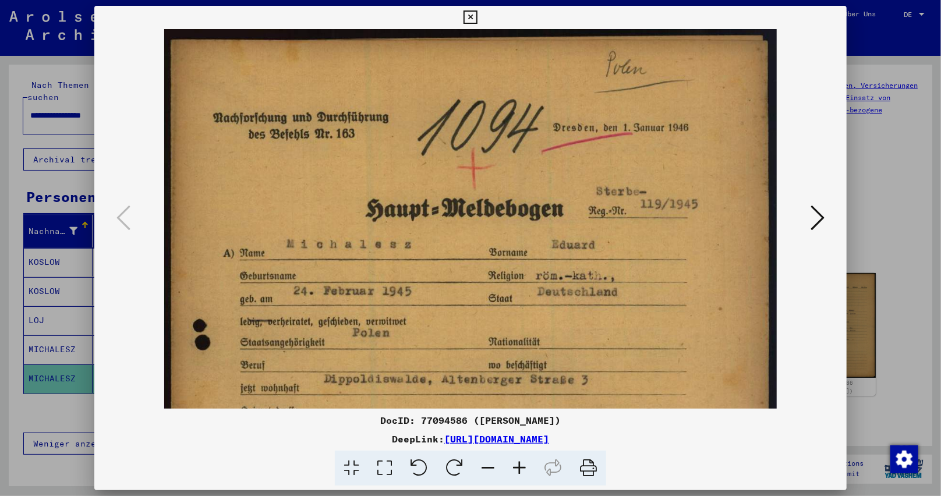
click at [520, 465] on icon at bounding box center [519, 469] width 31 height 36
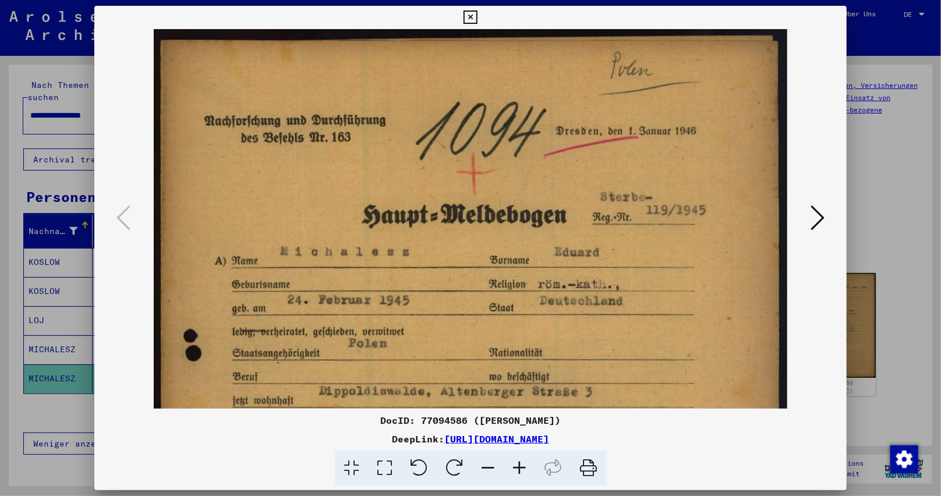
click at [520, 465] on icon at bounding box center [519, 469] width 31 height 36
click at [559, 391] on img at bounding box center [470, 466] width 633 height 875
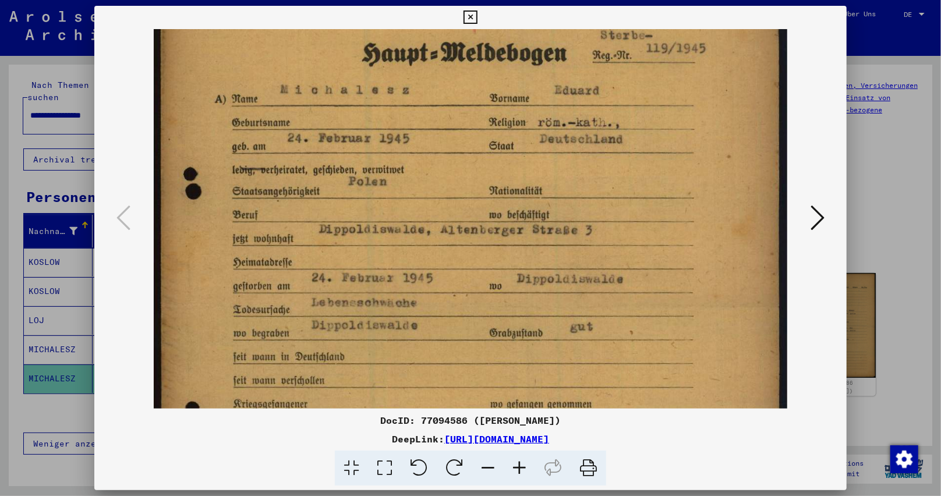
scroll to position [163, 0]
drag, startPoint x: 617, startPoint y: 367, endPoint x: 688, endPoint y: 202, distance: 179.2
click at [688, 202] on img at bounding box center [470, 303] width 633 height 875
click at [617, 82] on img at bounding box center [470, 303] width 633 height 875
click at [470, 19] on icon at bounding box center [469, 17] width 13 height 14
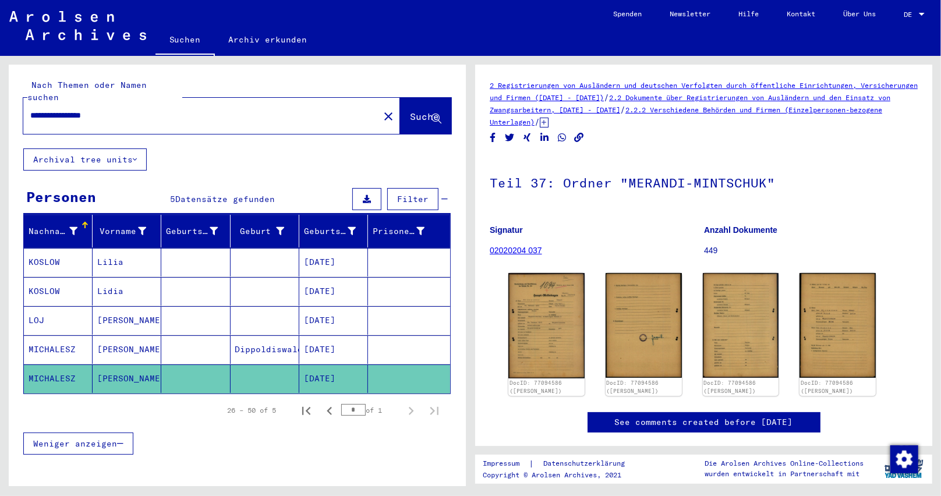
drag, startPoint x: 140, startPoint y: 108, endPoint x: 0, endPoint y: 115, distance: 139.9
click at [0, 115] on div "**********" at bounding box center [235, 271] width 470 height 430
paste input "text"
click at [410, 111] on span "Suche" at bounding box center [424, 117] width 29 height 12
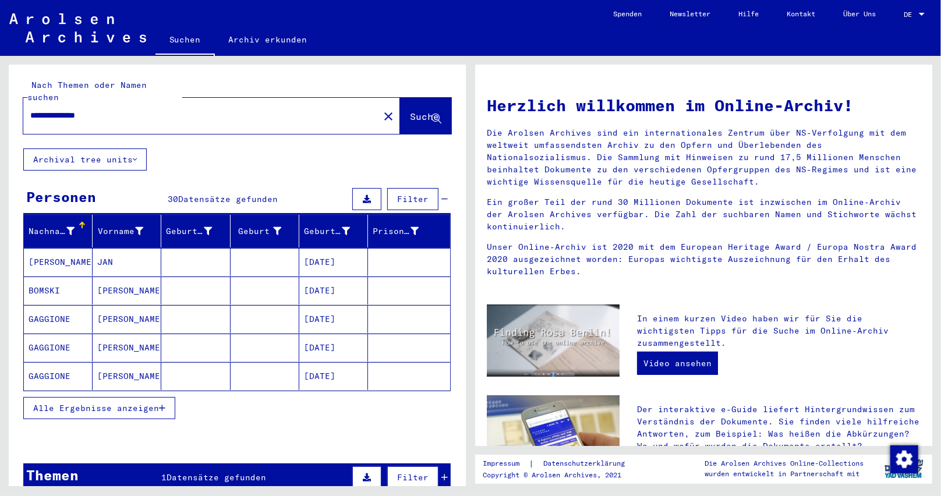
click at [162, 397] on button "Alle Ergebnisse anzeigen" at bounding box center [99, 408] width 152 height 22
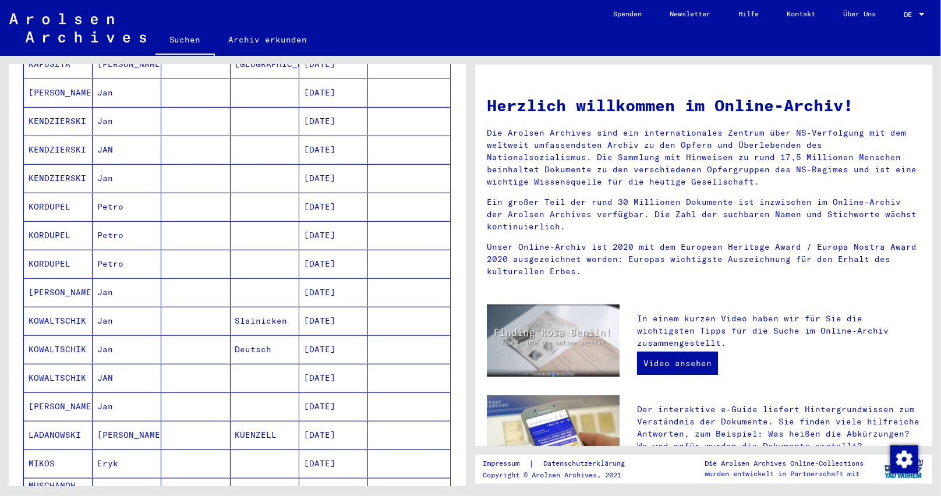
scroll to position [408, 0]
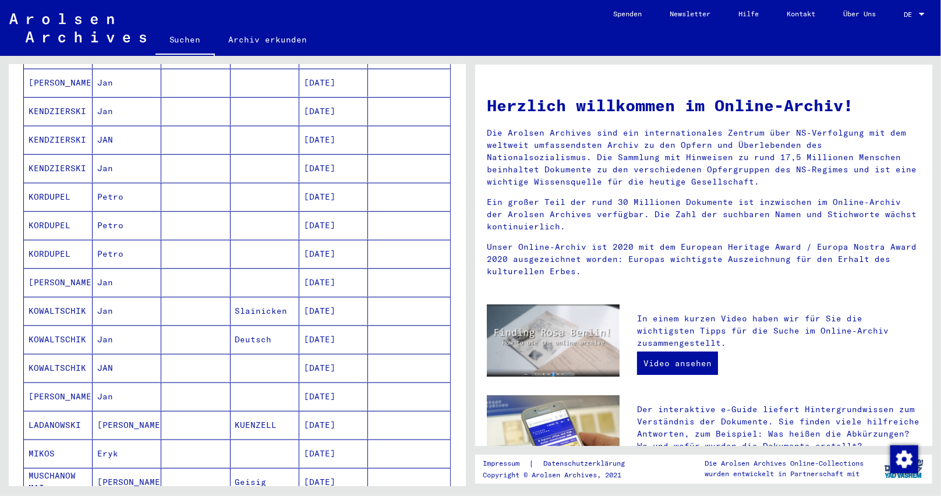
click at [43, 355] on mat-cell "KOWALTSCHIK" at bounding box center [58, 368] width 69 height 28
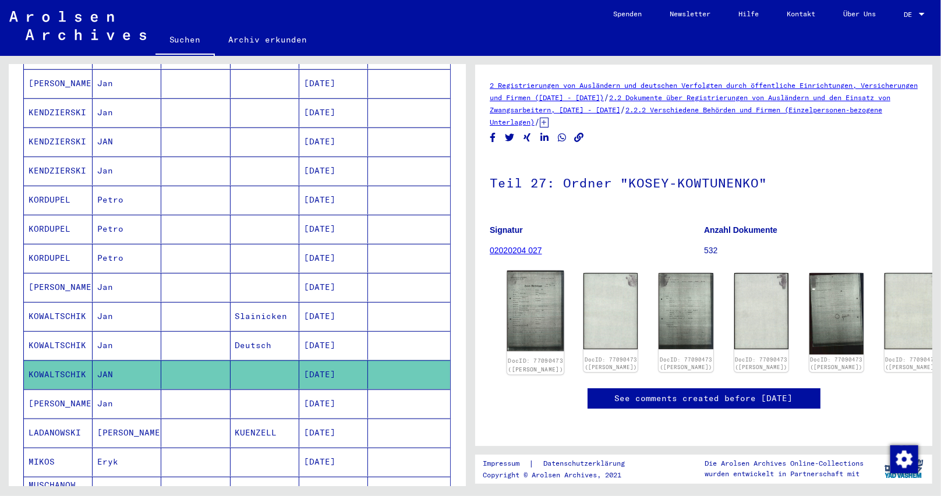
click at [521, 298] on img at bounding box center [535, 311] width 57 height 80
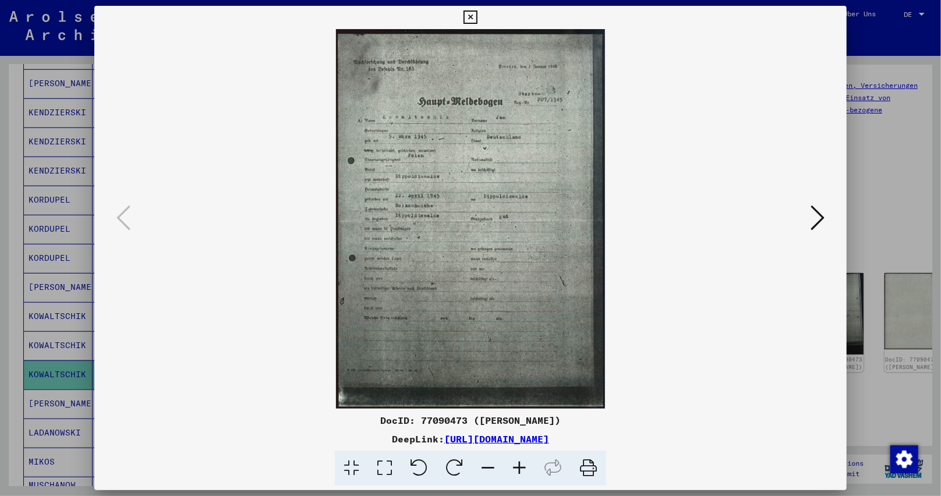
click at [517, 458] on icon at bounding box center [519, 469] width 31 height 36
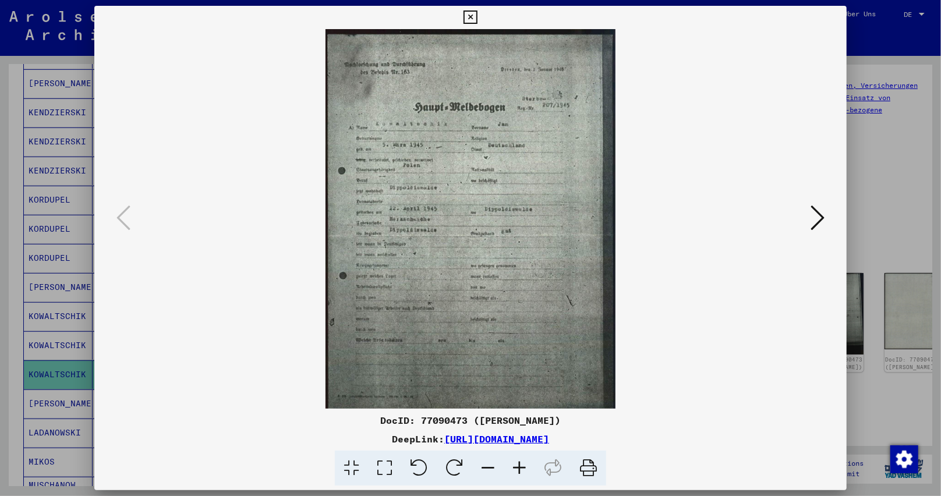
click at [517, 458] on icon at bounding box center [519, 469] width 31 height 36
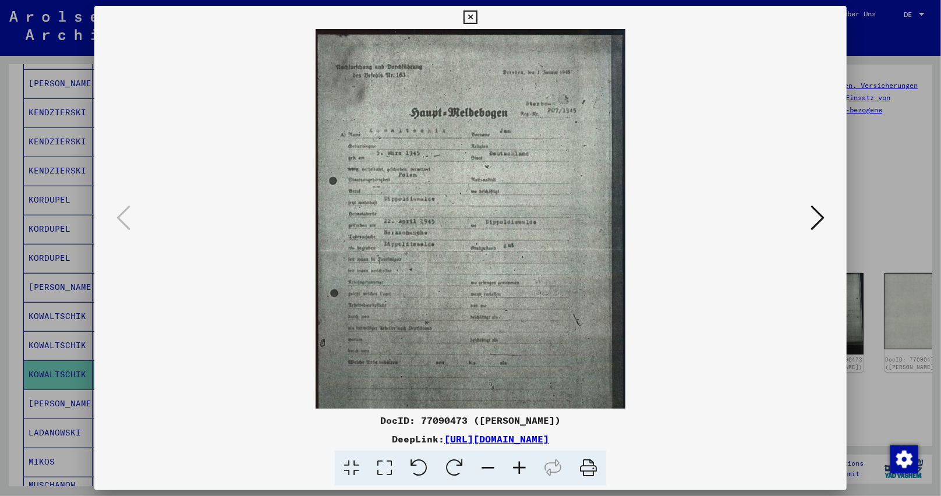
click at [517, 458] on icon at bounding box center [519, 469] width 31 height 36
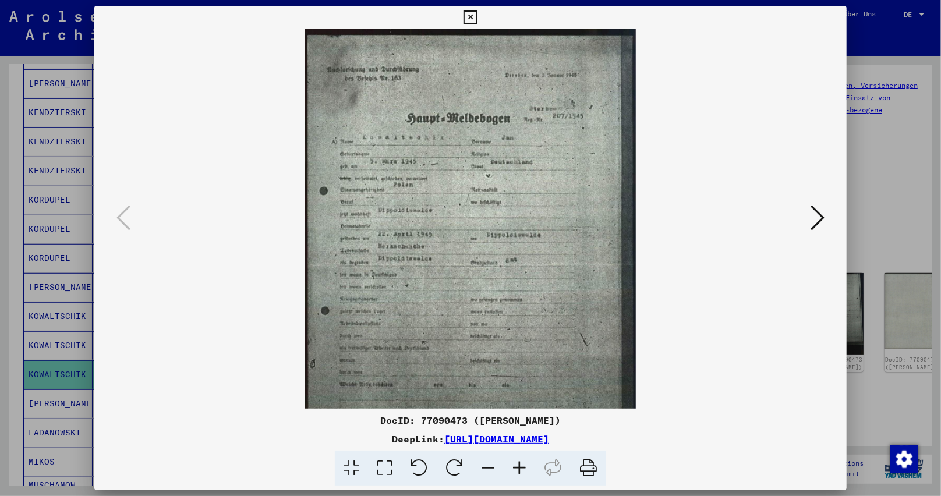
click at [517, 458] on icon at bounding box center [519, 469] width 31 height 36
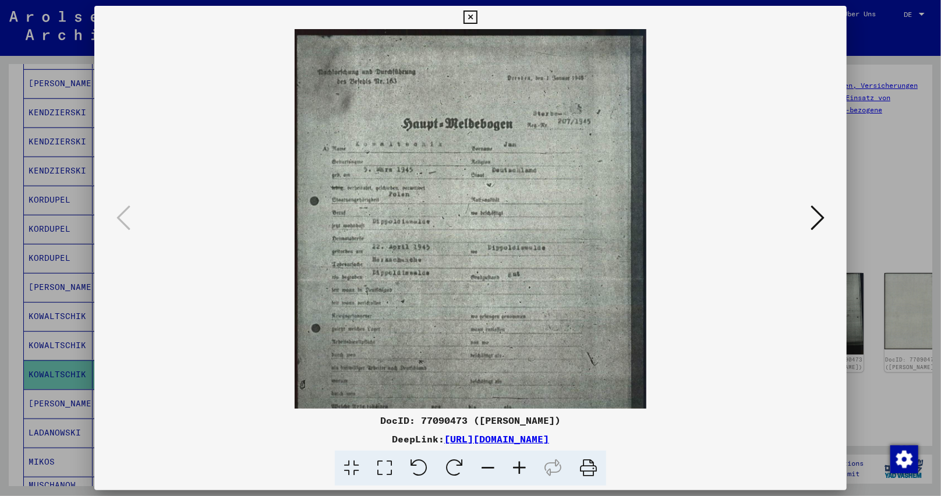
click at [517, 458] on icon at bounding box center [519, 469] width 31 height 36
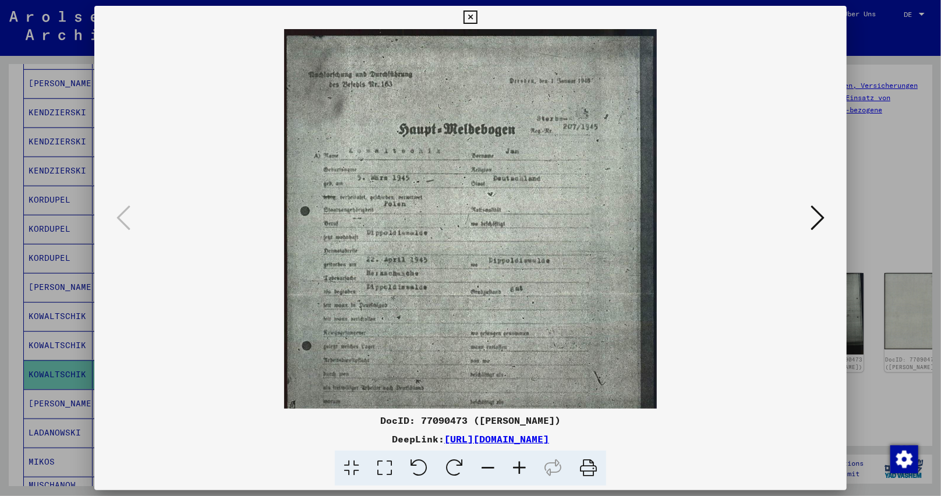
click at [517, 458] on icon at bounding box center [519, 469] width 31 height 36
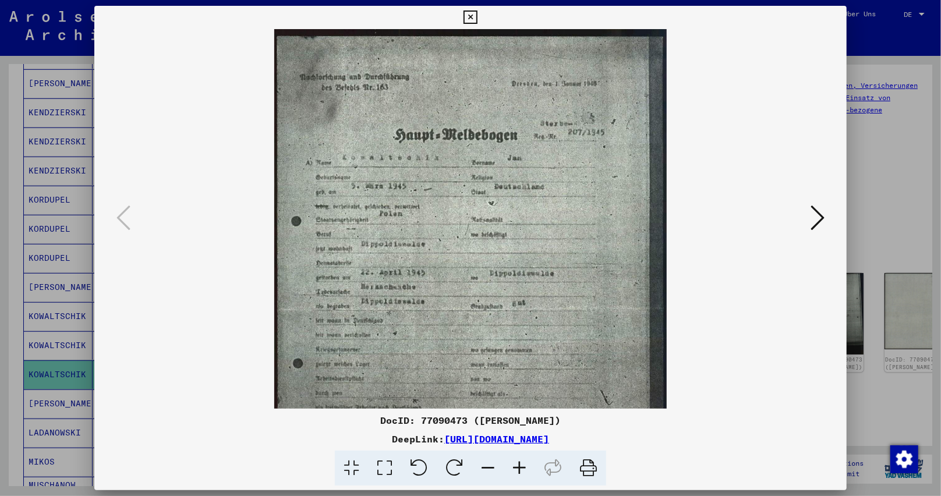
click at [517, 458] on icon at bounding box center [519, 469] width 31 height 36
click at [518, 458] on icon at bounding box center [519, 469] width 31 height 36
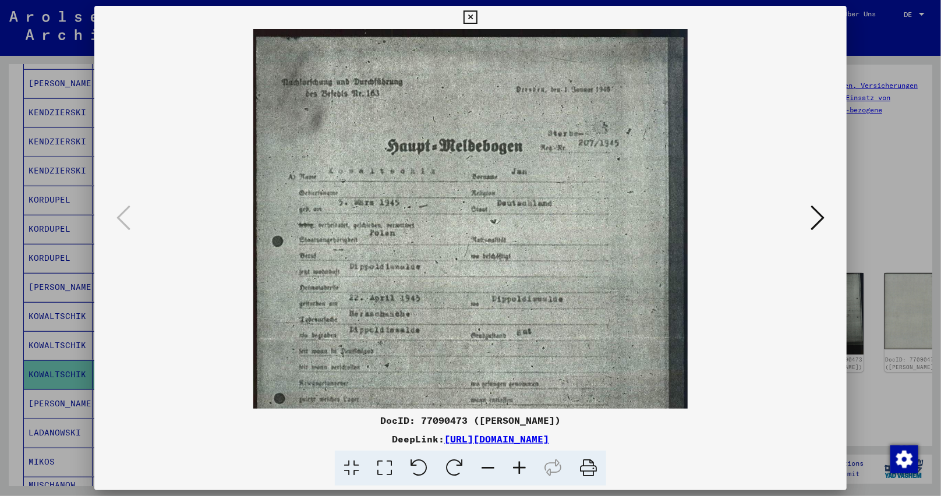
click at [518, 458] on icon at bounding box center [519, 469] width 31 height 36
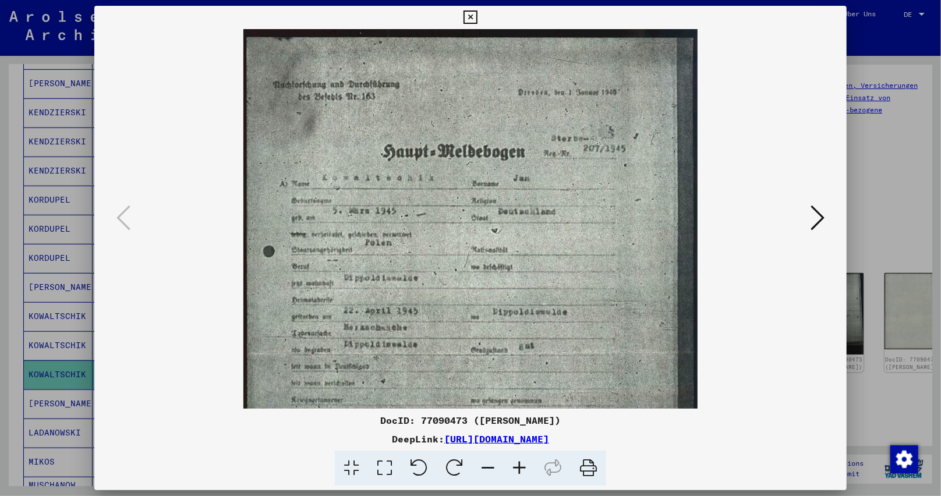
click at [518, 458] on icon at bounding box center [519, 469] width 31 height 36
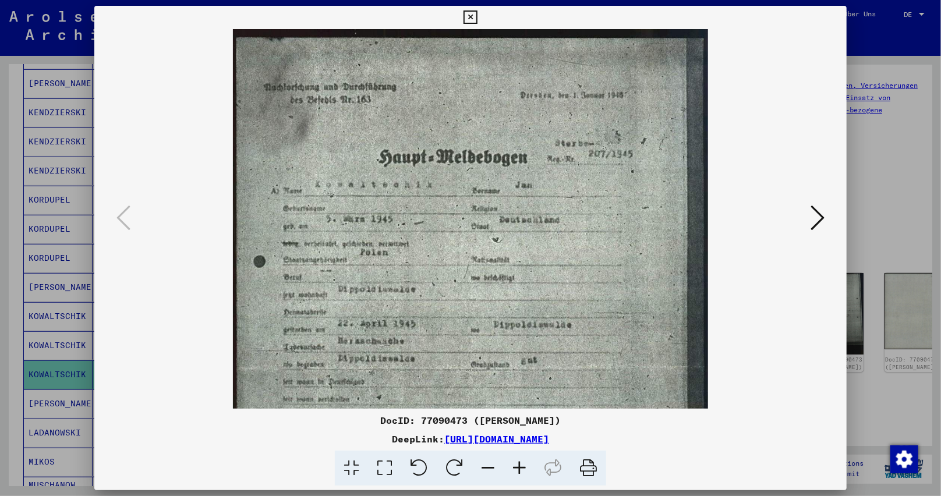
click at [518, 458] on icon at bounding box center [519, 469] width 31 height 36
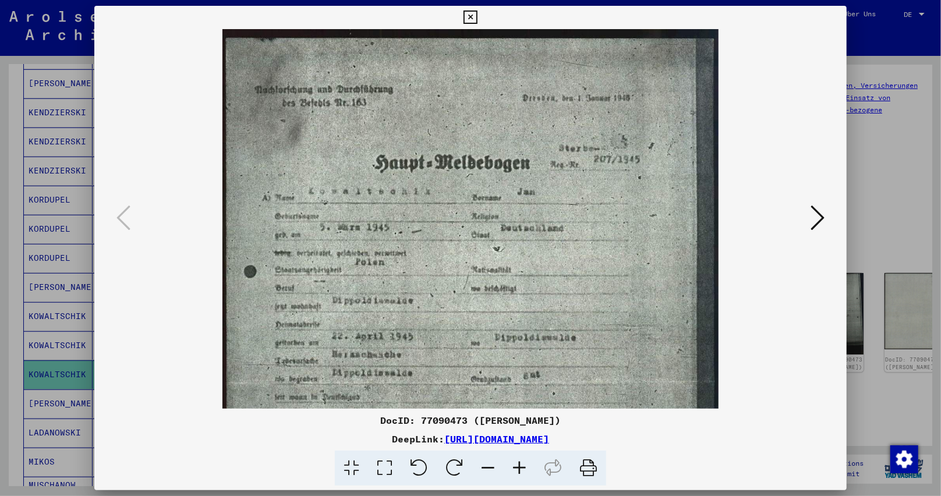
click at [517, 458] on icon at bounding box center [519, 469] width 31 height 36
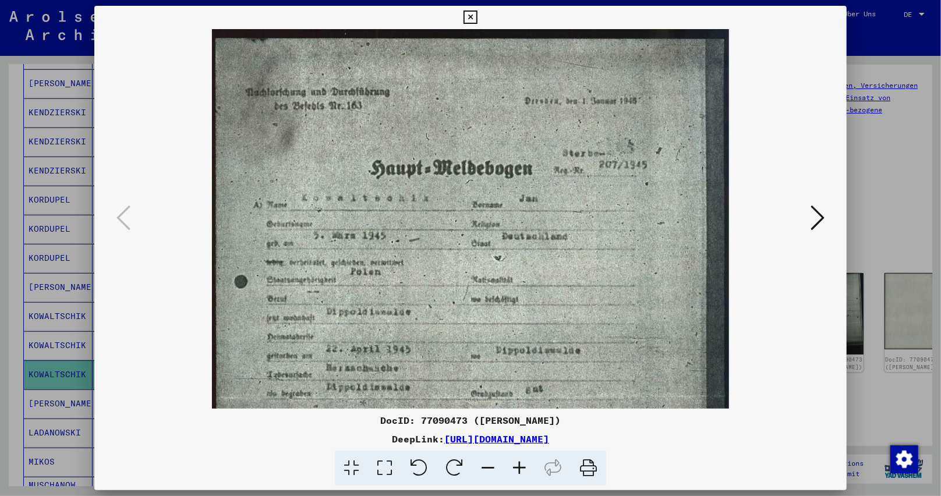
click at [517, 458] on icon at bounding box center [519, 469] width 31 height 36
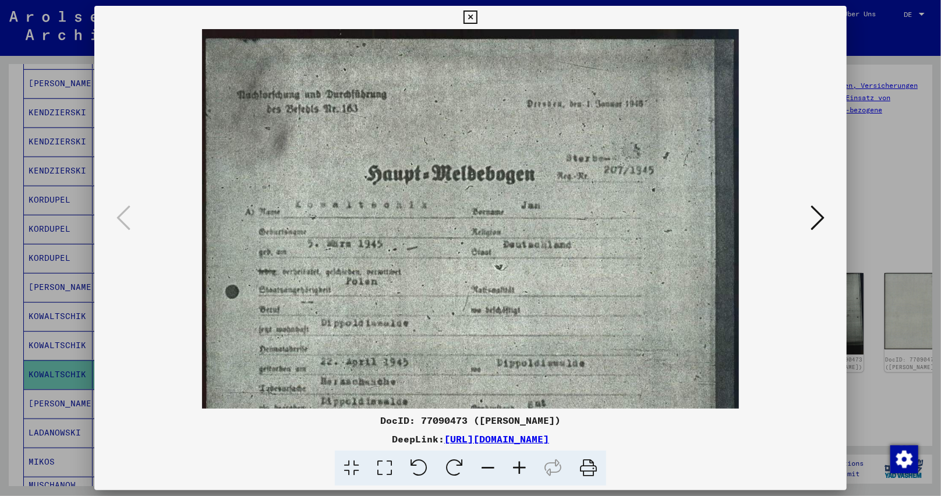
click at [517, 458] on icon at bounding box center [519, 469] width 31 height 36
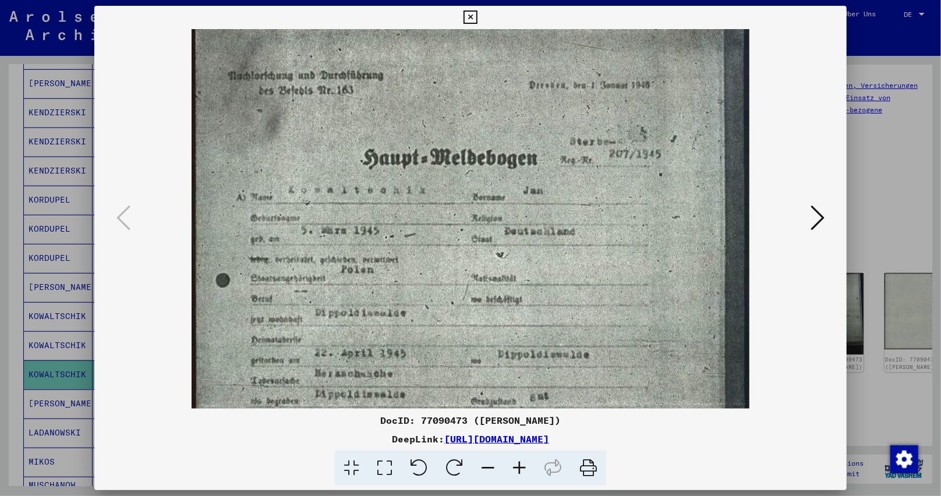
scroll to position [33, 0]
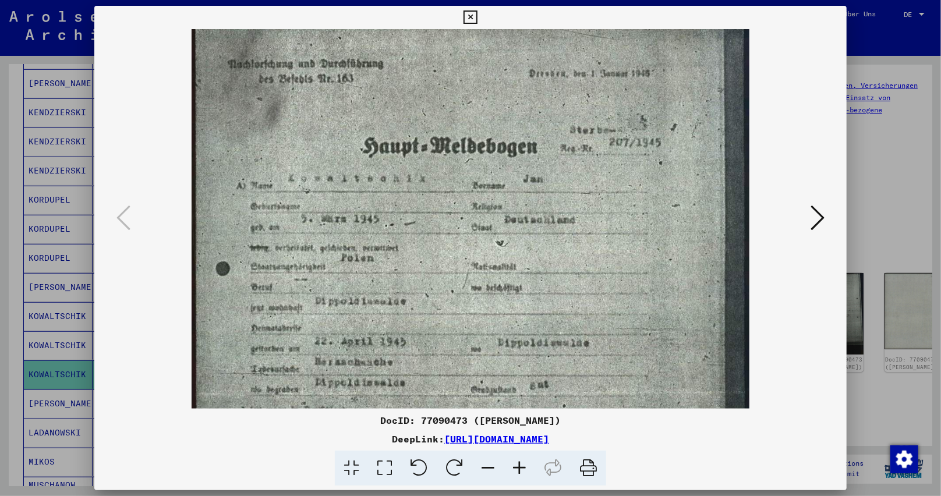
drag, startPoint x: 473, startPoint y: 342, endPoint x: 466, endPoint y: 318, distance: 24.2
click at [466, 318] on img at bounding box center [471, 389] width 558 height 787
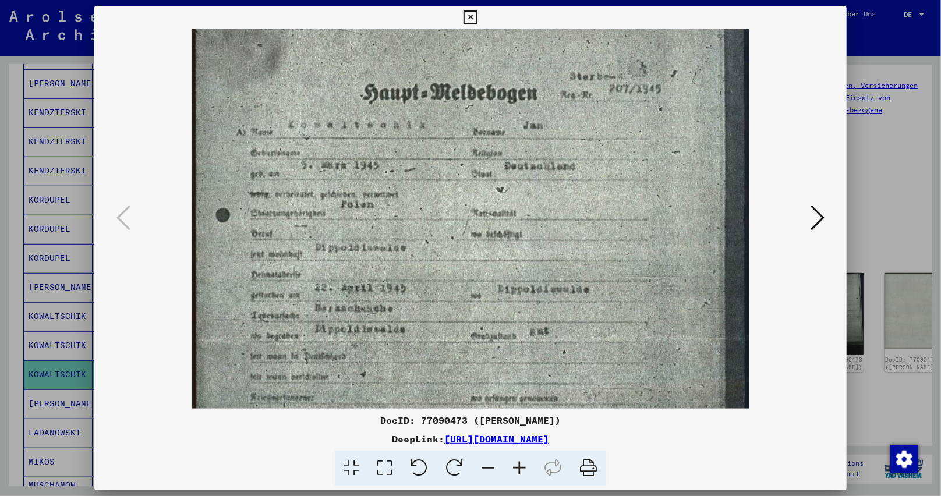
scroll to position [93, 0]
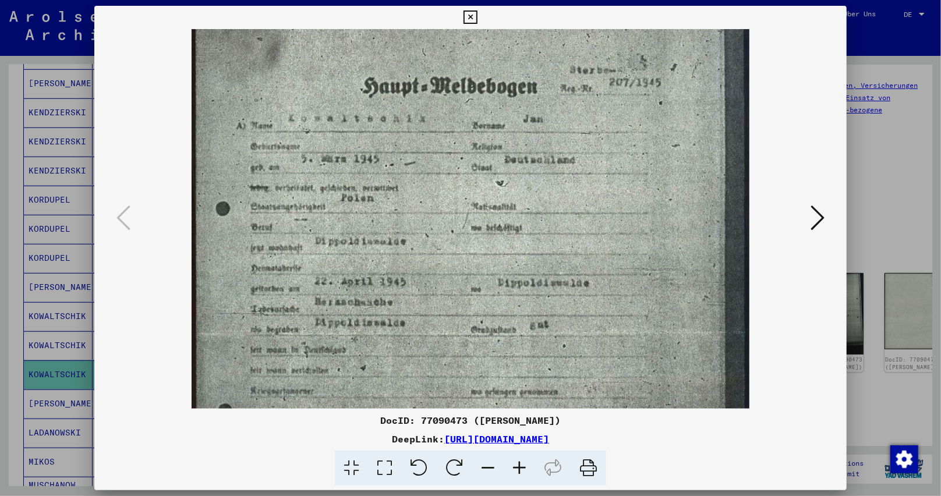
drag, startPoint x: 470, startPoint y: 337, endPoint x: 472, endPoint y: 278, distance: 59.4
click at [472, 278] on img at bounding box center [471, 329] width 558 height 787
click at [559, 62] on img at bounding box center [471, 329] width 558 height 787
click at [817, 220] on icon at bounding box center [817, 218] width 14 height 28
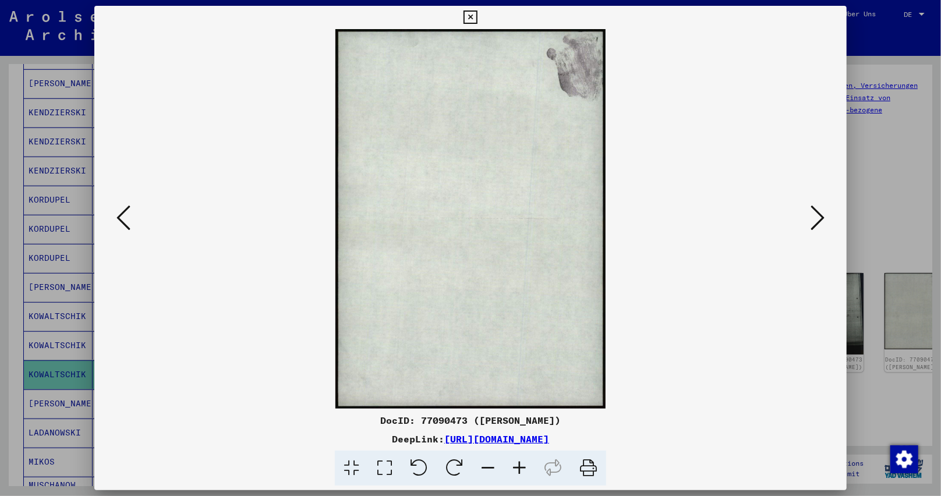
click at [817, 220] on icon at bounding box center [817, 218] width 14 height 28
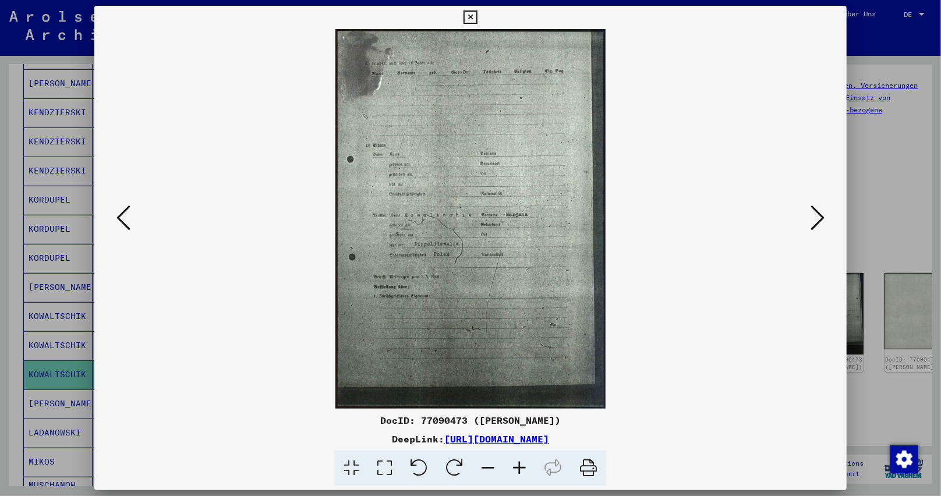
click at [512, 466] on icon at bounding box center [519, 469] width 31 height 36
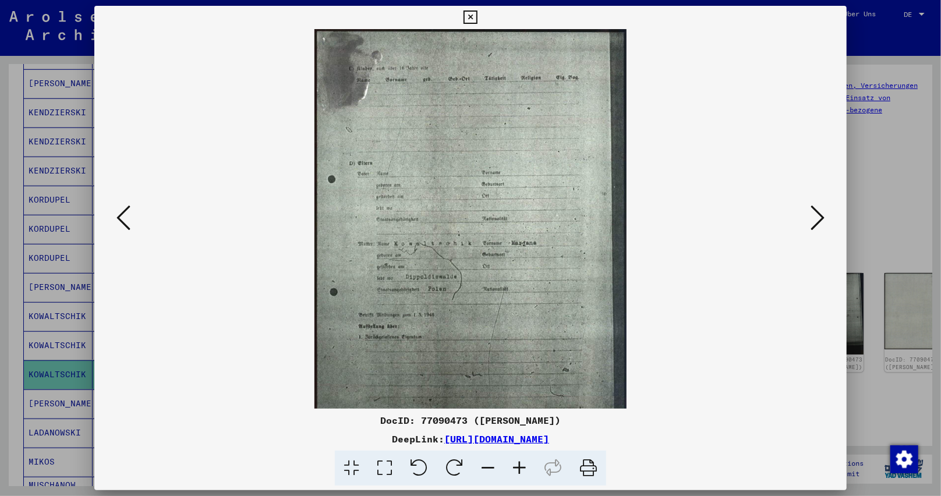
click at [512, 466] on icon at bounding box center [519, 469] width 31 height 36
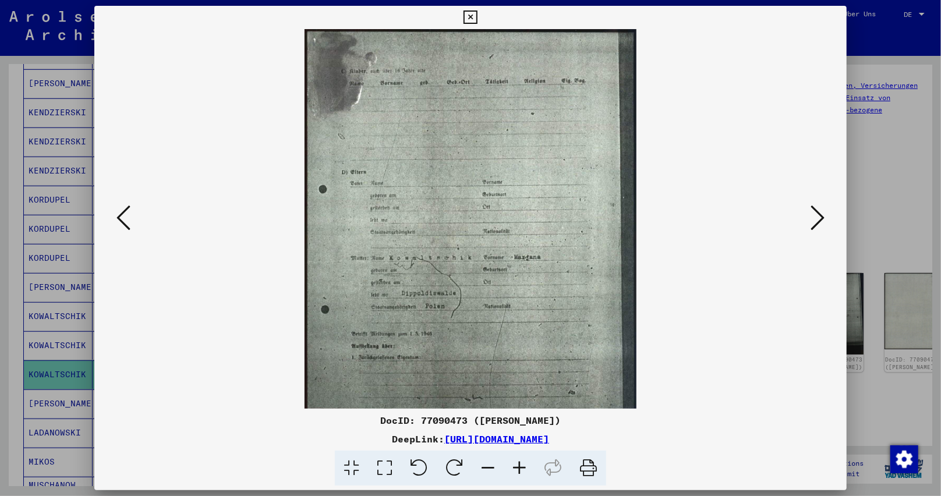
click at [512, 466] on icon at bounding box center [519, 469] width 31 height 36
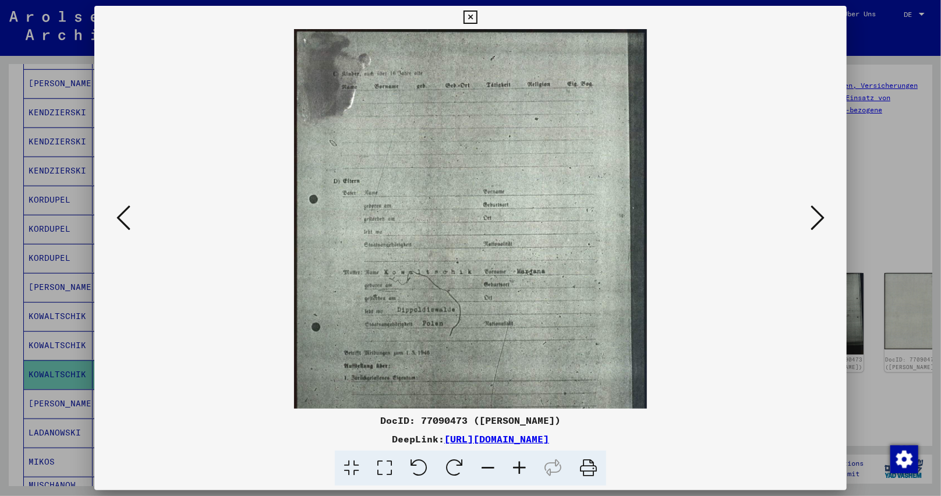
click at [512, 466] on icon at bounding box center [519, 469] width 31 height 36
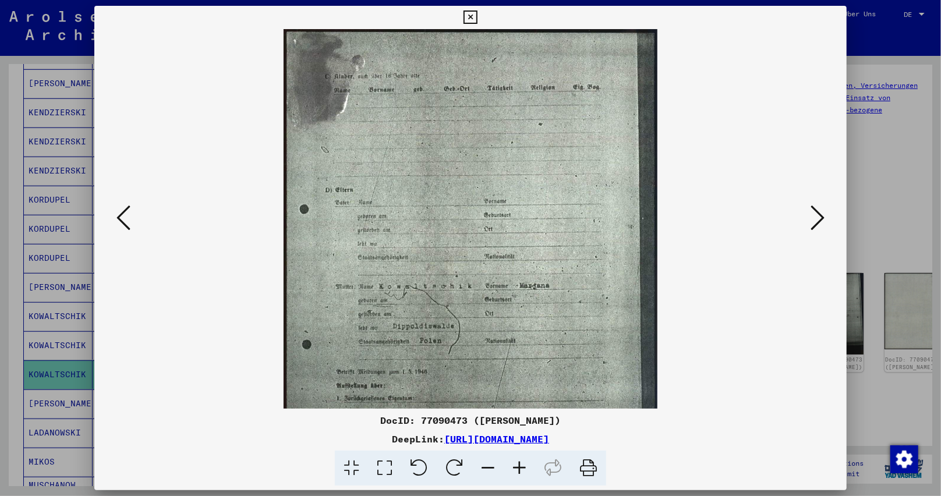
click at [512, 466] on icon at bounding box center [519, 469] width 31 height 36
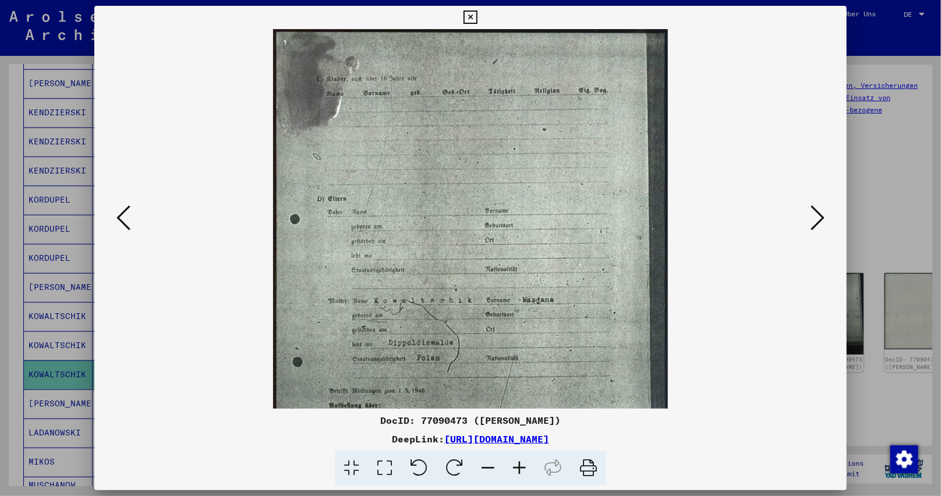
click at [512, 466] on icon at bounding box center [519, 469] width 31 height 36
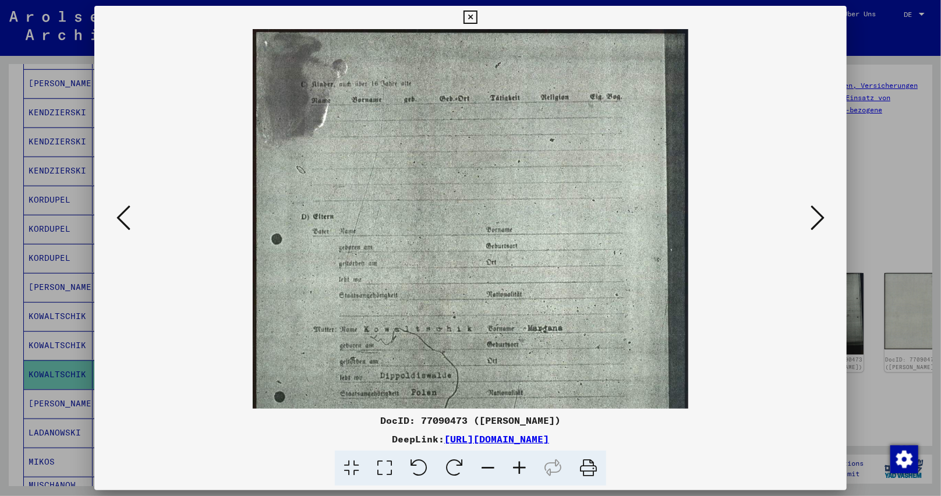
click at [512, 466] on icon at bounding box center [519, 469] width 31 height 36
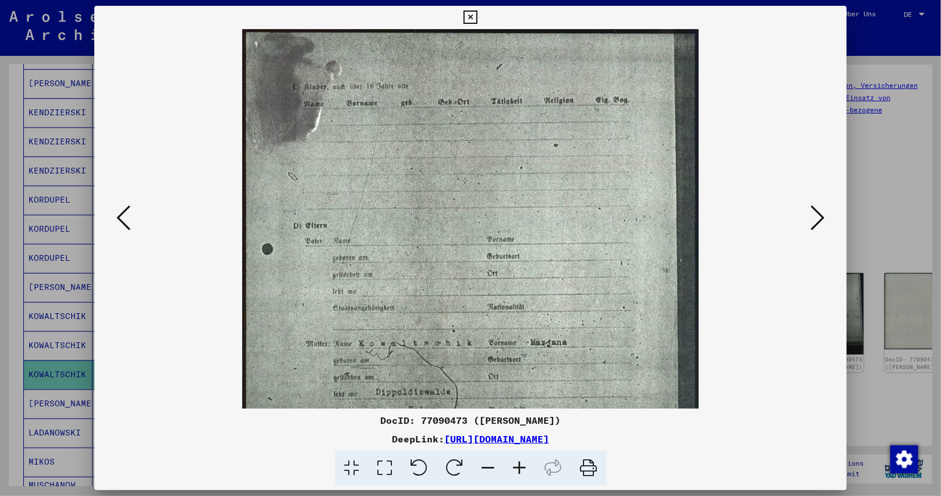
click at [512, 466] on icon at bounding box center [519, 469] width 31 height 36
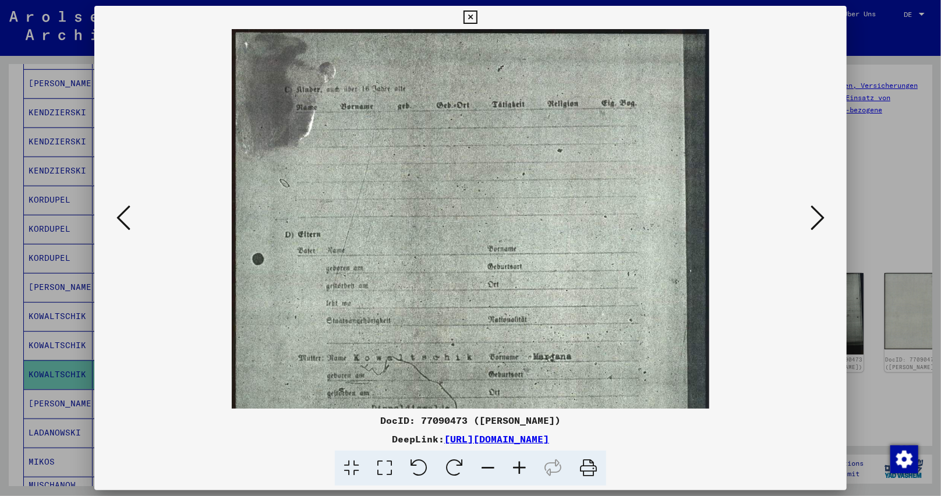
click at [512, 466] on icon at bounding box center [519, 469] width 31 height 36
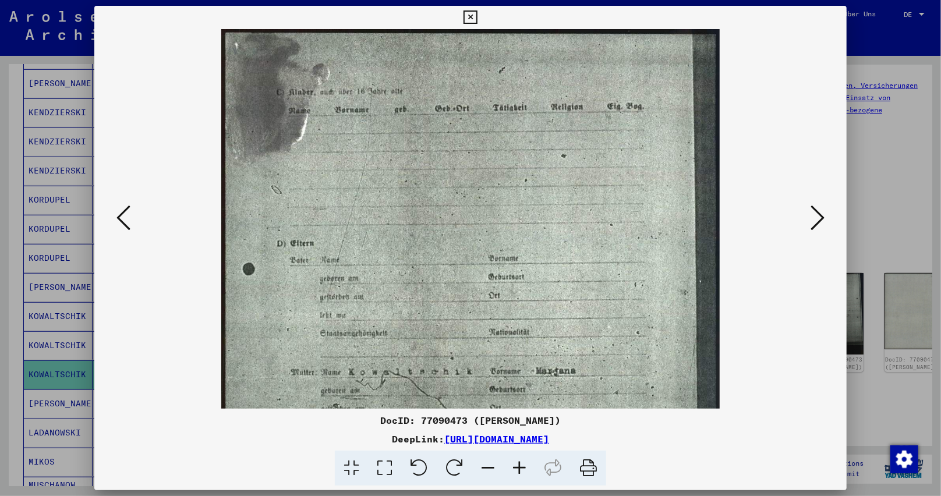
click at [512, 466] on icon at bounding box center [519, 469] width 31 height 36
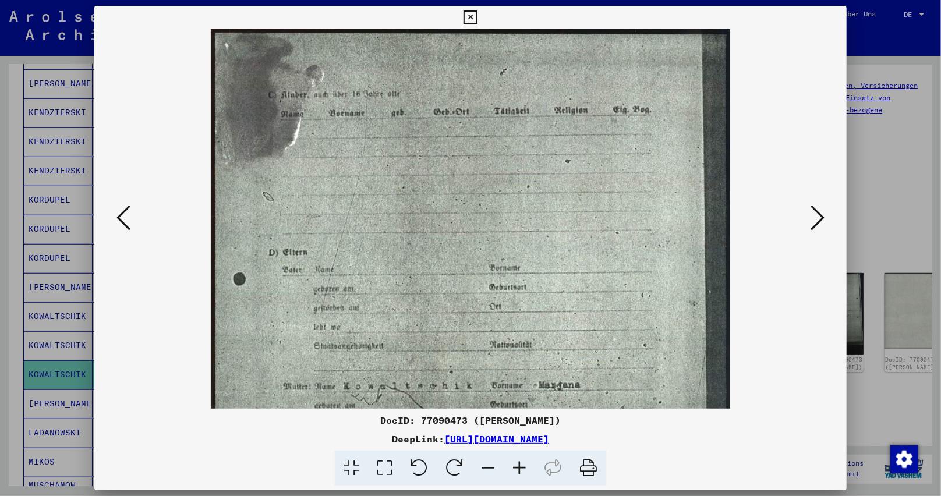
click at [512, 466] on icon at bounding box center [519, 469] width 31 height 36
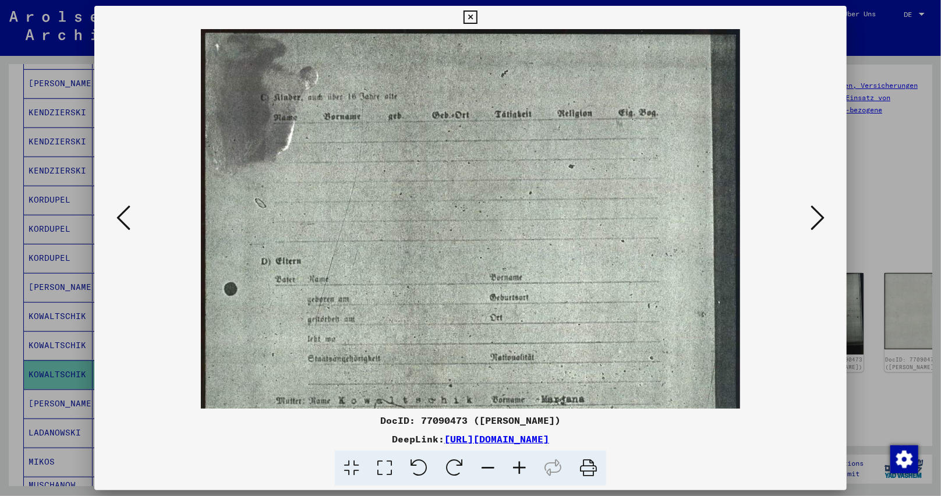
click at [512, 466] on icon at bounding box center [519, 469] width 31 height 36
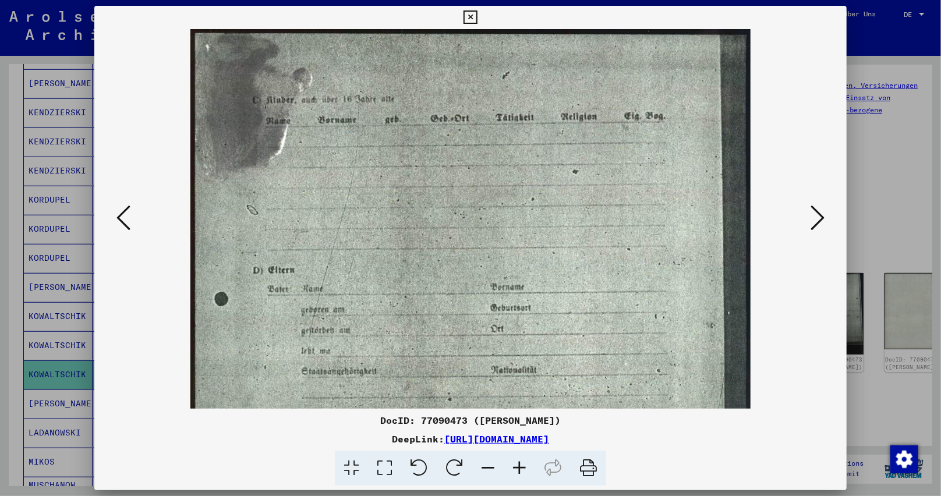
click at [512, 466] on icon at bounding box center [519, 469] width 31 height 36
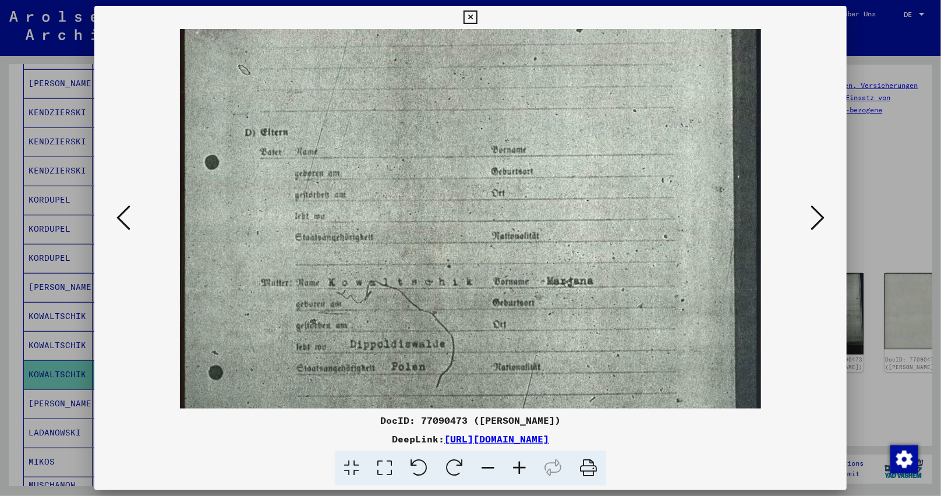
drag, startPoint x: 539, startPoint y: 196, endPoint x: 529, endPoint y: 138, distance: 58.4
click at [529, 138] on img at bounding box center [470, 290] width 581 height 816
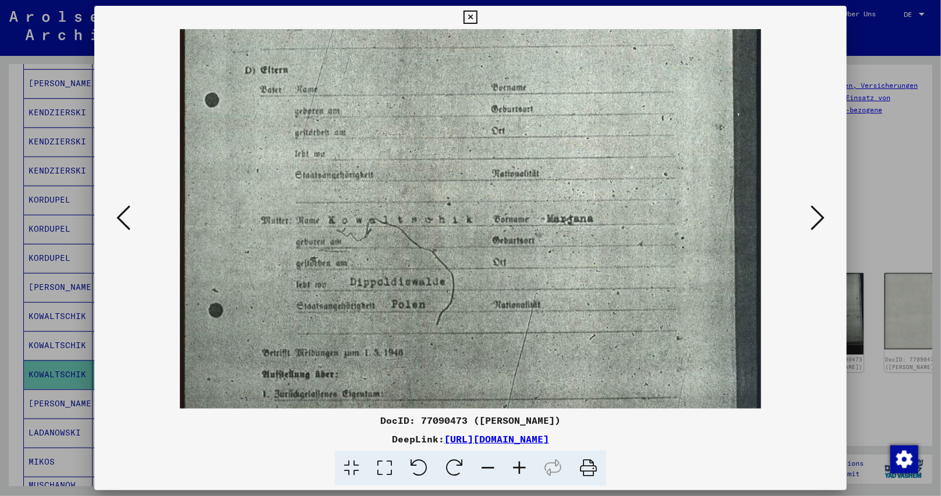
drag, startPoint x: 558, startPoint y: 346, endPoint x: 564, endPoint y: 293, distance: 52.8
click at [564, 293] on img at bounding box center [470, 228] width 581 height 816
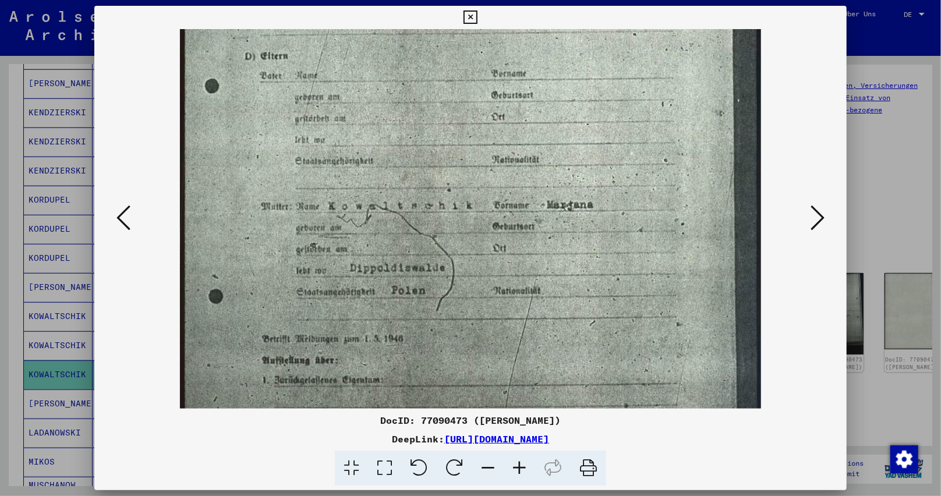
click at [520, 470] on icon at bounding box center [519, 469] width 31 height 36
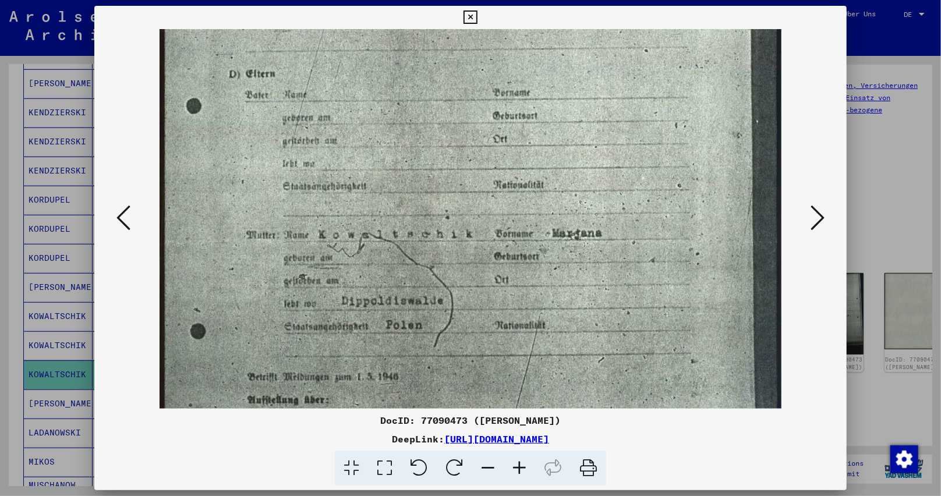
click at [520, 470] on icon at bounding box center [519, 469] width 31 height 36
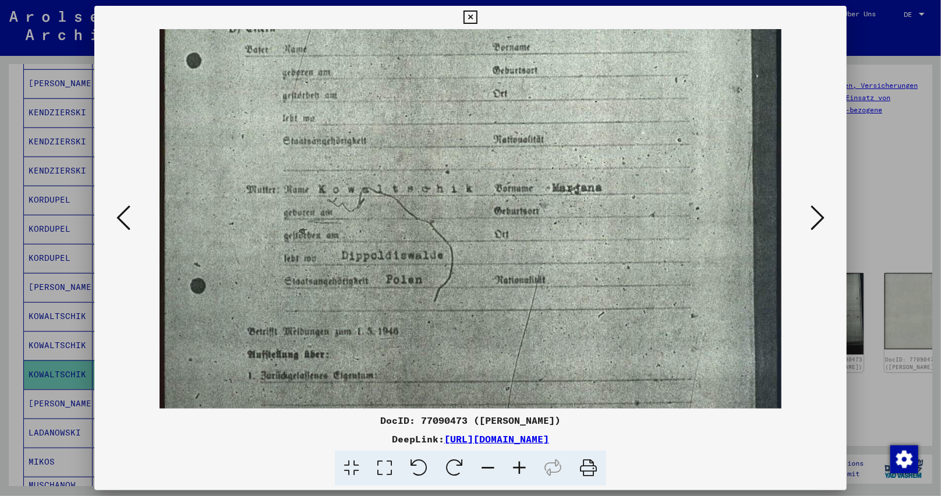
scroll to position [277, 0]
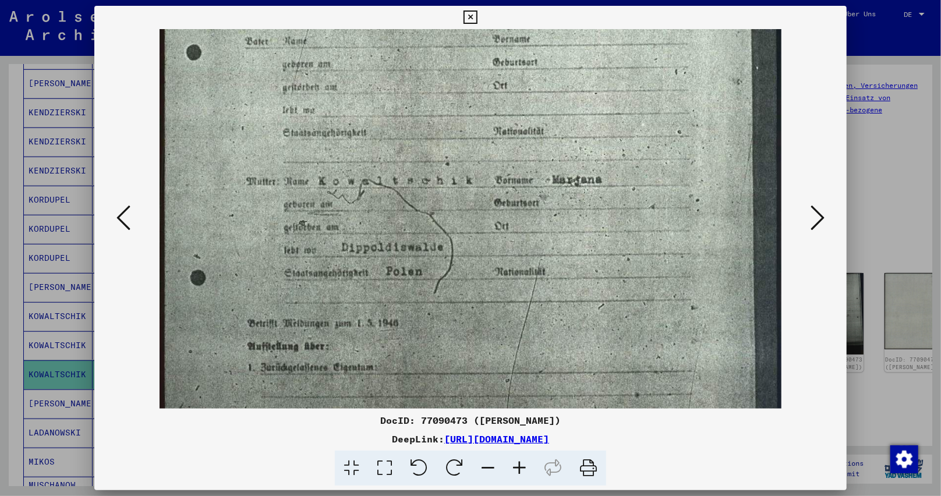
drag, startPoint x: 576, startPoint y: 308, endPoint x: 599, endPoint y: 254, distance: 58.0
click at [599, 254] on img at bounding box center [471, 190] width 622 height 875
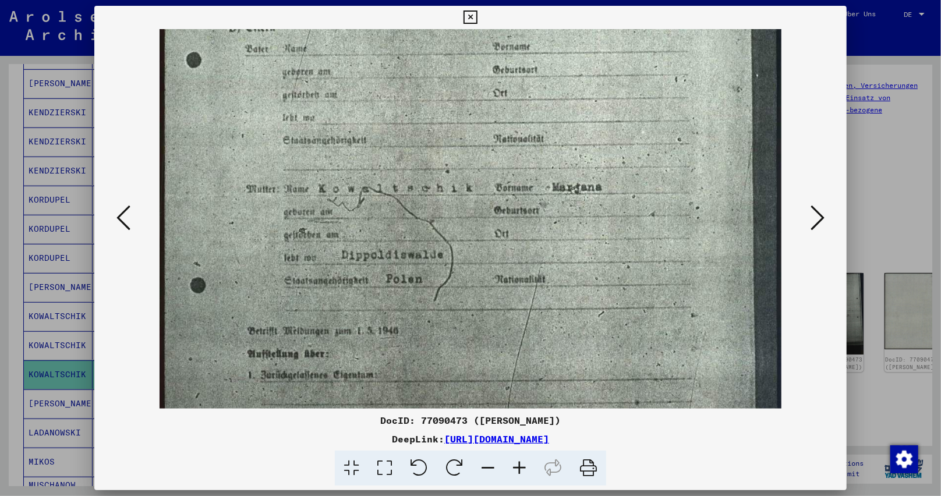
drag, startPoint x: 561, startPoint y: 238, endPoint x: 560, endPoint y: 246, distance: 8.3
click at [560, 246] on img at bounding box center [471, 197] width 622 height 875
click at [213, 55] on img at bounding box center [471, 197] width 622 height 875
drag, startPoint x: 473, startPoint y: 13, endPoint x: 411, endPoint y: 162, distance: 161.9
click at [470, 17] on icon at bounding box center [469, 17] width 13 height 14
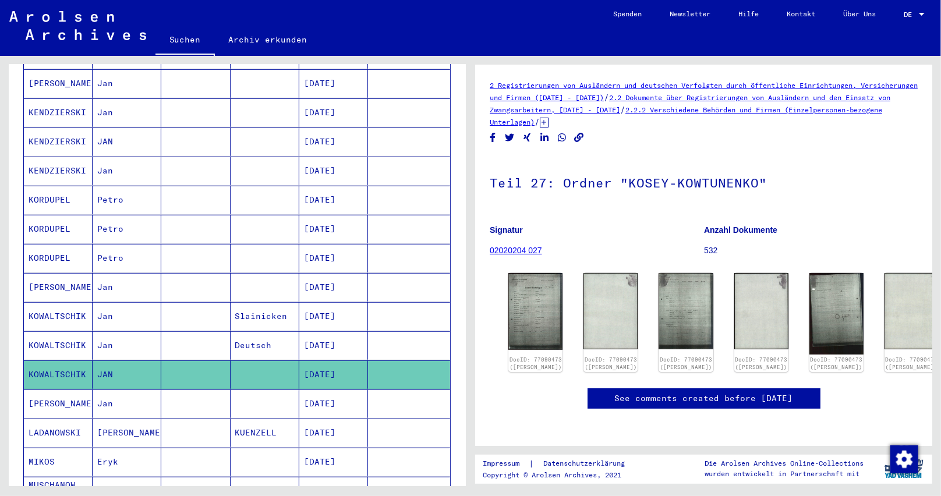
click at [327, 331] on mat-cell "[DATE]" at bounding box center [333, 345] width 69 height 29
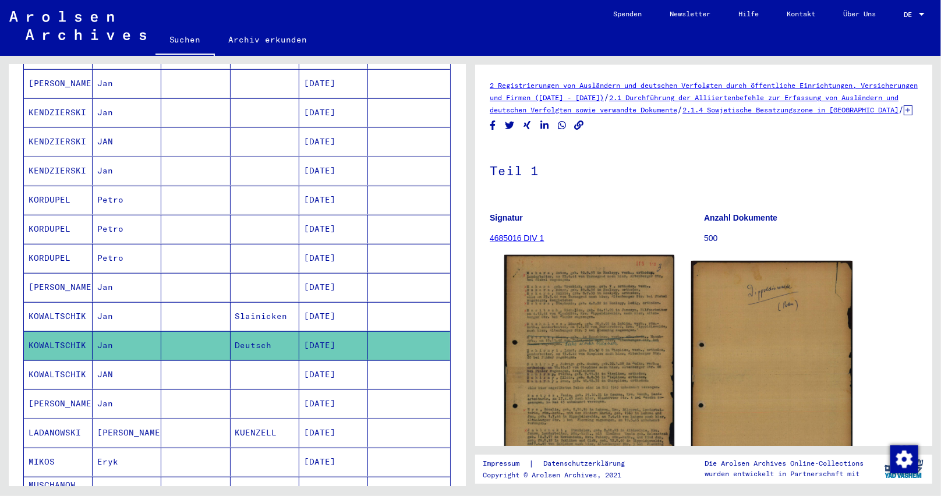
click at [612, 359] on img at bounding box center [588, 374] width 169 height 239
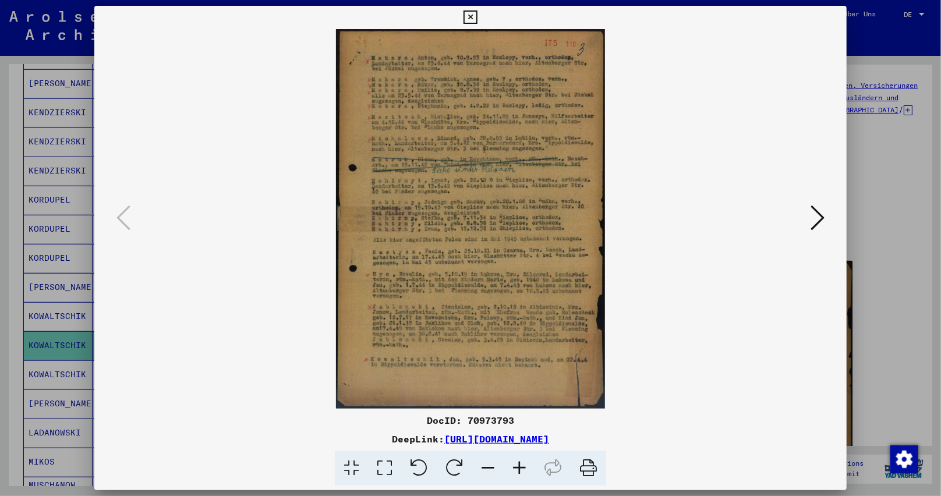
click at [515, 464] on icon at bounding box center [519, 469] width 31 height 36
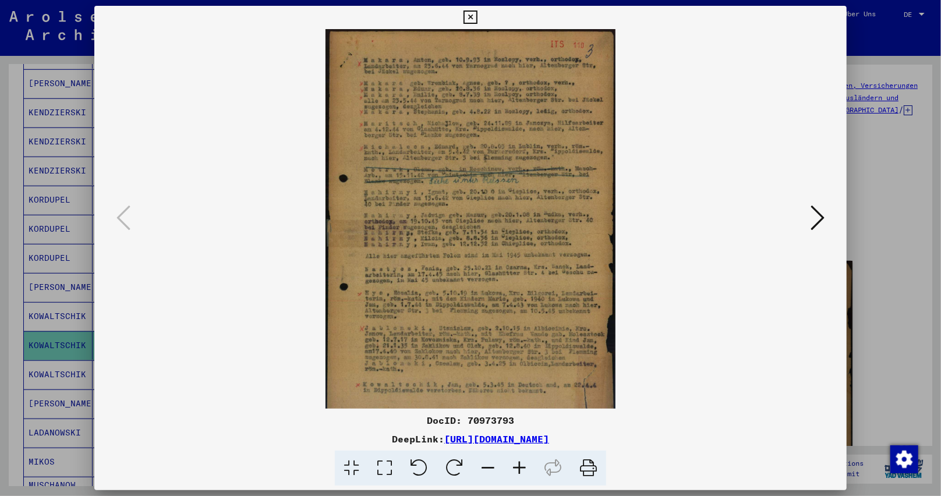
click at [515, 464] on icon at bounding box center [519, 469] width 31 height 36
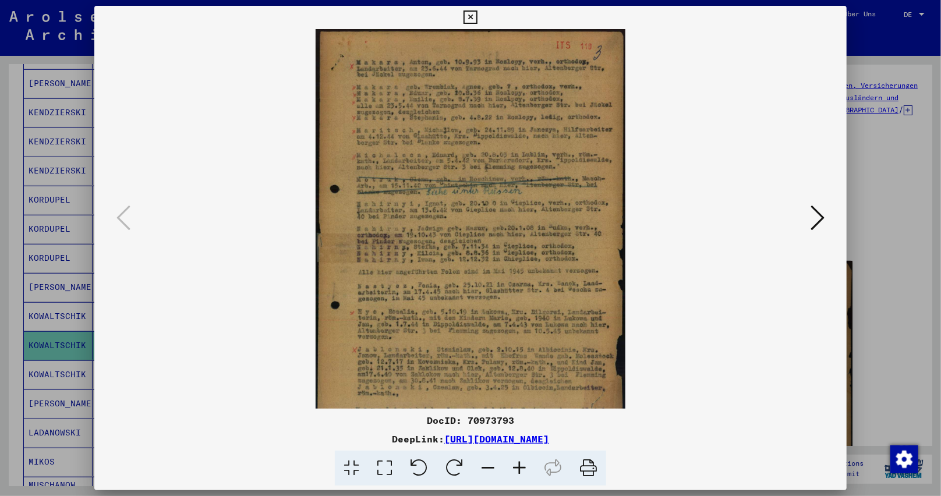
click at [515, 464] on icon at bounding box center [519, 469] width 31 height 36
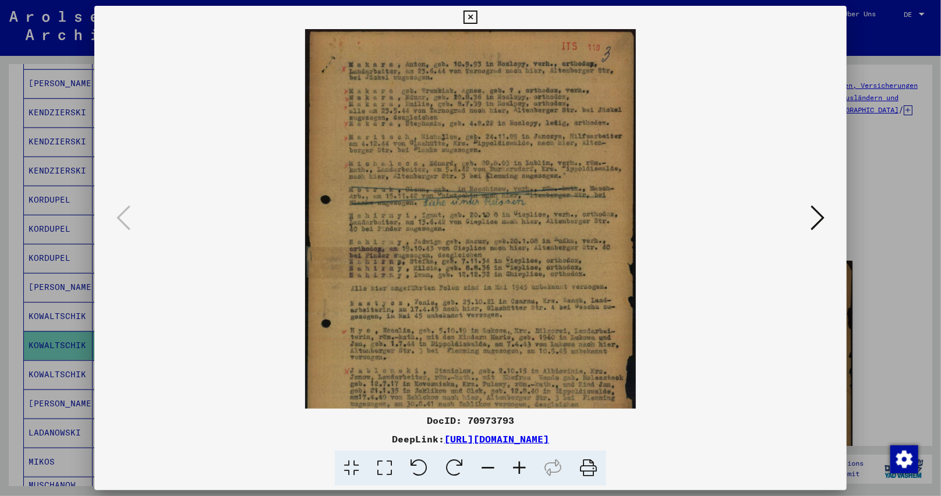
click at [517, 465] on icon at bounding box center [519, 469] width 31 height 36
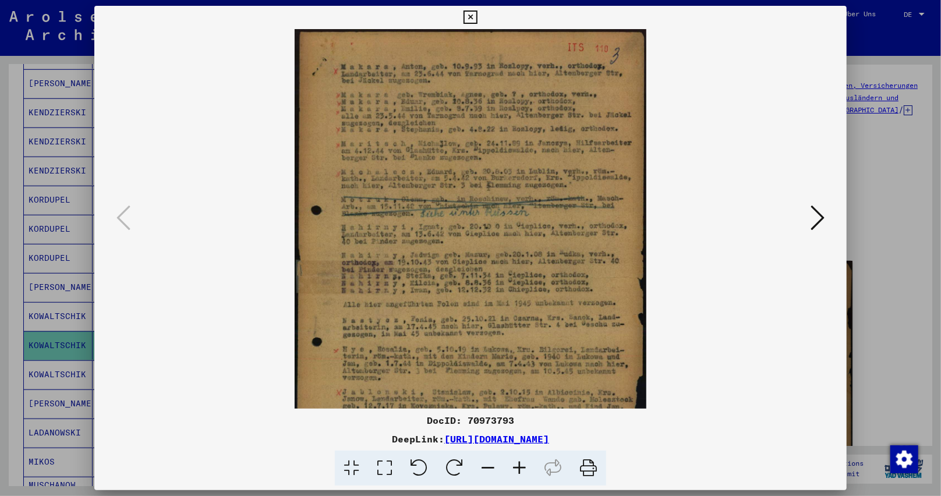
click at [517, 465] on icon at bounding box center [519, 469] width 31 height 36
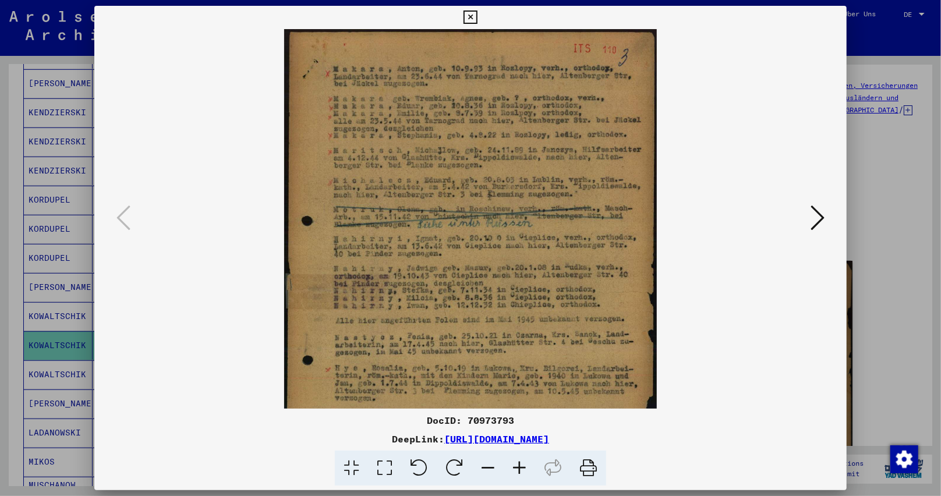
click at [517, 465] on icon at bounding box center [519, 469] width 31 height 36
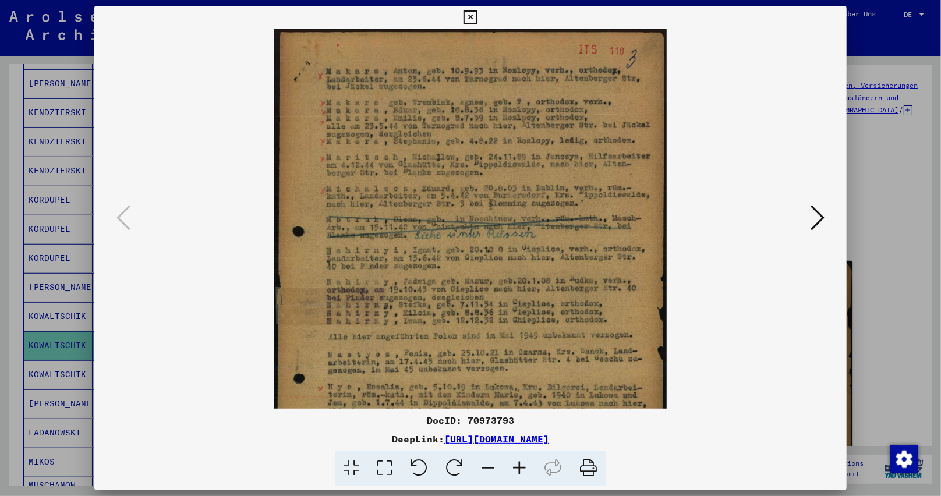
click at [517, 465] on icon at bounding box center [519, 469] width 31 height 36
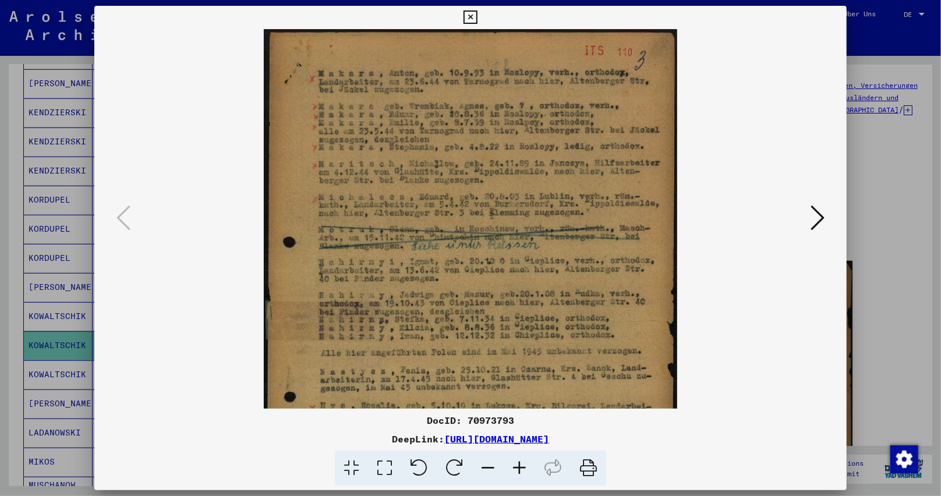
click at [517, 465] on icon at bounding box center [519, 469] width 31 height 36
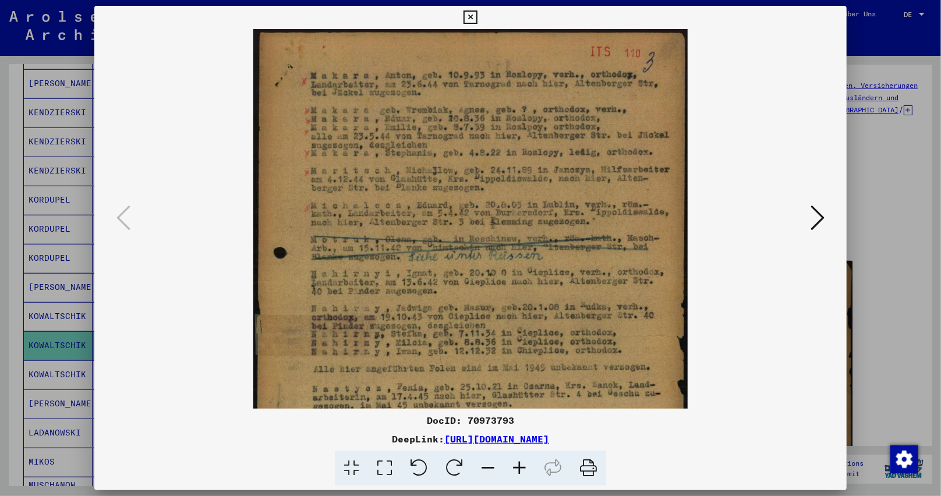
click at [517, 465] on icon at bounding box center [519, 469] width 31 height 36
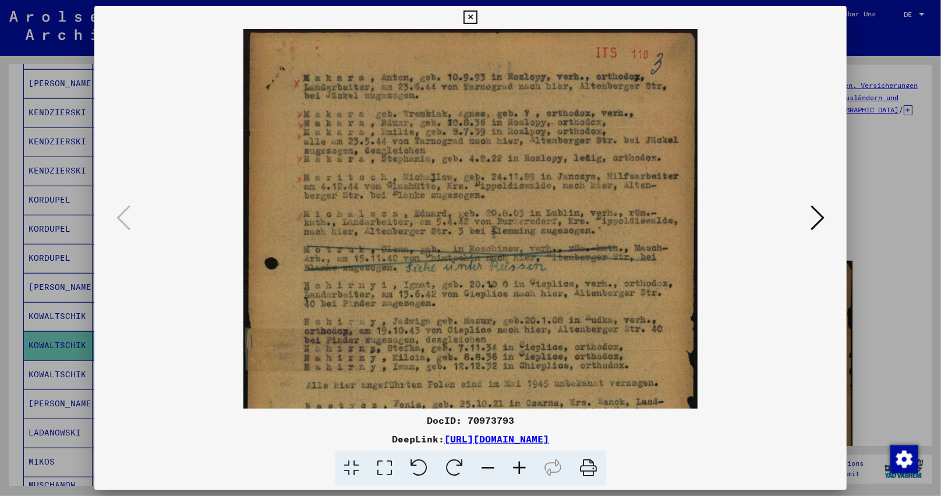
click at [517, 468] on icon at bounding box center [519, 469] width 31 height 36
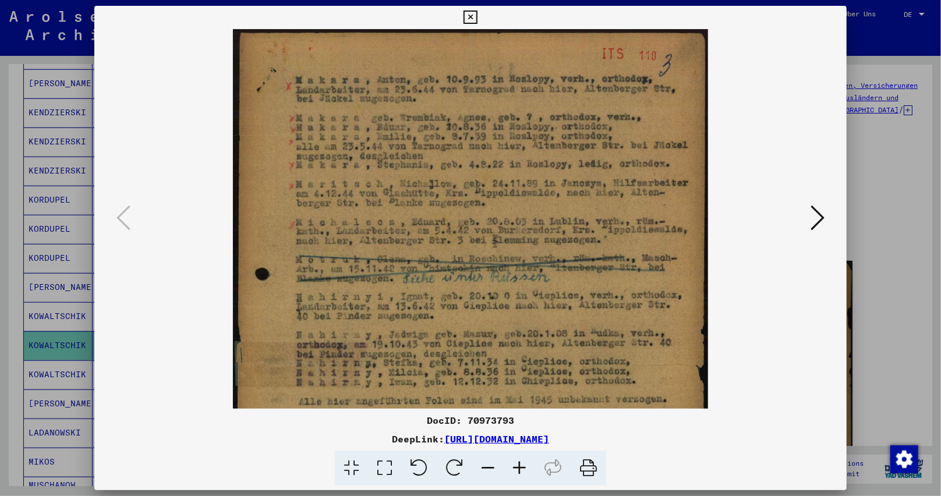
click at [517, 468] on icon at bounding box center [519, 469] width 31 height 36
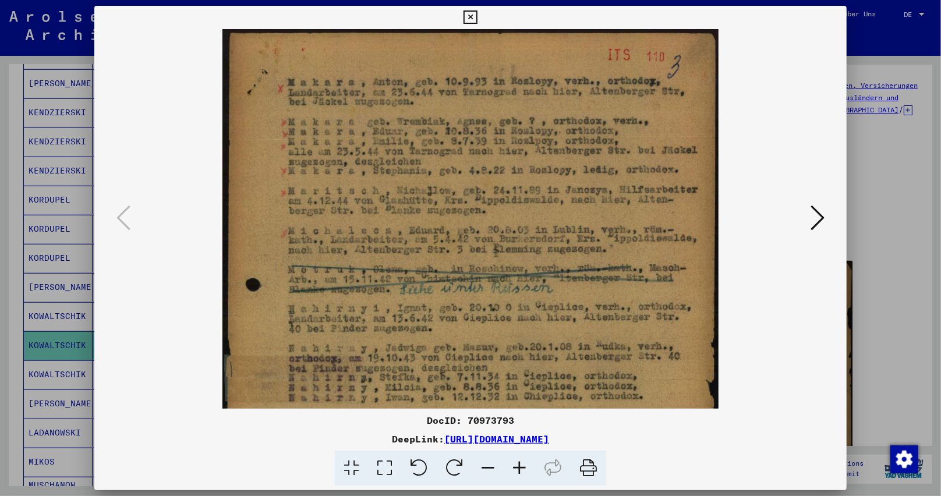
click at [517, 468] on icon at bounding box center [519, 469] width 31 height 36
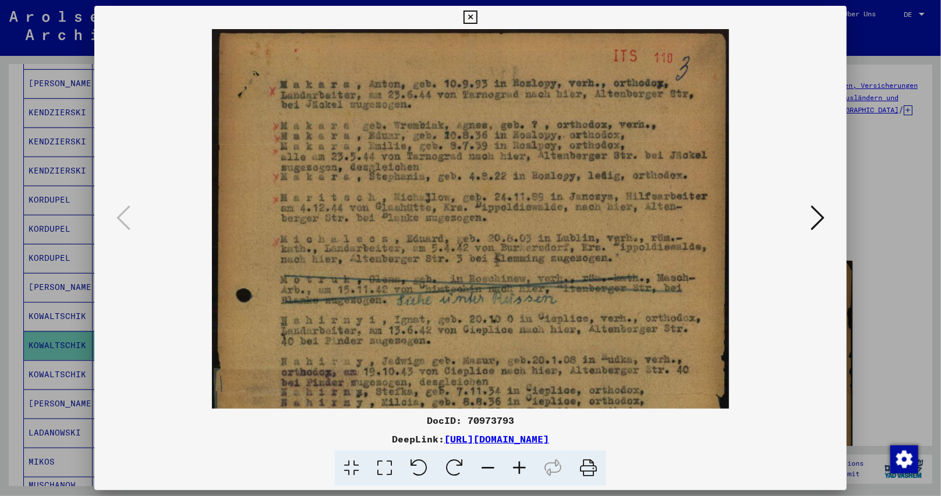
click at [517, 471] on icon at bounding box center [519, 469] width 31 height 36
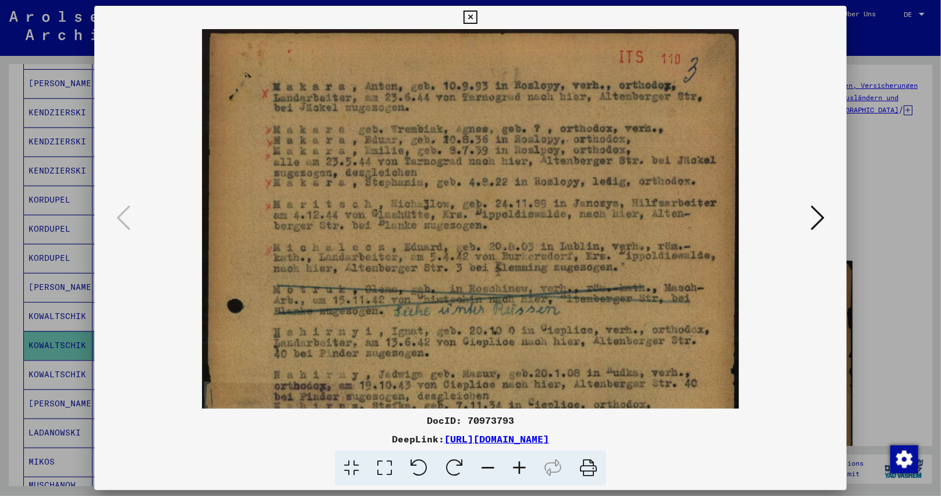
click at [518, 471] on icon at bounding box center [519, 469] width 31 height 36
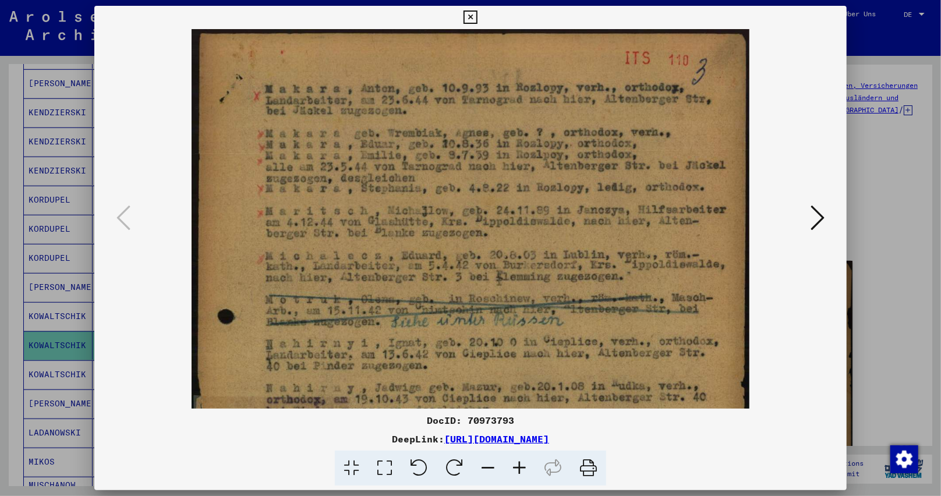
click at [518, 468] on icon at bounding box center [519, 469] width 31 height 36
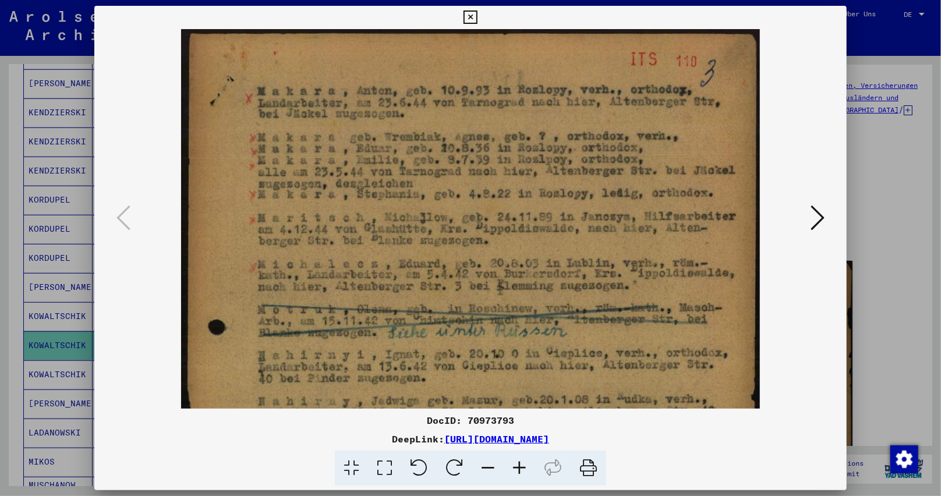
click at [518, 468] on icon at bounding box center [519, 469] width 31 height 36
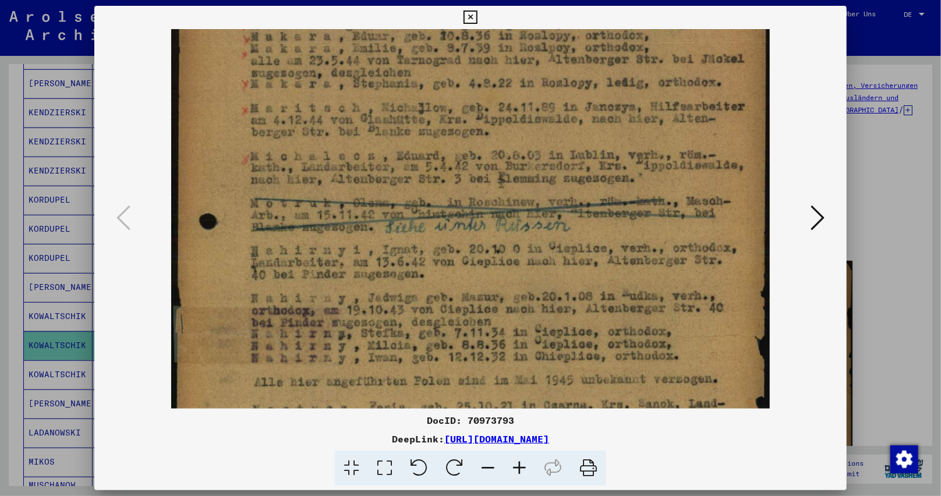
drag, startPoint x: 480, startPoint y: 314, endPoint x: 493, endPoint y: 146, distance: 168.7
click at [490, 151] on img at bounding box center [470, 335] width 599 height 845
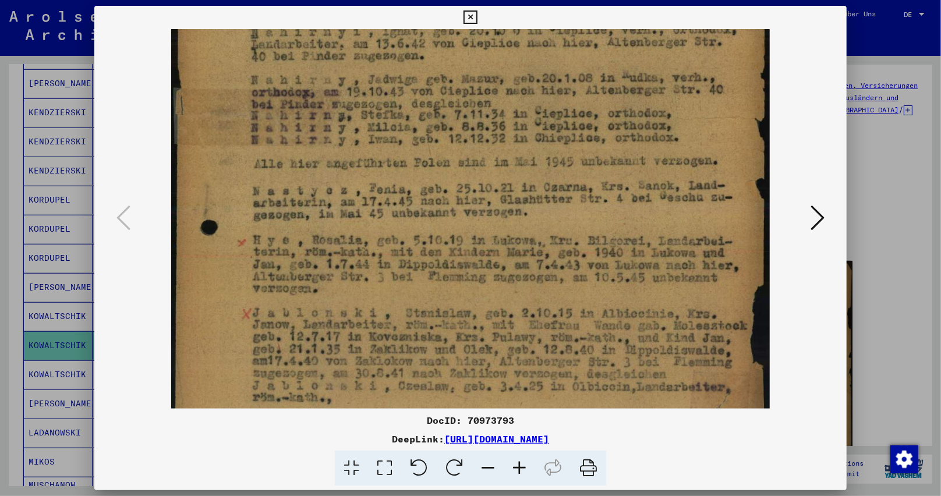
drag, startPoint x: 516, startPoint y: 303, endPoint x: 517, endPoint y: 129, distance: 174.1
click at [517, 129] on img at bounding box center [470, 116] width 599 height 845
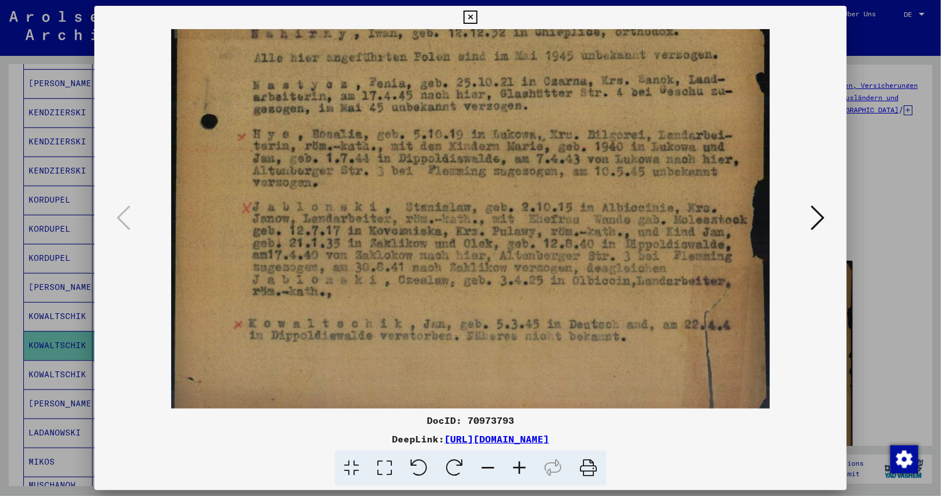
scroll to position [466, 0]
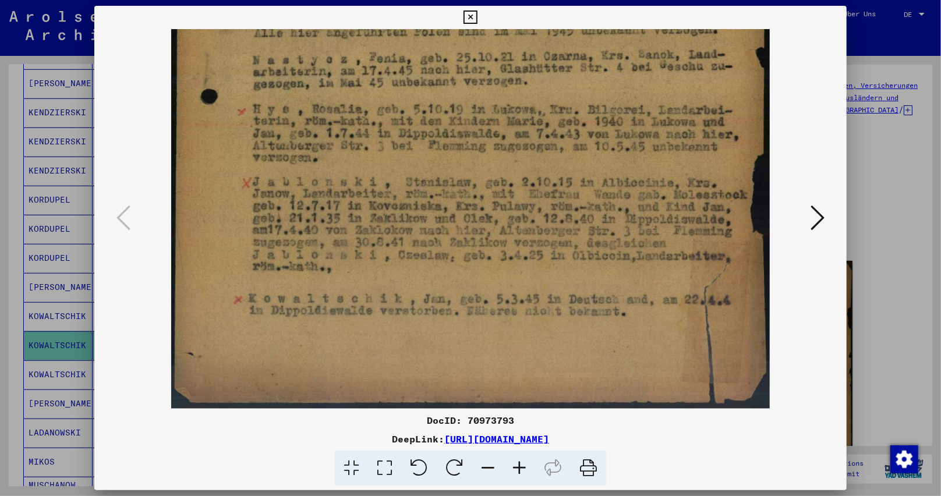
drag, startPoint x: 549, startPoint y: 188, endPoint x: 545, endPoint y: 163, distance: 25.4
drag, startPoint x: 475, startPoint y: 17, endPoint x: 470, endPoint y: 33, distance: 16.2
click at [475, 17] on icon at bounding box center [469, 17] width 13 height 14
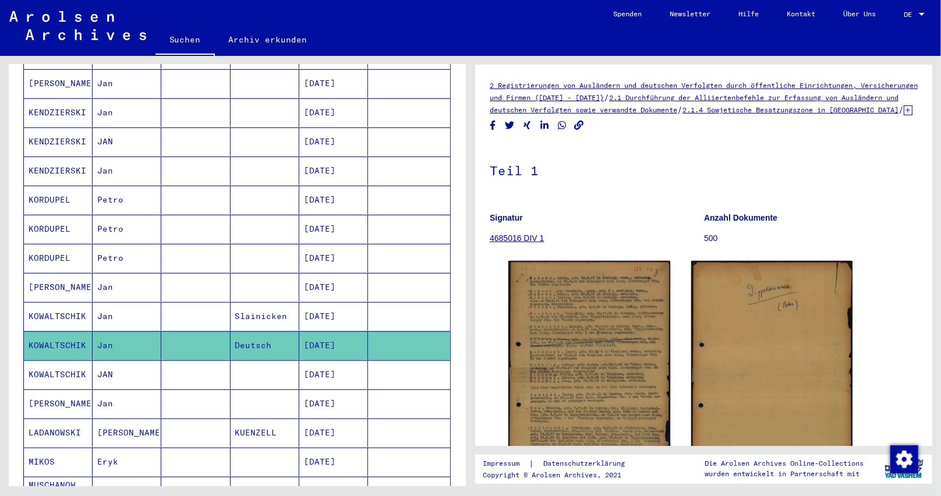
click at [342, 274] on mat-cell "[DATE]" at bounding box center [333, 287] width 69 height 29
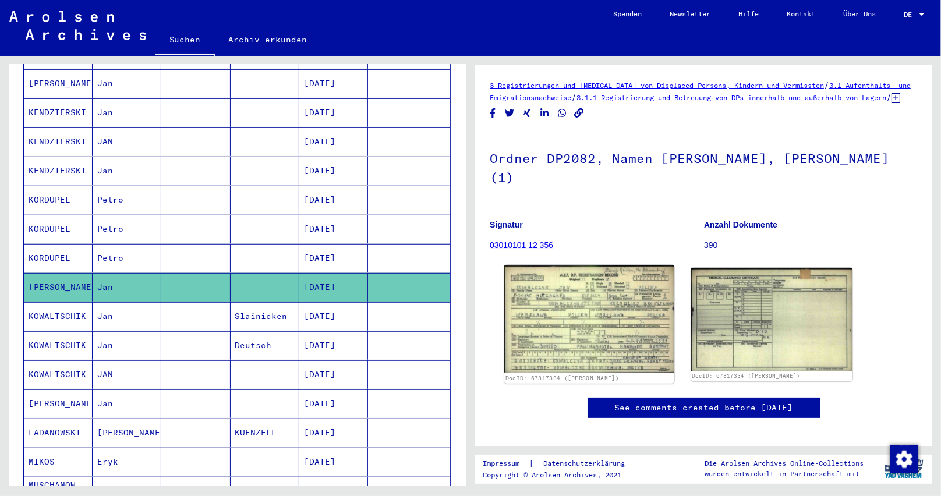
click at [563, 349] on img at bounding box center [588, 319] width 169 height 108
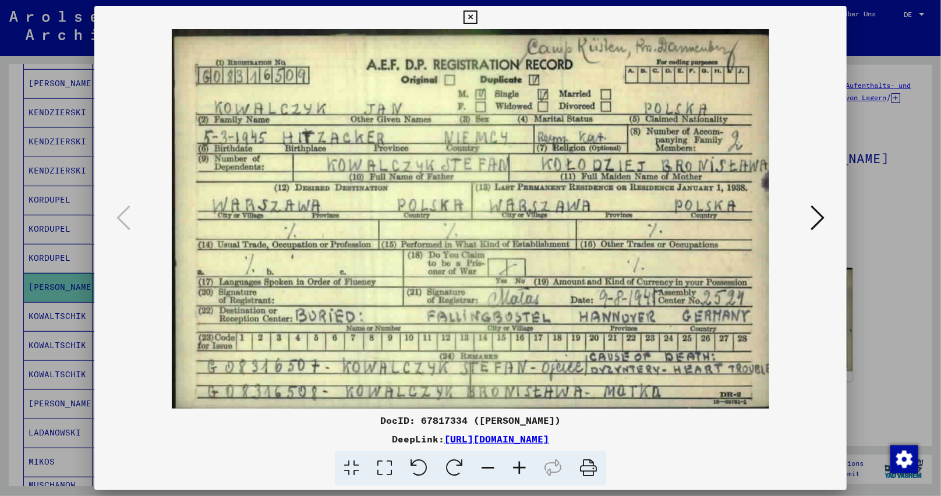
click at [818, 214] on icon at bounding box center [817, 218] width 14 height 28
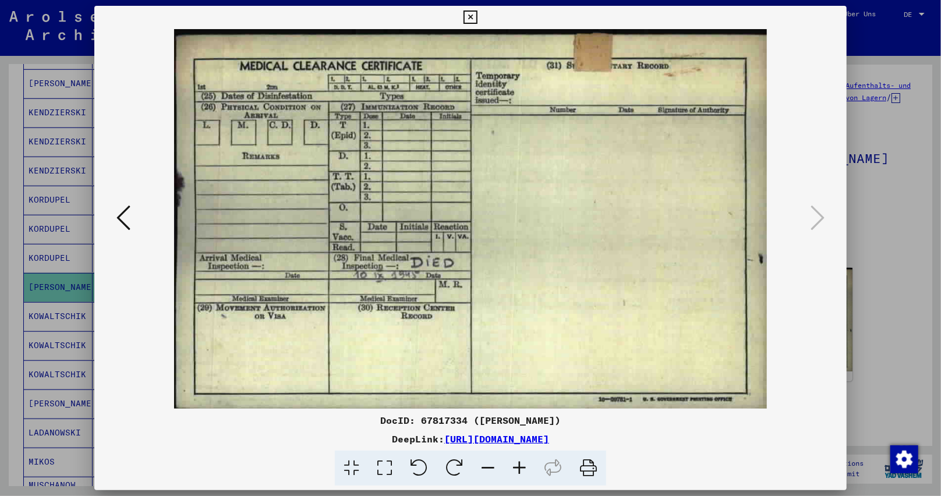
click at [682, 364] on img at bounding box center [471, 219] width 674 height 380
click at [125, 219] on icon at bounding box center [123, 218] width 14 height 28
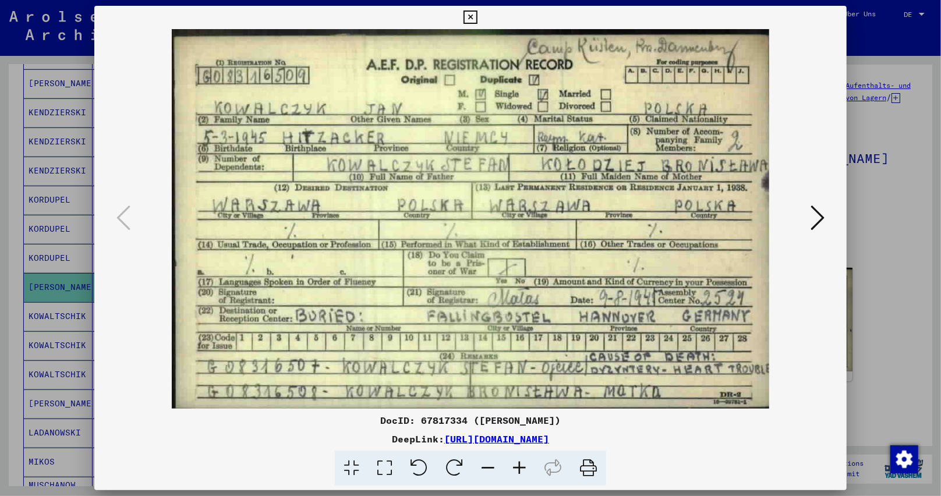
click at [493, 390] on img at bounding box center [471, 219] width 674 height 380
click at [480, 9] on div "DocID: 67817334 (Jan KOWALCZYK) DeepLink: https://collections.arolsen-archives.…" at bounding box center [470, 246] width 753 height 480
click at [470, 16] on icon at bounding box center [469, 17] width 13 height 14
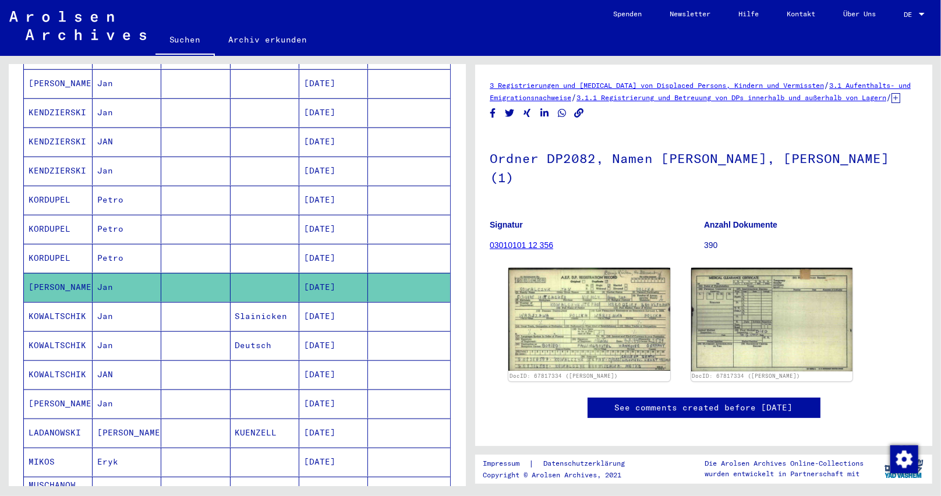
click at [509, 425] on yv-its-disqus "See comments created before [DATE]" at bounding box center [704, 420] width 428 height 44
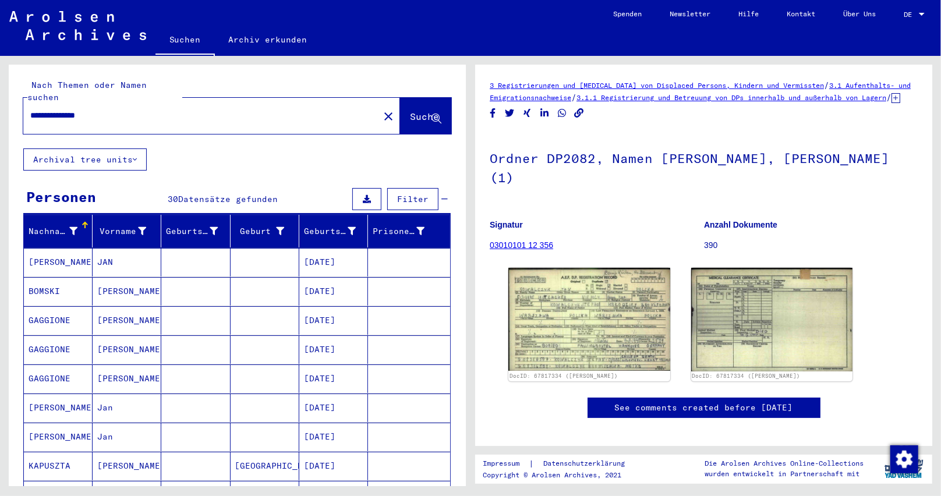
drag, startPoint x: 110, startPoint y: 102, endPoint x: 0, endPoint y: 105, distance: 110.1
click at [0, 105] on div "**********" at bounding box center [235, 271] width 470 height 430
paste input "text"
click at [410, 111] on span "Suche" at bounding box center [424, 117] width 29 height 12
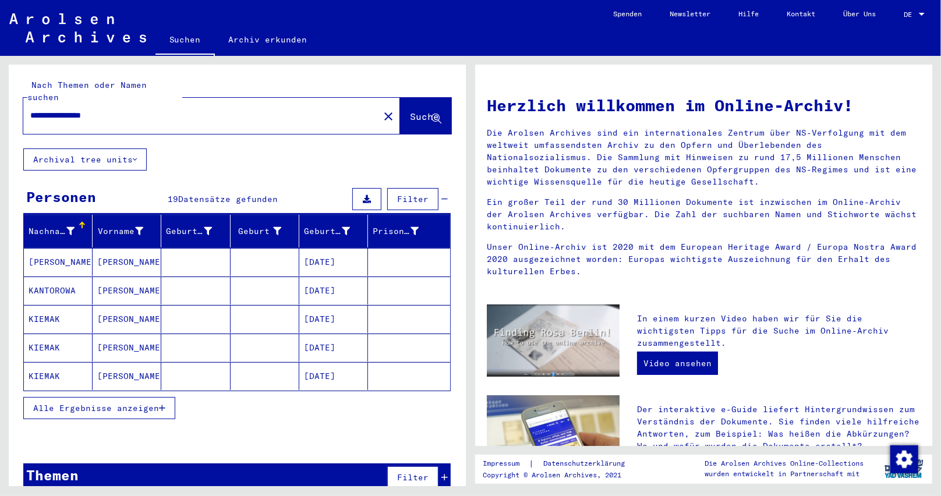
click at [170, 397] on button "Alle Ergebnisse anzeigen" at bounding box center [99, 408] width 152 height 22
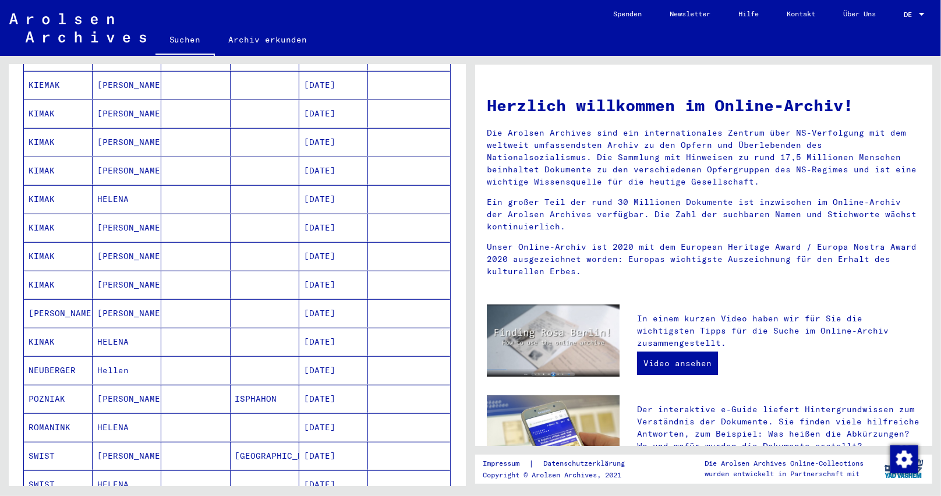
scroll to position [408, 0]
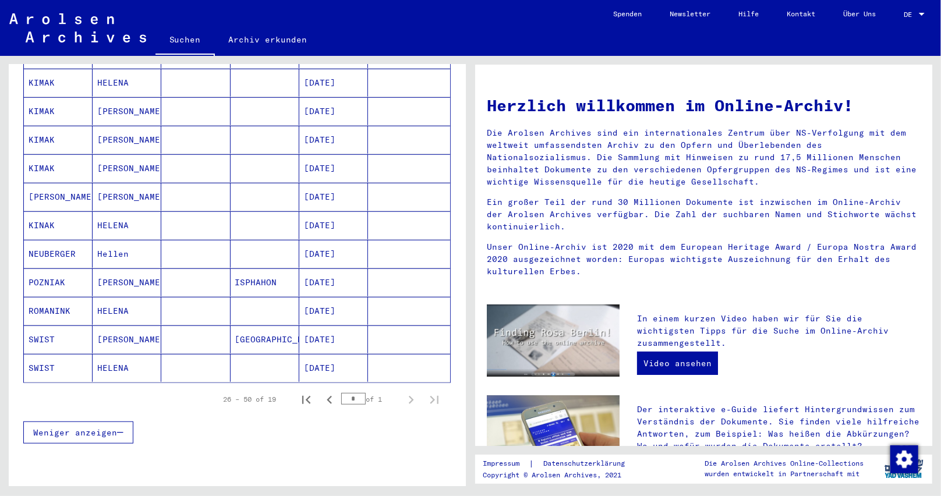
click at [74, 358] on mat-cell "SWIST" at bounding box center [58, 368] width 69 height 28
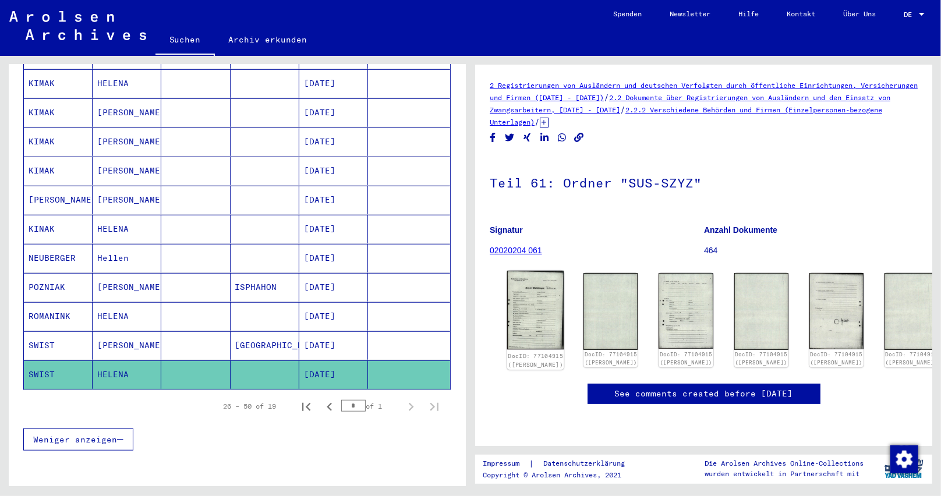
click at [521, 302] on img at bounding box center [535, 310] width 57 height 79
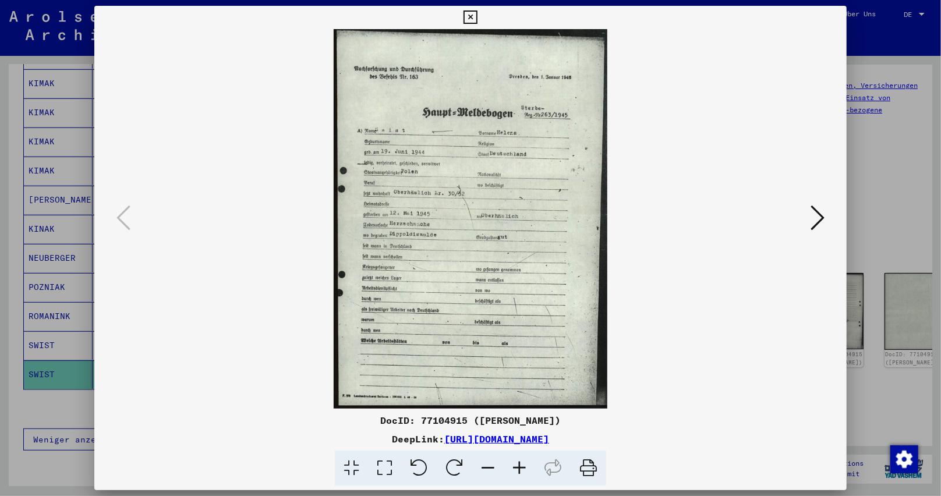
click at [522, 470] on icon at bounding box center [519, 469] width 31 height 36
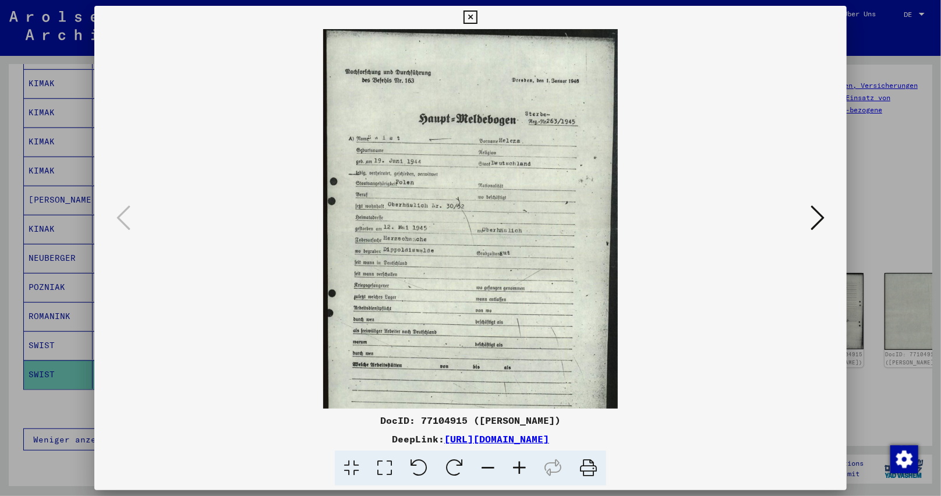
click at [522, 470] on icon at bounding box center [519, 469] width 31 height 36
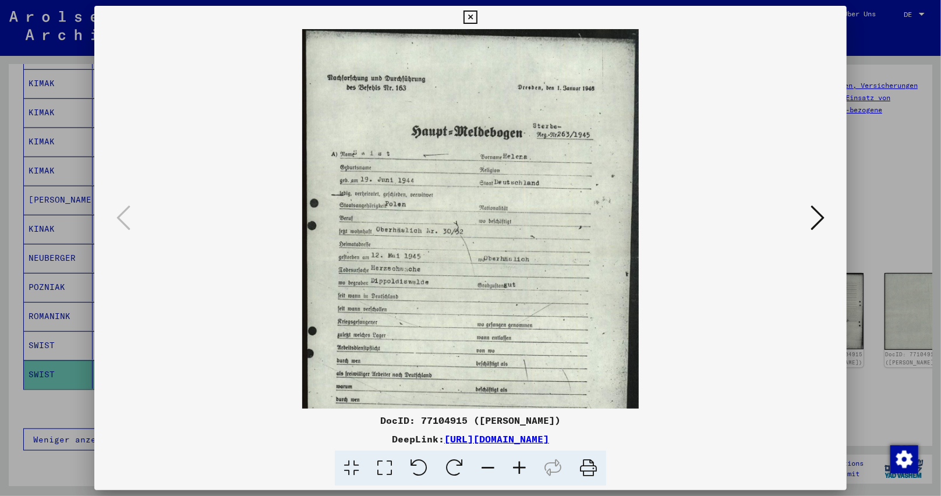
click at [522, 470] on icon at bounding box center [519, 469] width 31 height 36
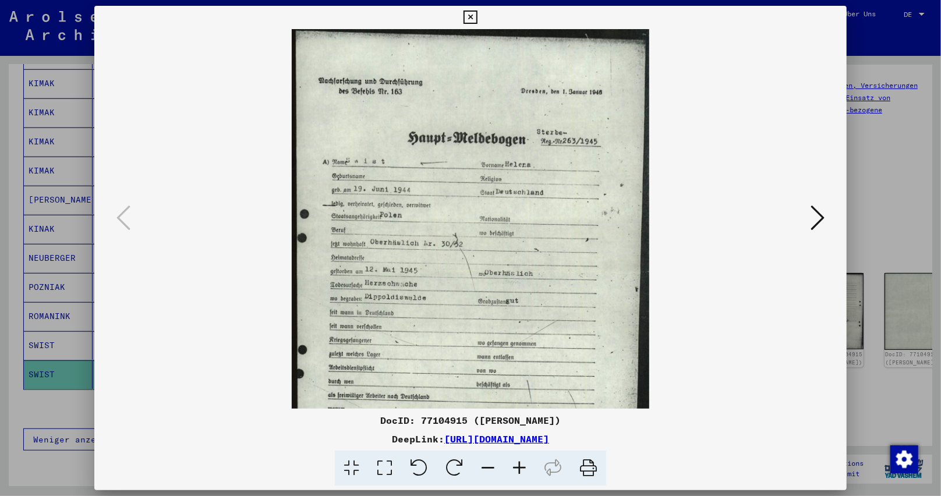
click at [522, 470] on icon at bounding box center [519, 469] width 31 height 36
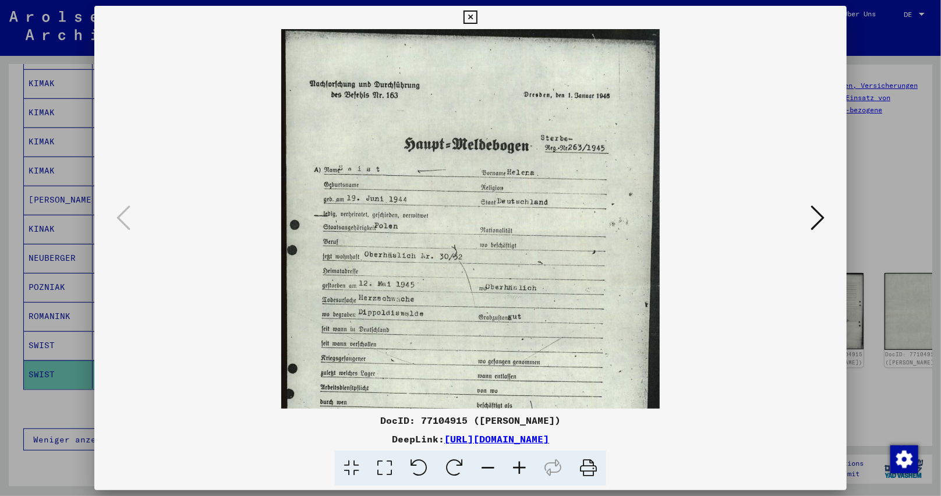
click at [522, 470] on icon at bounding box center [519, 469] width 31 height 36
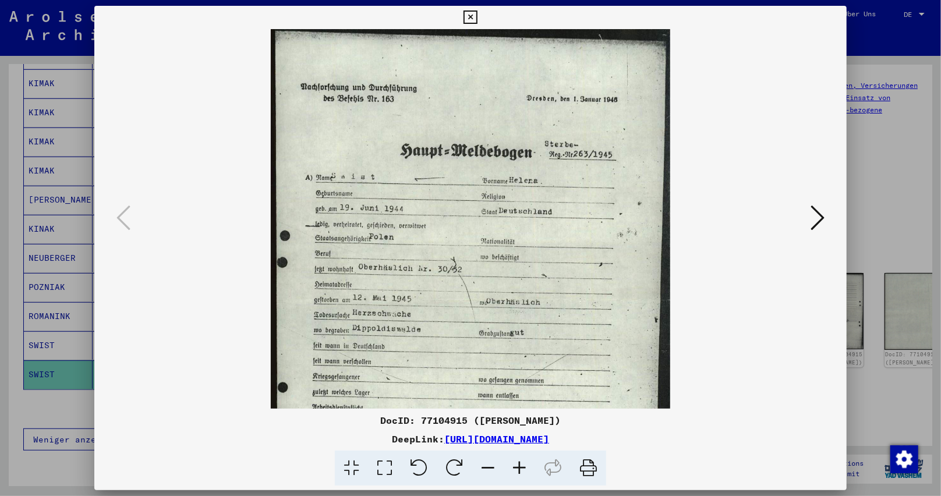
click at [522, 470] on icon at bounding box center [519, 469] width 31 height 36
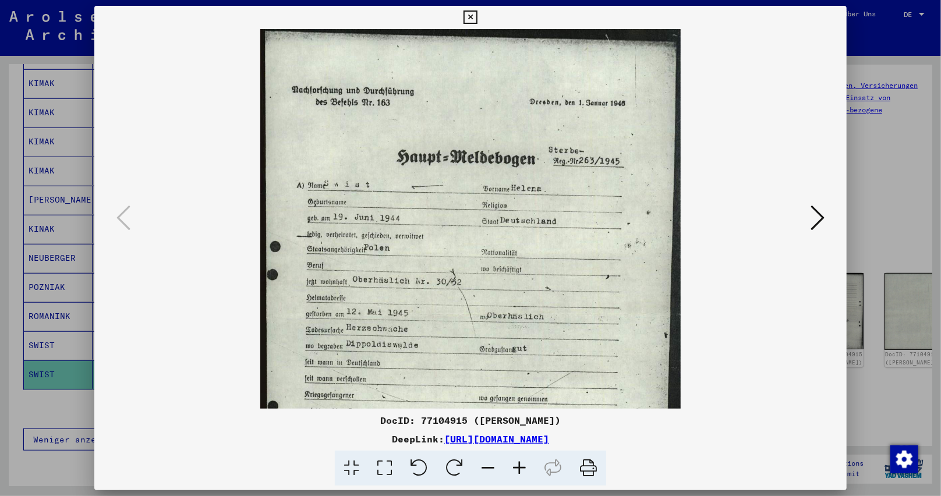
click at [522, 470] on icon at bounding box center [519, 469] width 31 height 36
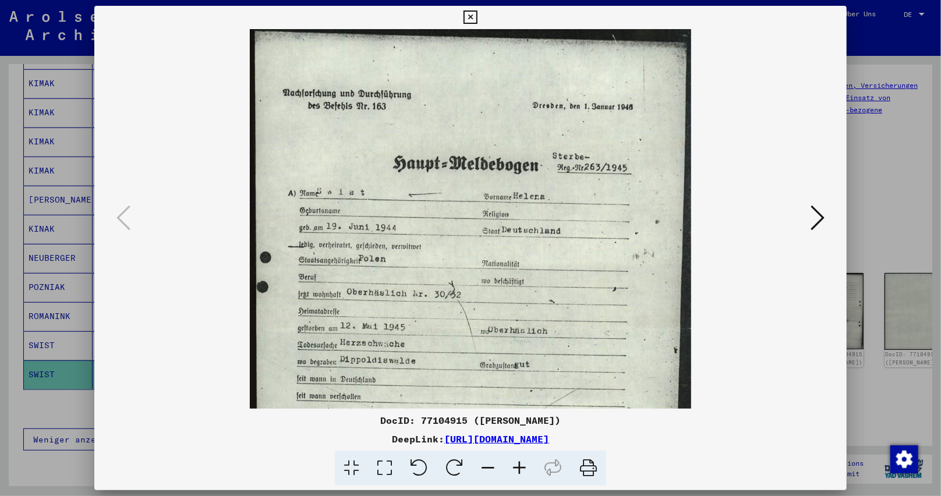
click at [522, 470] on icon at bounding box center [519, 469] width 31 height 36
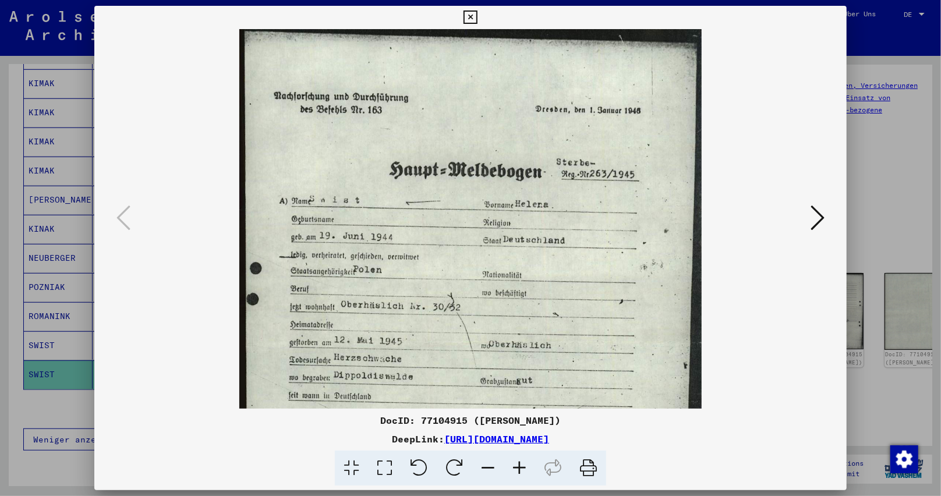
click at [522, 470] on icon at bounding box center [519, 469] width 31 height 36
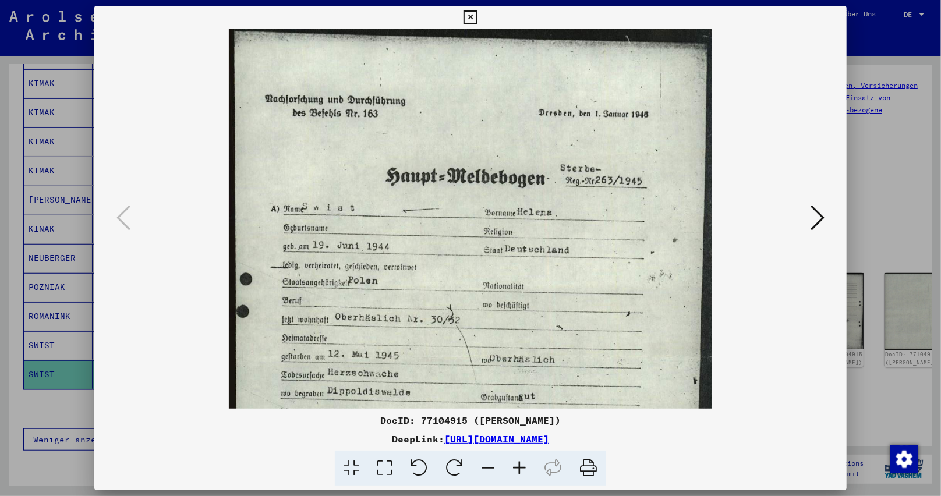
click at [522, 470] on icon at bounding box center [519, 469] width 31 height 36
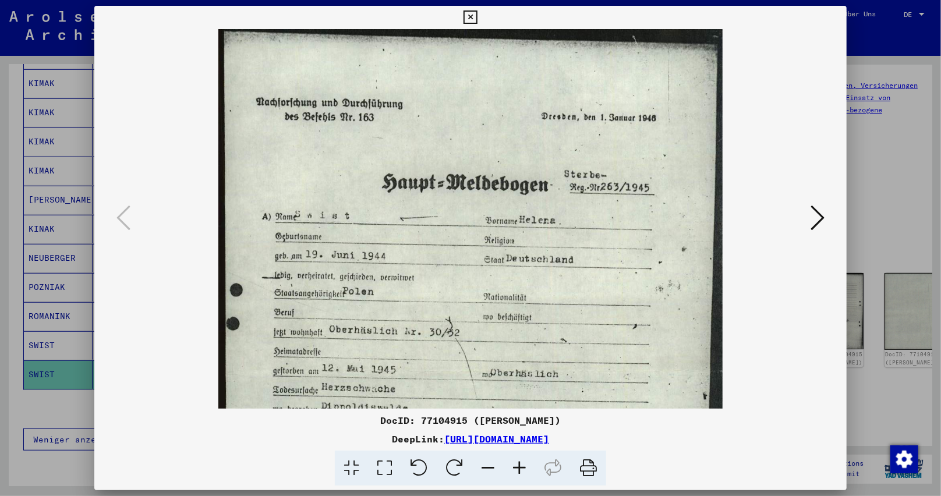
click at [522, 470] on icon at bounding box center [519, 469] width 31 height 36
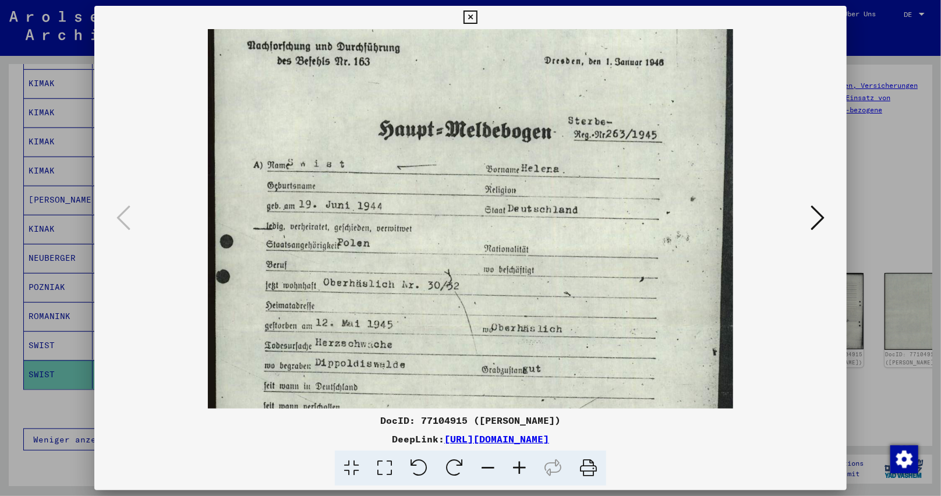
scroll to position [73, 0]
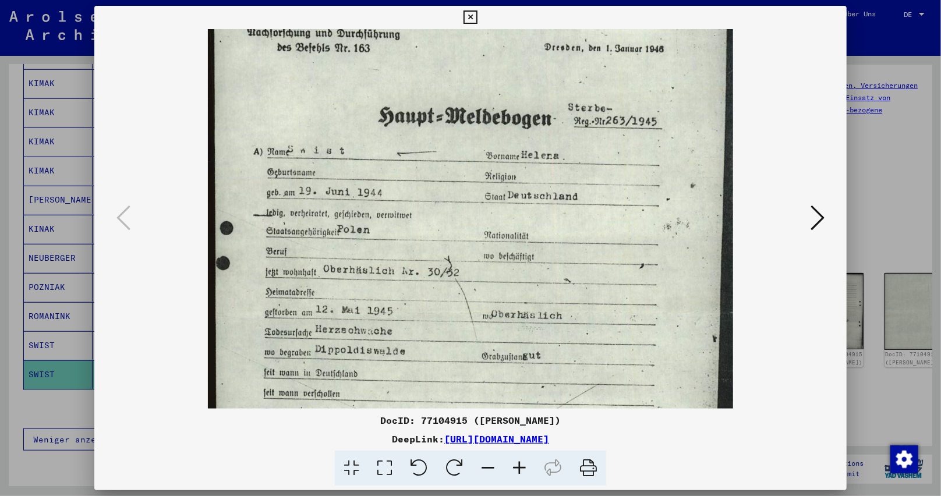
drag, startPoint x: 607, startPoint y: 350, endPoint x: 608, endPoint y: 274, distance: 75.7
click at [608, 274] on img at bounding box center [470, 320] width 525 height 729
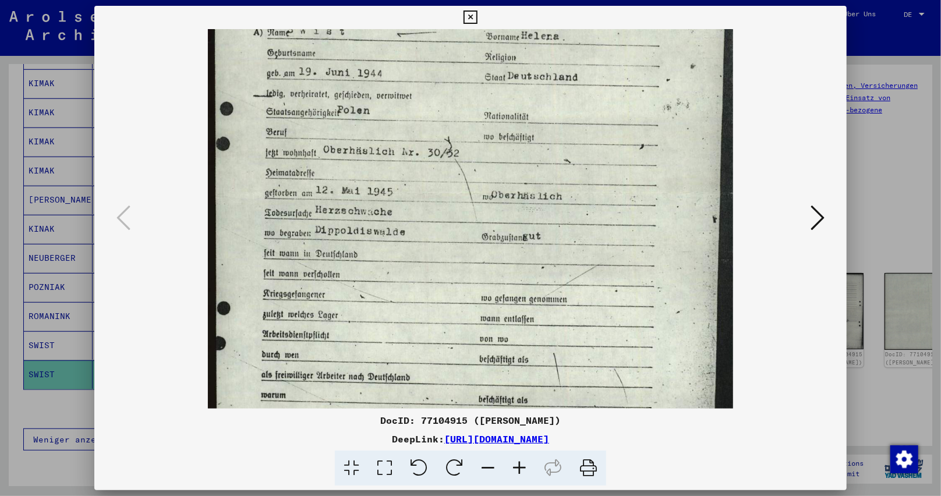
drag, startPoint x: 620, startPoint y: 292, endPoint x: 621, endPoint y: 171, distance: 121.1
click at [621, 171] on img at bounding box center [470, 201] width 525 height 729
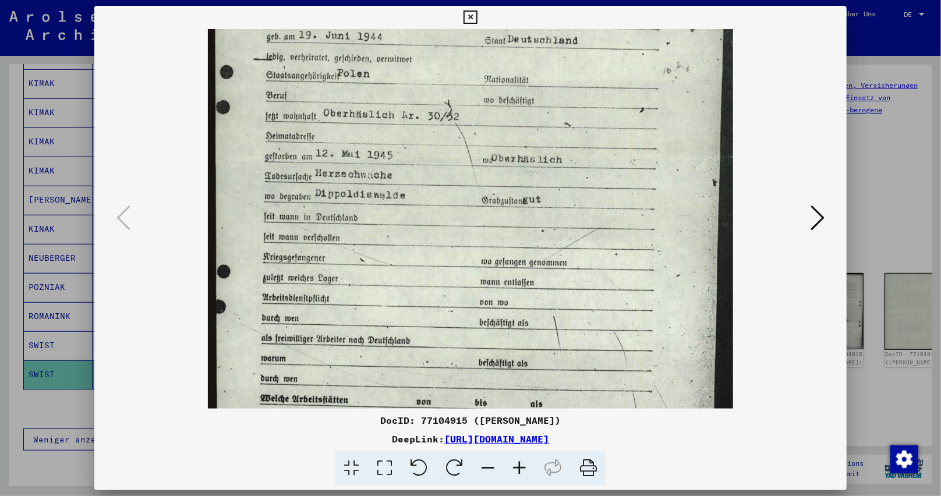
scroll to position [235, 0]
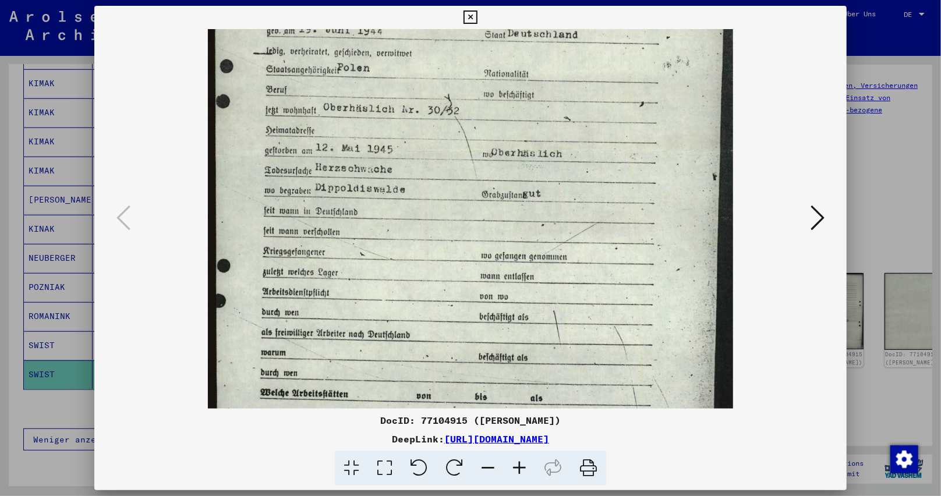
drag, startPoint x: 657, startPoint y: 289, endPoint x: 659, endPoint y: 245, distance: 44.3
click at [659, 245] on img at bounding box center [470, 158] width 525 height 729
click at [815, 221] on icon at bounding box center [817, 218] width 14 height 28
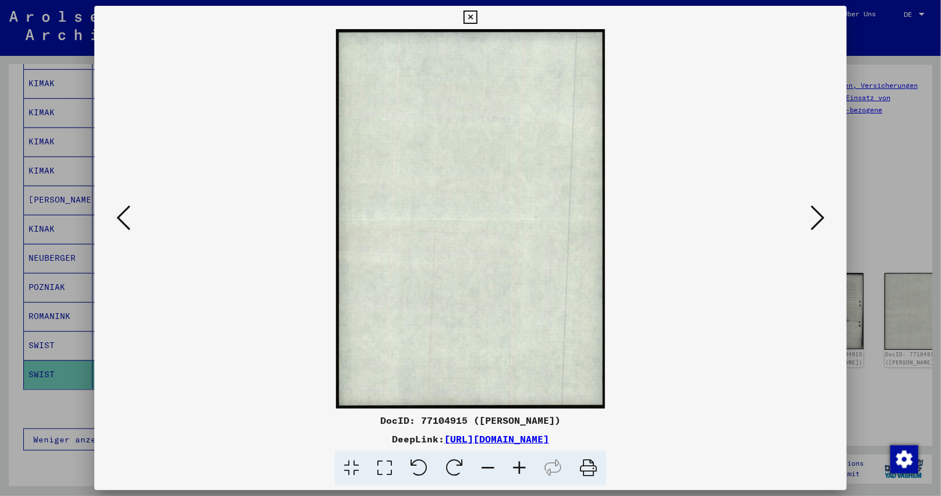
scroll to position [0, 0]
click at [815, 221] on icon at bounding box center [817, 218] width 14 height 28
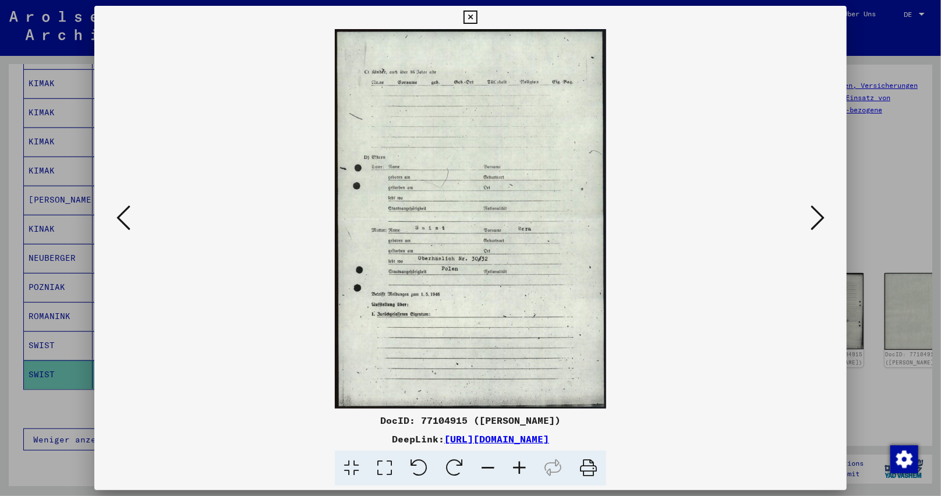
click at [475, 17] on icon at bounding box center [469, 17] width 13 height 14
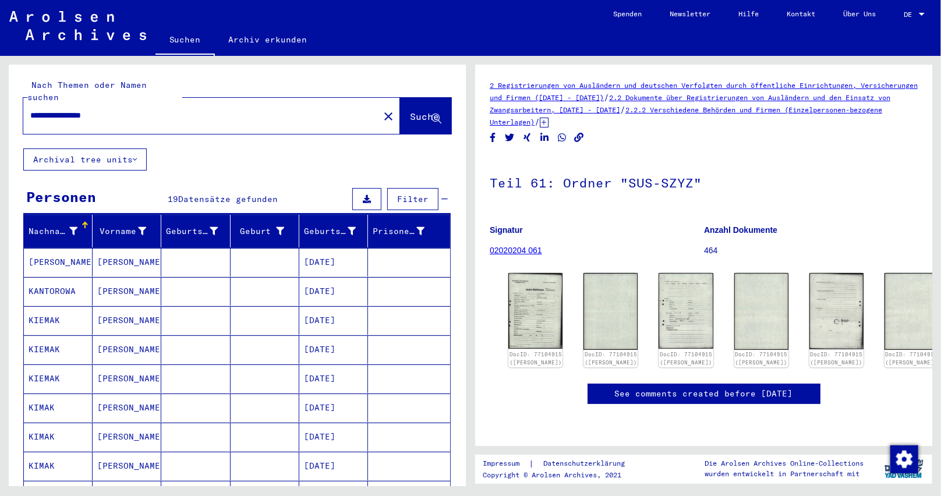
drag, startPoint x: 130, startPoint y: 107, endPoint x: 0, endPoint y: 114, distance: 130.6
click at [0, 114] on div "**********" at bounding box center [235, 271] width 470 height 430
paste input "text"
type input "**********"
click at [403, 112] on button "Suche" at bounding box center [425, 116] width 51 height 36
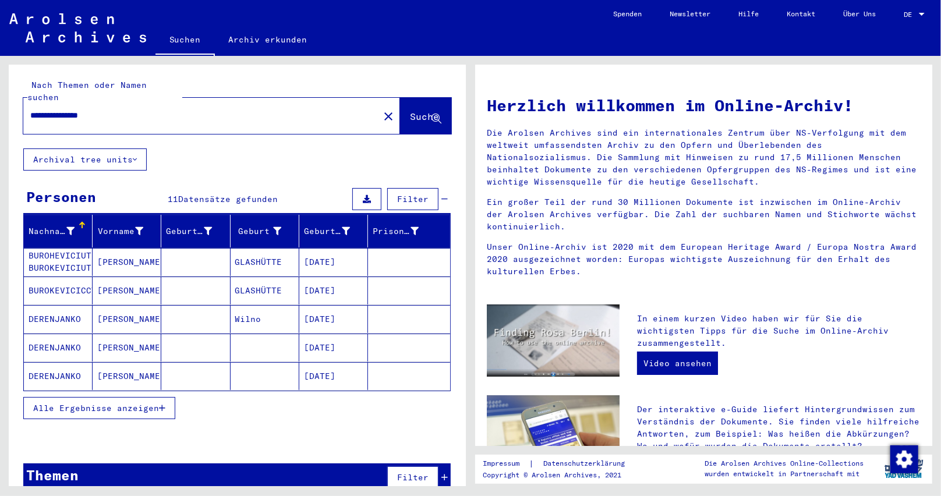
click at [347, 277] on mat-cell "[DATE]" at bounding box center [333, 291] width 69 height 28
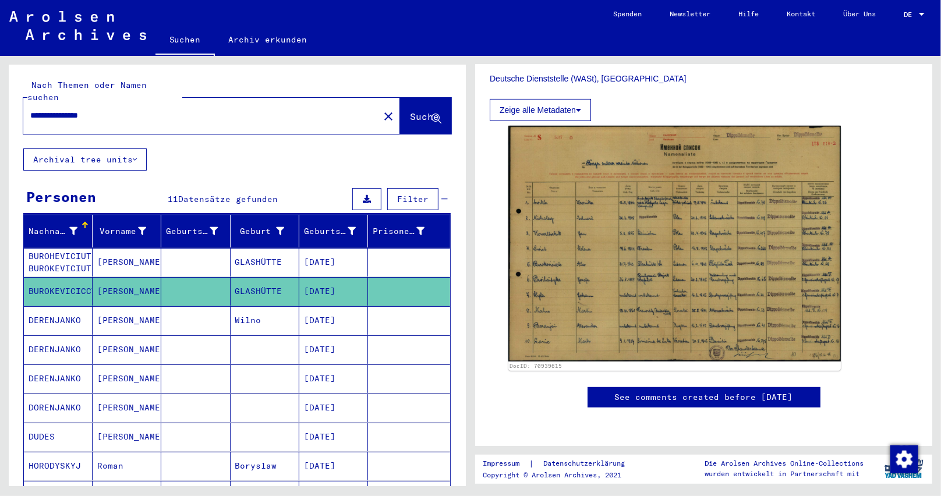
scroll to position [349, 0]
click at [341, 249] on mat-cell "[DATE]" at bounding box center [333, 262] width 69 height 29
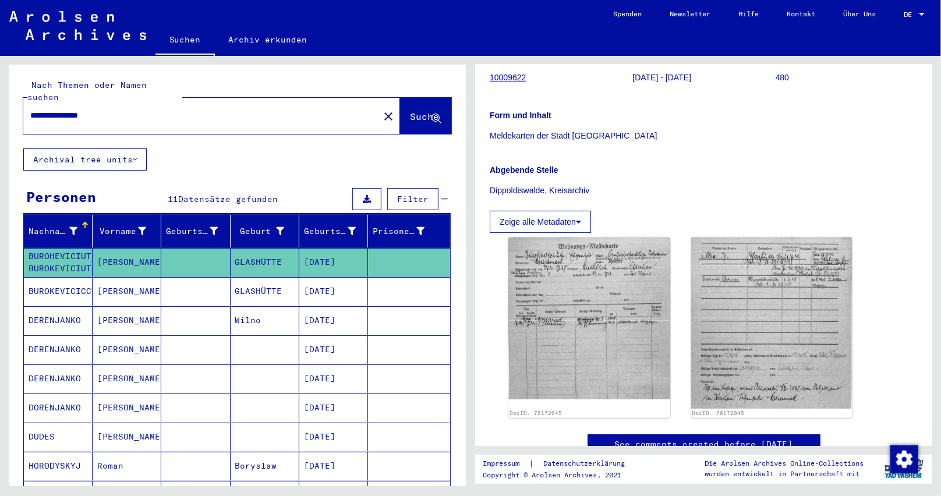
scroll to position [175, 0]
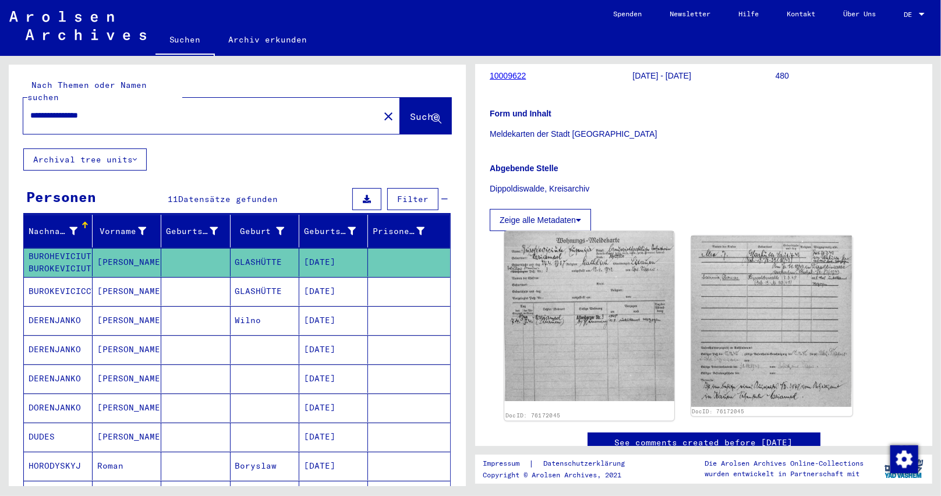
click at [588, 299] on img at bounding box center [588, 315] width 169 height 169
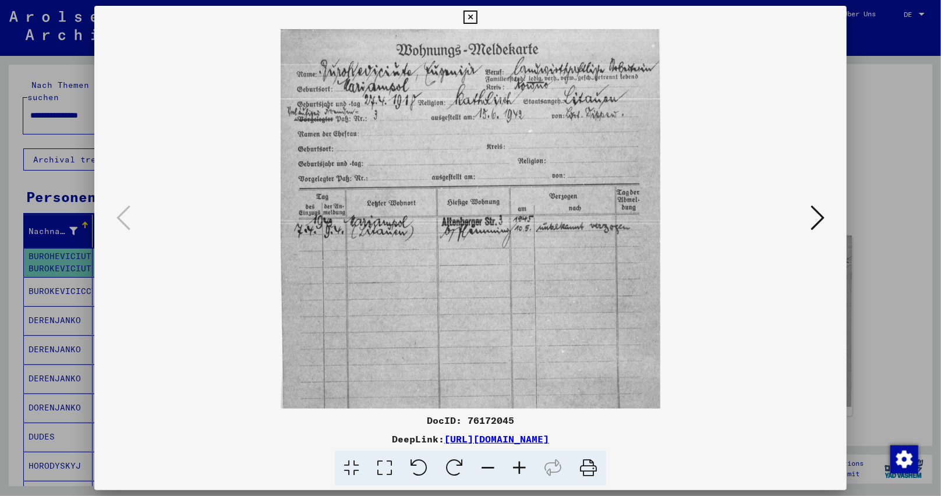
drag, startPoint x: 618, startPoint y: 55, endPoint x: 769, endPoint y: 443, distance: 415.5
click at [599, 93] on img at bounding box center [471, 219] width 674 height 380
click at [468, 22] on icon at bounding box center [469, 17] width 13 height 14
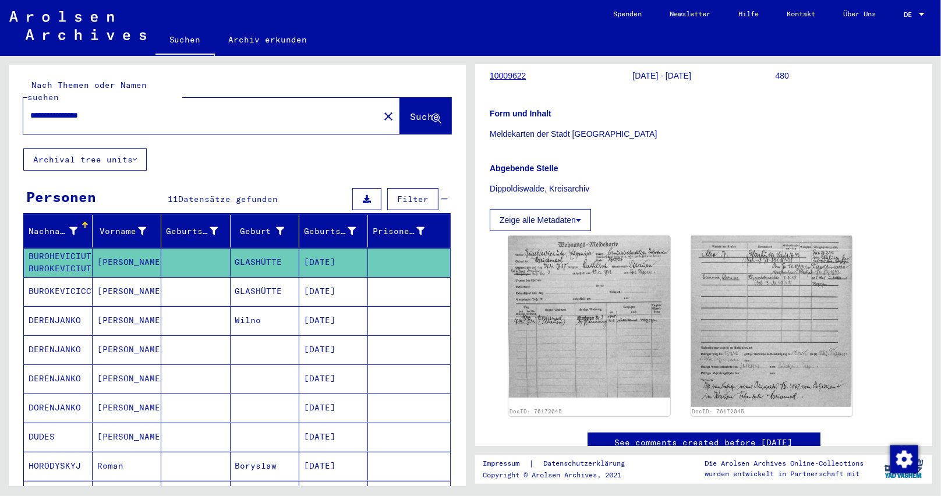
click at [381, 109] on mat-icon "close" at bounding box center [388, 116] width 14 height 14
